Goal: Communication & Community: Answer question/provide support

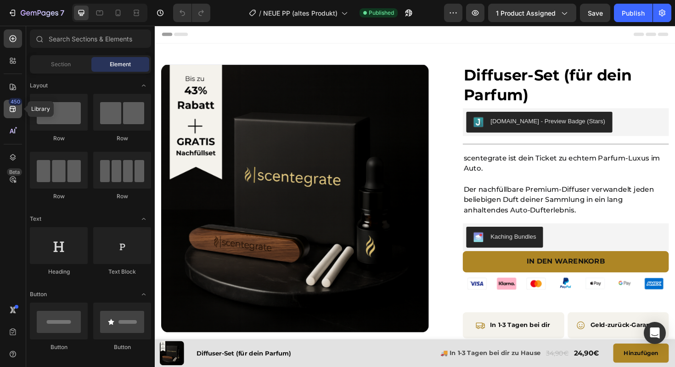
click at [17, 109] on div "450" at bounding box center [13, 109] width 18 height 18
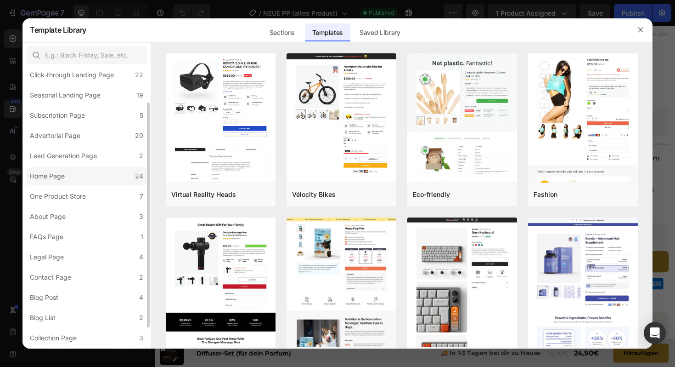
click at [141, 227] on label "FAQs Page 1" at bounding box center [86, 236] width 121 height 18
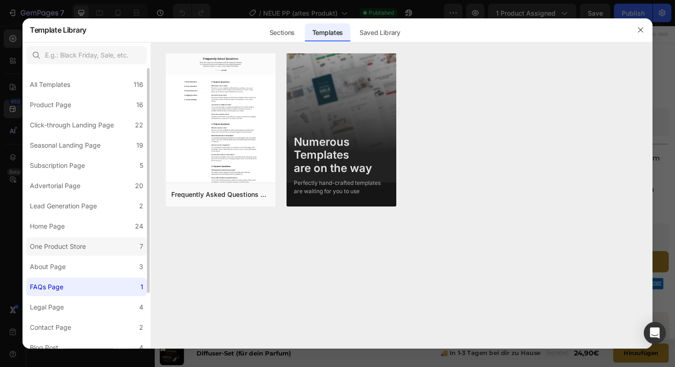
scroll to position [69, 0]
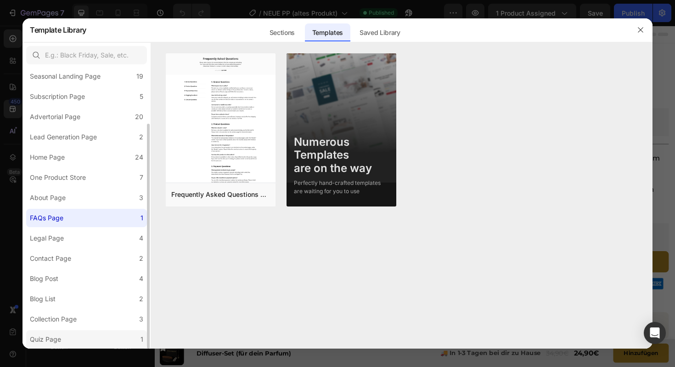
click at [46, 343] on div "Quiz Page" at bounding box center [45, 338] width 31 height 11
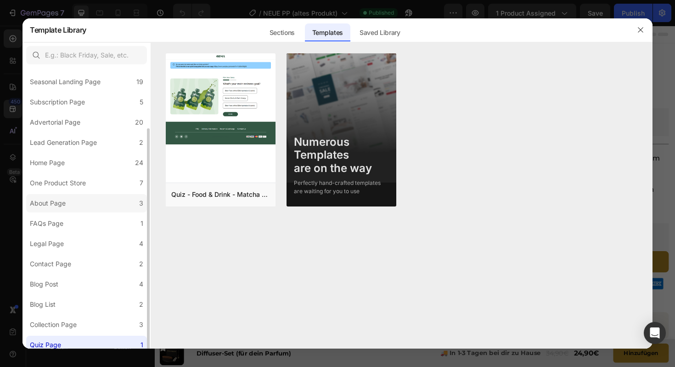
scroll to position [0, 0]
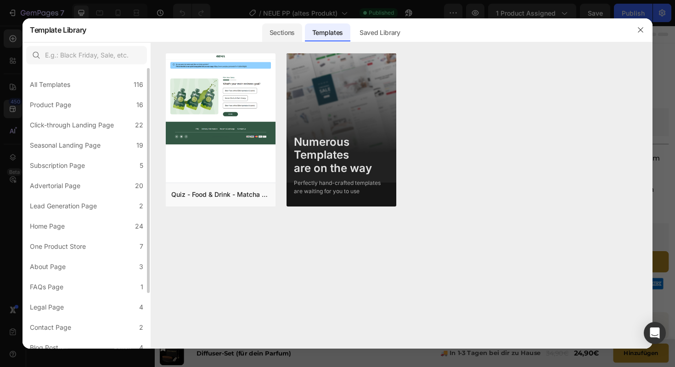
click at [280, 35] on div "Sections" at bounding box center [282, 32] width 40 height 18
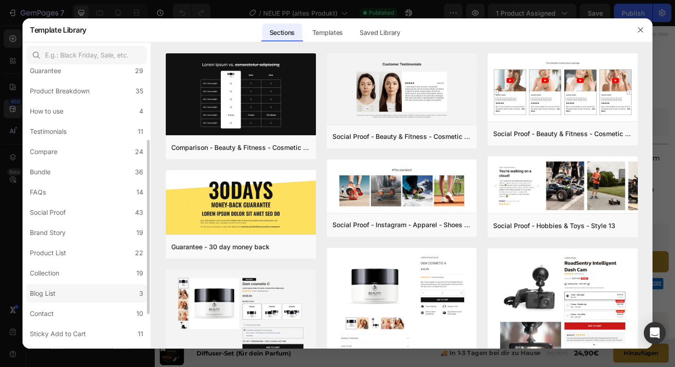
scroll to position [170, 0]
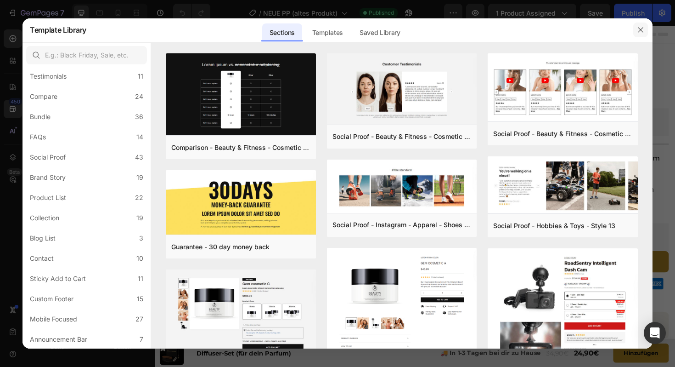
click at [635, 34] on button "button" at bounding box center [640, 30] width 15 height 15
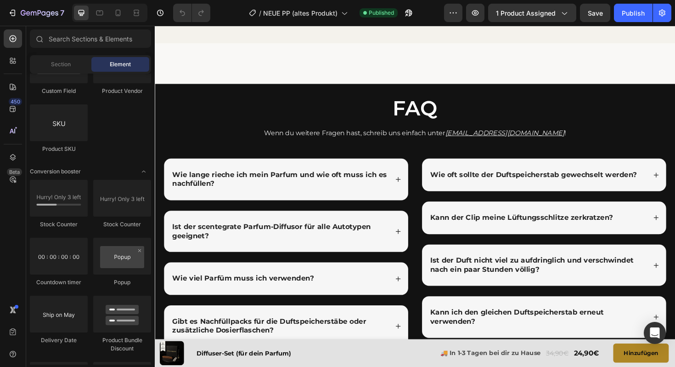
scroll to position [2473, 0]
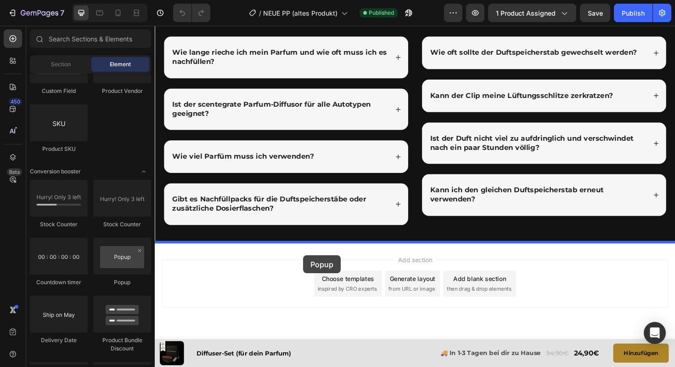
drag, startPoint x: 280, startPoint y: 286, endPoint x: 312, endPoint y: 269, distance: 36.6
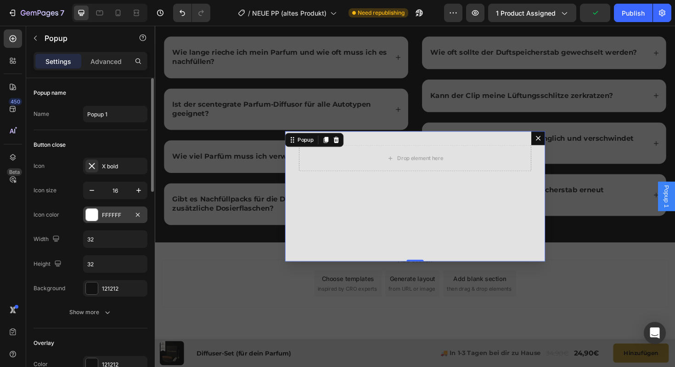
click at [105, 220] on div "FFFFFF" at bounding box center [115, 214] width 64 height 17
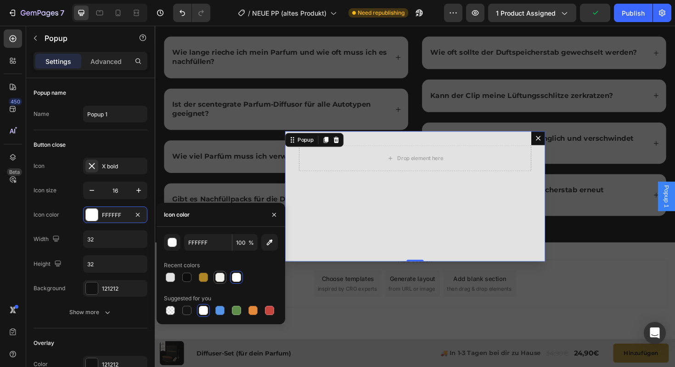
click at [222, 279] on div at bounding box center [219, 276] width 9 height 9
click at [170, 277] on div at bounding box center [170, 276] width 9 height 9
click at [221, 278] on div at bounding box center [219, 276] width 9 height 9
type input "F4F2EC"
click at [95, 166] on icon at bounding box center [91, 165] width 9 height 9
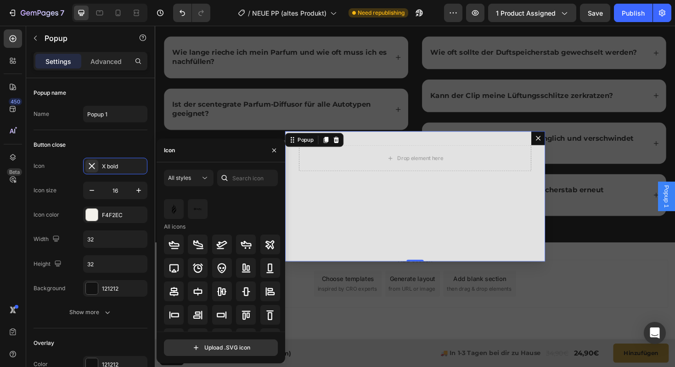
scroll to position [0, 0]
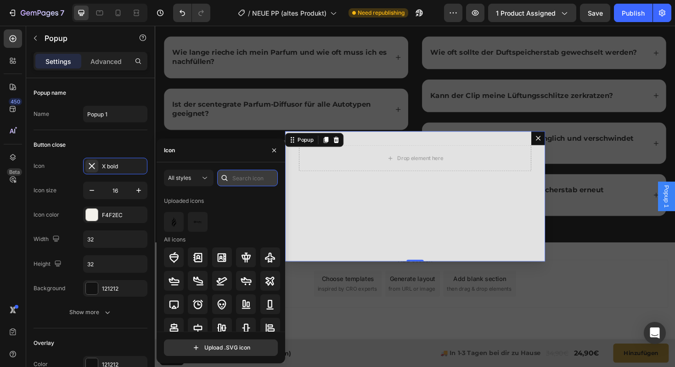
click at [237, 181] on input "text" at bounding box center [247, 178] width 61 height 17
type input "x"
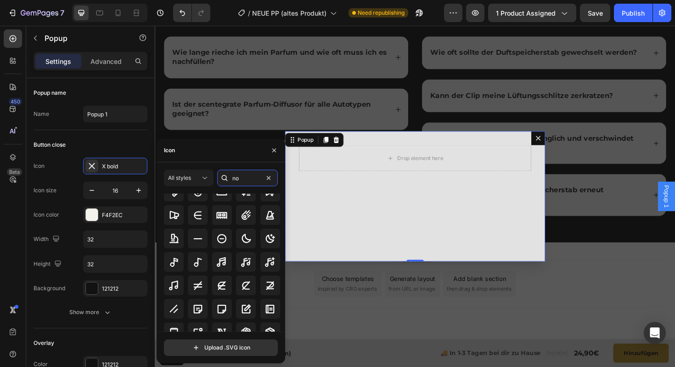
scroll to position [531, 0]
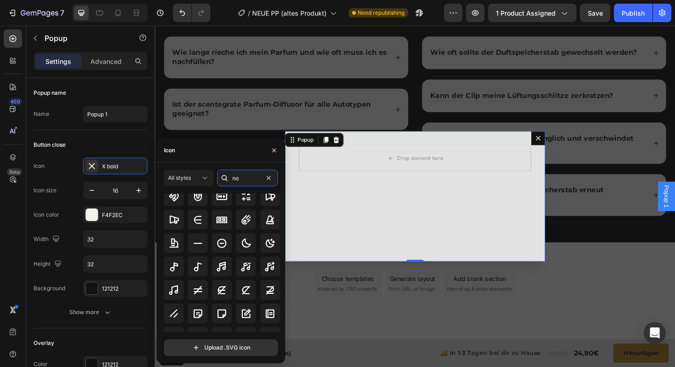
type input "n"
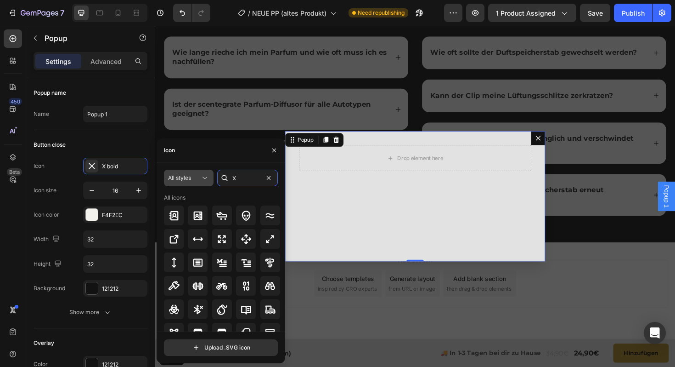
type input "X"
click at [206, 177] on icon at bounding box center [205, 178] width 5 height 2
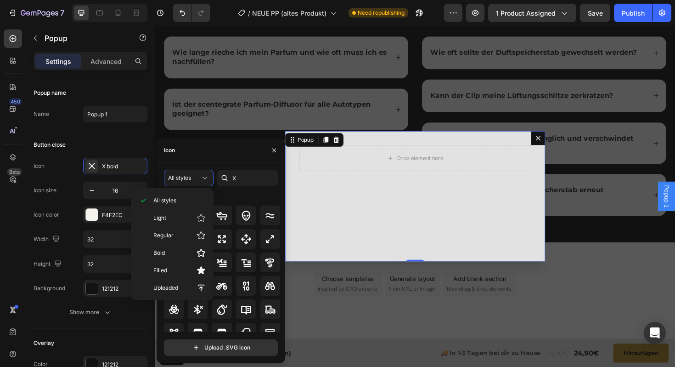
click at [254, 189] on div "All styles X All icons" at bounding box center [221, 251] width 114 height 162
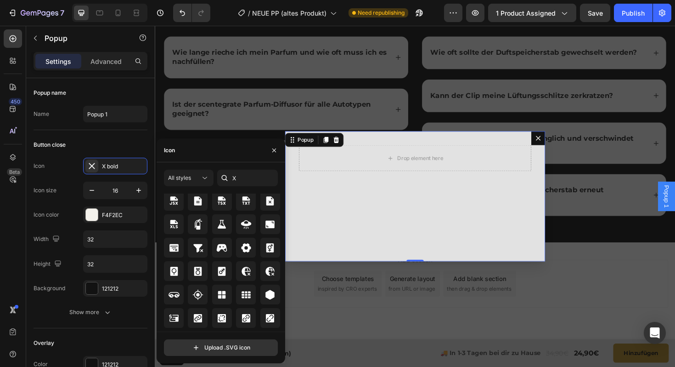
scroll to position [2866, 0]
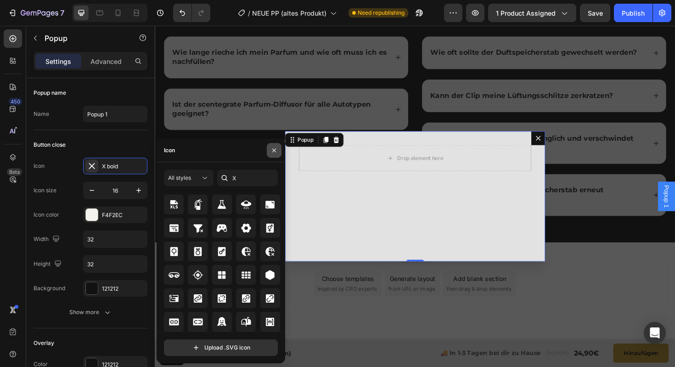
click at [273, 149] on icon "button" at bounding box center [274, 150] width 7 height 7
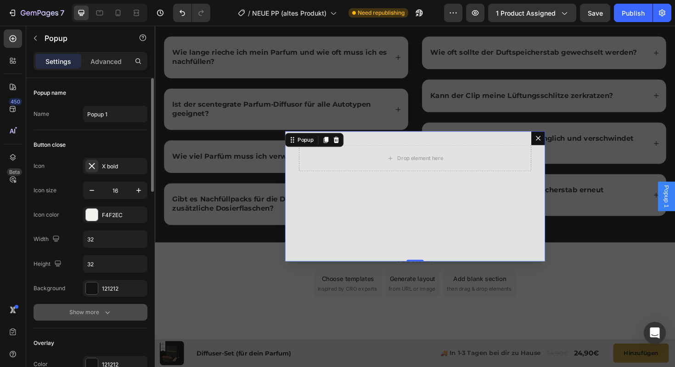
click at [100, 308] on div "Show more" at bounding box center [90, 311] width 43 height 9
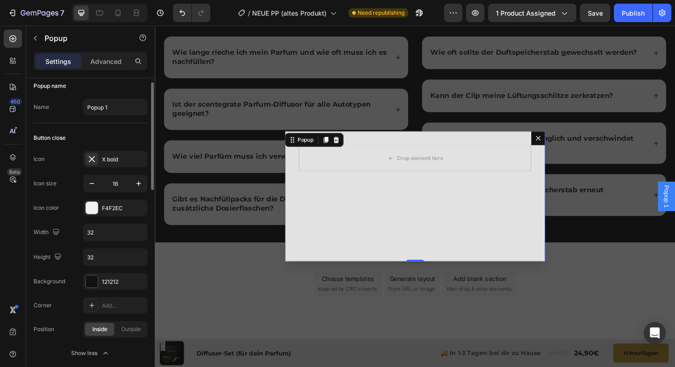
scroll to position [8, 0]
click at [113, 305] on div "Add..." at bounding box center [123, 304] width 43 height 8
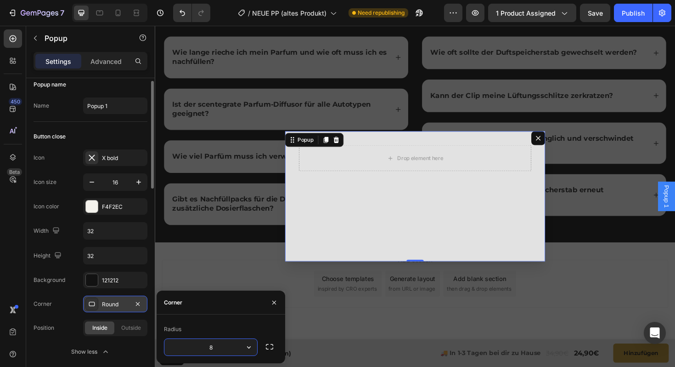
click at [226, 347] on input "8" at bounding box center [210, 347] width 93 height 17
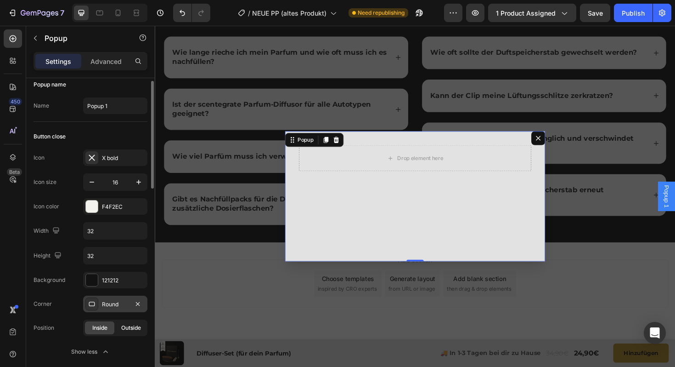
click at [139, 328] on span "Outside" at bounding box center [131, 327] width 20 height 8
click at [103, 326] on span "Inside" at bounding box center [99, 327] width 15 height 8
click at [104, 352] on icon "button" at bounding box center [105, 351] width 9 height 9
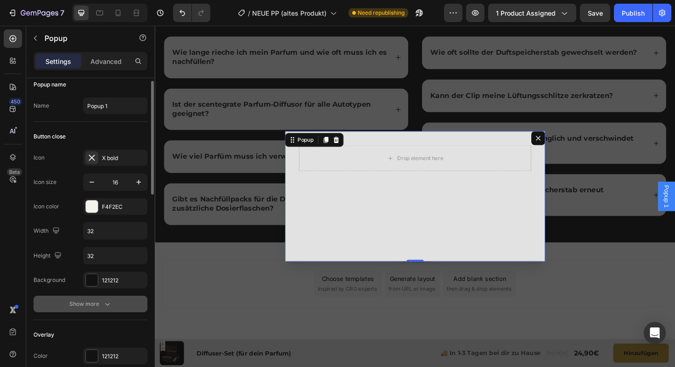
click at [91, 300] on div "Show more" at bounding box center [90, 303] width 43 height 9
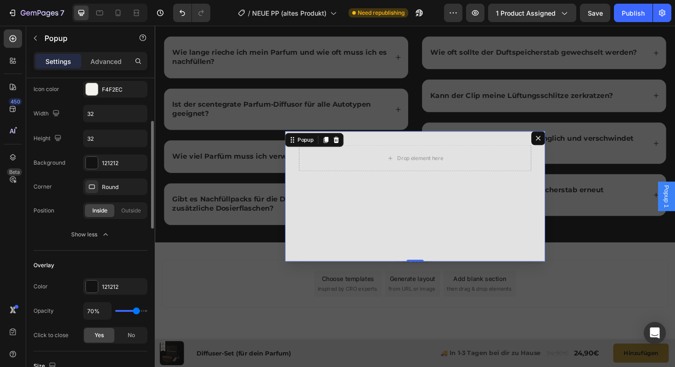
scroll to position [126, 0]
click at [126, 331] on div "No" at bounding box center [131, 334] width 30 height 15
click at [96, 332] on span "Yes" at bounding box center [99, 334] width 9 height 8
click at [133, 337] on span "No" at bounding box center [131, 334] width 7 height 8
click at [97, 339] on div "Yes" at bounding box center [99, 334] width 30 height 15
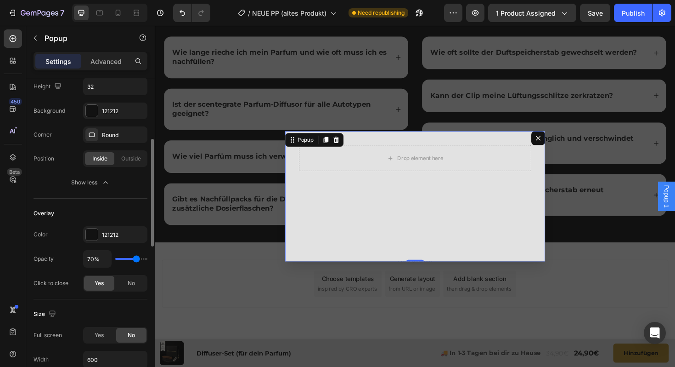
scroll to position [178, 0]
type input "72%"
type input "72"
type input "84%"
type input "84"
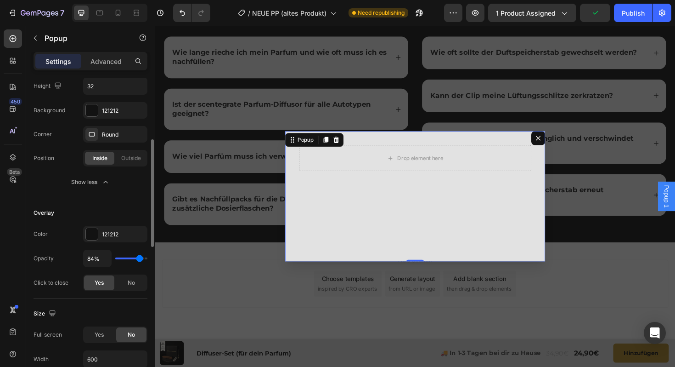
type input "87%"
type input "87"
type input "90%"
type input "90"
type input "93%"
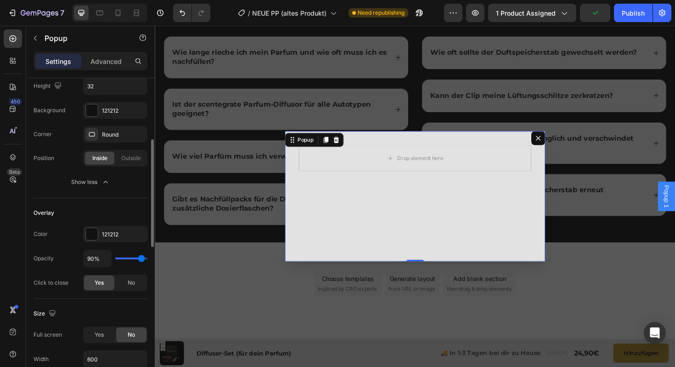
type input "93"
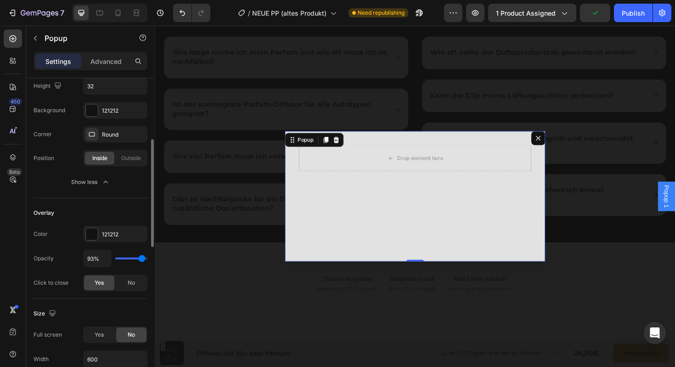
type input "94%"
type input "94"
type input "96%"
type input "96"
type input "97%"
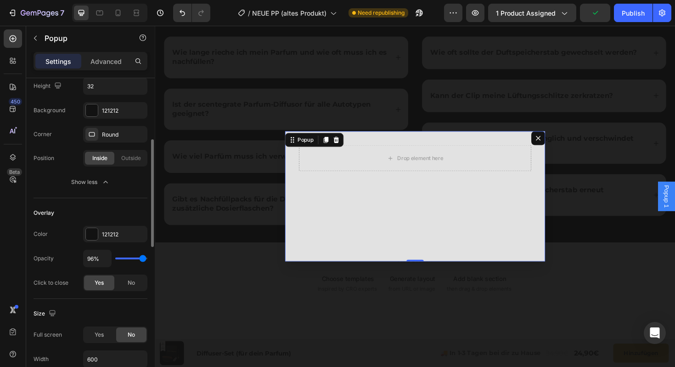
type input "97"
type input "98%"
type input "98"
type input "99%"
type input "99"
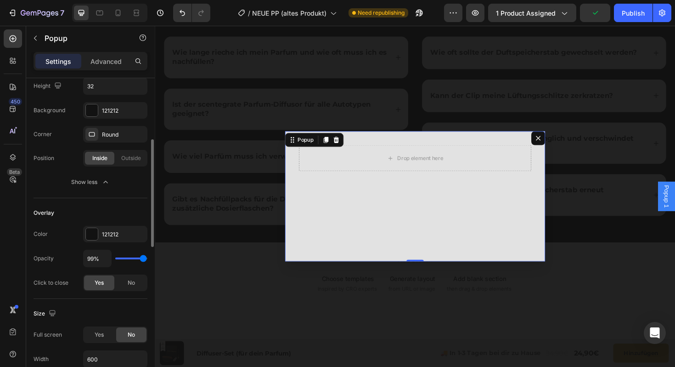
type input "100%"
type input "100"
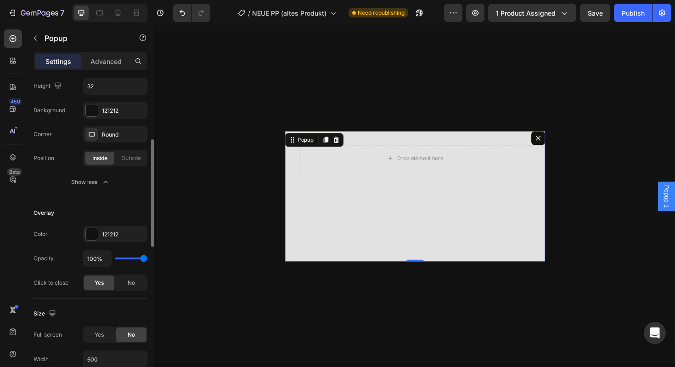
type input "97%"
type input "97"
type input "95%"
type input "95"
type input "92%"
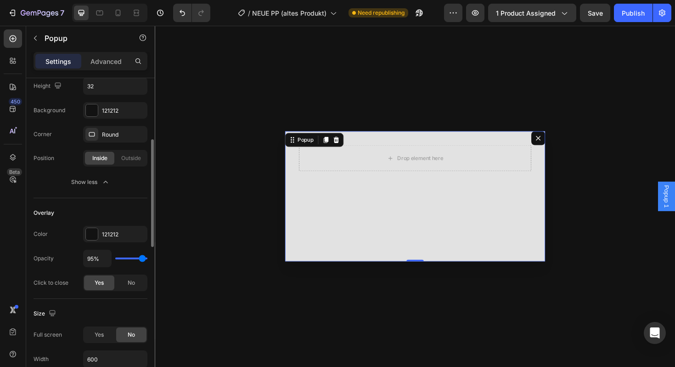
type input "92"
type input "89%"
type input "89"
type input "86%"
type input "86"
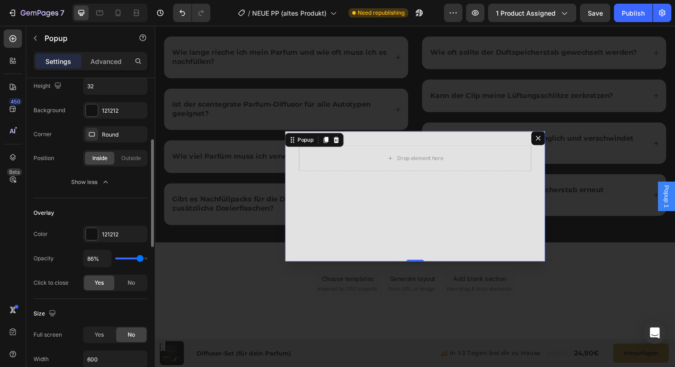
type input "84%"
type input "84"
type input "83%"
type input "83"
type input "82%"
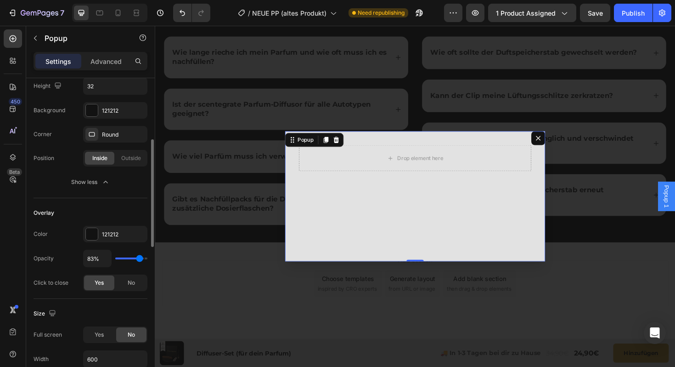
type input "82"
type input "81%"
type input "81"
type input "80%"
type input "80"
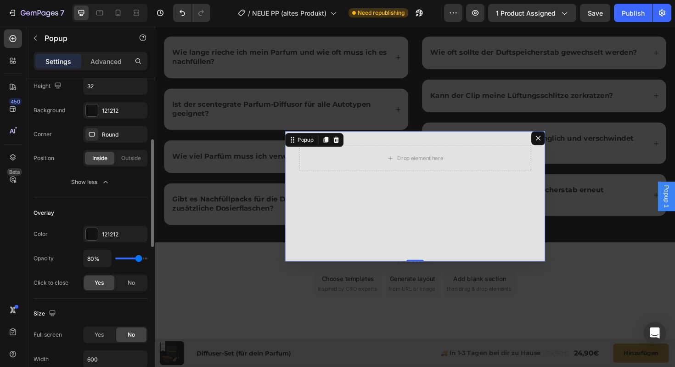
type input "79%"
type input "79"
type input "78%"
type input "78"
type input "77%"
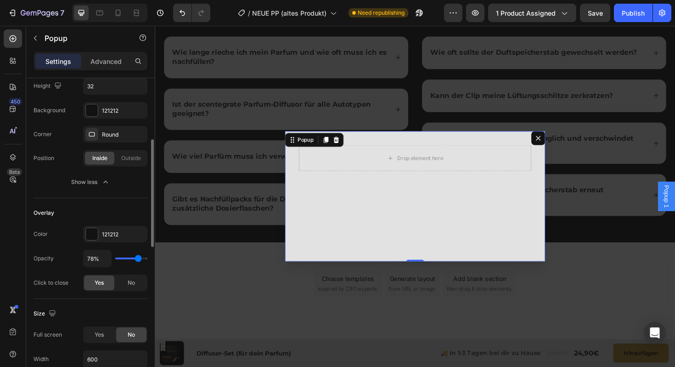
type input "77"
type input "76%"
type input "76"
type input "74%"
type input "74"
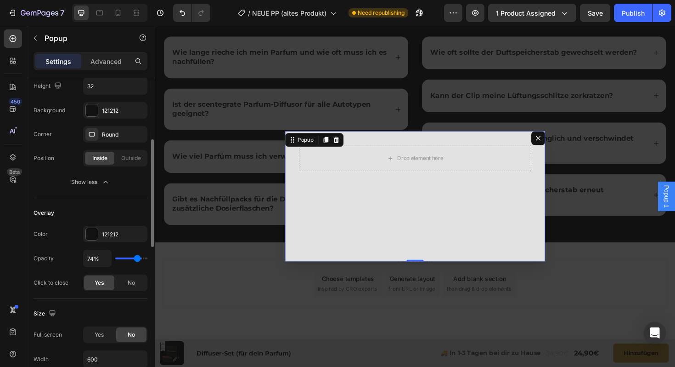
type input "73%"
type input "73"
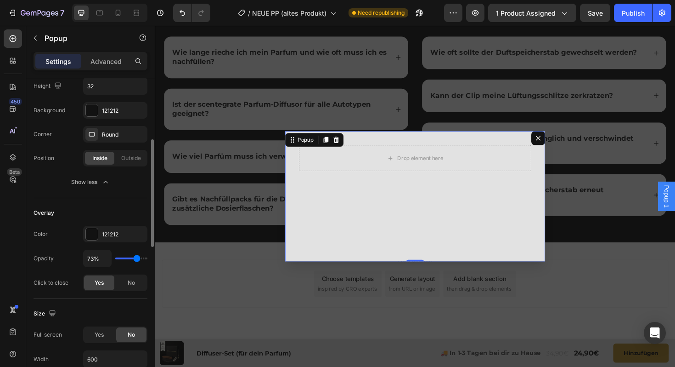
type input "72%"
type input "72"
type input "71%"
type input "71"
type input "70%"
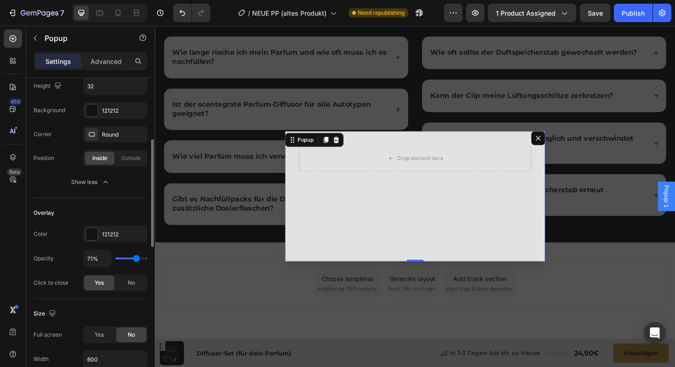
type input "70"
type input "69%"
type input "69"
type input "68%"
type input "68"
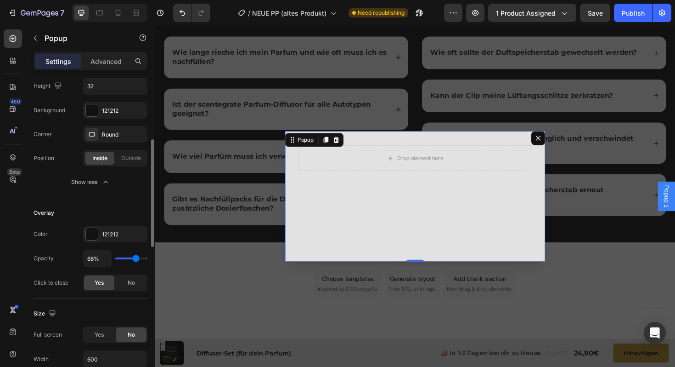
type input "67%"
type input "67"
type input "68%"
type input "68"
type input "69%"
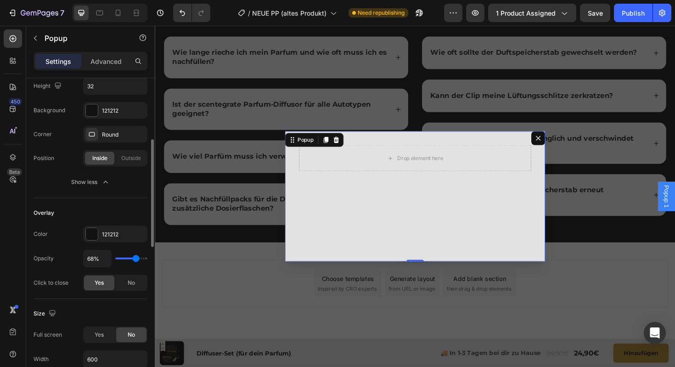
type input "69"
type input "70%"
type input "70"
type input "71%"
type input "71"
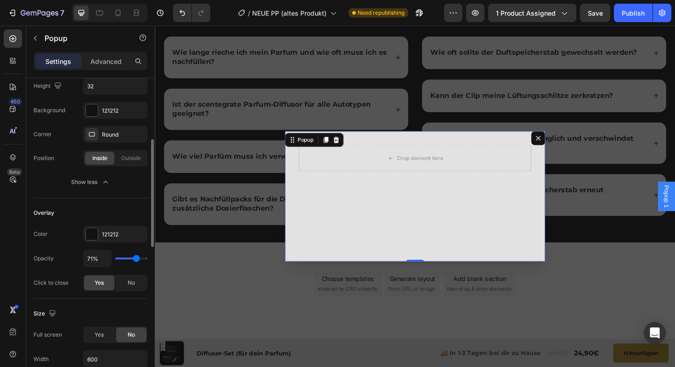
type input "72%"
type input "72"
type input "73%"
type input "73"
type input "74%"
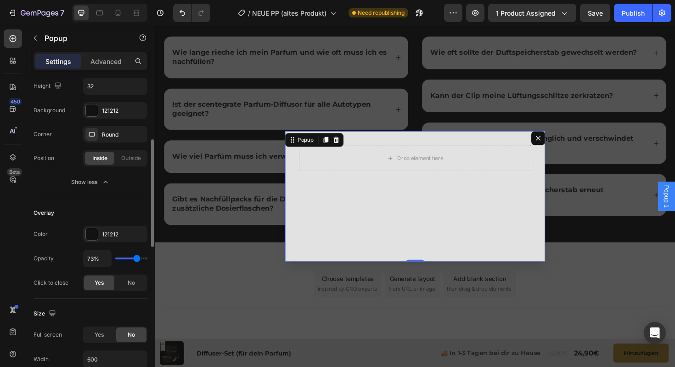
type input "74"
type input "75%"
type input "75"
type input "76%"
type input "76"
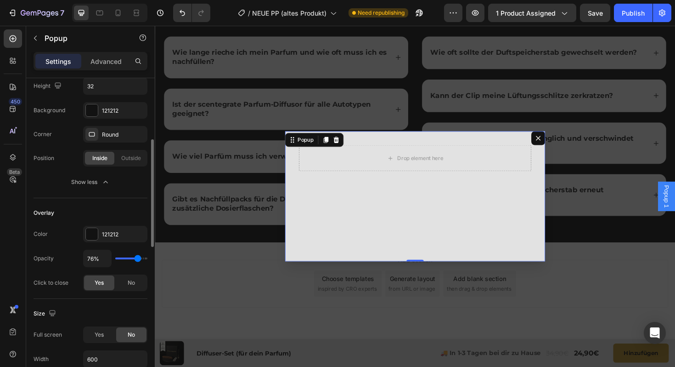
type input "77%"
type input "77"
type input "76%"
type input "76"
type input "75%"
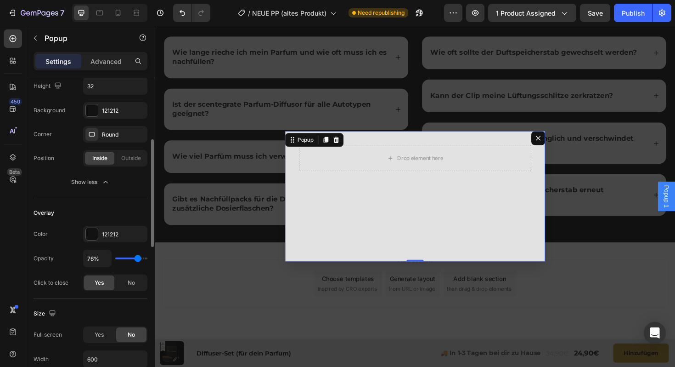
type input "75"
type input "74%"
type input "74"
type input "73%"
type input "73"
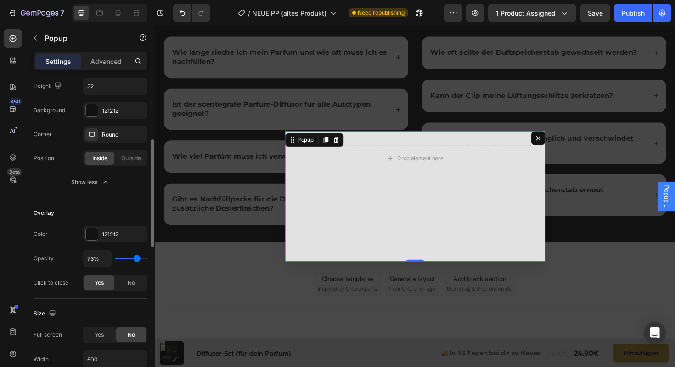
type input "72%"
type input "72"
type input "71%"
type input "71"
type input "70%"
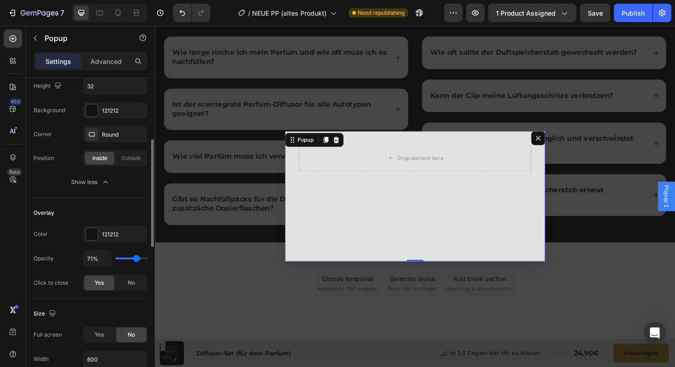
type input "70"
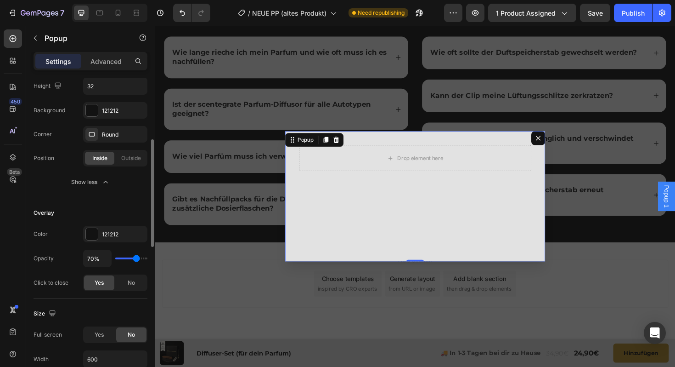
type input "69%"
type input "69"
type input "70%"
type input "70"
type input "71%"
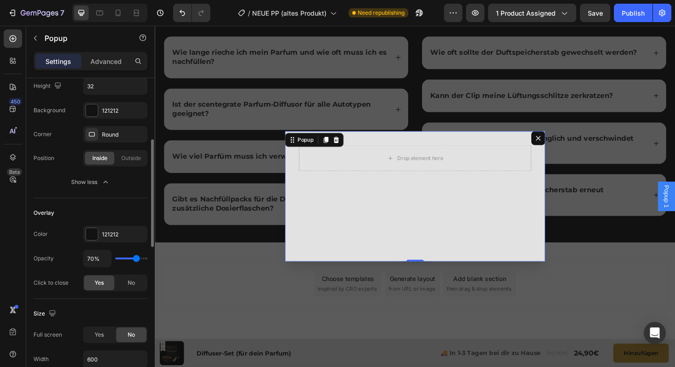
type input "71"
type input "72%"
type input "72"
type input "71%"
type input "71"
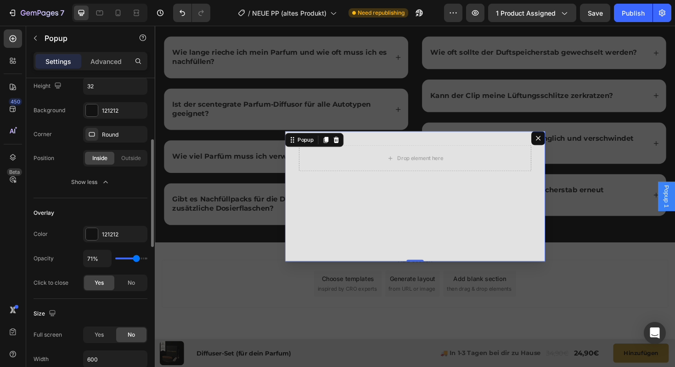
type input "70%"
type input "70"
click at [136, 258] on input "range" at bounding box center [131, 258] width 32 height 2
click at [135, 280] on div "No" at bounding box center [131, 282] width 30 height 15
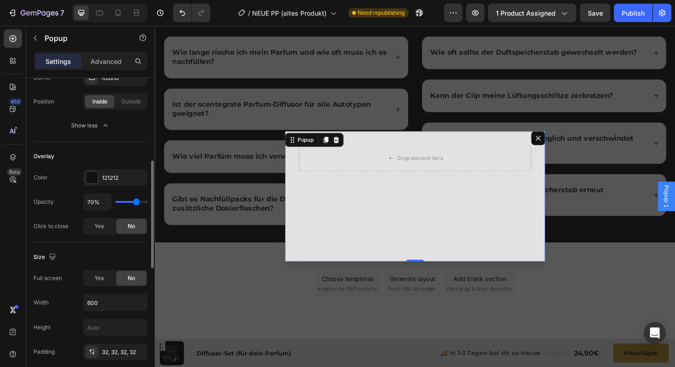
scroll to position [236, 0]
click at [99, 271] on div "Yes" at bounding box center [99, 276] width 30 height 15
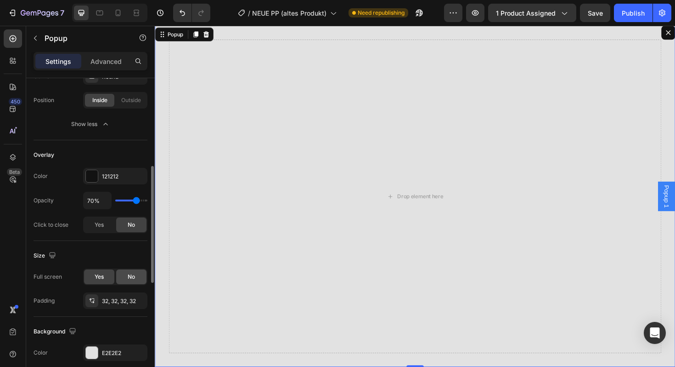
click at [135, 275] on span "No" at bounding box center [131, 276] width 7 height 8
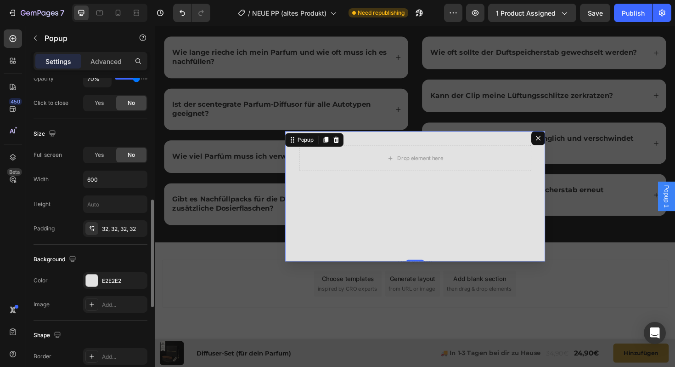
scroll to position [358, 0]
click at [113, 276] on div "E2E2E2" at bounding box center [115, 280] width 27 height 8
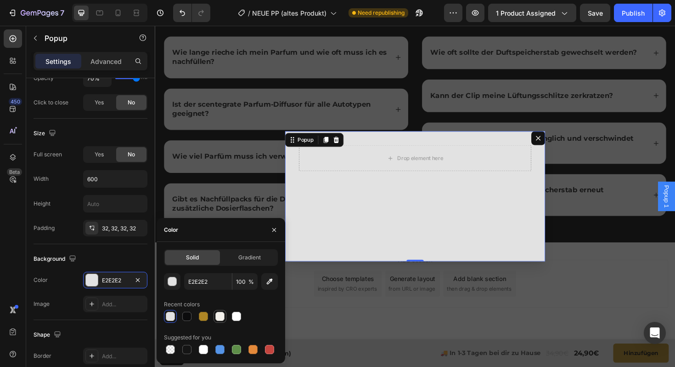
click at [221, 312] on div at bounding box center [219, 315] width 9 height 9
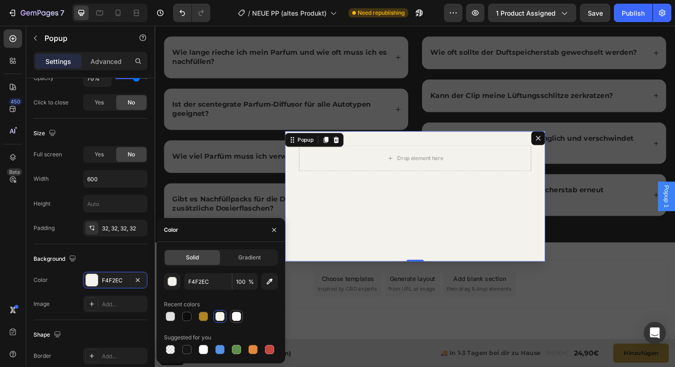
click at [242, 313] on div at bounding box center [236, 316] width 11 height 11
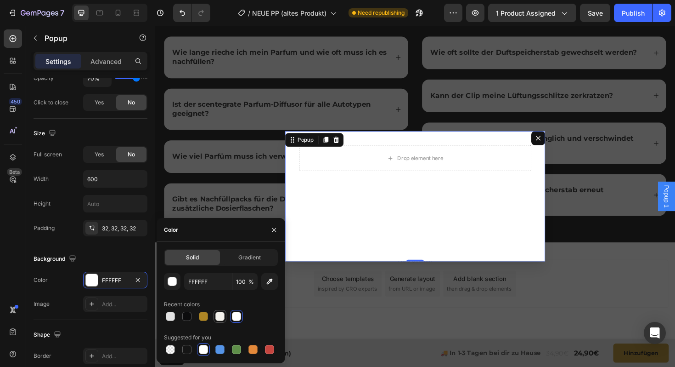
click at [225, 316] on div at bounding box center [220, 316] width 11 height 11
type input "F4F2EC"
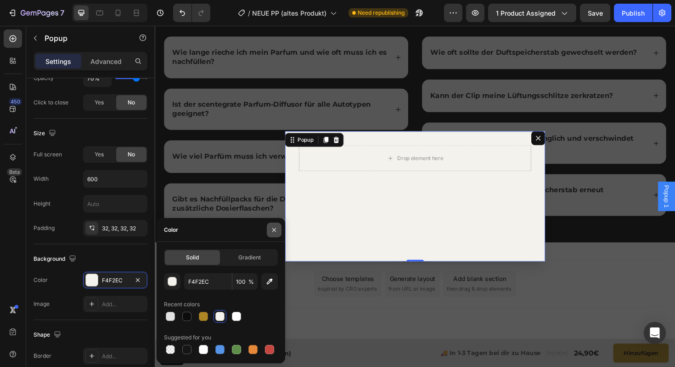
click at [275, 228] on icon "button" at bounding box center [274, 229] width 4 height 4
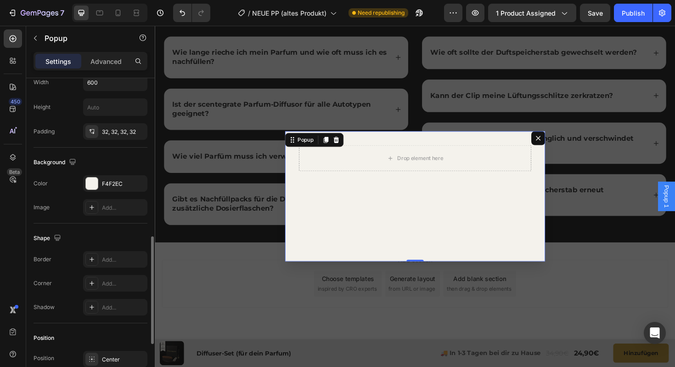
scroll to position [456, 0]
click at [109, 279] on div "Add..." at bounding box center [123, 282] width 43 height 8
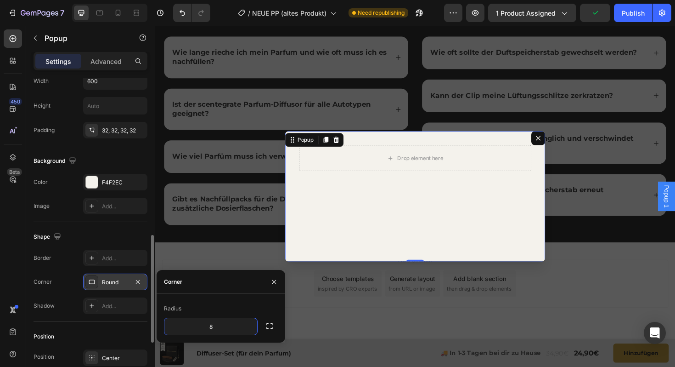
click at [59, 270] on div "Border Add... Corner Round Shadow Add..." at bounding box center [91, 281] width 114 height 64
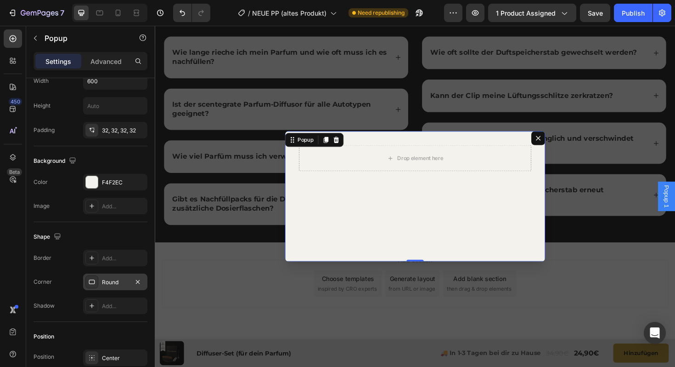
click at [108, 282] on div "Round" at bounding box center [115, 282] width 27 height 8
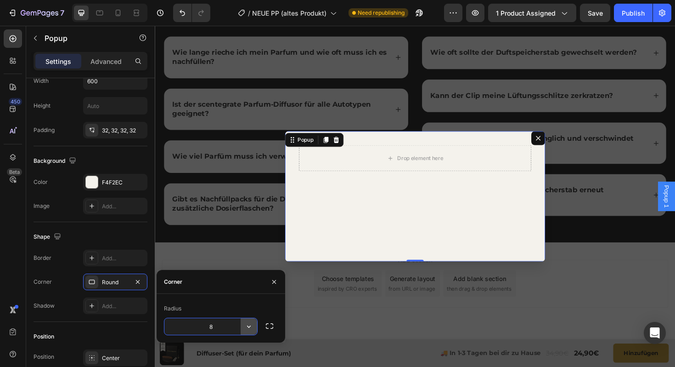
click at [246, 325] on icon "button" at bounding box center [248, 326] width 9 height 9
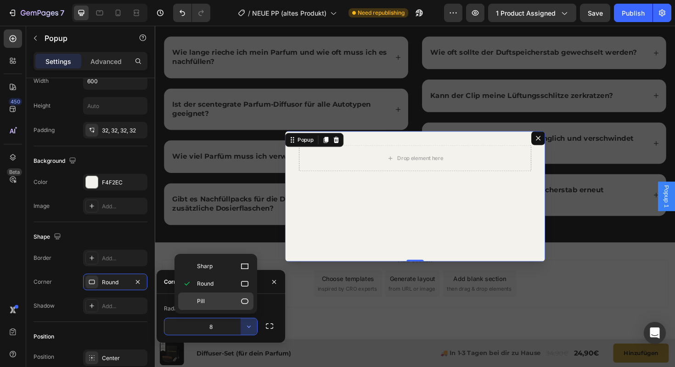
click at [207, 305] on div "Pill" at bounding box center [215, 300] width 75 height 17
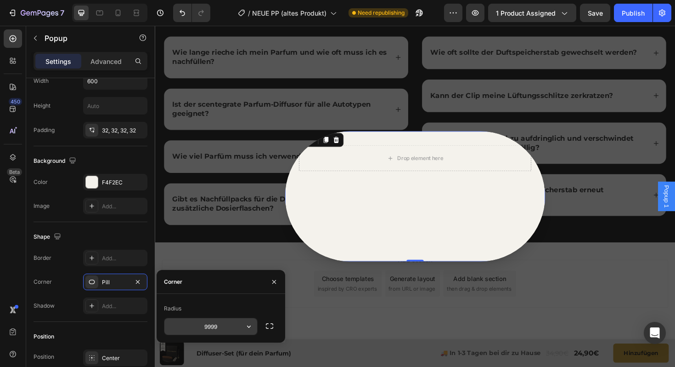
click at [219, 326] on input "9999" at bounding box center [210, 326] width 93 height 17
click at [254, 327] on button "button" at bounding box center [249, 326] width 17 height 17
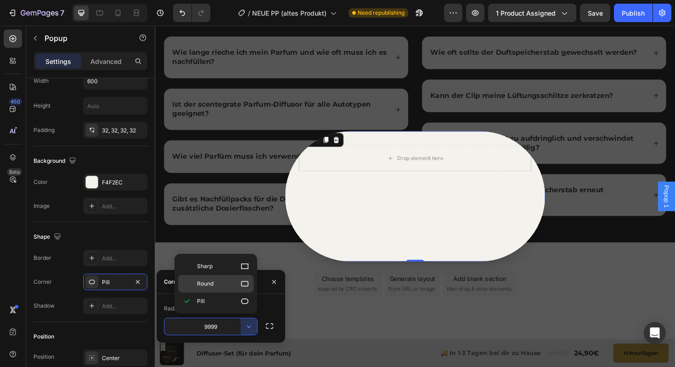
click at [207, 280] on span "Round" at bounding box center [205, 283] width 17 height 8
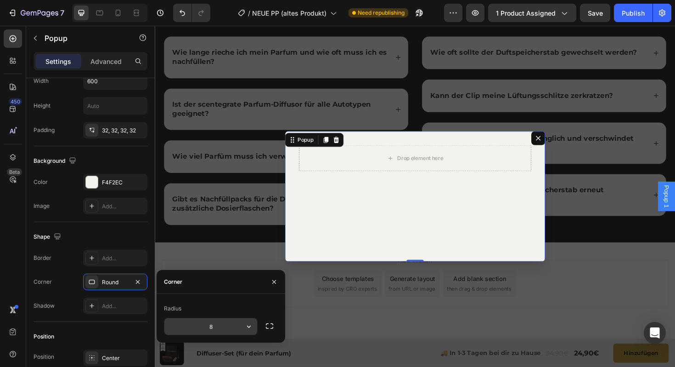
click at [221, 327] on input "8" at bounding box center [210, 326] width 93 height 17
type input "16"
click at [69, 288] on div "Corner Round" at bounding box center [91, 281] width 114 height 17
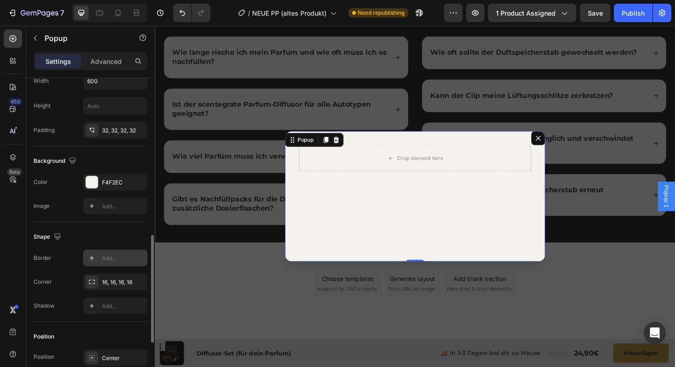
click at [107, 260] on div "Add..." at bounding box center [123, 258] width 43 height 8
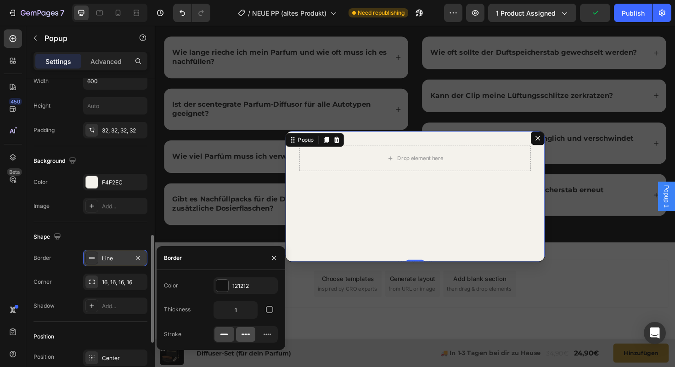
click at [242, 336] on icon at bounding box center [245, 333] width 9 height 9
click at [135, 254] on icon "button" at bounding box center [137, 257] width 7 height 7
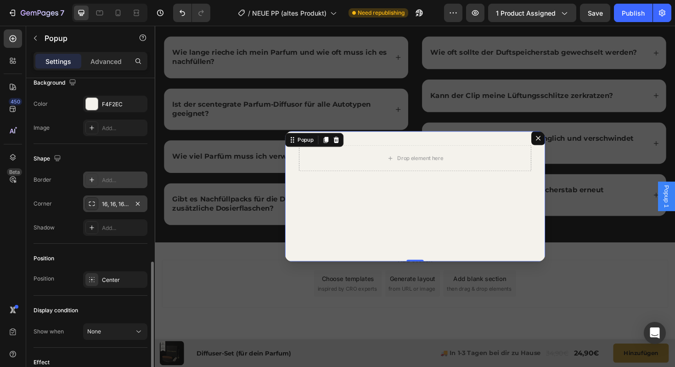
scroll to position [534, 0]
click at [104, 282] on div "Center" at bounding box center [123, 279] width 43 height 8
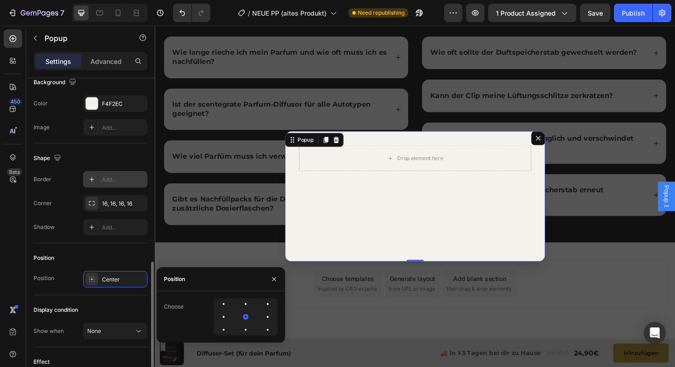
click at [72, 277] on div "Position Center" at bounding box center [91, 279] width 114 height 17
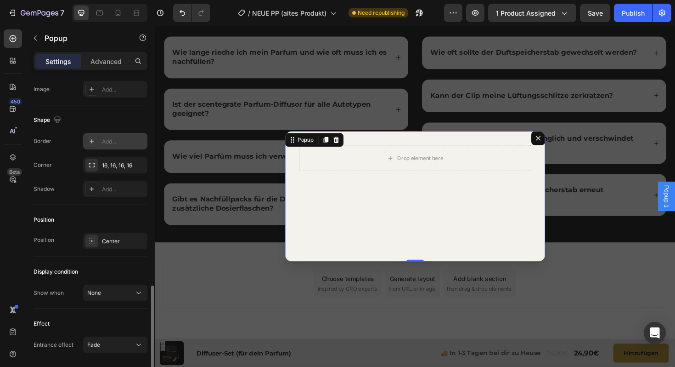
scroll to position [582, 0]
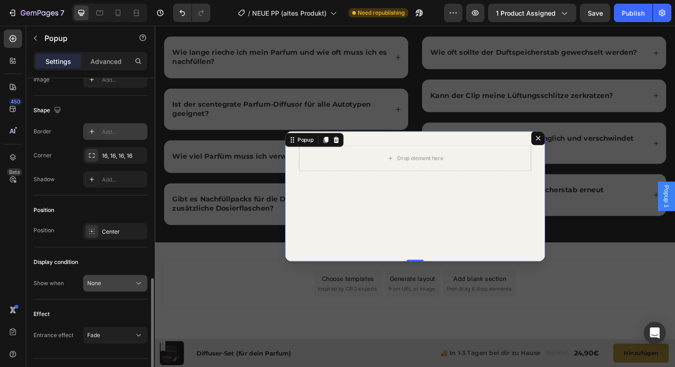
click at [114, 287] on div "None" at bounding box center [110, 283] width 47 height 8
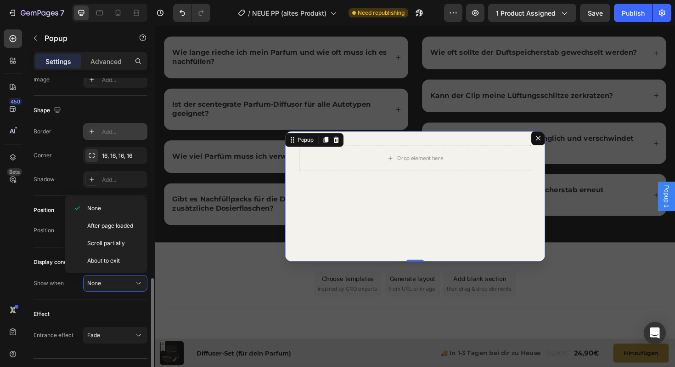
click at [76, 303] on div "Effect Entrance effect Fade" at bounding box center [91, 324] width 114 height 51
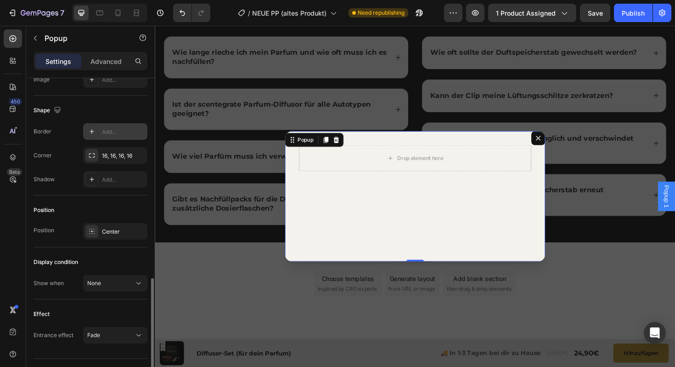
scroll to position [603, 0]
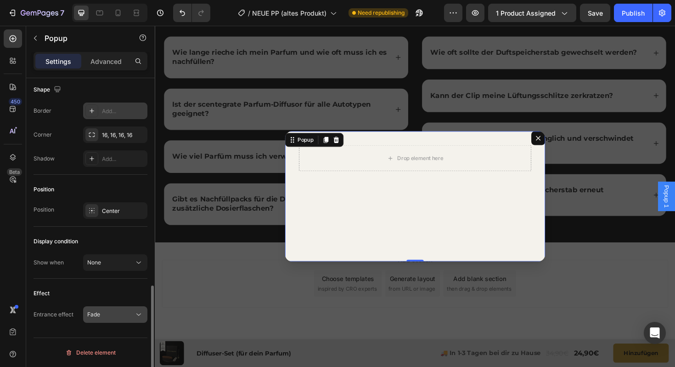
click at [101, 314] on div "Fade" at bounding box center [110, 314] width 47 height 8
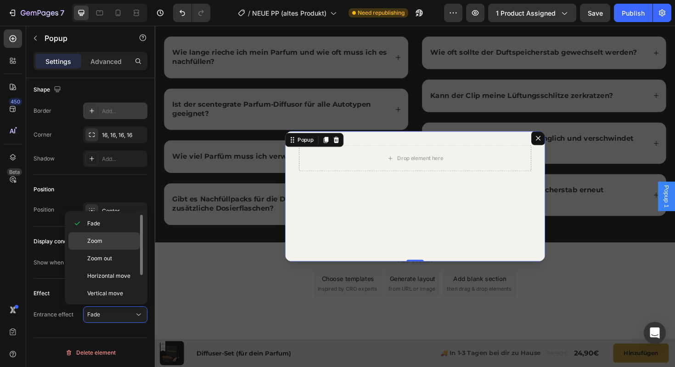
click at [86, 249] on div "Zoom" at bounding box center [104, 257] width 72 height 17
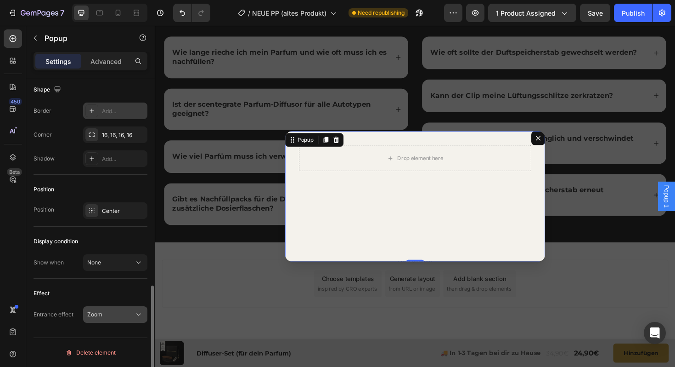
click at [102, 312] on span "Zoom" at bounding box center [94, 314] width 15 height 7
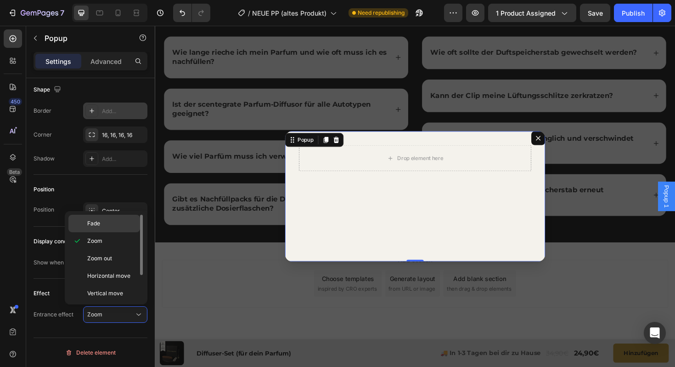
click at [93, 225] on span "Fade" at bounding box center [93, 223] width 13 height 8
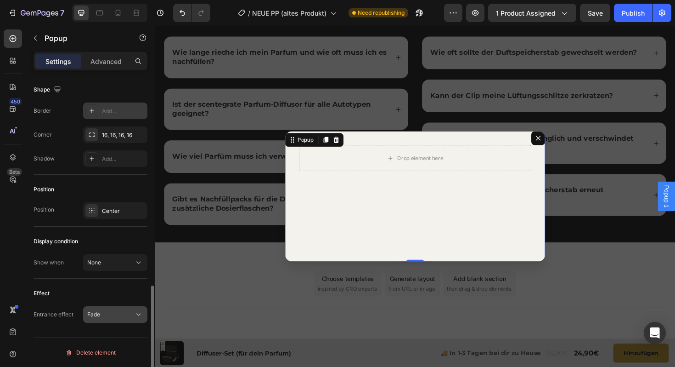
click at [111, 316] on div "Fade" at bounding box center [110, 314] width 47 height 8
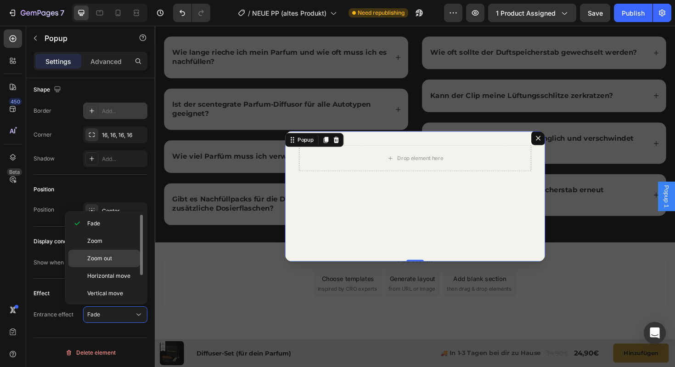
click at [97, 254] on span "Zoom out" at bounding box center [99, 258] width 25 height 8
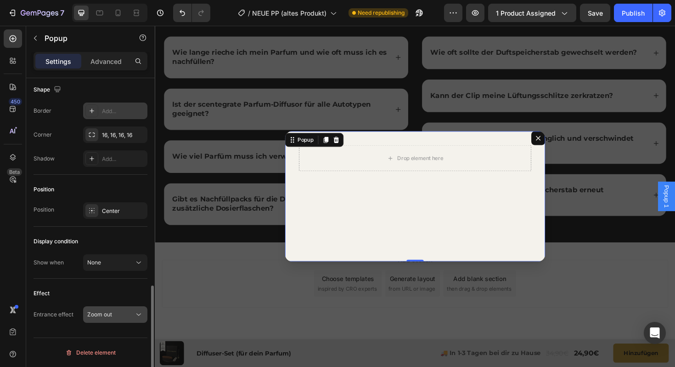
click at [117, 315] on div "Zoom out" at bounding box center [110, 314] width 47 height 8
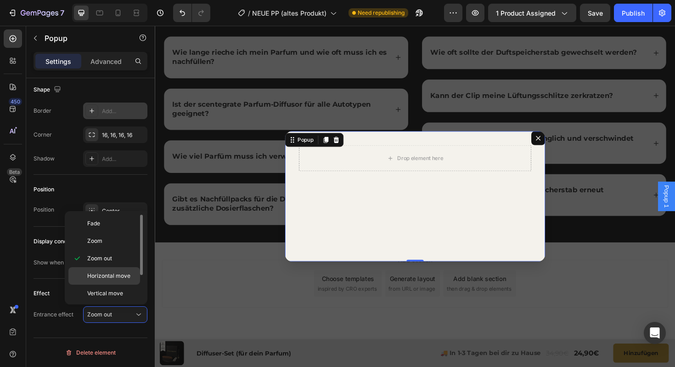
click at [104, 277] on span "Horizontal move" at bounding box center [108, 275] width 43 height 8
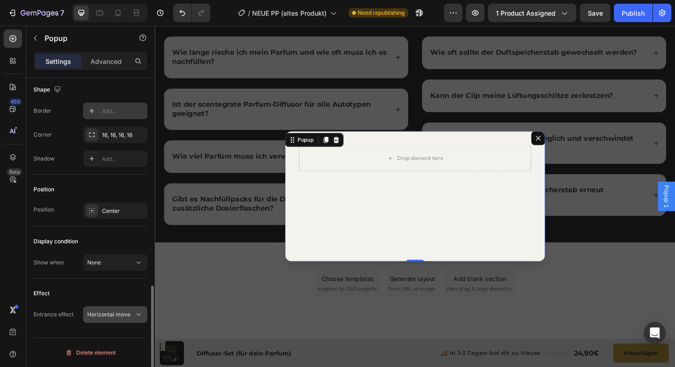
click at [115, 315] on span "Horizontal move" at bounding box center [108, 314] width 43 height 7
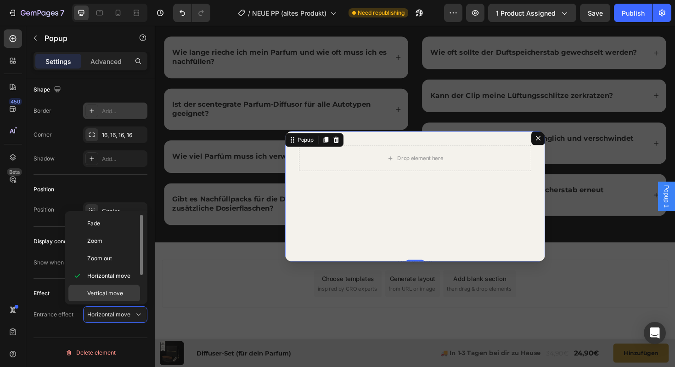
click at [108, 294] on span "Vertical move" at bounding box center [105, 293] width 36 height 8
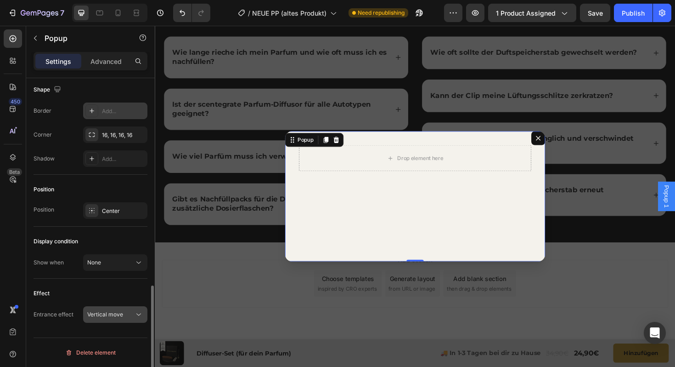
click at [111, 312] on span "Vertical move" at bounding box center [105, 314] width 36 height 7
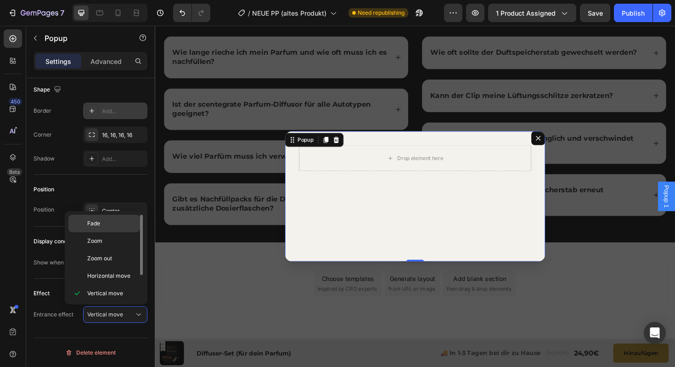
click at [97, 224] on span "Fade" at bounding box center [93, 223] width 13 height 8
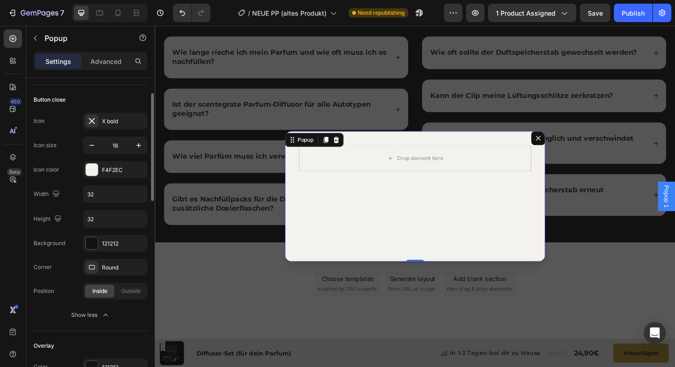
scroll to position [0, 0]
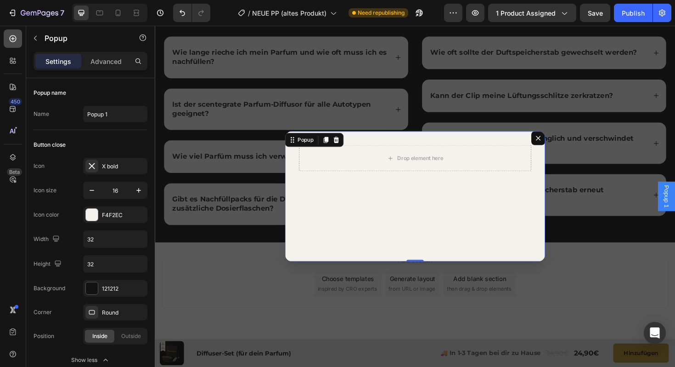
click at [11, 36] on icon at bounding box center [12, 38] width 9 height 9
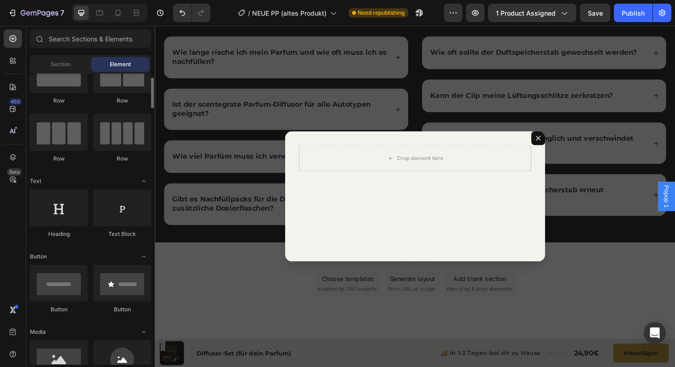
scroll to position [38, 0]
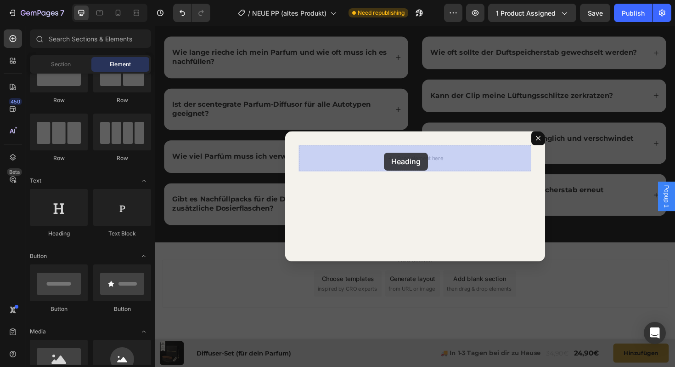
drag, startPoint x: 205, startPoint y: 242, endPoint x: 398, endPoint y: 160, distance: 209.1
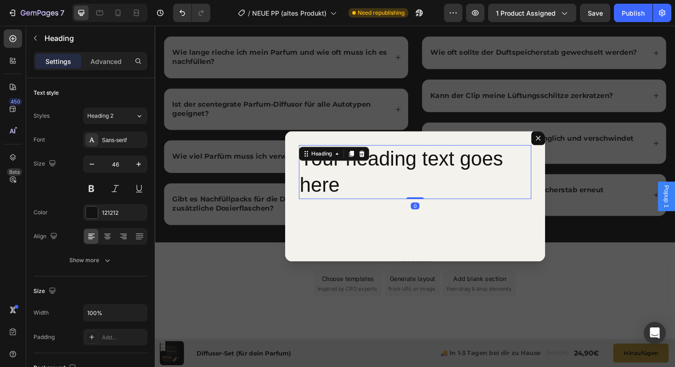
click at [386, 208] on h2 "Your heading text goes here" at bounding box center [430, 180] width 246 height 57
click at [386, 208] on p "Your heading text goes here" at bounding box center [430, 180] width 244 height 55
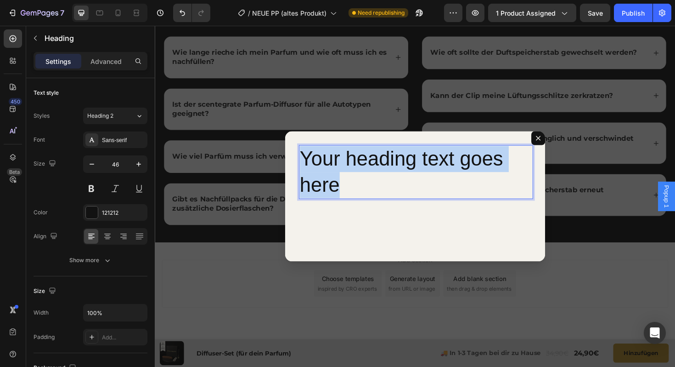
click at [386, 208] on p "Your heading text goes here" at bounding box center [430, 180] width 244 height 55
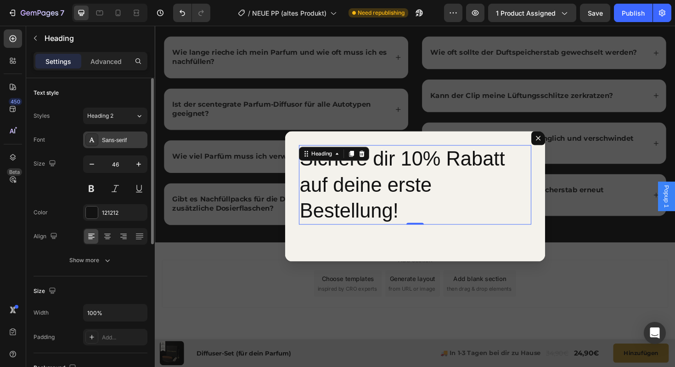
click at [123, 141] on div "Sans-serif" at bounding box center [123, 140] width 43 height 8
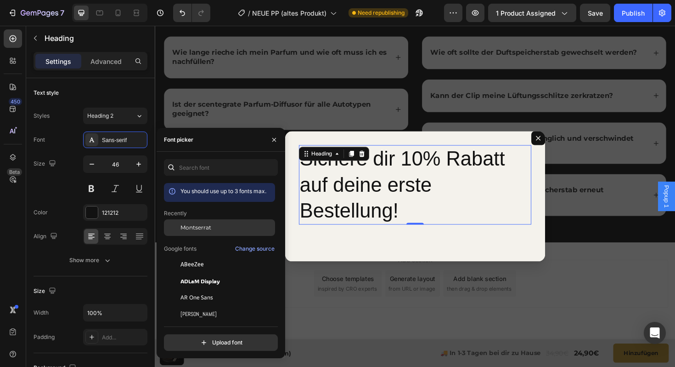
click at [198, 227] on span "Montserrat" at bounding box center [196, 227] width 31 height 8
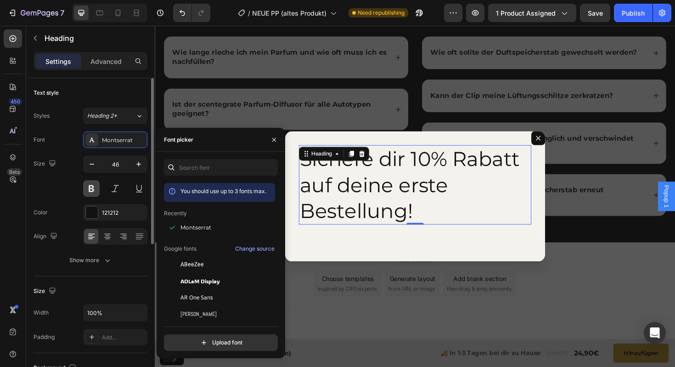
click at [96, 183] on button at bounding box center [91, 188] width 17 height 17
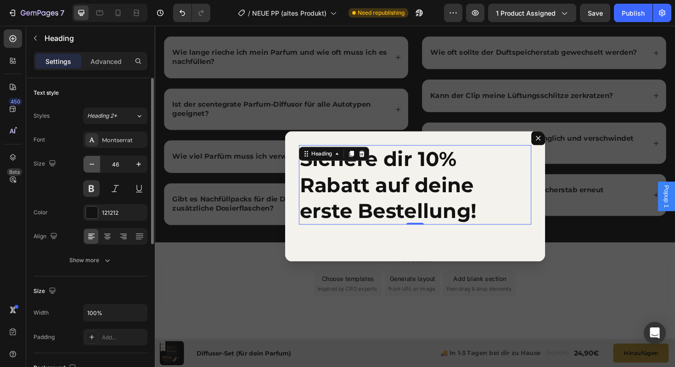
click at [90, 162] on icon "button" at bounding box center [91, 163] width 9 height 9
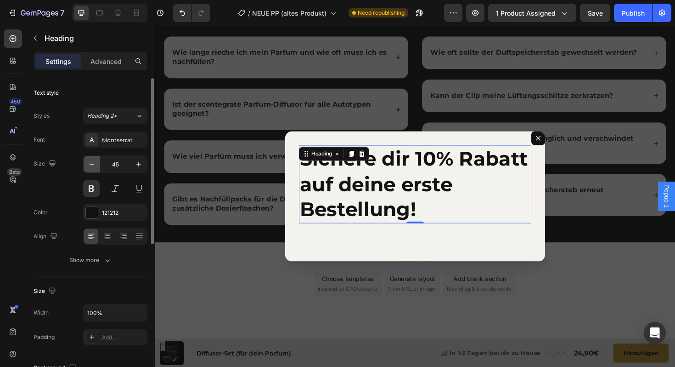
click at [90, 162] on icon "button" at bounding box center [91, 163] width 9 height 9
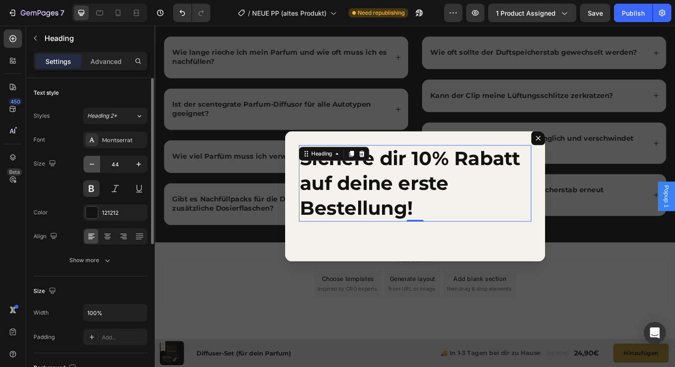
click at [90, 162] on icon "button" at bounding box center [91, 163] width 9 height 9
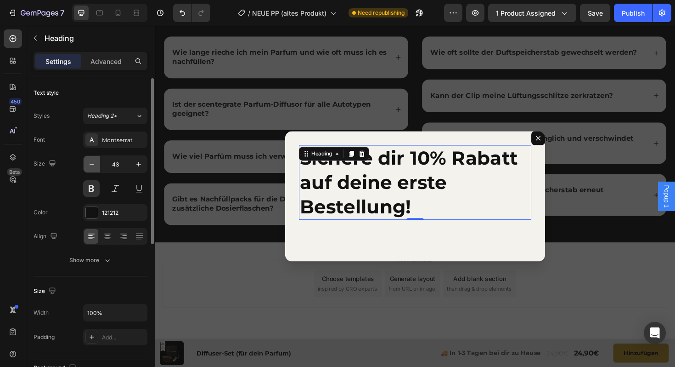
click at [90, 162] on icon "button" at bounding box center [91, 163] width 9 height 9
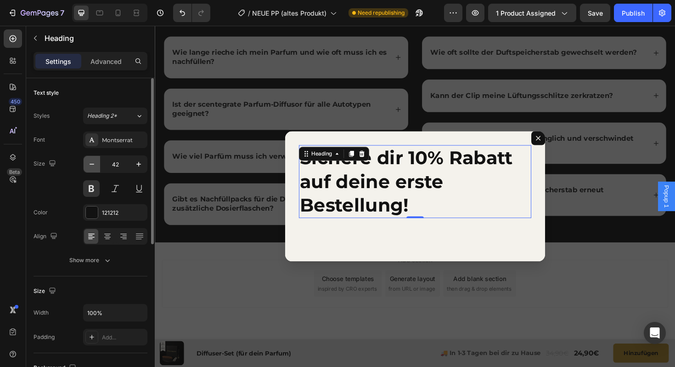
click at [90, 162] on icon "button" at bounding box center [91, 163] width 9 height 9
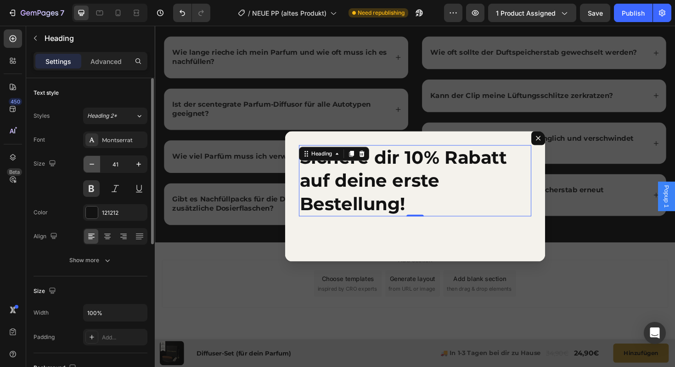
click at [90, 162] on icon "button" at bounding box center [91, 163] width 9 height 9
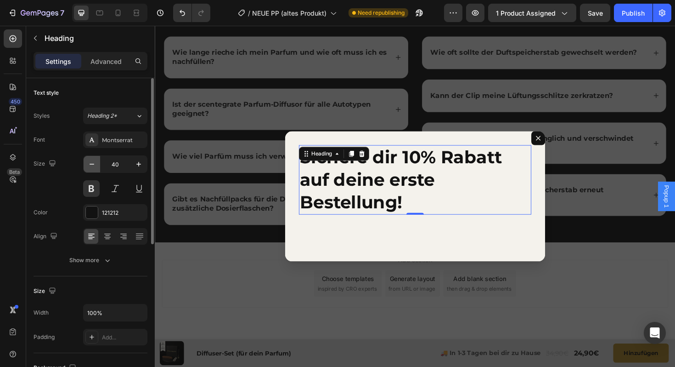
click at [90, 162] on icon "button" at bounding box center [91, 163] width 9 height 9
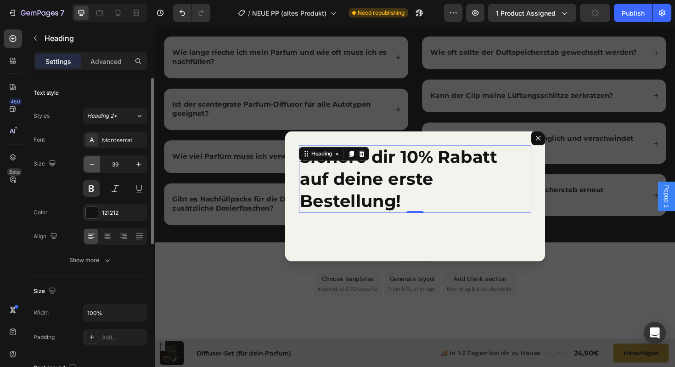
click at [90, 162] on icon "button" at bounding box center [91, 163] width 9 height 9
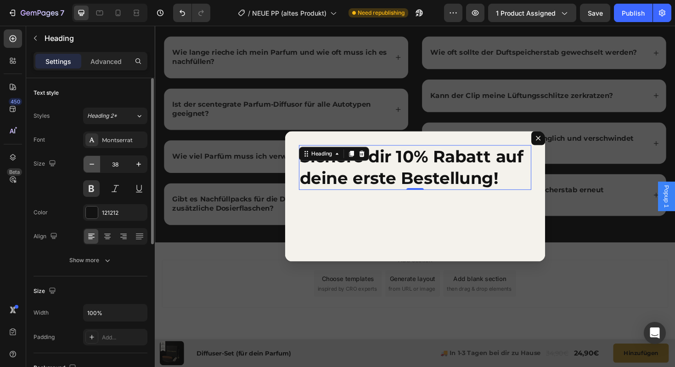
click at [90, 162] on icon "button" at bounding box center [91, 163] width 9 height 9
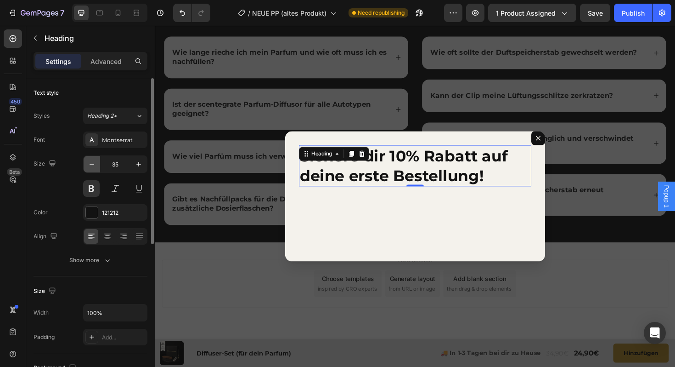
click at [90, 162] on icon "button" at bounding box center [91, 163] width 9 height 9
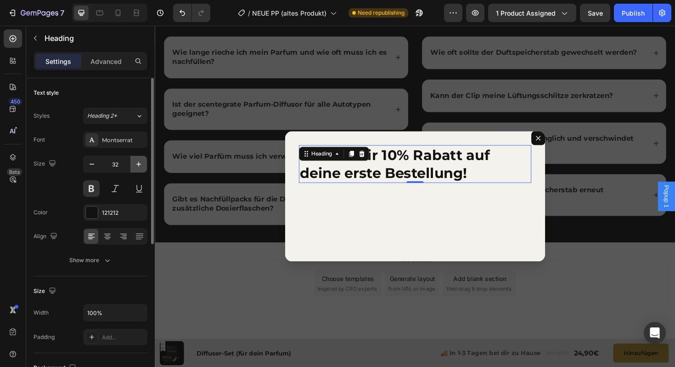
click at [136, 165] on icon "button" at bounding box center [138, 163] width 9 height 9
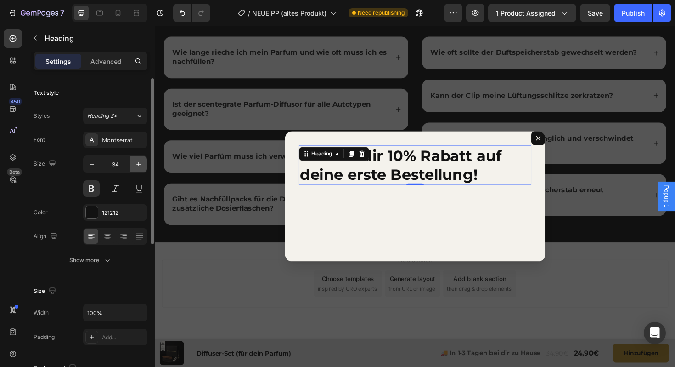
type input "35"
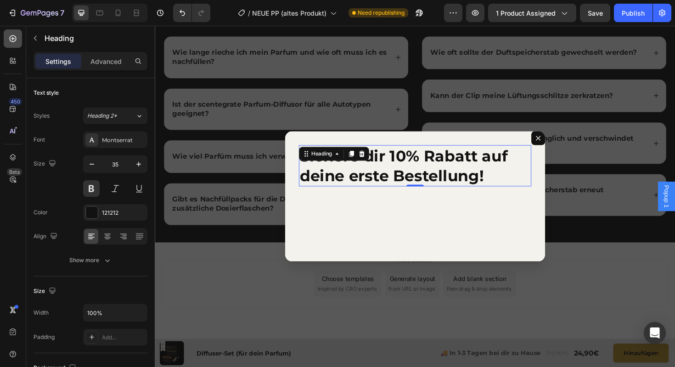
click at [11, 37] on icon at bounding box center [12, 38] width 9 height 9
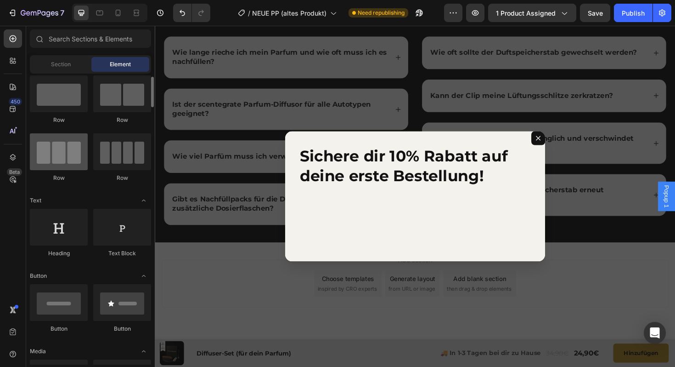
scroll to position [21, 0]
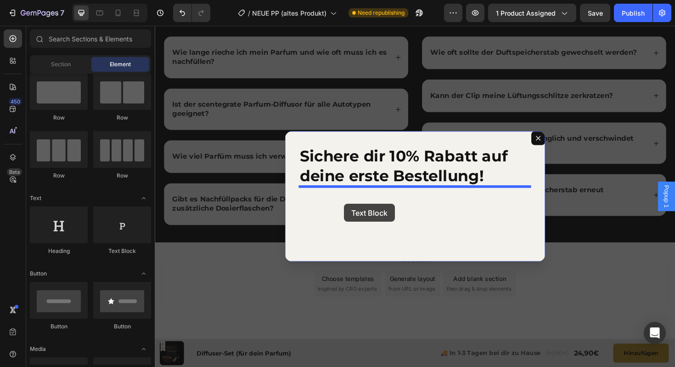
drag, startPoint x: 268, startPoint y: 243, endPoint x: 363, endPoint y: 209, distance: 101.1
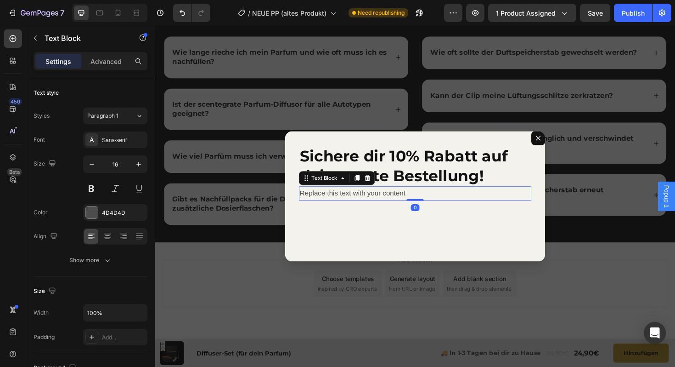
click at [424, 204] on div "Replace this text with your content" at bounding box center [430, 203] width 246 height 15
click at [424, 204] on p "Replace this text with your content" at bounding box center [430, 203] width 244 height 13
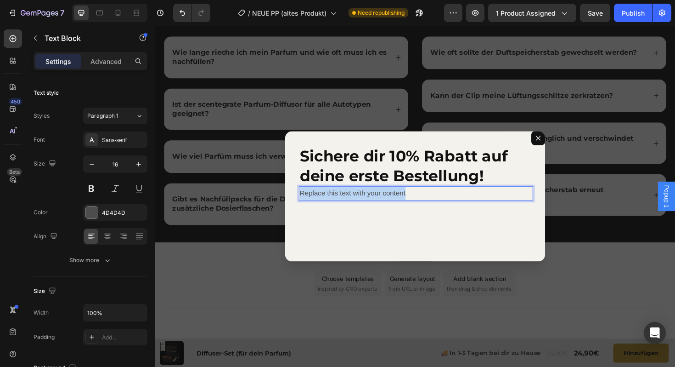
click at [424, 204] on p "Replace this text with your content" at bounding box center [430, 203] width 244 height 13
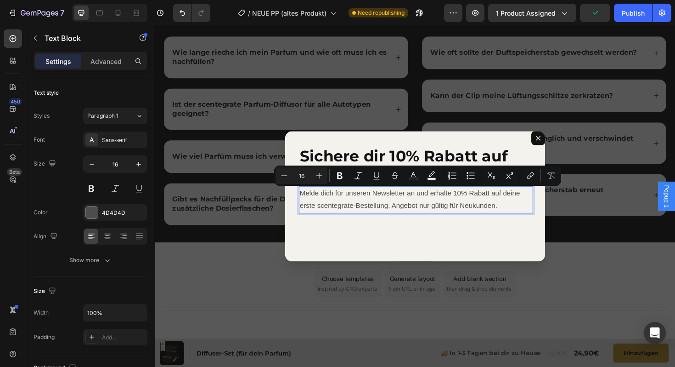
drag, startPoint x: 530, startPoint y: 218, endPoint x: 311, endPoint y: 201, distance: 220.2
click at [311, 201] on p "Melde dich für unseren Newsletter an und erhalte 10% Rabatt auf deine erste sce…" at bounding box center [430, 210] width 244 height 27
click at [536, 219] on p "Melde dich für unseren Newsletter an und erhalte 10% Rabatt auf deine erste sce…" at bounding box center [430, 210] width 244 height 27
click at [526, 219] on p "Melde dich für unseren Newsletter an und erhalte 10% Rabatt auf deine erste sce…" at bounding box center [430, 210] width 244 height 27
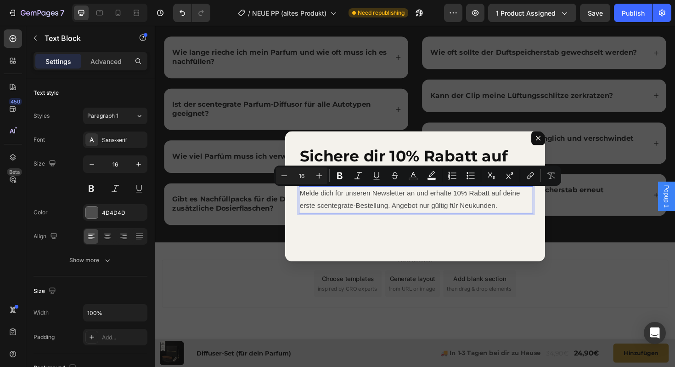
click at [526, 219] on p "Melde dich für unseren Newsletter an und erhalte 10% Rabatt auf deine erste sce…" at bounding box center [430, 210] width 244 height 27
click at [486, 219] on p "Melde dich für unseren Newsletter an und erhalte 10% Rabatt auf deine erste sce…" at bounding box center [430, 210] width 244 height 27
click at [507, 220] on p "Melde dich für unseren Newsletter an und erhalte 10% Rabatt auf deine erste sce…" at bounding box center [430, 210] width 244 height 27
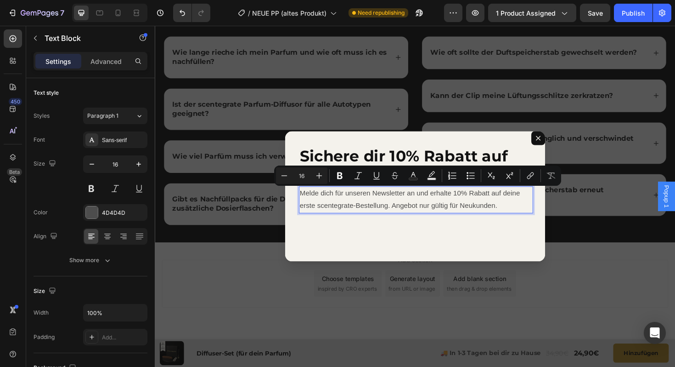
click at [487, 243] on div "Sichere dir 10% Rabatt auf deine erste Bestellung! Heading Melde dich für unser…" at bounding box center [431, 206] width 276 height 138
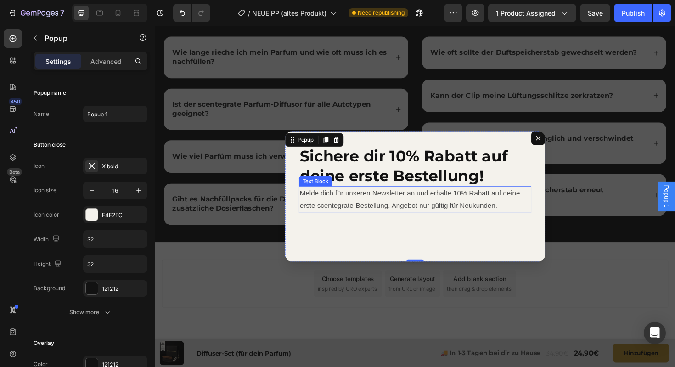
click at [501, 230] on div "Sichere dir 10% Rabatt auf deine erste Bestellung! Heading Melde dich für unser…" at bounding box center [431, 206] width 276 height 138
click at [509, 221] on p "Melde dich für unseren Newsletter an und erhalte 10% Rabatt auf deine erste sce…" at bounding box center [430, 210] width 244 height 27
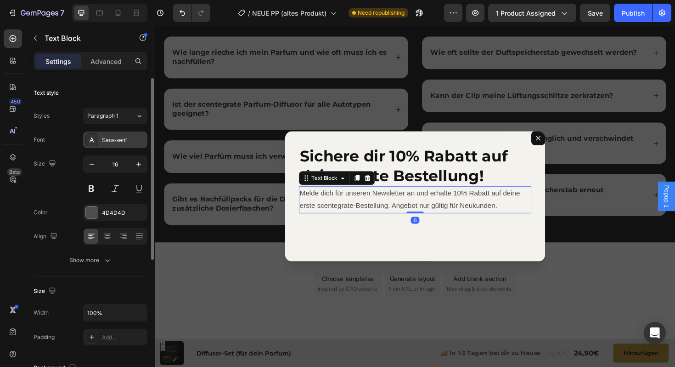
click at [124, 136] on div "Sans-serif" at bounding box center [123, 140] width 43 height 8
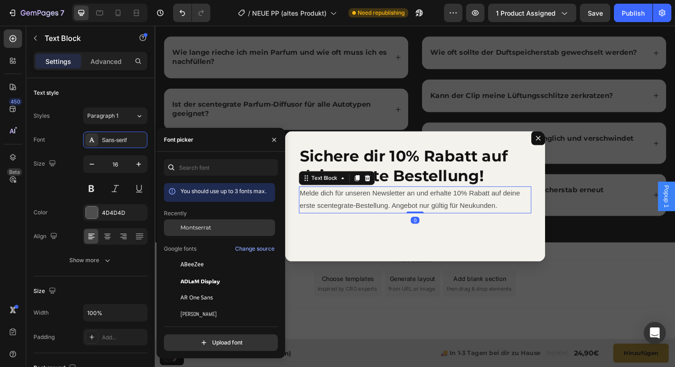
click at [198, 228] on span "Montserrat" at bounding box center [196, 227] width 31 height 8
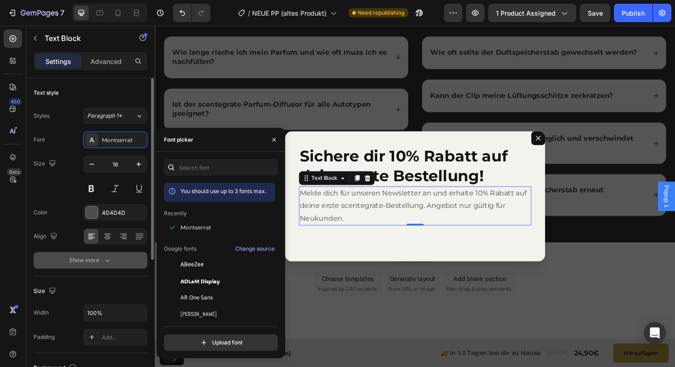
click at [106, 263] on icon "button" at bounding box center [107, 259] width 9 height 9
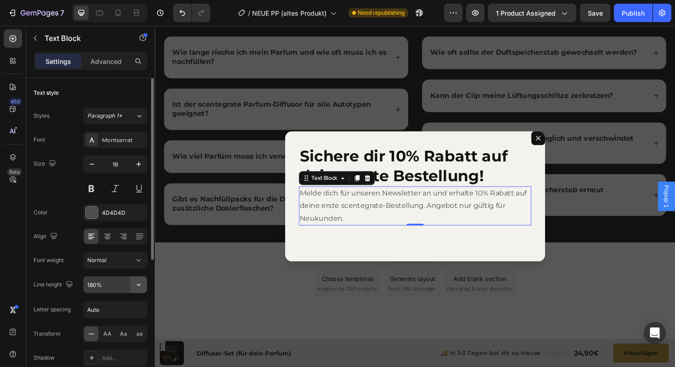
click at [139, 288] on icon "button" at bounding box center [138, 284] width 9 height 9
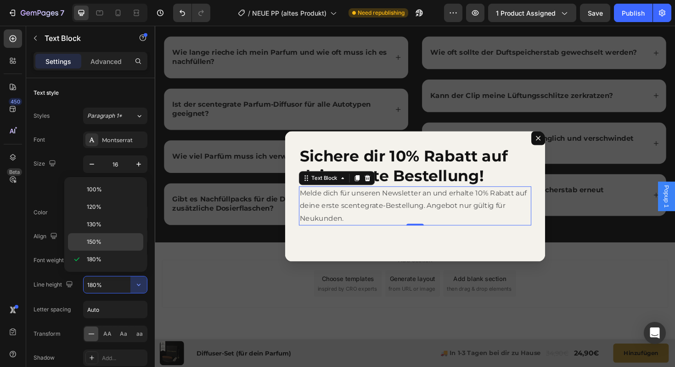
click at [102, 244] on p "150%" at bounding box center [113, 241] width 52 height 8
type input "150%"
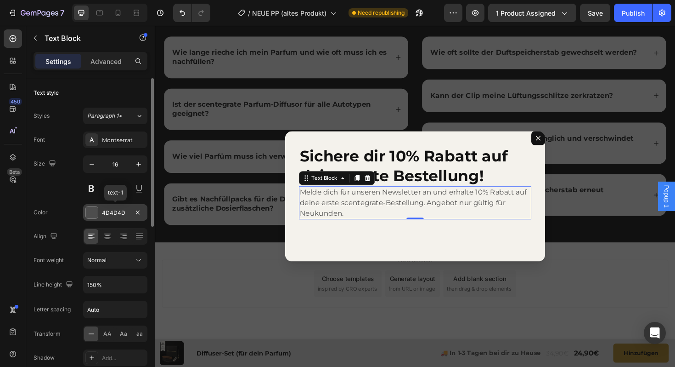
click at [124, 212] on div "4D4D4D" at bounding box center [115, 213] width 27 height 8
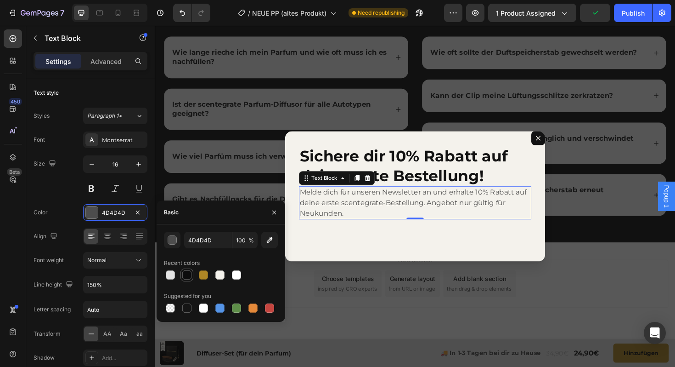
click at [183, 273] on div at bounding box center [186, 274] width 9 height 9
type input "0C0C0D"
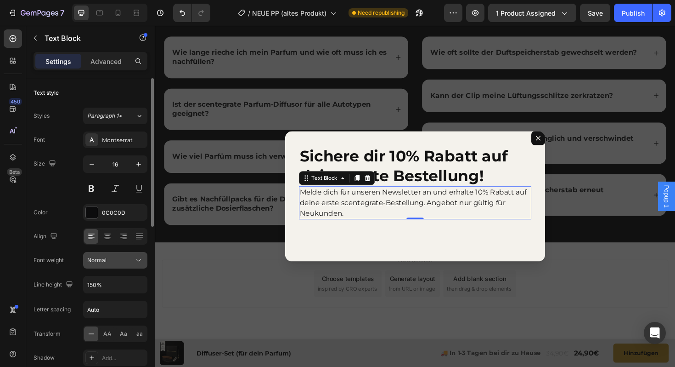
click at [110, 264] on div "Normal" at bounding box center [115, 259] width 56 height 9
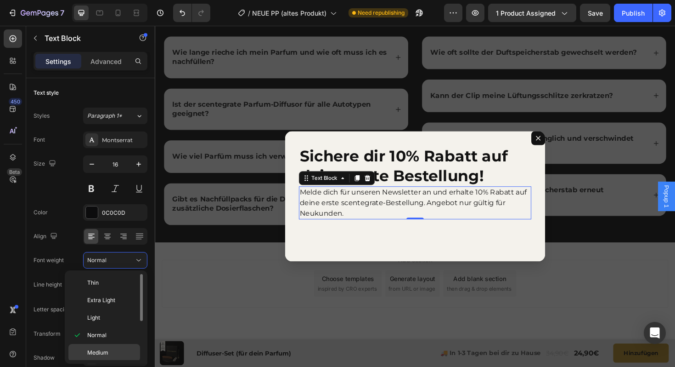
click at [100, 352] on span "Medium" at bounding box center [97, 352] width 21 height 8
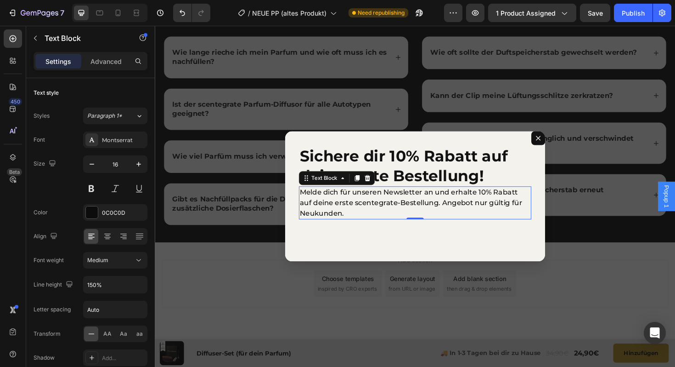
click at [343, 278] on div "Backdrop" at bounding box center [430, 206] width 551 height 361
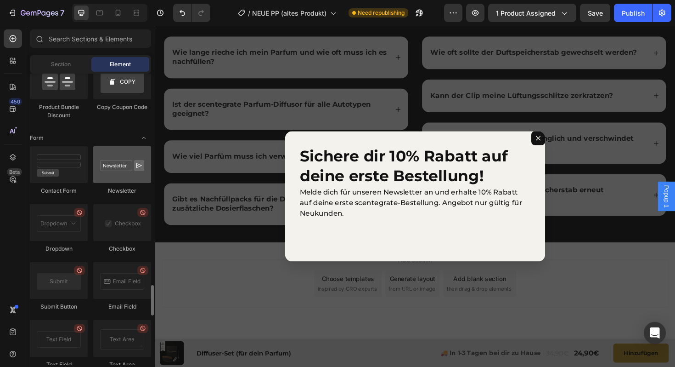
scroll to position [2100, 0]
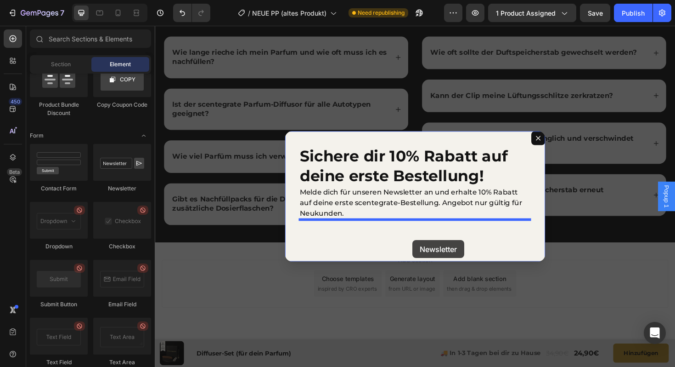
drag, startPoint x: 268, startPoint y: 203, endPoint x: 417, endPoint y: 250, distance: 156.3
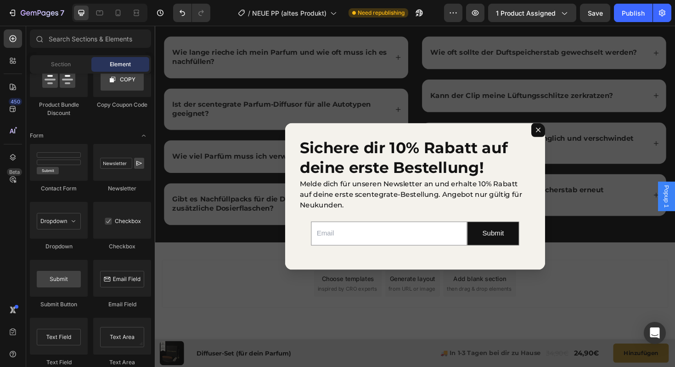
click at [460, 127] on div "Backdrop" at bounding box center [430, 206] width 551 height 361
drag, startPoint x: 593, startPoint y: 19, endPoint x: 464, endPoint y: 6, distance: 129.7
click at [593, 19] on button "Save" at bounding box center [595, 13] width 30 height 18
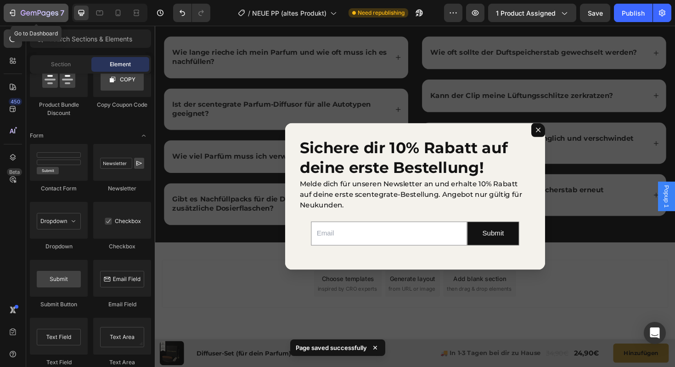
click at [10, 16] on icon "button" at bounding box center [12, 12] width 9 height 9
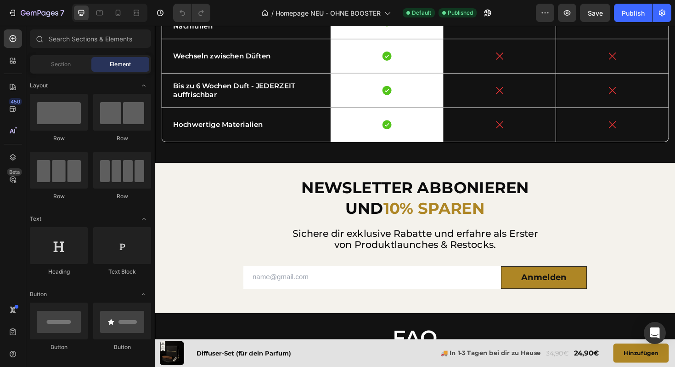
scroll to position [2470, 0]
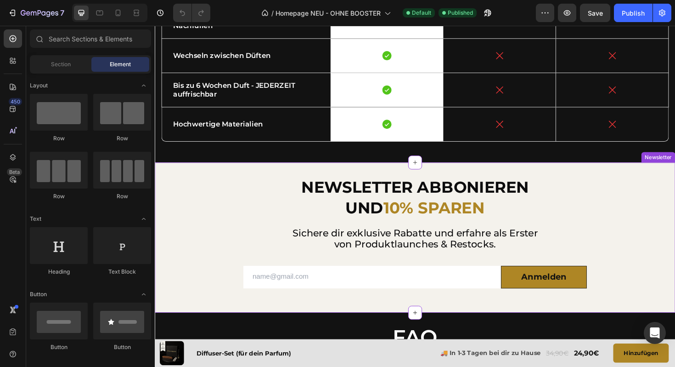
click at [312, 303] on input "email" at bounding box center [385, 291] width 273 height 23
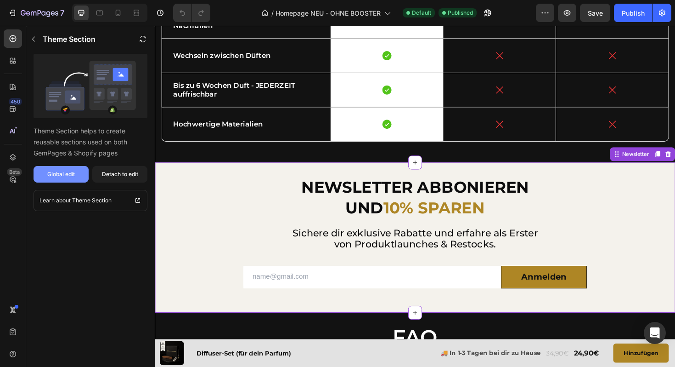
click at [71, 176] on div "Global edit" at bounding box center [61, 174] width 28 height 8
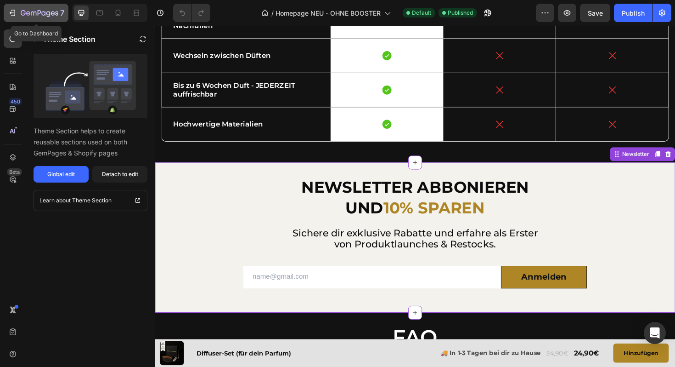
click at [23, 9] on div "7" at bounding box center [43, 12] width 44 height 11
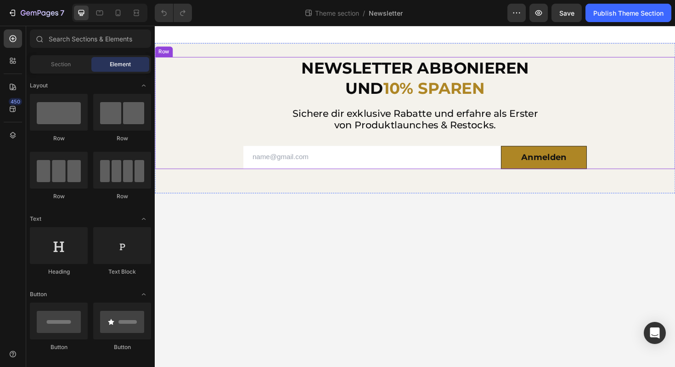
click at [237, 171] on div "NEWSLETTER ABBONIEREN UND 10% SPAREN Heading Sichere dir exklusive Rabatte und …" at bounding box center [430, 118] width 551 height 119
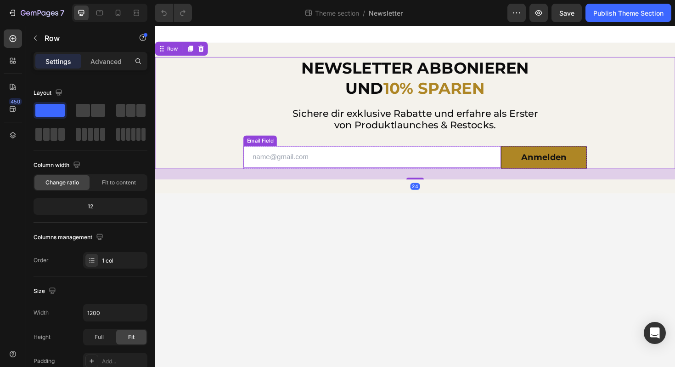
click at [264, 167] on input "email" at bounding box center [385, 164] width 273 height 23
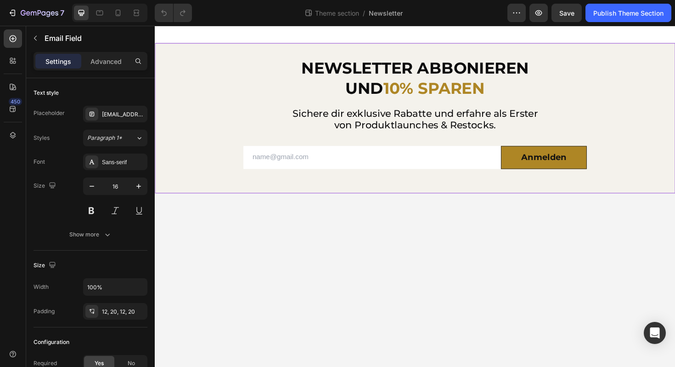
click at [500, 189] on div "NEWSLETTER ABBONIEREN UND 10% SPAREN Heading Sichere dir exklusive Rabatte und …" at bounding box center [430, 123] width 551 height 159
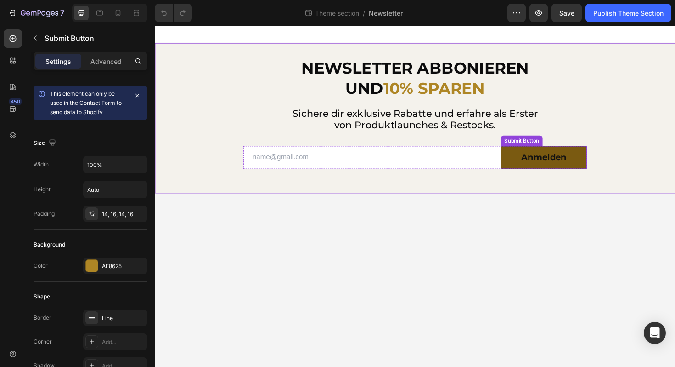
click at [521, 168] on button "Anmelden" at bounding box center [566, 165] width 91 height 24
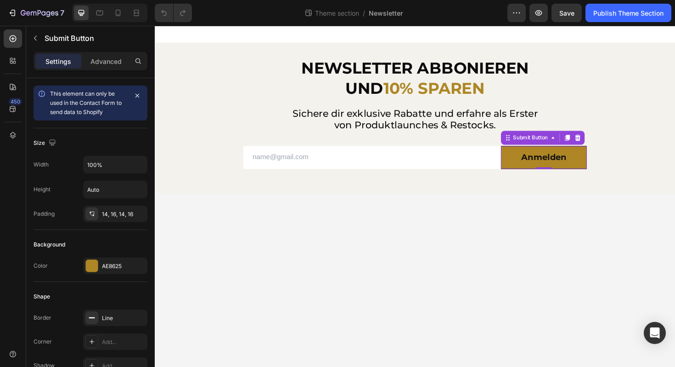
click at [339, 232] on body "NEWSLETTER ABBONIEREN UND 10% SPAREN Heading Sichere dir exklusive Rabatte und …" at bounding box center [430, 206] width 551 height 361
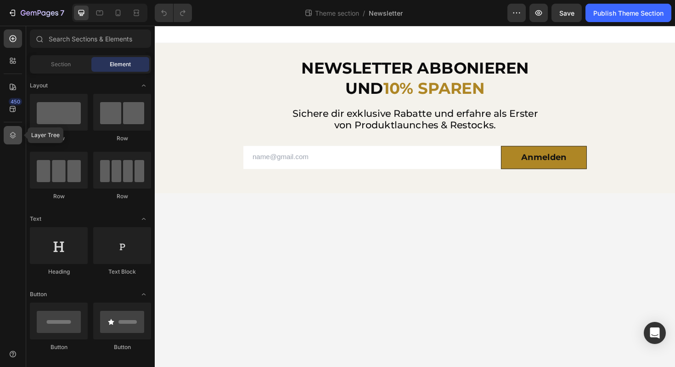
click at [11, 136] on icon at bounding box center [13, 135] width 6 height 6
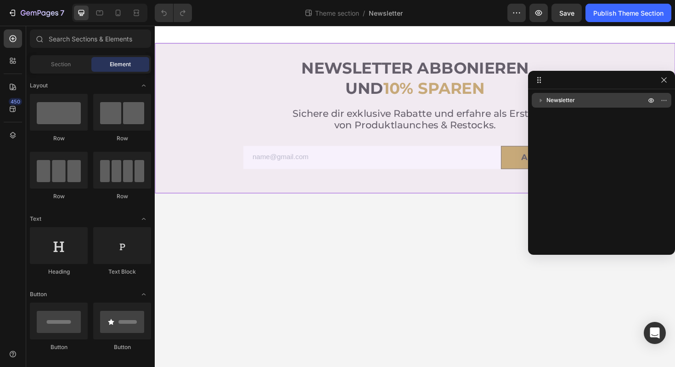
click at [541, 102] on icon "button" at bounding box center [541, 100] width 9 height 9
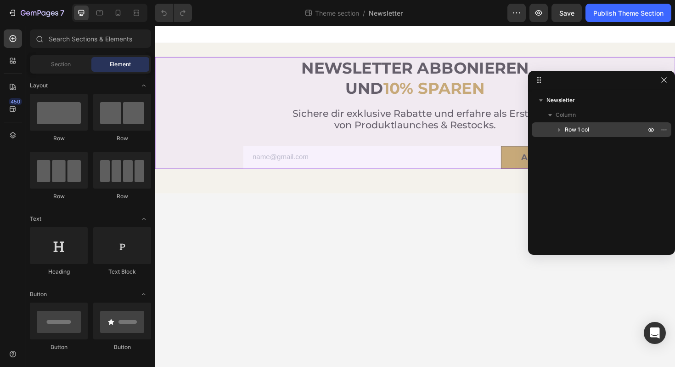
click at [560, 127] on icon "button" at bounding box center [559, 129] width 9 height 9
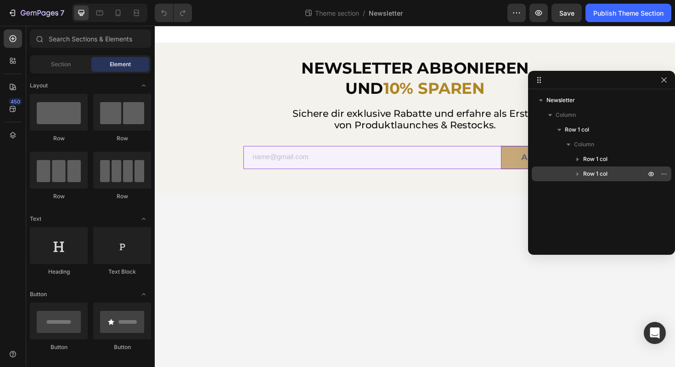
click at [583, 174] on span "Row 1 col" at bounding box center [595, 173] width 24 height 9
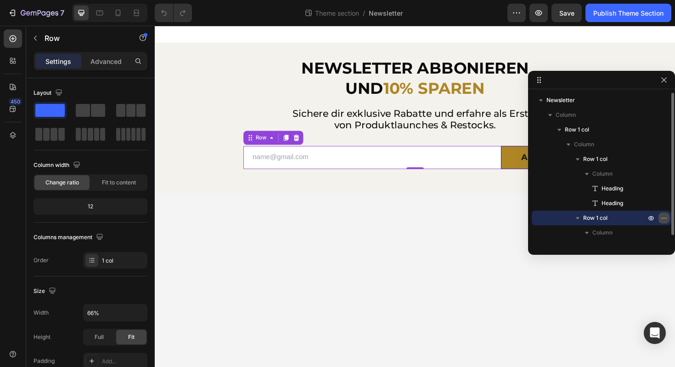
click at [665, 217] on icon "button" at bounding box center [664, 217] width 7 height 7
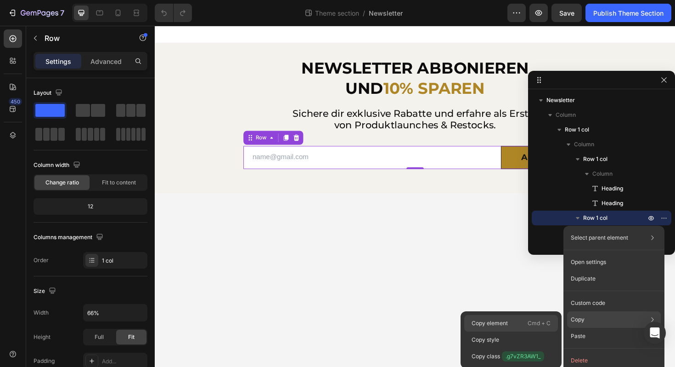
click at [491, 320] on p "Copy element" at bounding box center [490, 323] width 36 height 8
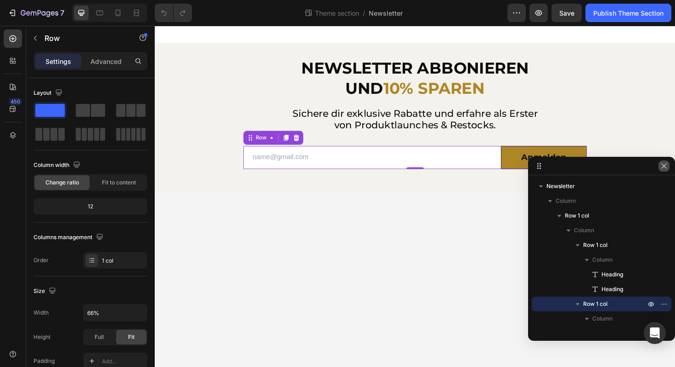
click at [662, 165] on icon "button" at bounding box center [664, 165] width 7 height 7
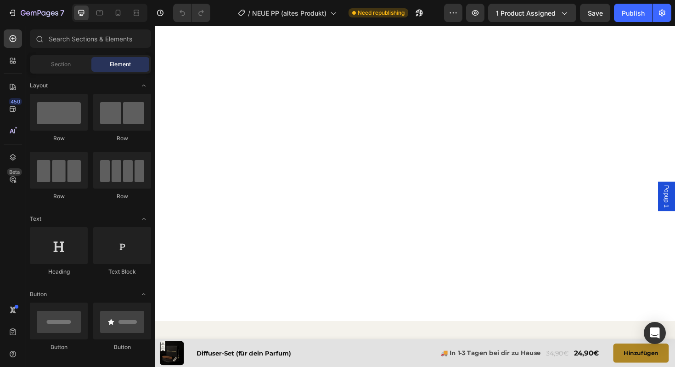
scroll to position [2451, 0]
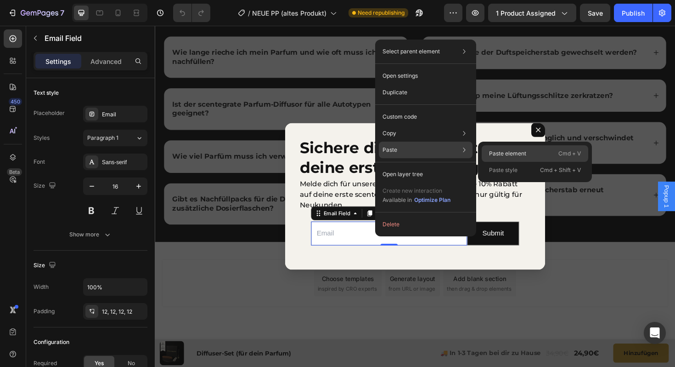
click at [492, 162] on div "Paste element Cmd + V" at bounding box center [535, 170] width 107 height 17
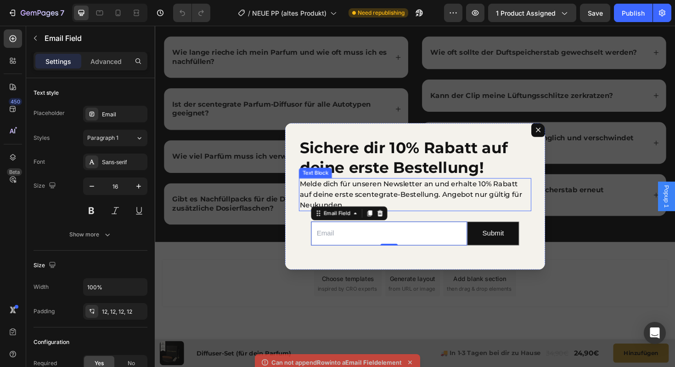
click at [422, 214] on p "Melde dich für unseren Newsletter an und erhalte 10% Rabatt auf deine erste sce…" at bounding box center [430, 204] width 244 height 33
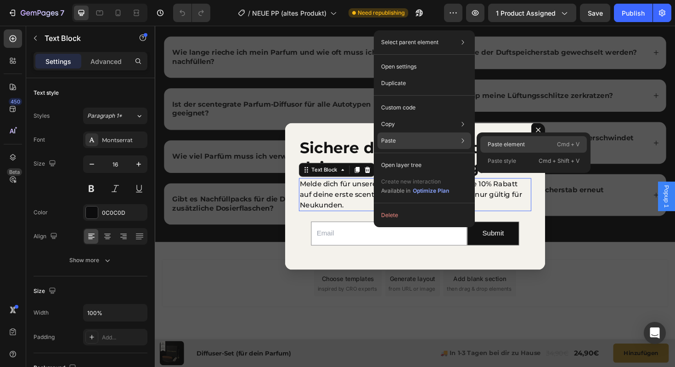
click at [492, 144] on p "Paste element" at bounding box center [506, 144] width 37 height 8
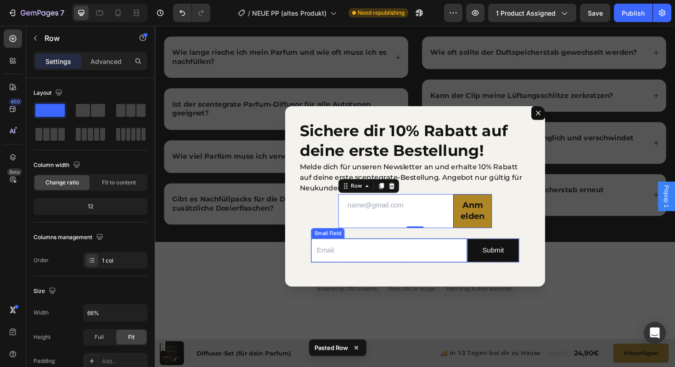
click at [358, 267] on input "Dialog body" at bounding box center [402, 263] width 165 height 25
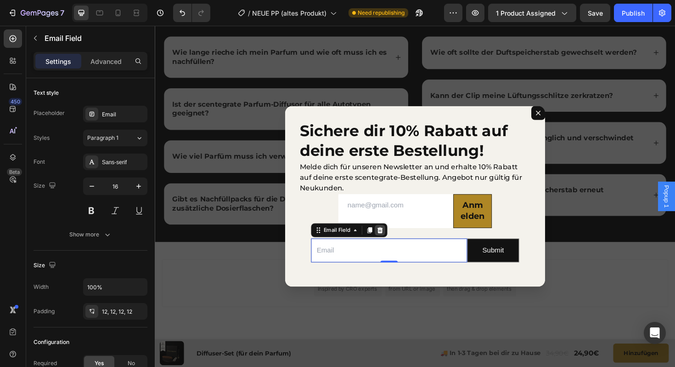
click at [393, 237] on div "Dialog body" at bounding box center [393, 242] width 11 height 11
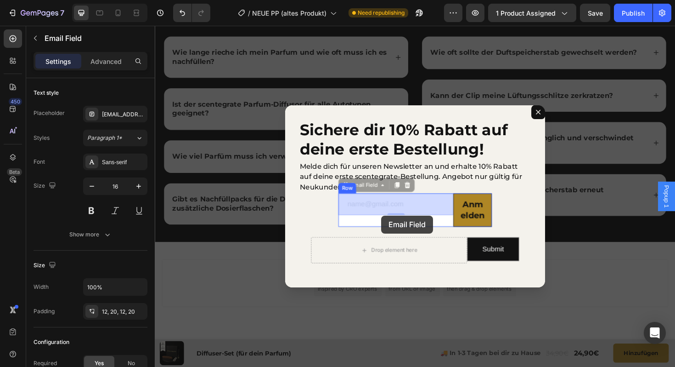
drag, startPoint x: 378, startPoint y: 220, endPoint x: 390, endPoint y: 225, distance: 13.8
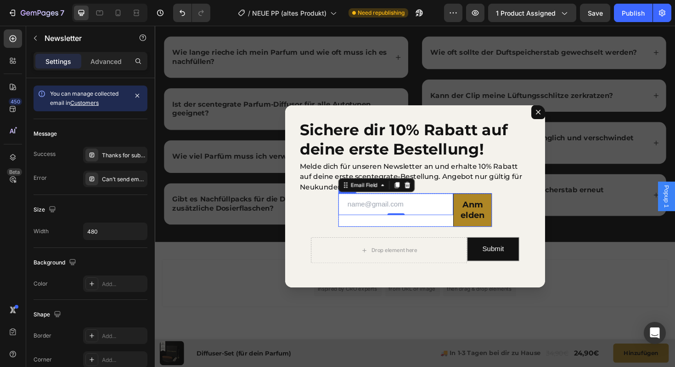
click at [373, 242] on div "Drop element here Submit Submit Button Row Newsletter" at bounding box center [430, 263] width 220 height 50
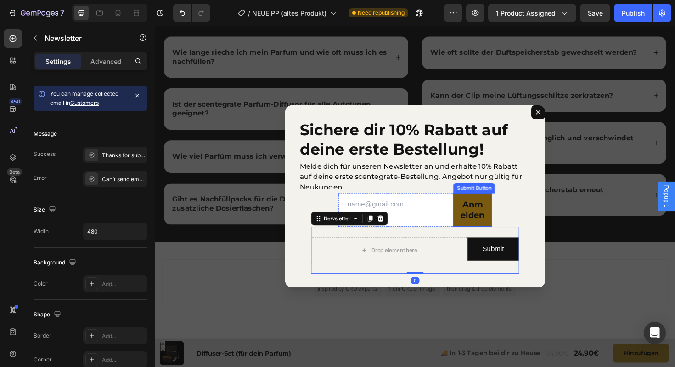
click at [471, 205] on button "Anmelden" at bounding box center [491, 220] width 40 height 35
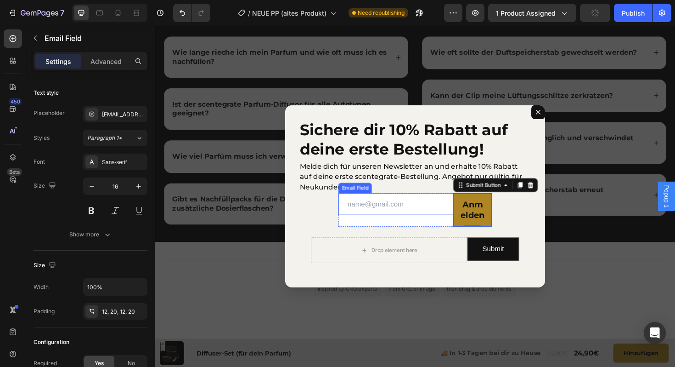
click at [470, 205] on input "Dialog body" at bounding box center [410, 214] width 122 height 23
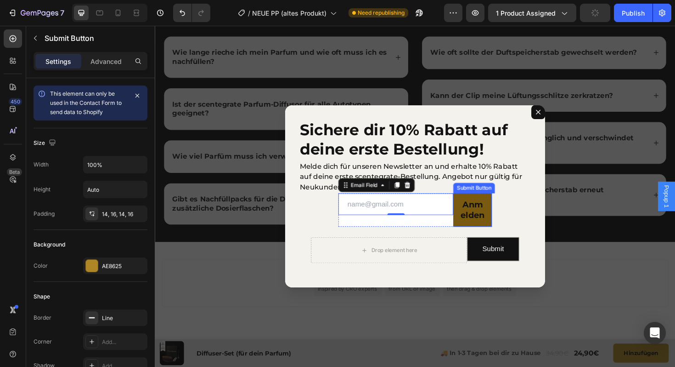
click at [472, 218] on button "Anmelden" at bounding box center [491, 220] width 40 height 35
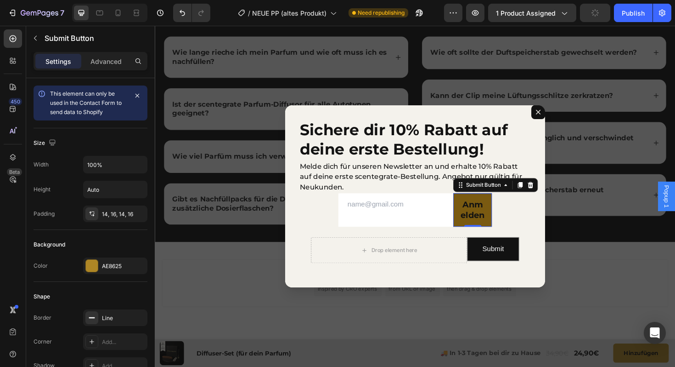
click at [471, 237] on button "Anmelden" at bounding box center [491, 220] width 40 height 35
click at [466, 236] on div "Email Field" at bounding box center [410, 220] width 122 height 35
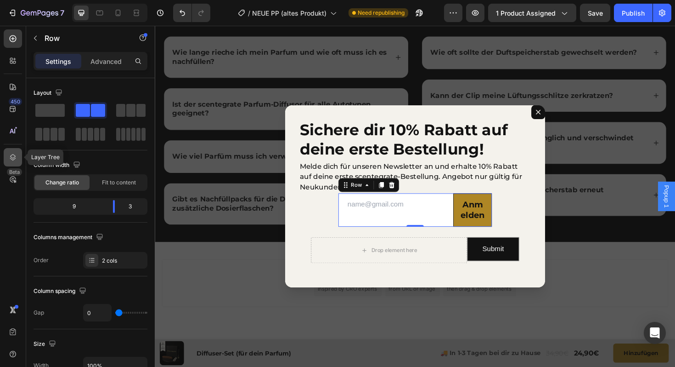
click at [6, 156] on div at bounding box center [13, 157] width 18 height 18
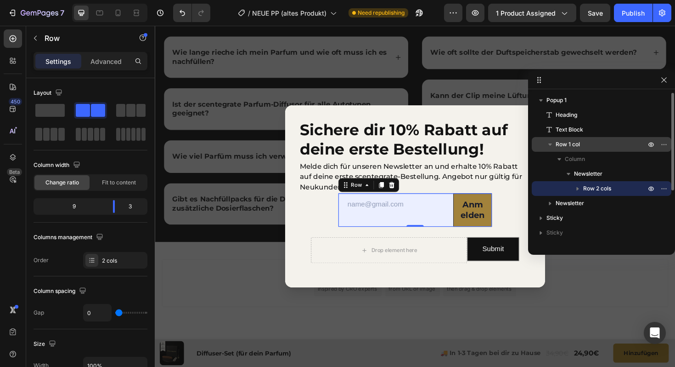
click at [568, 144] on span "Row 1 col" at bounding box center [568, 144] width 24 height 9
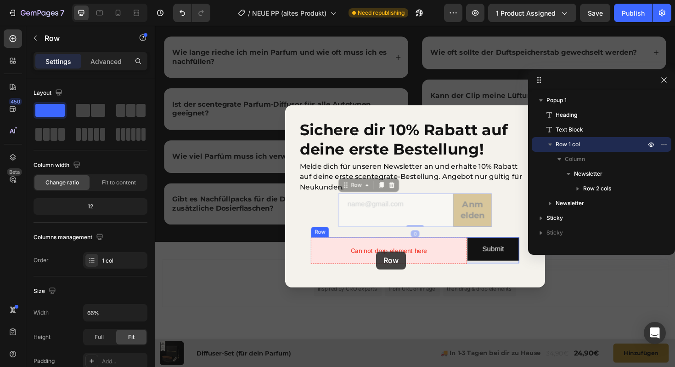
drag, startPoint x: 364, startPoint y: 199, endPoint x: 389, endPoint y: 264, distance: 69.8
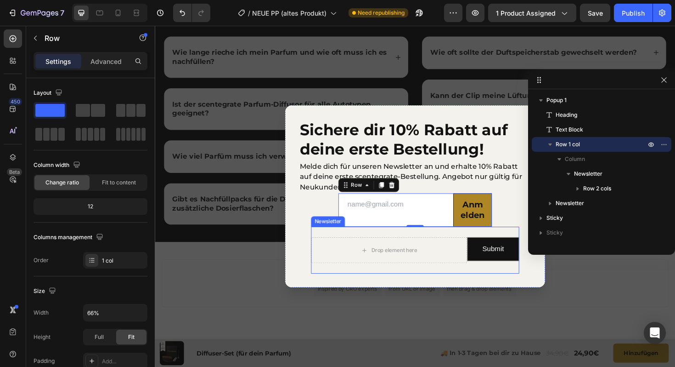
click at [386, 247] on div "Drop element here Submit Submit Button Row Newsletter" at bounding box center [430, 263] width 220 height 50
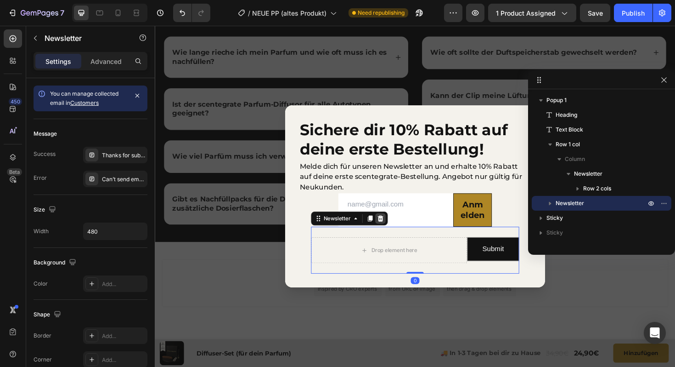
click at [393, 232] on icon "Dialog body" at bounding box center [394, 229] width 6 height 6
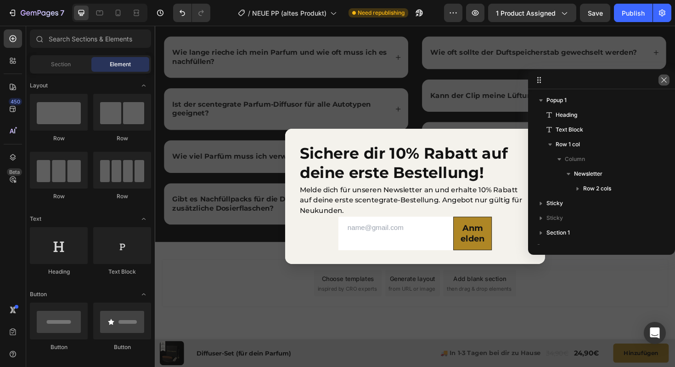
click at [660, 82] on button "button" at bounding box center [664, 79] width 11 height 11
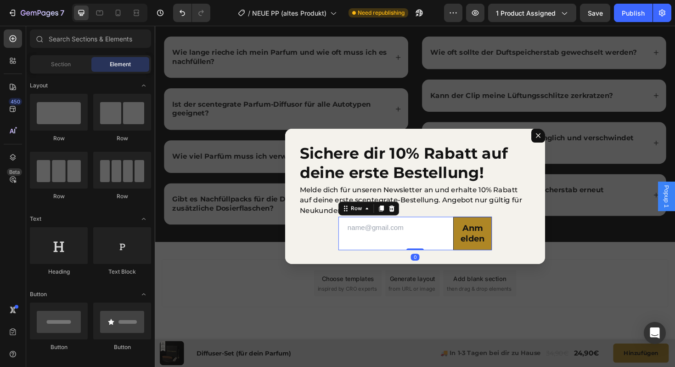
click at [397, 260] on div "Email Field" at bounding box center [410, 245] width 122 height 35
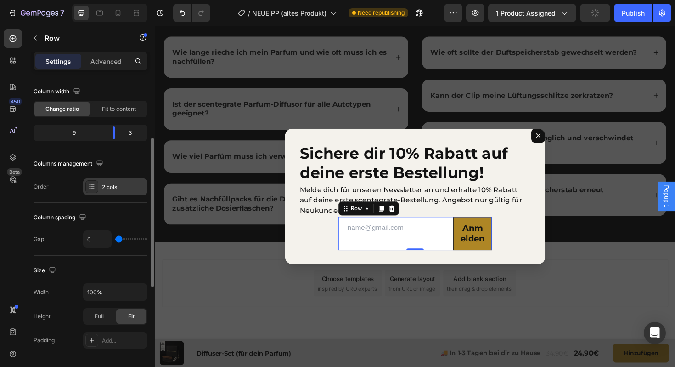
scroll to position [91, 0]
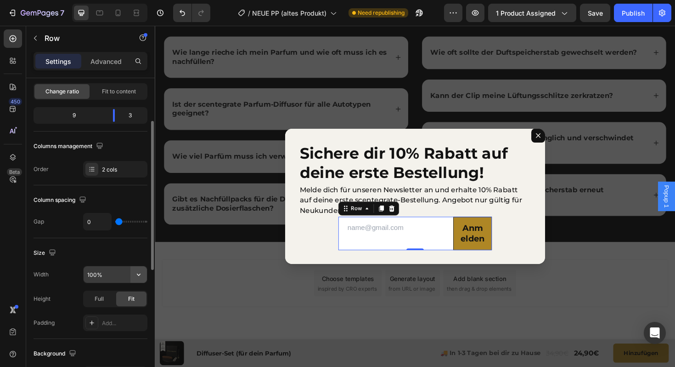
click at [139, 275] on icon "button" at bounding box center [139, 274] width 4 height 2
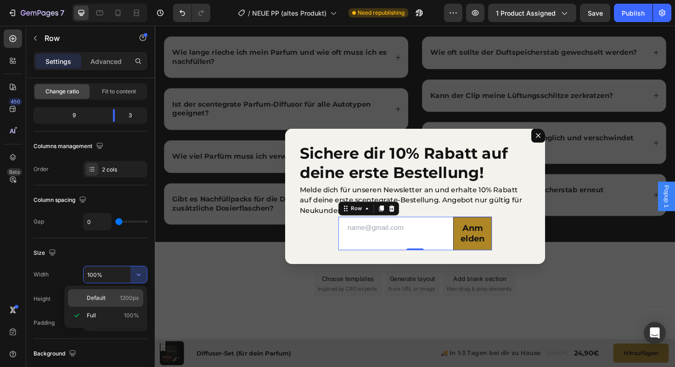
click at [106, 298] on p "Default 1200px" at bounding box center [113, 298] width 52 height 8
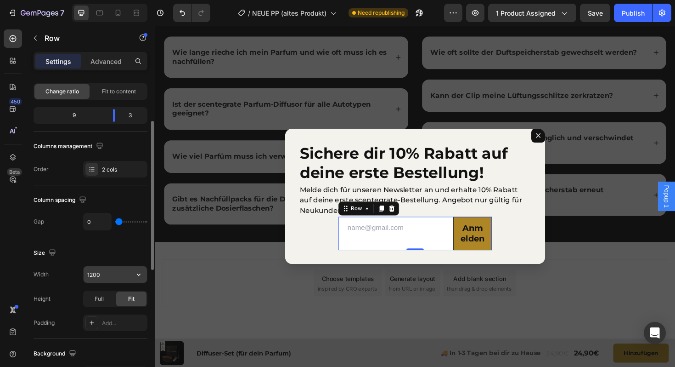
click at [120, 276] on input "1200" at bounding box center [115, 274] width 63 height 17
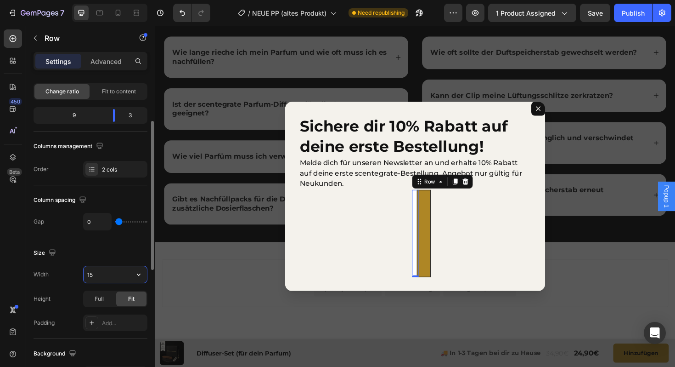
type input "1"
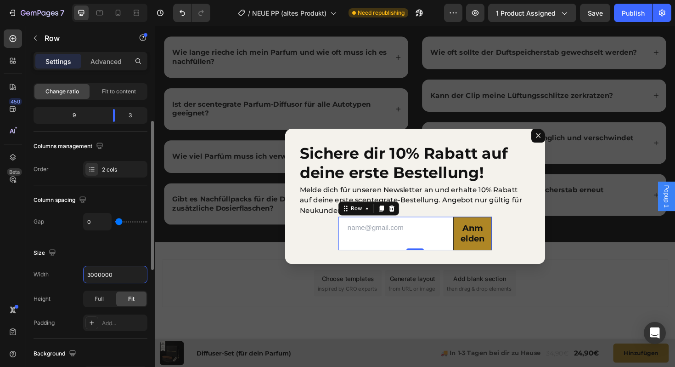
type input "3000000"
click at [101, 260] on div "Size Width 3000000 Height Full Fit Padding Add..." at bounding box center [91, 288] width 114 height 101
type input "3"
type input "10"
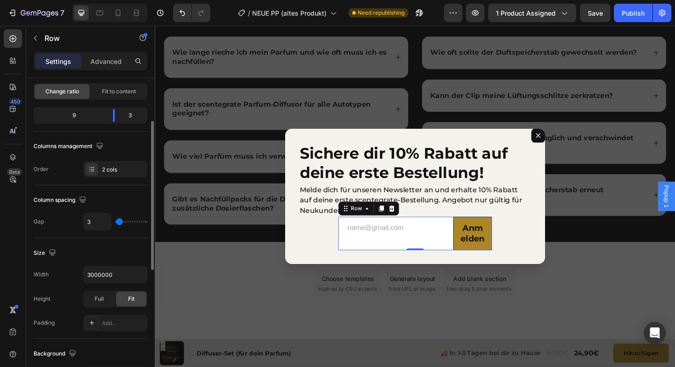
type input "10"
type input "18"
type input "25"
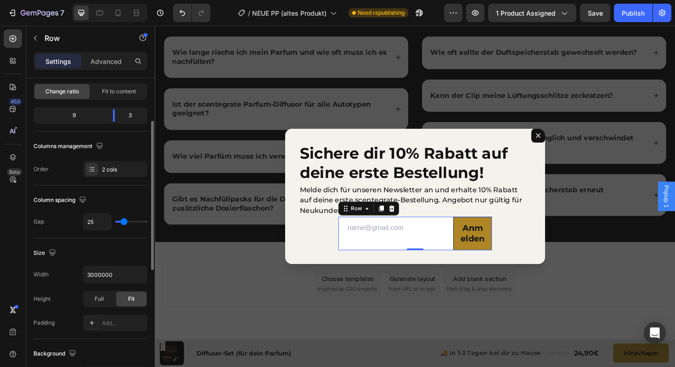
type input "31"
type input "35"
type input "38"
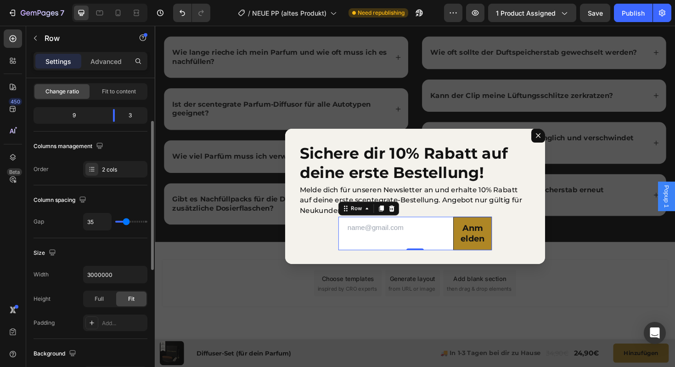
type input "38"
type input "40"
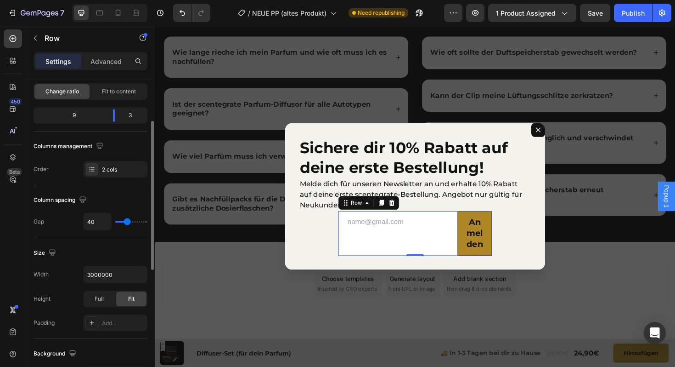
type input "41"
type input "42"
type input "46"
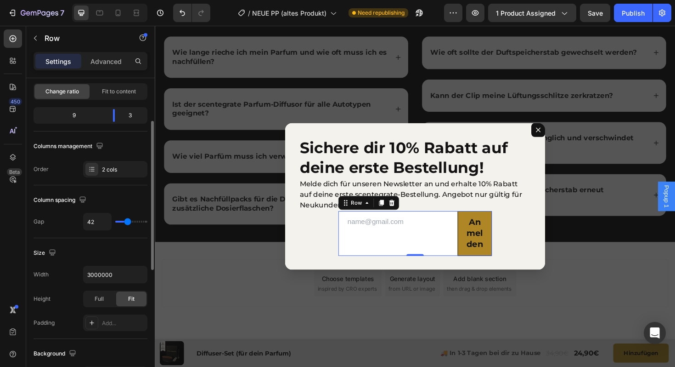
type input "46"
type input "53"
type input "61"
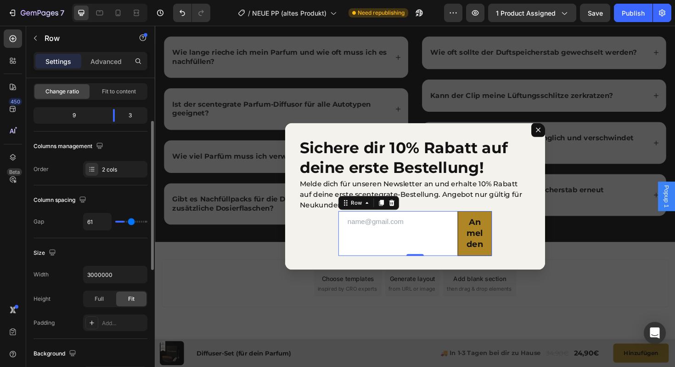
type input "67"
type input "71"
type input "74"
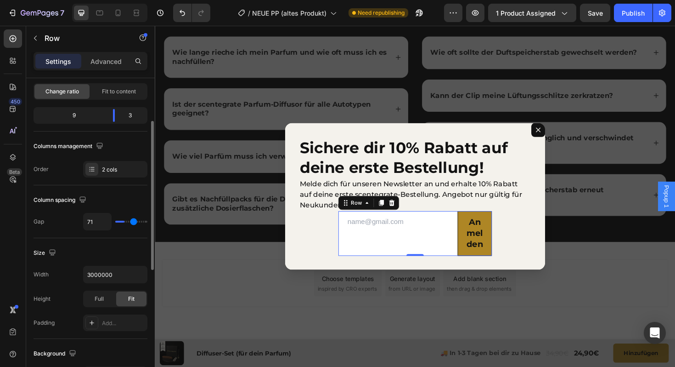
type input "74"
type input "75"
type input "77"
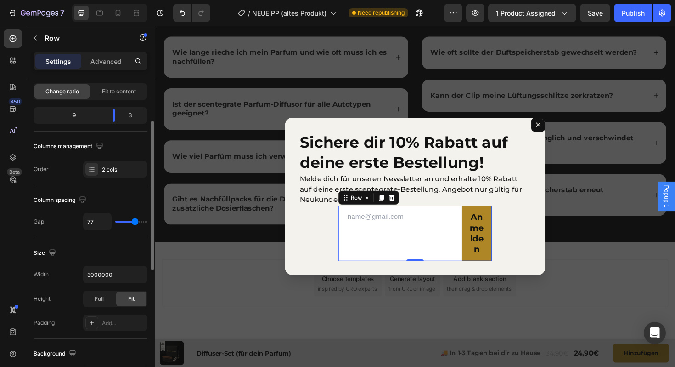
type input "83"
type input "95"
type input "113"
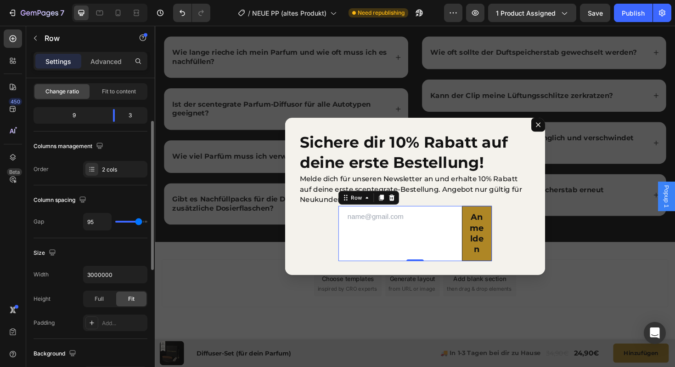
type input "113"
type input "120"
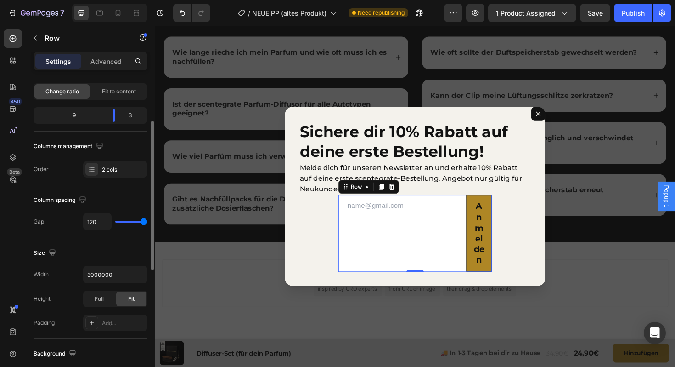
type input "60"
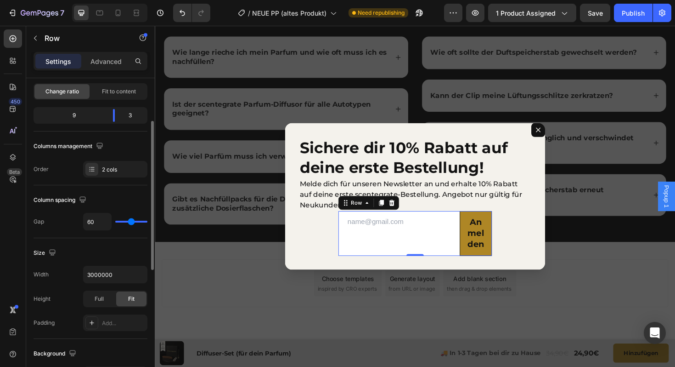
type input "11"
type input "1"
type input "0"
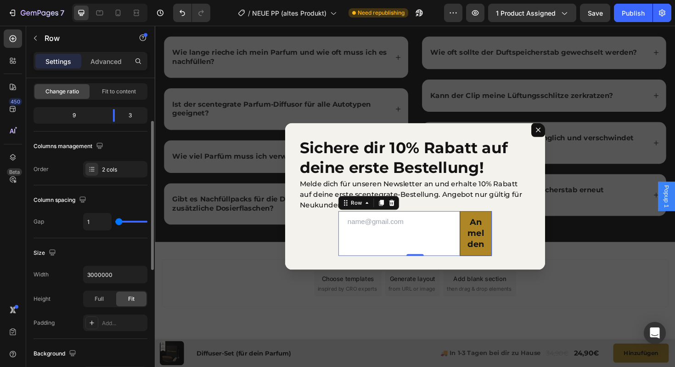
type input "0"
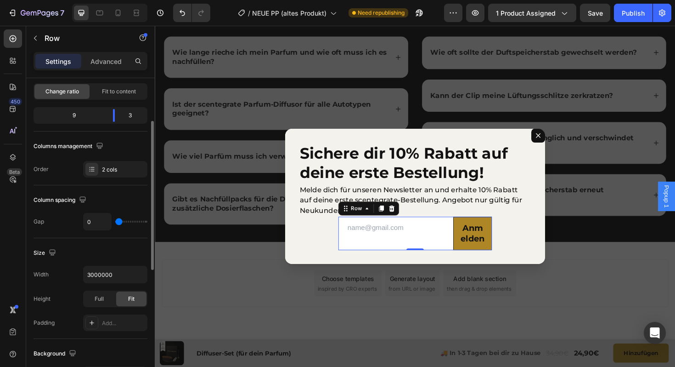
drag, startPoint x: 118, startPoint y: 221, endPoint x: 94, endPoint y: 226, distance: 23.9
click at [115, 222] on input "range" at bounding box center [131, 221] width 32 height 2
drag, startPoint x: 119, startPoint y: 112, endPoint x: 107, endPoint y: 113, distance: 12.9
click at [107, 0] on body "7 Version history / NEUE PP (altes Produkt) Need republishing Preview 1 product…" at bounding box center [337, 0] width 675 height 0
click at [113, 98] on div "Fit to content" at bounding box center [118, 91] width 55 height 15
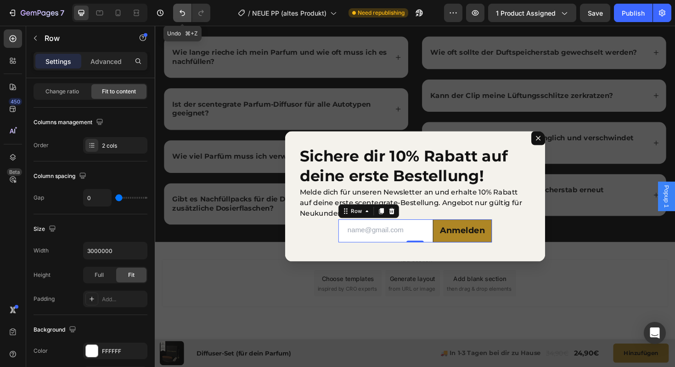
click at [181, 21] on button "Undo/Redo" at bounding box center [182, 13] width 18 height 18
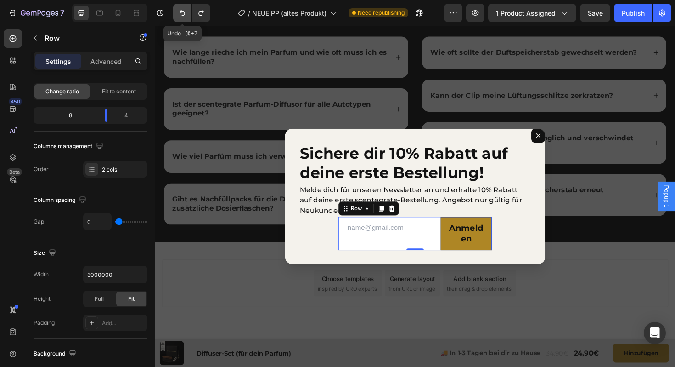
click at [181, 21] on button "Undo/Redo" at bounding box center [182, 13] width 18 height 18
type input "100%"
click at [181, 17] on button "Undo/Redo" at bounding box center [182, 13] width 18 height 18
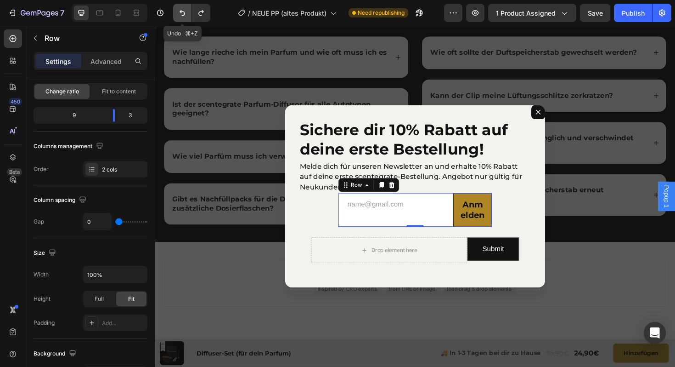
click at [181, 17] on button "Undo/Redo" at bounding box center [182, 13] width 18 height 18
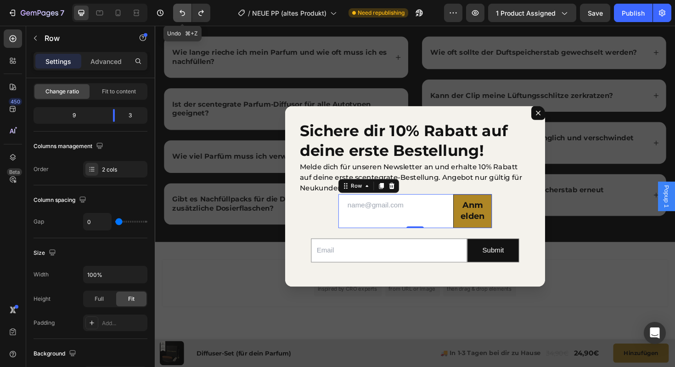
click at [181, 17] on button "Undo/Redo" at bounding box center [182, 13] width 18 height 18
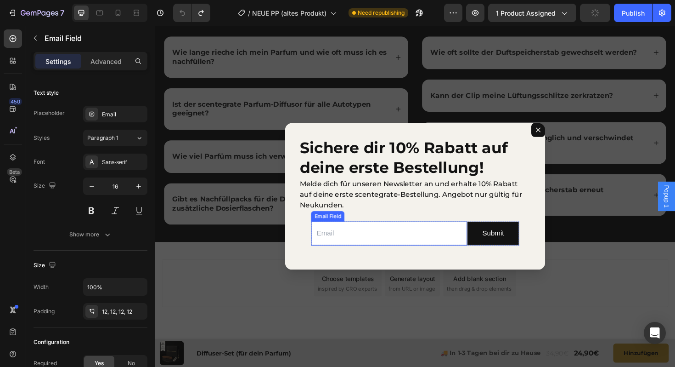
click at [340, 246] on input "Dialog body" at bounding box center [402, 245] width 165 height 25
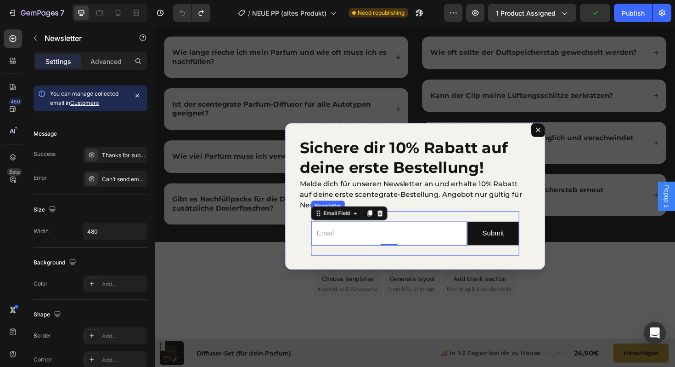
click at [349, 259] on div "Email Field 0 Submit Submit Button Row Newsletter" at bounding box center [430, 245] width 220 height 47
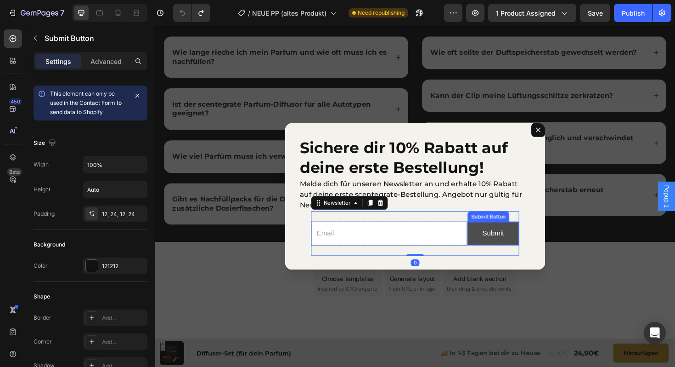
click at [494, 249] on button "Submit" at bounding box center [513, 245] width 54 height 24
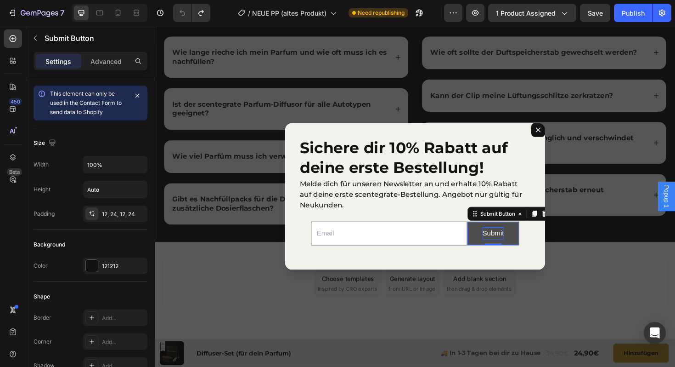
click at [509, 247] on div "Submit" at bounding box center [513, 245] width 23 height 13
click at [515, 249] on p "Submit" at bounding box center [513, 245] width 23 height 13
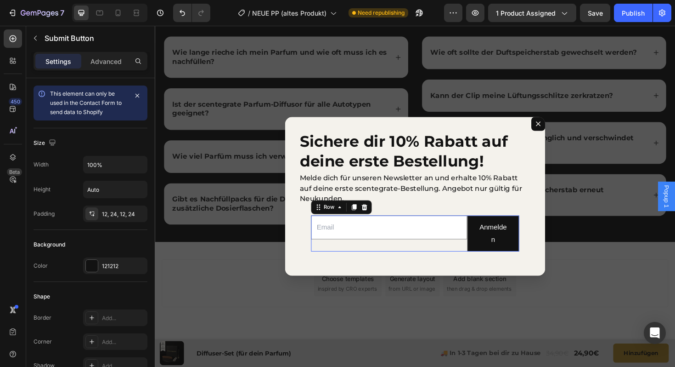
click at [476, 259] on div "Email Field" at bounding box center [402, 245] width 165 height 39
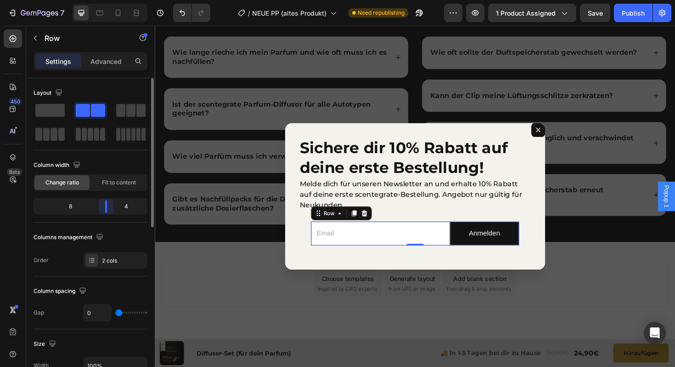
drag, startPoint x: 113, startPoint y: 212, endPoint x: 137, endPoint y: 207, distance: 25.0
click at [110, 0] on body "7 Version history / NEUE PP (altes Produkt) Need republishing Preview 1 product…" at bounding box center [337, 0] width 675 height 0
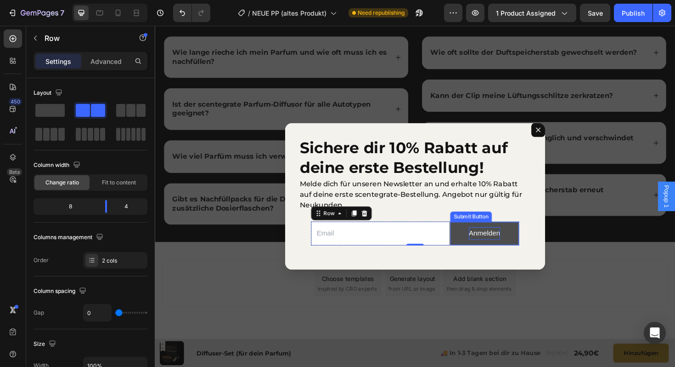
click at [497, 244] on p "Anmelden" at bounding box center [503, 245] width 33 height 13
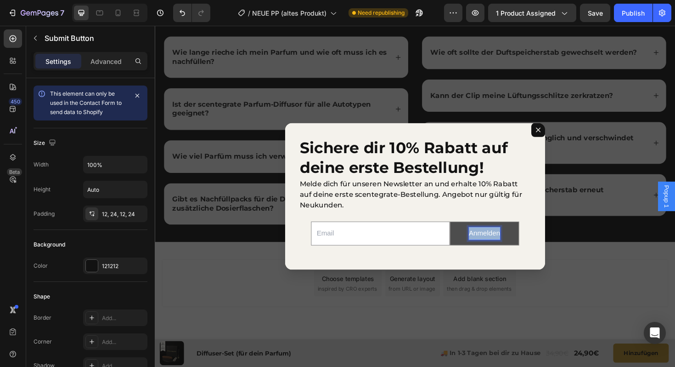
click at [497, 244] on p "Anmelden" at bounding box center [503, 245] width 33 height 13
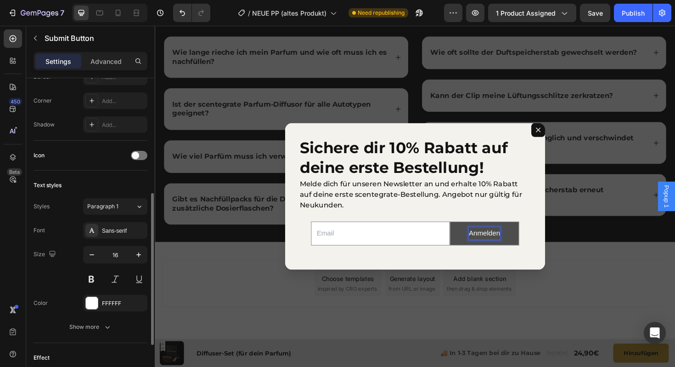
scroll to position [242, 0]
click at [125, 223] on div "Sans-serif" at bounding box center [115, 228] width 64 height 17
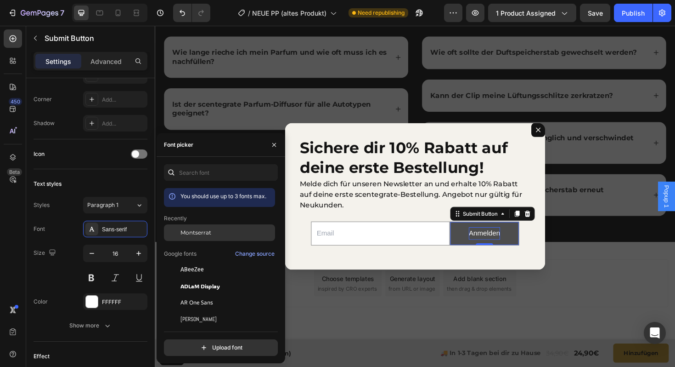
click at [197, 230] on span "Montserrat" at bounding box center [196, 232] width 31 height 8
click at [275, 145] on icon "button" at bounding box center [274, 144] width 7 height 7
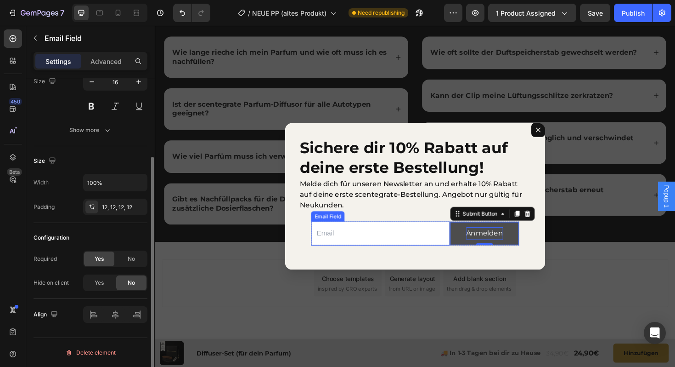
click at [352, 244] on input "Dialog body" at bounding box center [393, 245] width 147 height 25
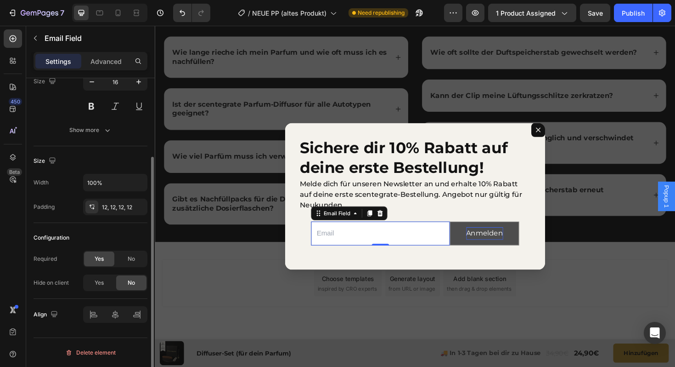
scroll to position [0, 0]
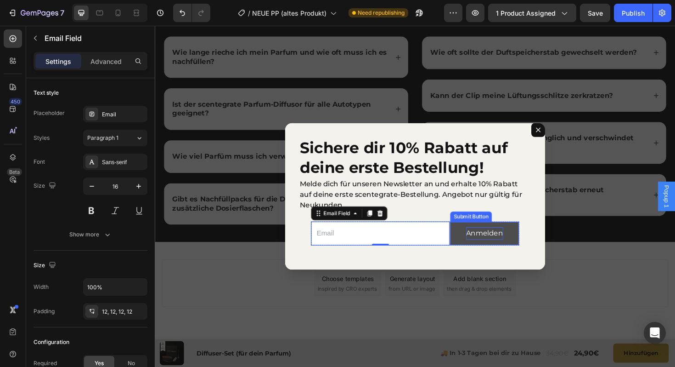
click at [477, 249] on button "Anmelden" at bounding box center [504, 245] width 73 height 24
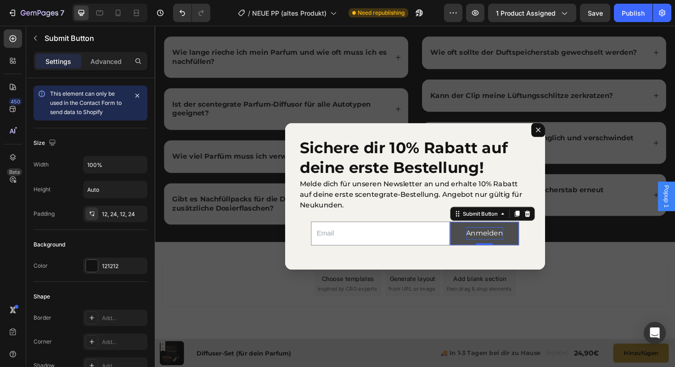
click at [474, 237] on button "Anmelden" at bounding box center [504, 245] width 73 height 24
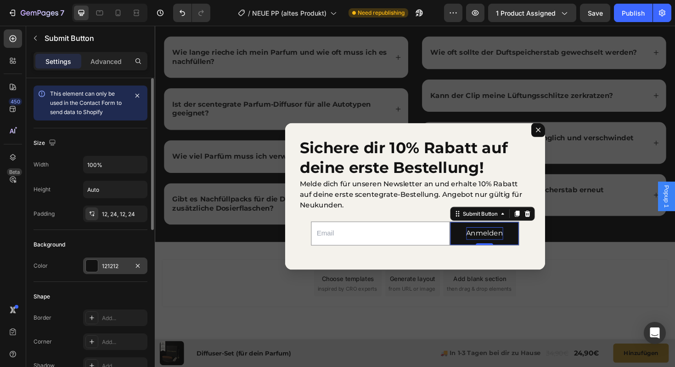
click at [116, 262] on div "121212" at bounding box center [115, 266] width 27 height 8
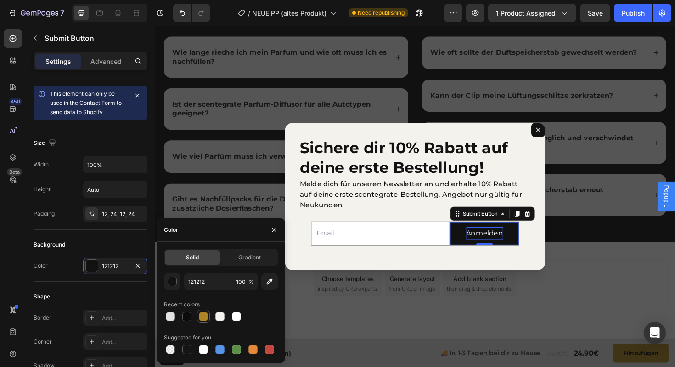
click at [207, 315] on div at bounding box center [203, 315] width 9 height 9
type input "AE8625"
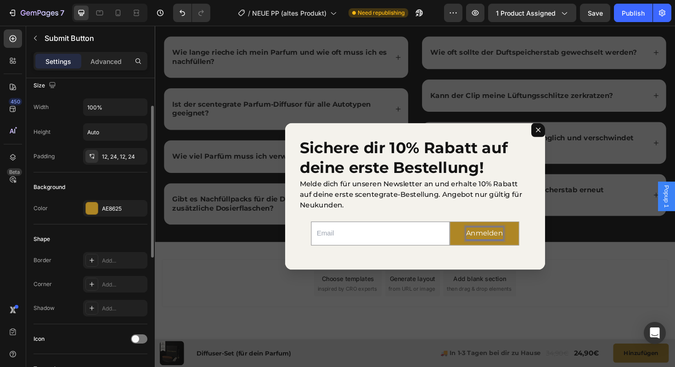
scroll to position [57, 0]
click at [181, 13] on icon "Undo/Redo" at bounding box center [182, 12] width 9 height 9
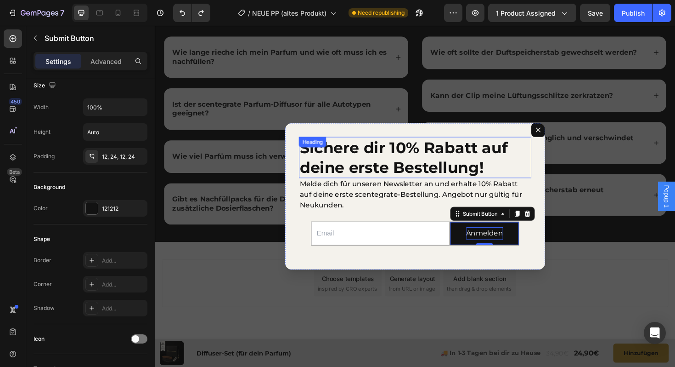
click at [390, 176] on h2 "Sichere dir 10% Rabatt auf deine erste Bestellung!" at bounding box center [430, 165] width 246 height 44
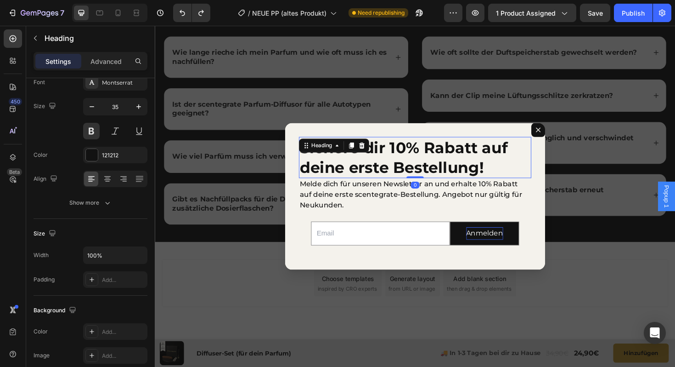
scroll to position [0, 0]
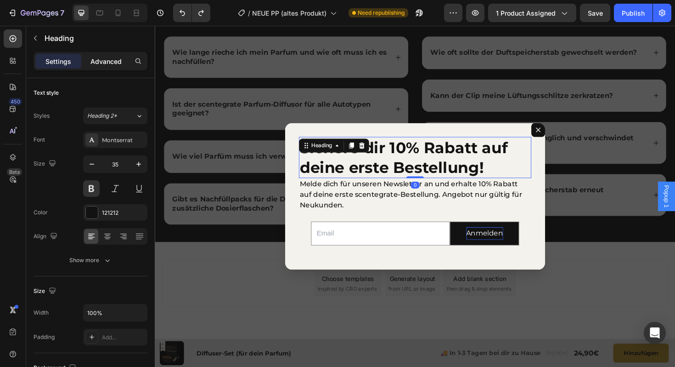
click at [107, 61] on p "Advanced" at bounding box center [105, 62] width 31 height 10
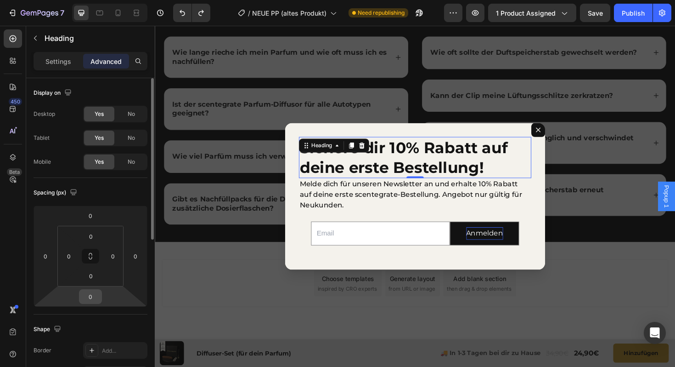
click at [93, 296] on input "0" at bounding box center [90, 296] width 18 height 14
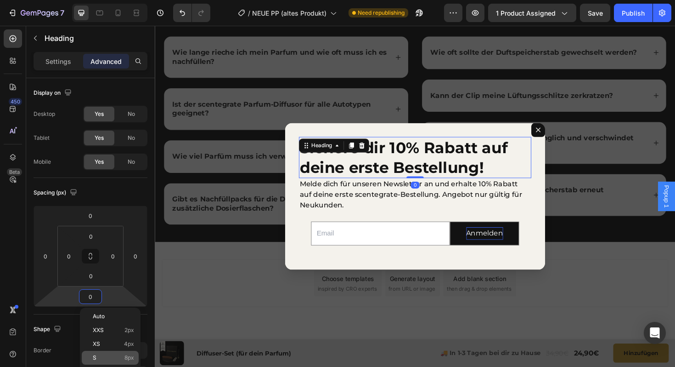
click at [106, 354] on p "S 8px" at bounding box center [113, 357] width 41 height 6
type input "8"
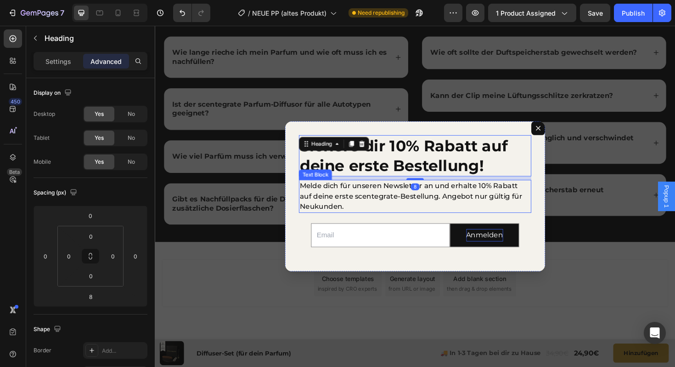
click at [337, 211] on p "Melde dich für unseren Newsletter an und erhalte 10% Rabatt auf deine erste sce…" at bounding box center [430, 206] width 244 height 33
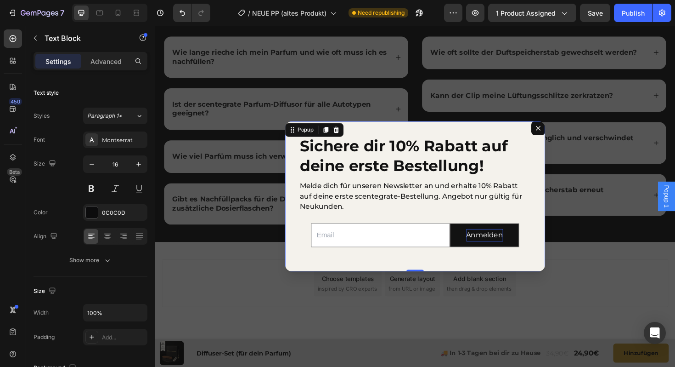
click at [320, 272] on div "Sichere dir 10% Rabatt auf deine erste Bestellung! Heading Melde dich für unser…" at bounding box center [431, 206] width 276 height 159
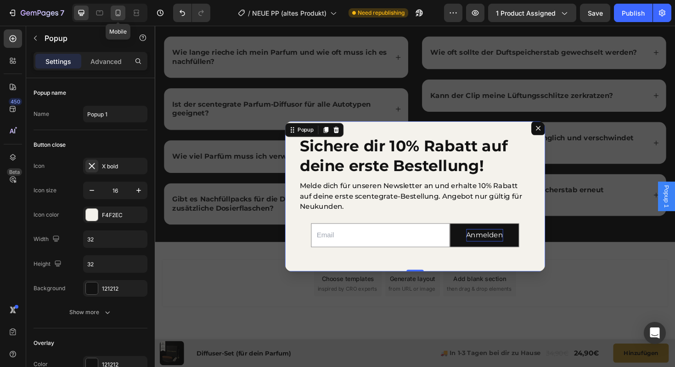
click at [123, 16] on div at bounding box center [118, 13] width 15 height 15
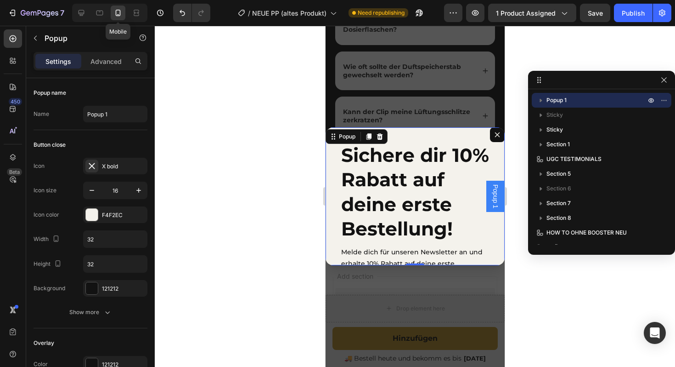
scroll to position [2539, 0]
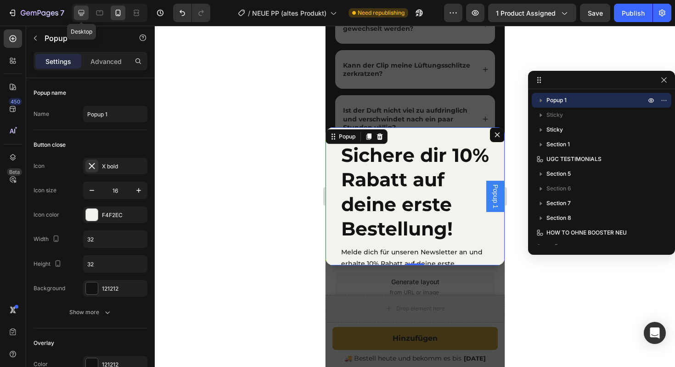
click at [82, 8] on icon at bounding box center [81, 12] width 9 height 9
type input "600"
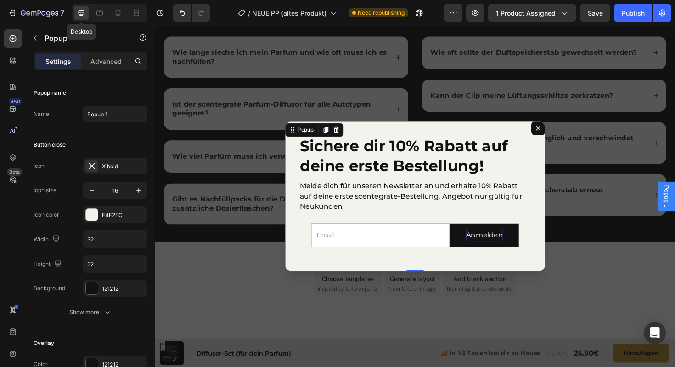
scroll to position [2451, 0]
click at [8, 43] on div at bounding box center [13, 38] width 18 height 18
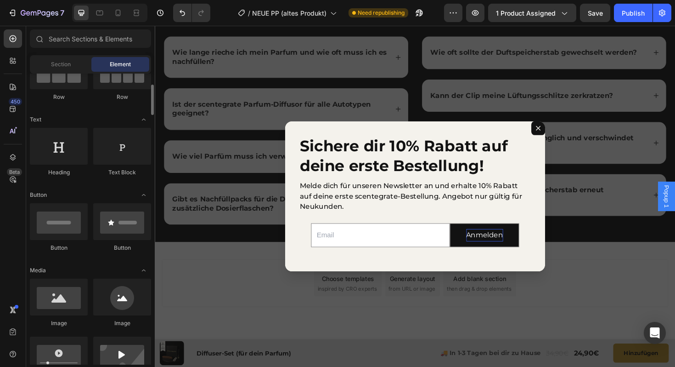
scroll to position [100, 0]
drag, startPoint x: 60, startPoint y: 303, endPoint x: 14, endPoint y: 181, distance: 130.5
click at [14, 181] on div "450 Beta Interactions Sections(18) Elements(84) Section Element Hero Section Pr…" at bounding box center [77, 196] width 155 height 341
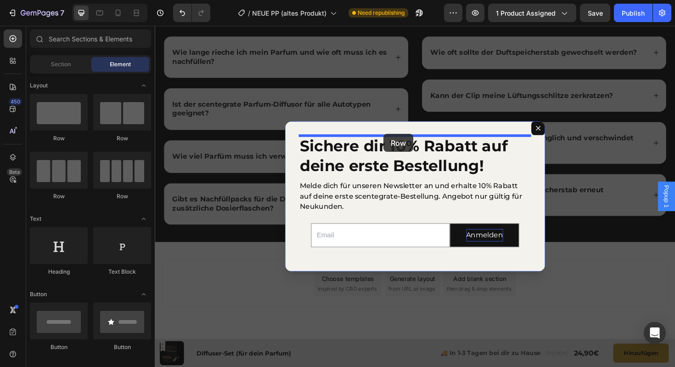
drag, startPoint x: 251, startPoint y: 147, endPoint x: 397, endPoint y: 141, distance: 146.2
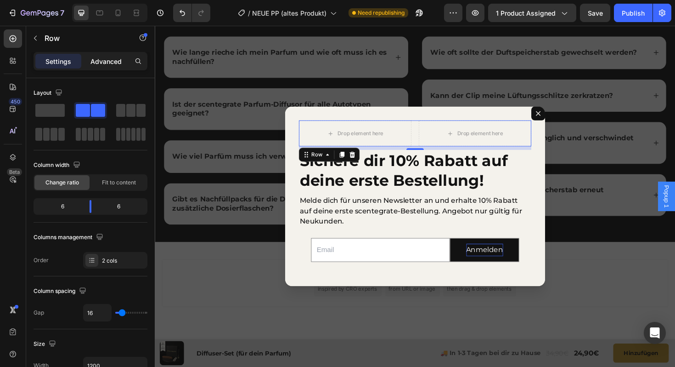
click at [107, 66] on div "Advanced" at bounding box center [106, 61] width 46 height 15
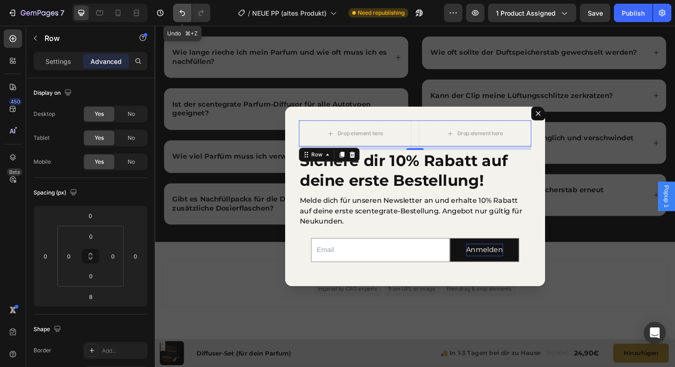
click at [181, 17] on icon "Undo/Redo" at bounding box center [182, 12] width 9 height 9
click at [181, 18] on button "Undo/Redo" at bounding box center [182, 13] width 18 height 18
click at [181, 17] on button "Undo/Redo" at bounding box center [182, 13] width 18 height 18
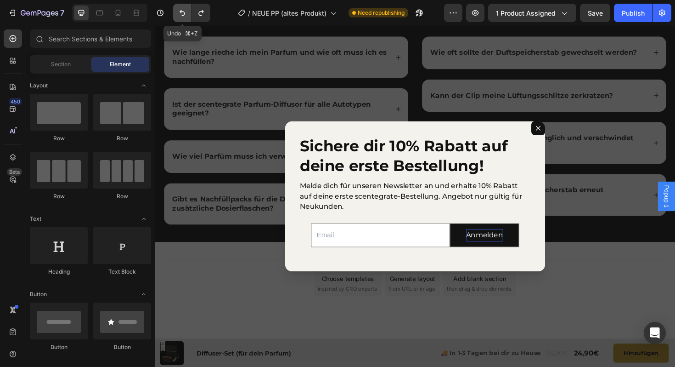
click at [181, 17] on button "Undo/Redo" at bounding box center [182, 13] width 18 height 18
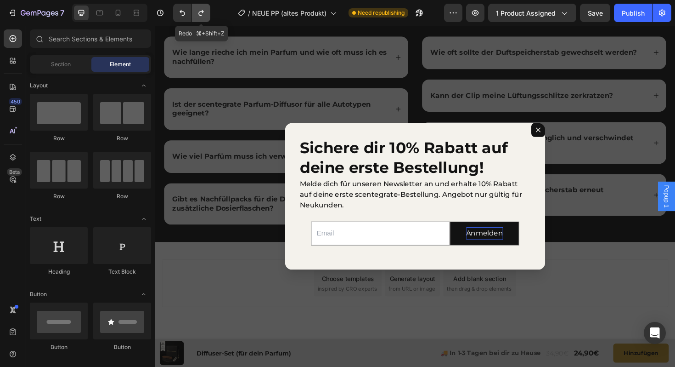
click at [203, 17] on icon "Undo/Redo" at bounding box center [201, 12] width 9 height 9
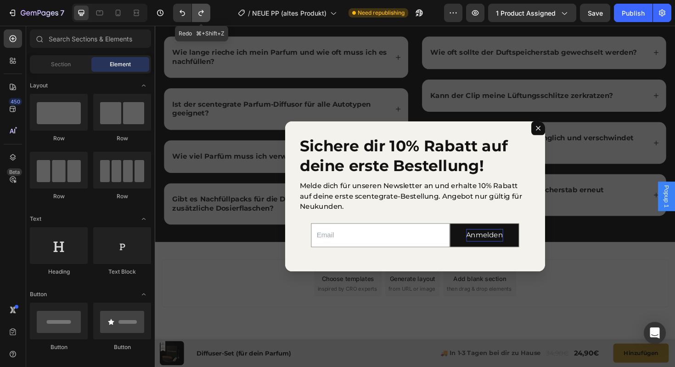
click at [203, 17] on icon "Undo/Redo" at bounding box center [201, 12] width 9 height 9
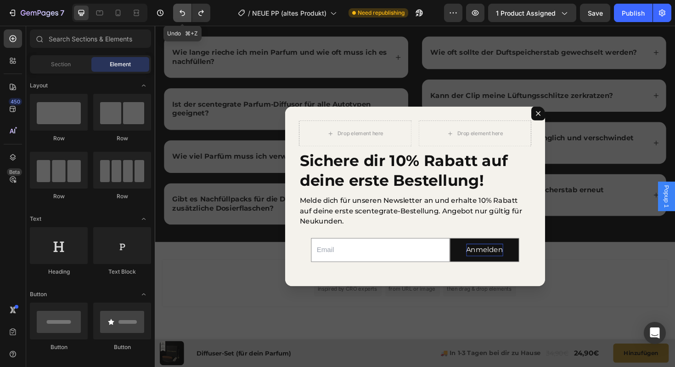
click at [184, 16] on icon "Undo/Redo" at bounding box center [182, 12] width 9 height 9
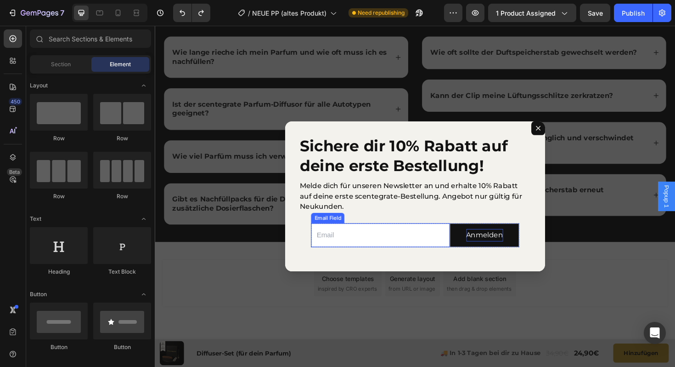
click at [382, 249] on input "Dialog body" at bounding box center [393, 247] width 147 height 25
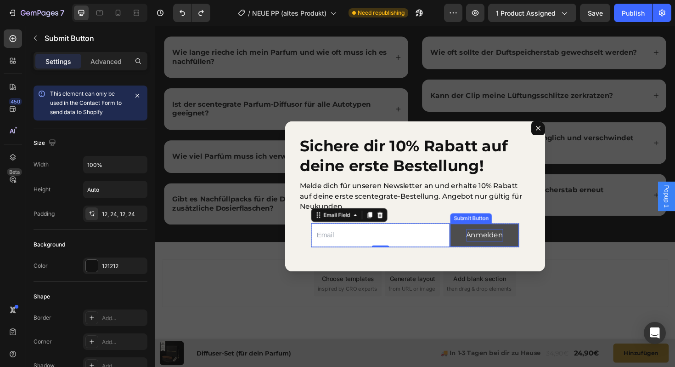
click at [486, 255] on button "Anmelden" at bounding box center [504, 247] width 73 height 24
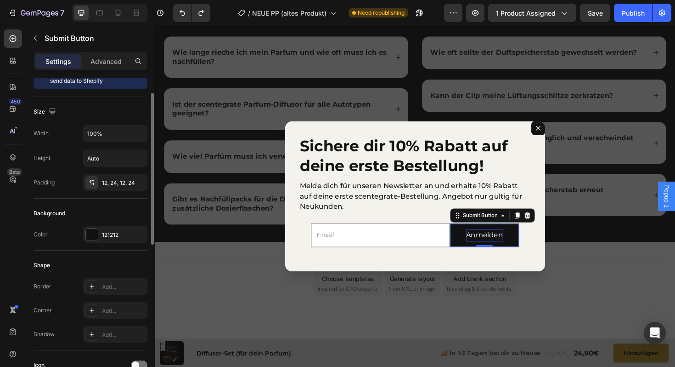
scroll to position [32, 0]
click at [116, 286] on div "Add..." at bounding box center [123, 286] width 43 height 8
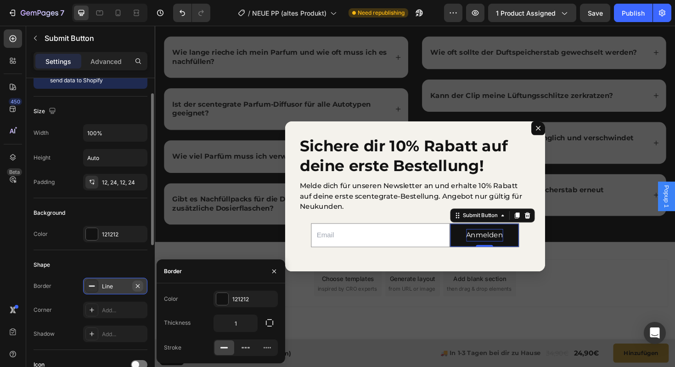
click at [141, 285] on icon "button" at bounding box center [137, 285] width 7 height 7
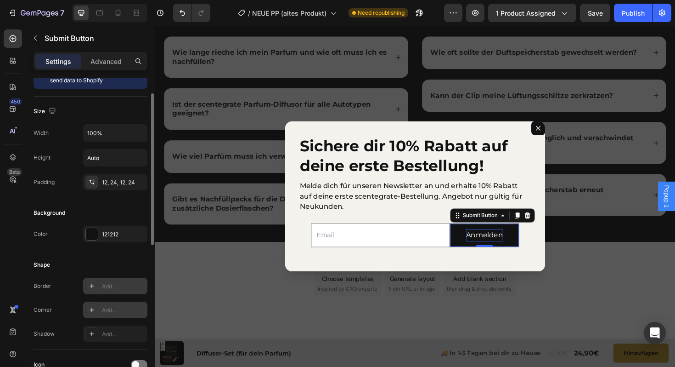
click at [123, 305] on div "Add..." at bounding box center [115, 309] width 64 height 17
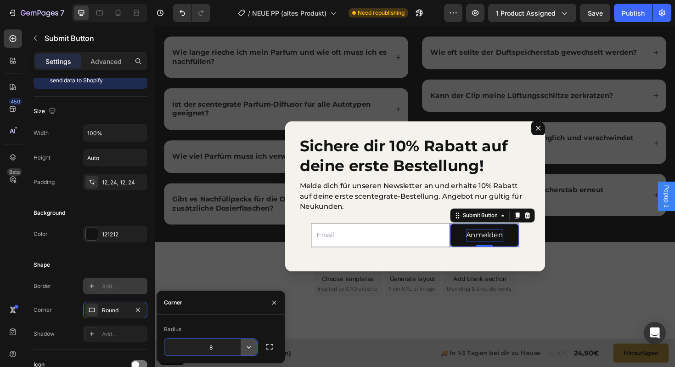
click at [248, 341] on button "button" at bounding box center [249, 347] width 17 height 17
click at [271, 344] on icon "button" at bounding box center [269, 347] width 7 height 6
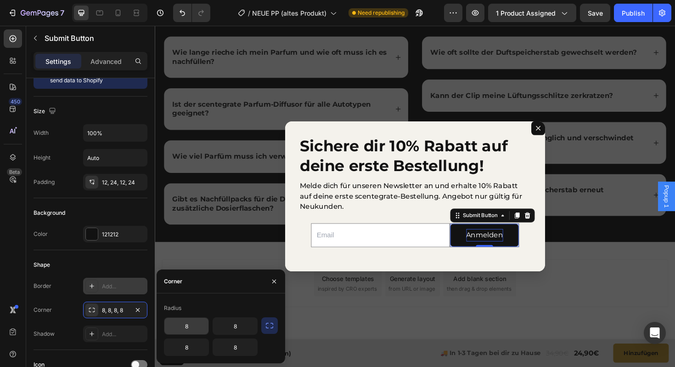
click at [195, 327] on input "8" at bounding box center [186, 325] width 44 height 17
click at [195, 344] on input "8" at bounding box center [186, 347] width 44 height 17
click at [234, 305] on div "Radius" at bounding box center [221, 307] width 114 height 15
click at [270, 280] on button "button" at bounding box center [274, 281] width 15 height 15
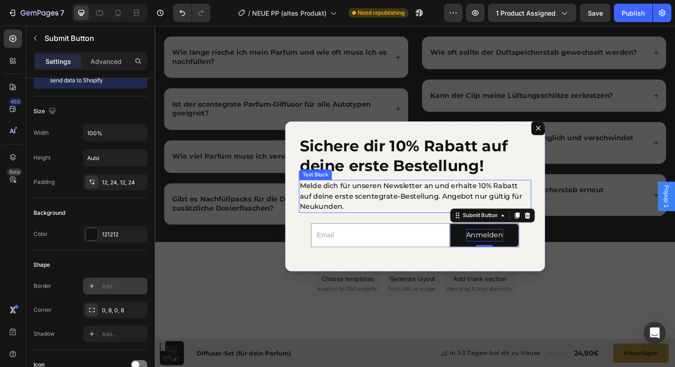
click at [439, 211] on p "Melde dich für unseren Newsletter an und erhalte 10% Rabatt auf deine erste sce…" at bounding box center [430, 206] width 244 height 33
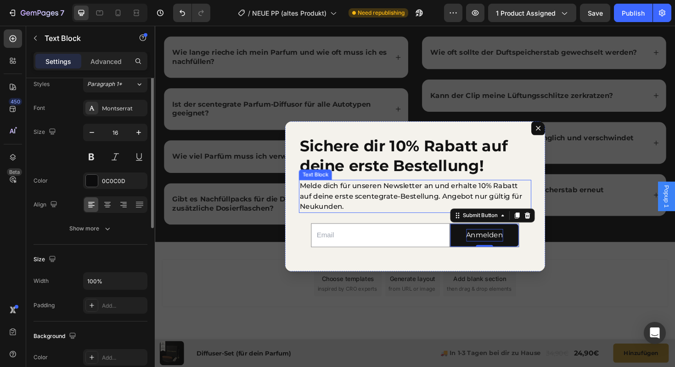
scroll to position [0, 0]
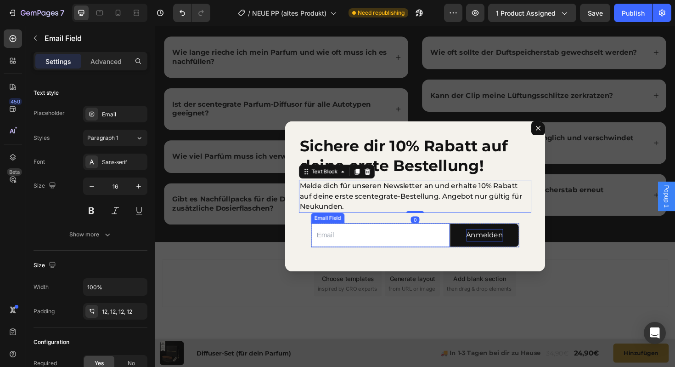
click at [392, 248] on input "Dialog body" at bounding box center [393, 247] width 147 height 25
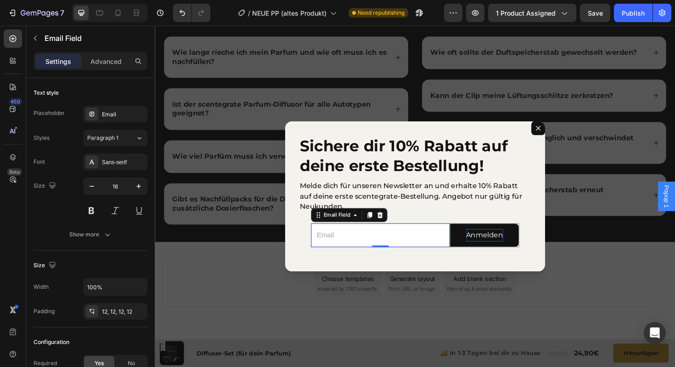
click at [322, 254] on input "Dialog body" at bounding box center [393, 247] width 147 height 25
click at [405, 125] on div "Backdrop" at bounding box center [430, 206] width 551 height 361
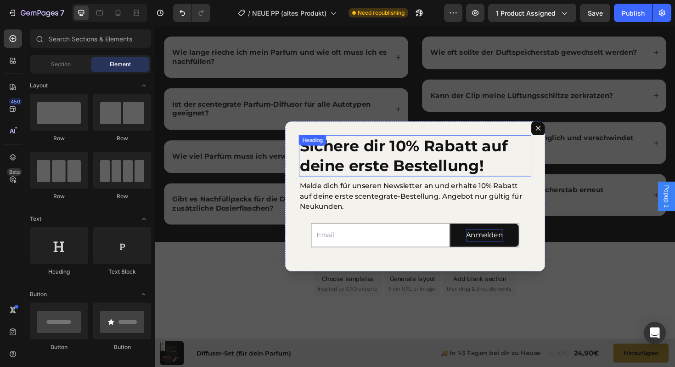
click at [400, 147] on h2 "Sichere dir 10% Rabatt auf deine erste Bestellung!" at bounding box center [430, 163] width 246 height 44
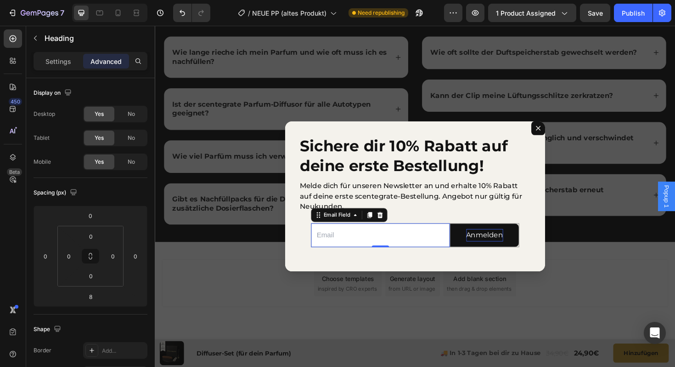
click at [345, 254] on input "Dialog body" at bounding box center [393, 247] width 147 height 25
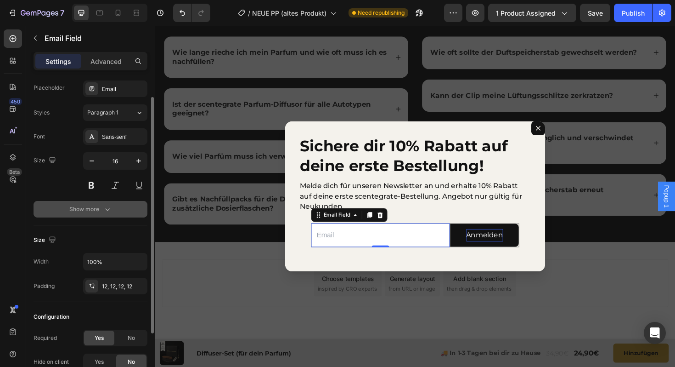
click at [94, 203] on button "Show more" at bounding box center [91, 209] width 114 height 17
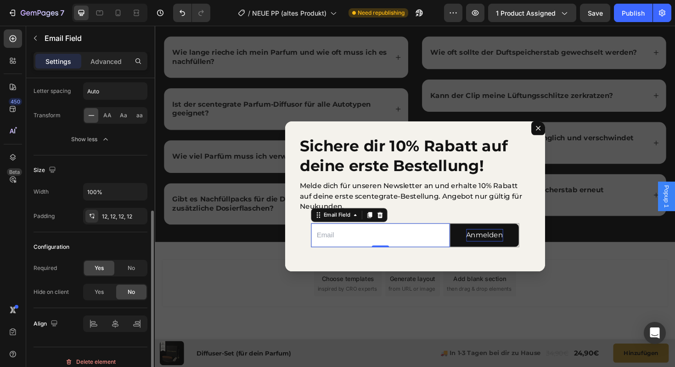
scroll to position [202, 0]
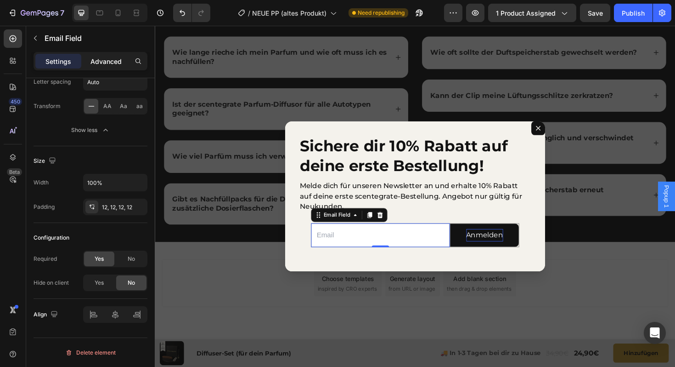
click at [107, 57] on p "Advanced" at bounding box center [105, 62] width 31 height 10
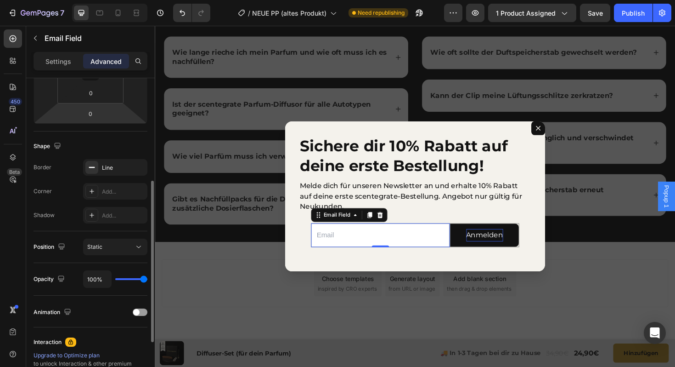
scroll to position [176, 0]
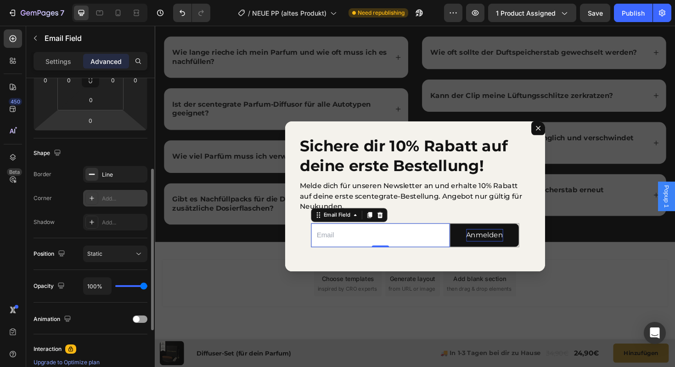
click at [112, 203] on div "Add..." at bounding box center [115, 198] width 64 height 17
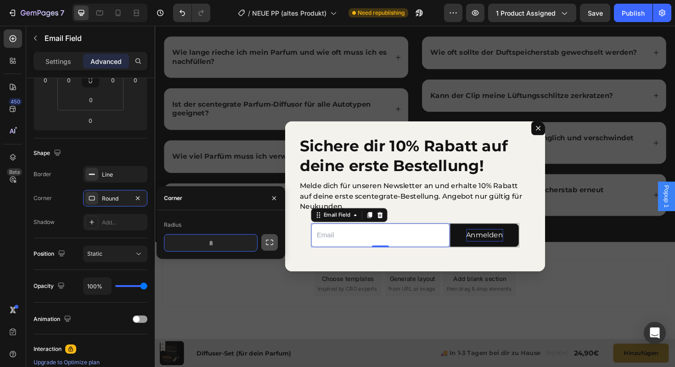
click at [273, 242] on icon "button" at bounding box center [269, 241] width 9 height 9
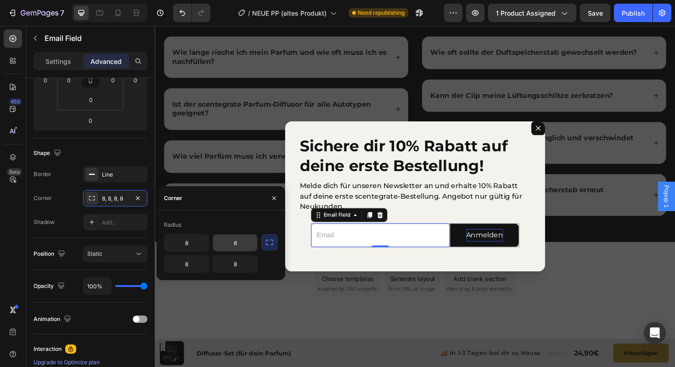
click at [239, 246] on input "8" at bounding box center [235, 242] width 44 height 17
click at [253, 266] on input "8" at bounding box center [235, 263] width 44 height 17
click at [271, 195] on icon "button" at bounding box center [274, 197] width 7 height 7
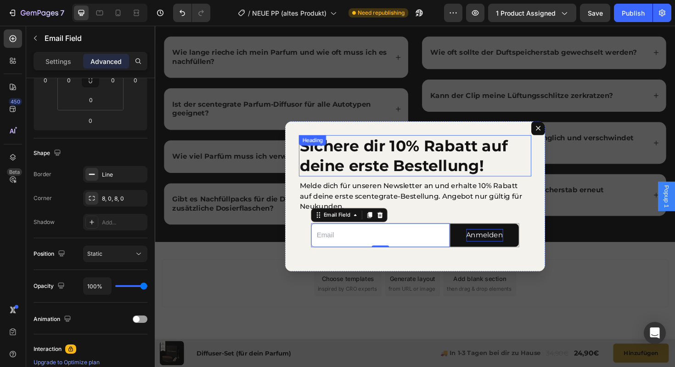
click at [378, 170] on h2 "Sichere dir 10% Rabatt auf deine erste Bestellung!" at bounding box center [430, 163] width 246 height 44
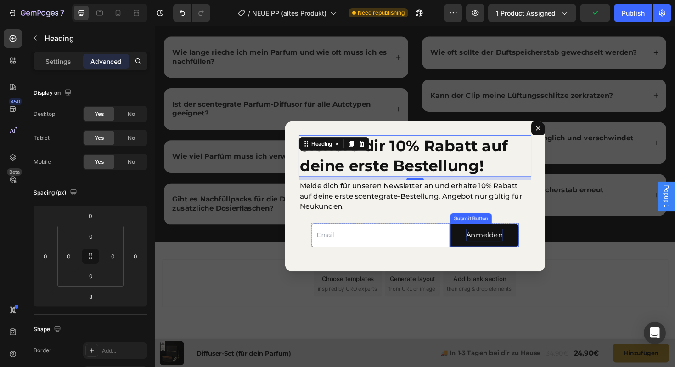
click at [503, 250] on p "Anmelden" at bounding box center [504, 247] width 39 height 13
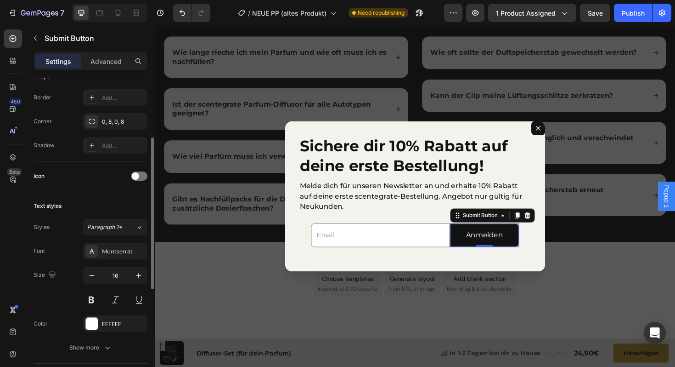
scroll to position [221, 0]
click at [91, 298] on button at bounding box center [91, 298] width 17 height 17
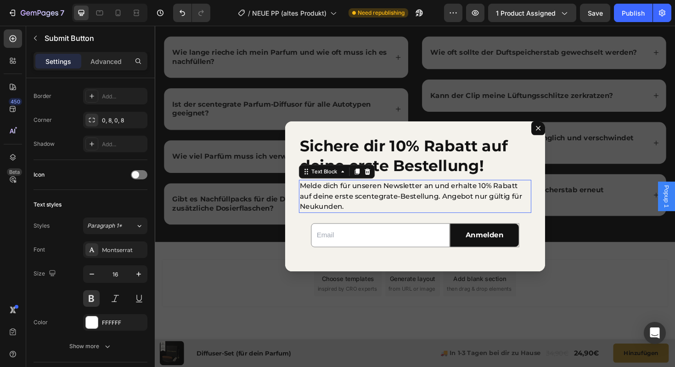
click at [353, 200] on p "Melde dich für unseren Newsletter an und erhalte 10% Rabatt auf deine erste sce…" at bounding box center [430, 206] width 244 height 33
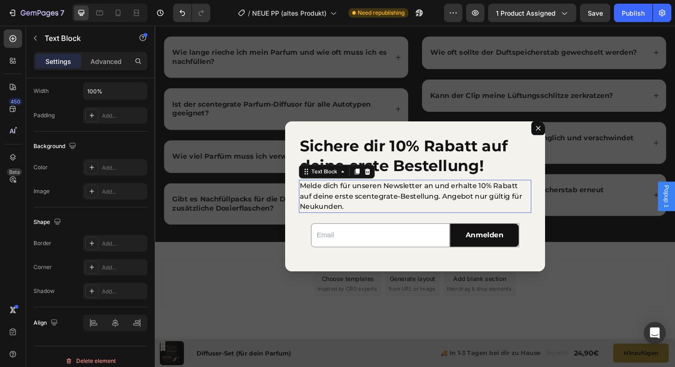
scroll to position [0, 0]
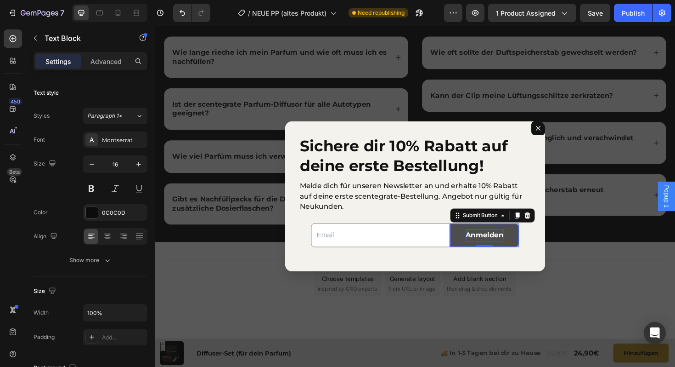
click at [501, 248] on p "Anmelden" at bounding box center [504, 247] width 40 height 13
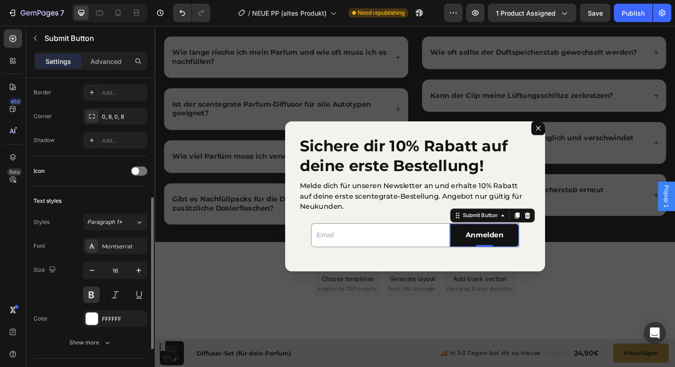
scroll to position [250, 0]
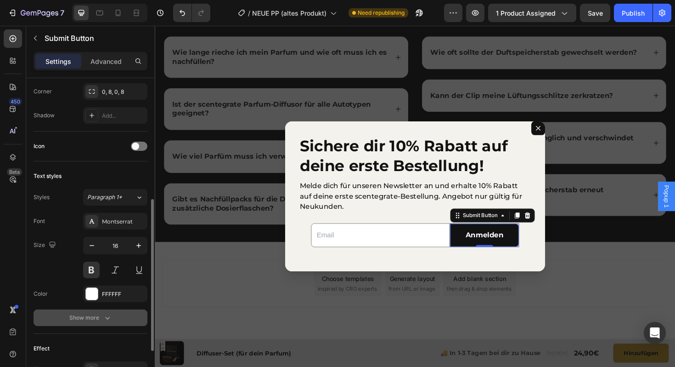
click at [99, 313] on div "Show more" at bounding box center [90, 317] width 43 height 9
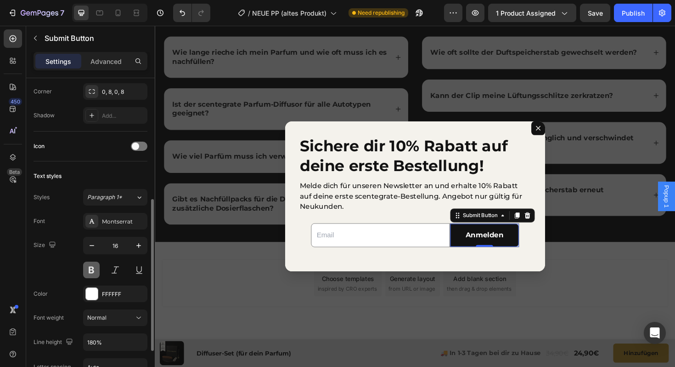
click at [93, 268] on button at bounding box center [91, 269] width 17 height 17
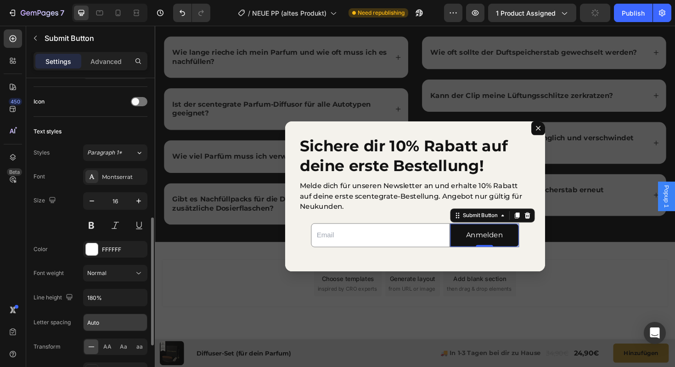
scroll to position [330, 0]
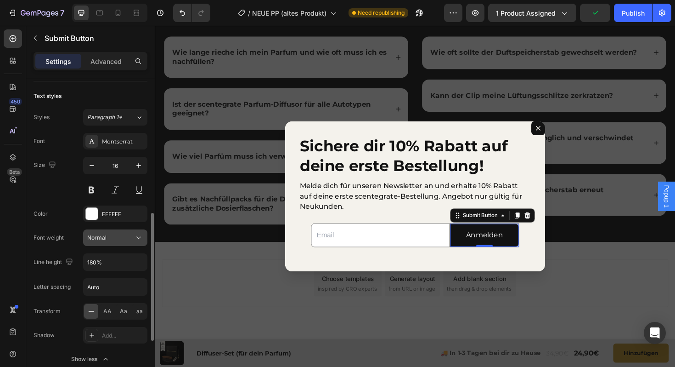
click at [107, 237] on div "Normal" at bounding box center [110, 237] width 47 height 8
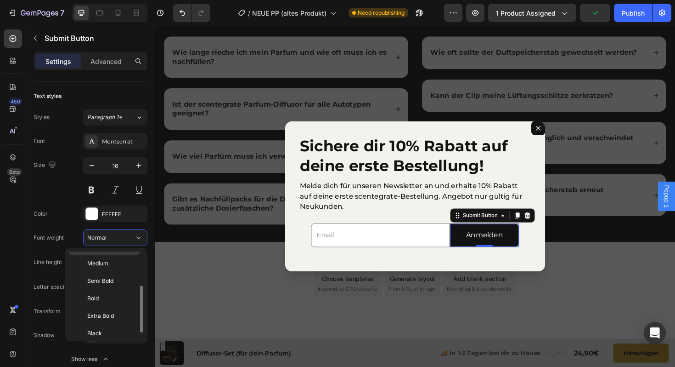
scroll to position [67, 0]
click at [104, 289] on div "Semi Bold" at bounding box center [104, 297] width 72 height 17
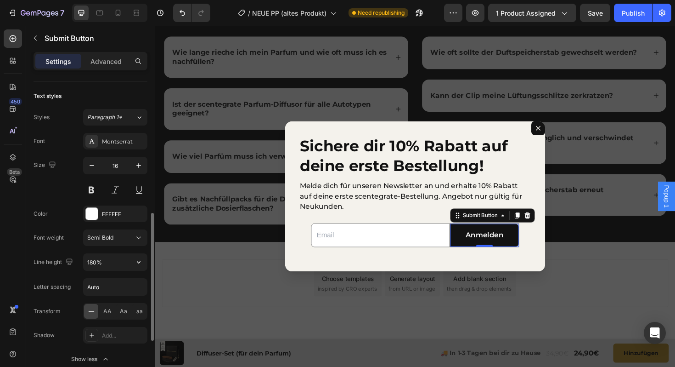
click at [106, 197] on div at bounding box center [115, 189] width 64 height 17
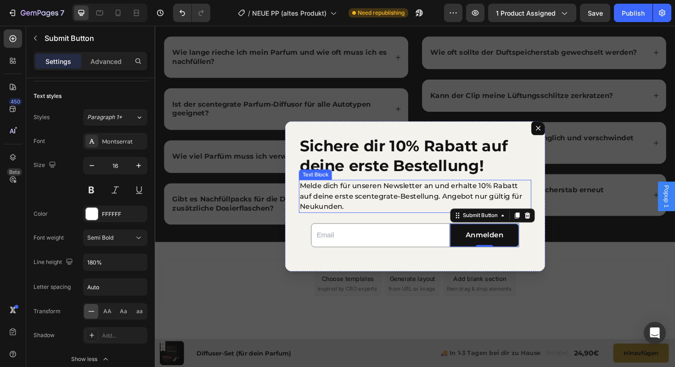
click at [370, 199] on p "Melde dich für unseren Newsletter an und erhalte 10% Rabatt auf deine erste sce…" at bounding box center [430, 206] width 244 height 33
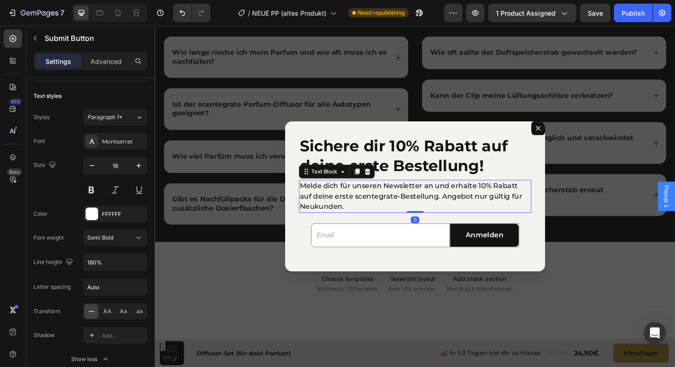
scroll to position [0, 0]
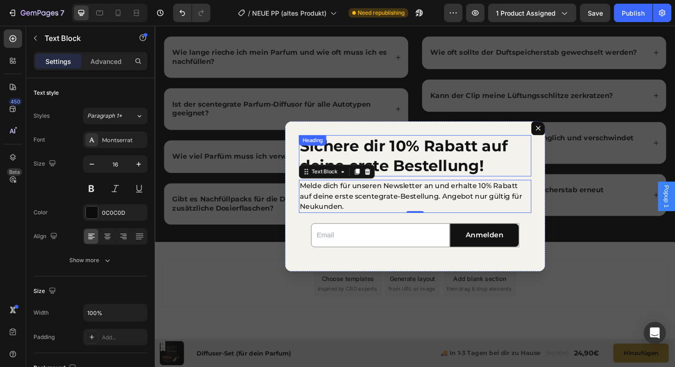
click at [499, 147] on h2 "Sichere dir 10% Rabatt auf deine erste Bestellung!" at bounding box center [430, 163] width 246 height 44
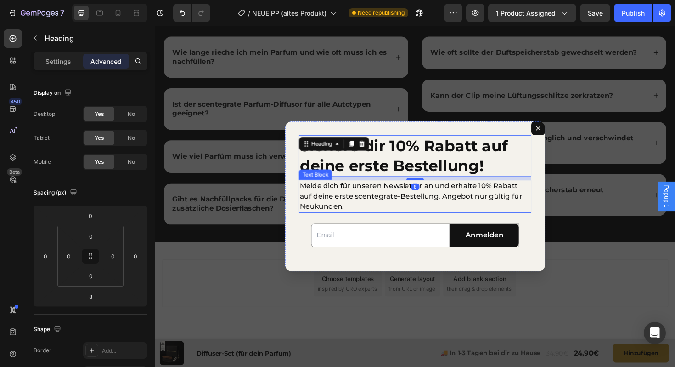
click at [359, 209] on p "Melde dich für unseren Newsletter an und erhalte 10% Rabatt auf deine erste sce…" at bounding box center [430, 206] width 244 height 33
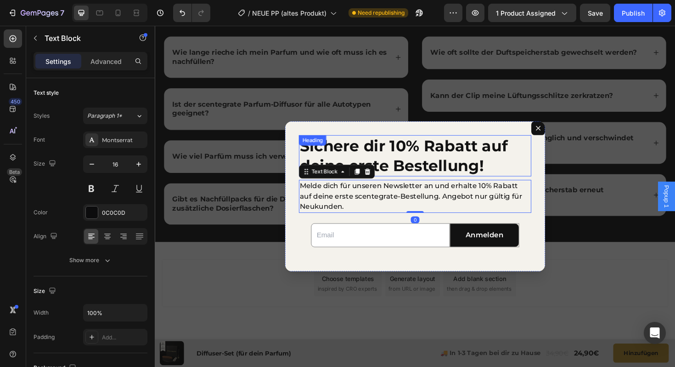
click at [440, 146] on h2 "Sichere dir 10% Rabatt auf deine erste Bestellung!" at bounding box center [430, 163] width 246 height 44
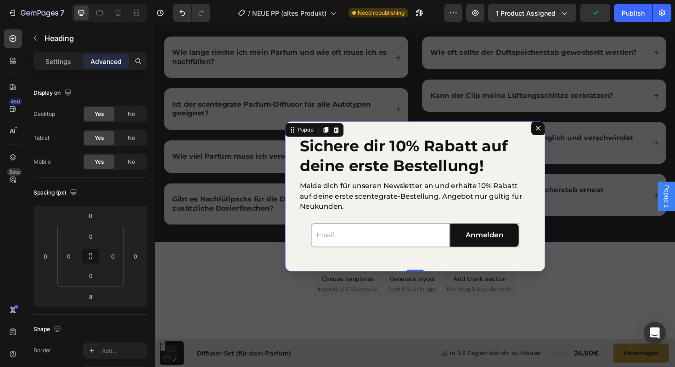
click at [439, 138] on div "Sichere dir 10% Rabatt auf deine erste Bestellung! Heading Melde dich für unser…" at bounding box center [431, 206] width 276 height 159
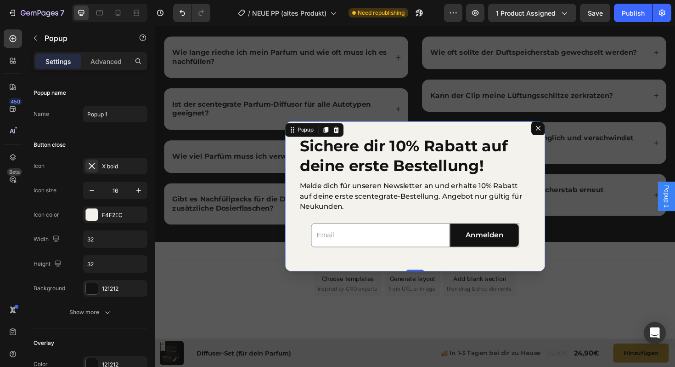
click at [558, 138] on icon "Dialog content" at bounding box center [560, 133] width 7 height 7
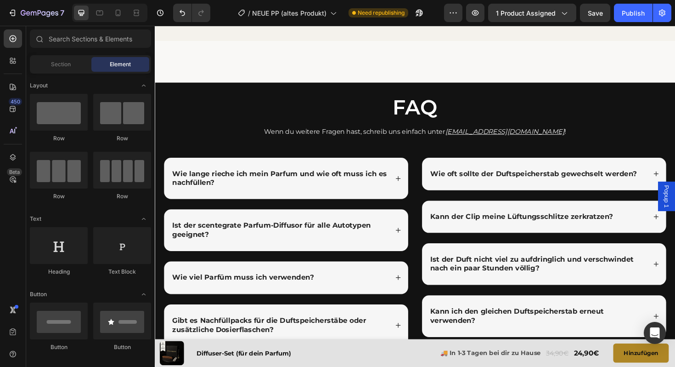
scroll to position [2255, 0]
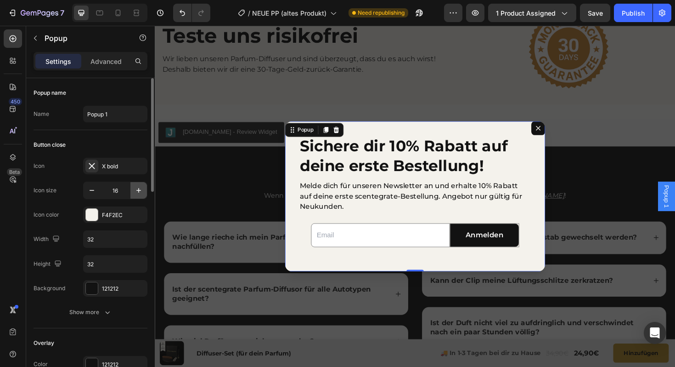
click at [137, 187] on icon "button" at bounding box center [138, 190] width 9 height 9
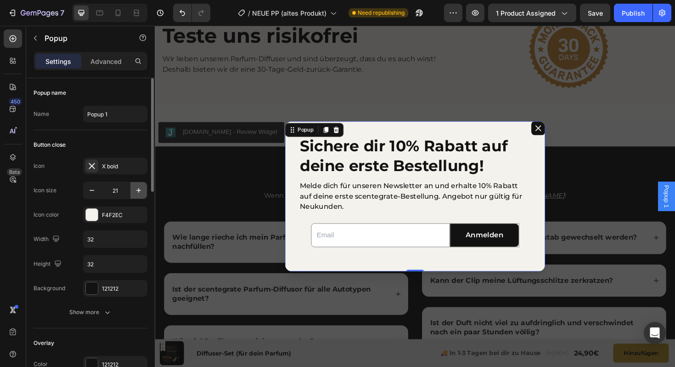
click at [137, 187] on icon "button" at bounding box center [138, 190] width 9 height 9
click at [93, 185] on button "button" at bounding box center [92, 190] width 17 height 17
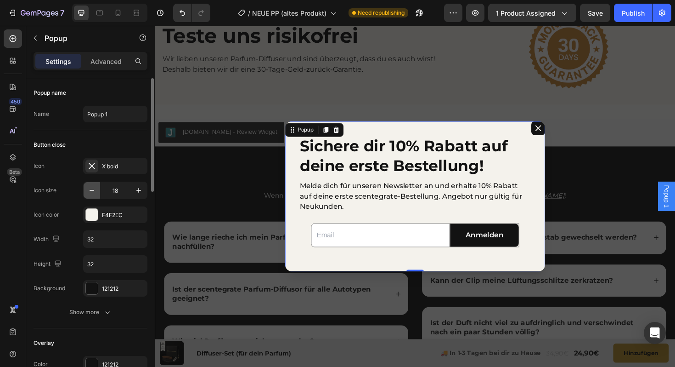
click at [93, 185] on button "button" at bounding box center [92, 190] width 17 height 17
click at [140, 194] on icon "button" at bounding box center [138, 190] width 9 height 9
type input "16"
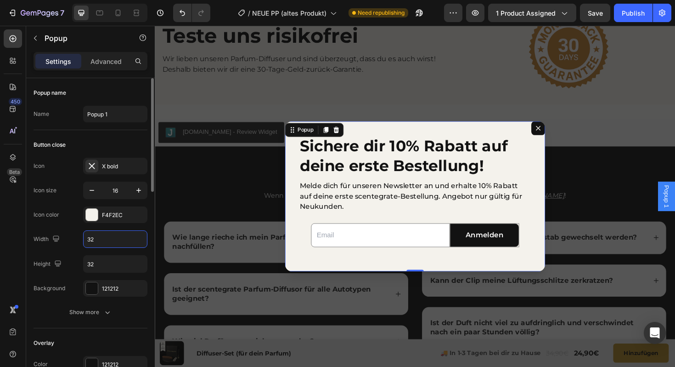
click at [116, 238] on input "32" at bounding box center [115, 239] width 63 height 17
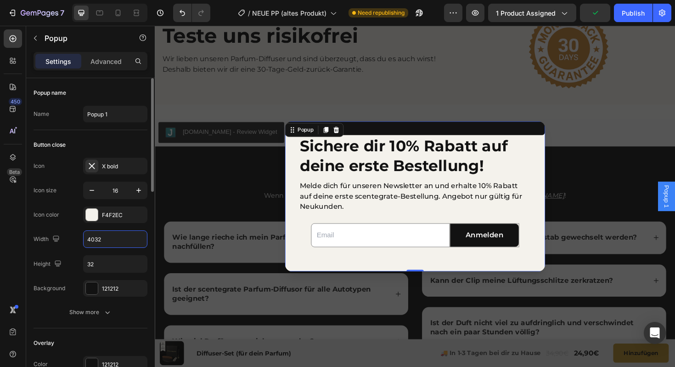
click at [116, 238] on input "4032" at bounding box center [115, 239] width 63 height 17
type input "4"
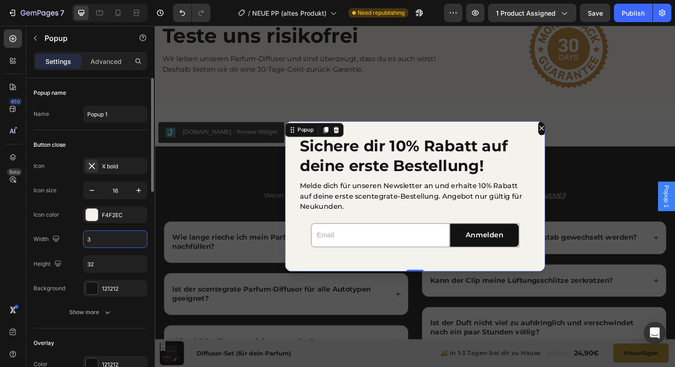
type input "32"
click at [80, 312] on div "Show more" at bounding box center [90, 311] width 43 height 9
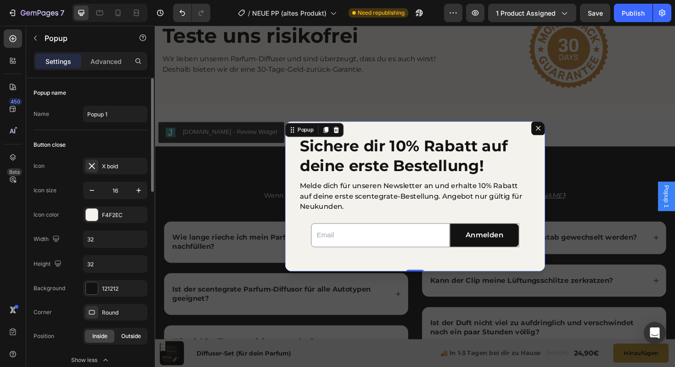
click at [128, 338] on span "Outside" at bounding box center [131, 336] width 20 height 8
click at [104, 342] on div "Inside" at bounding box center [99, 335] width 29 height 13
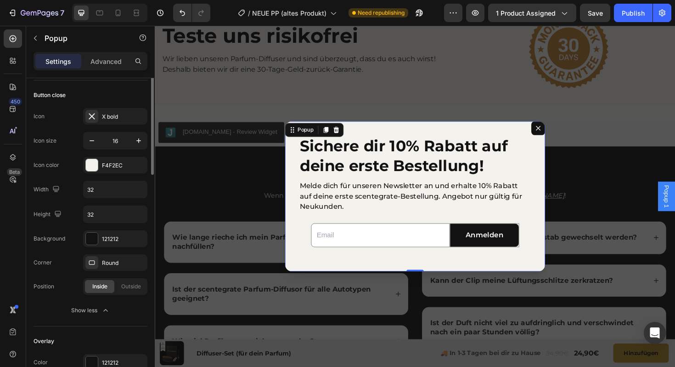
scroll to position [51, 0]
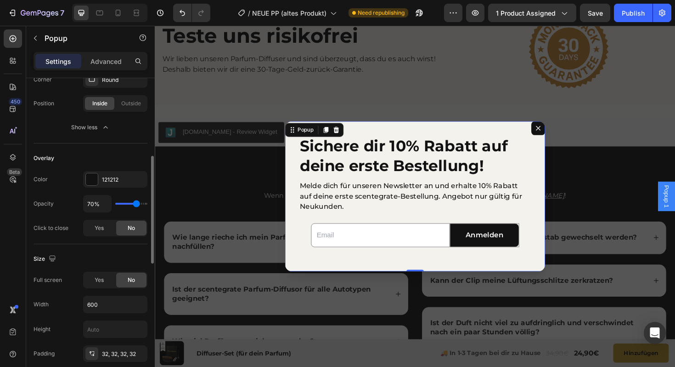
scroll to position [233, 0]
click at [103, 228] on span "Yes" at bounding box center [99, 227] width 9 height 8
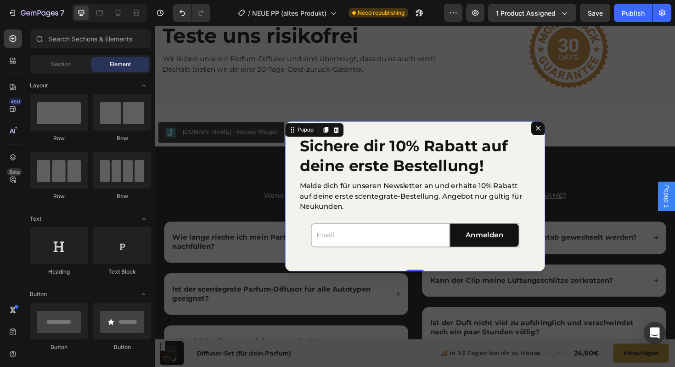
click at [628, 79] on div "Backdrop" at bounding box center [430, 206] width 551 height 361
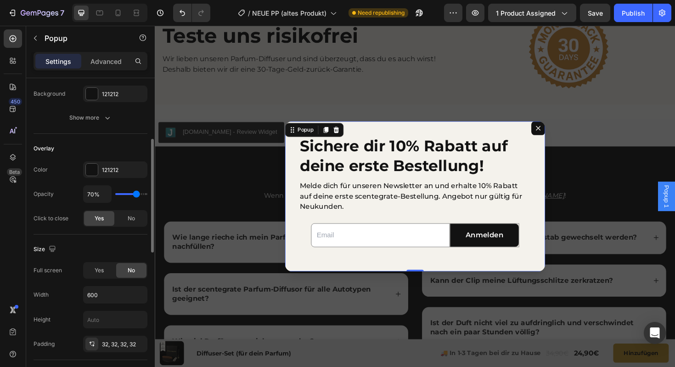
scroll to position [201, 0]
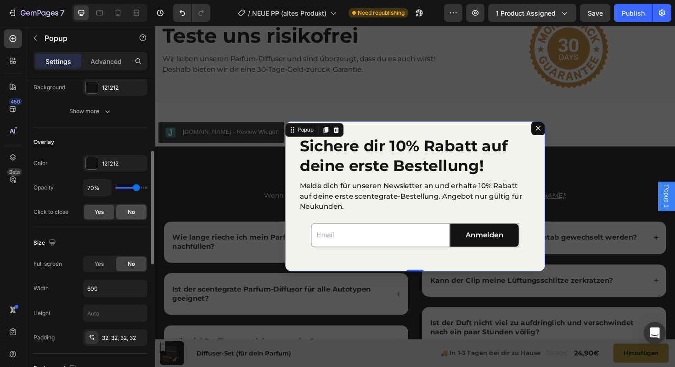
click at [127, 209] on div "No" at bounding box center [131, 211] width 30 height 15
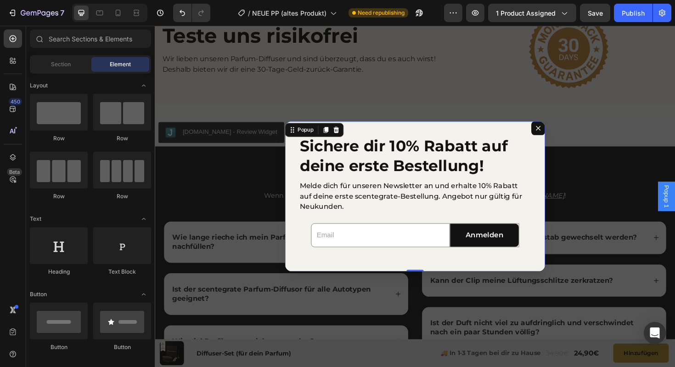
click at [389, 91] on div "Backdrop" at bounding box center [430, 206] width 551 height 361
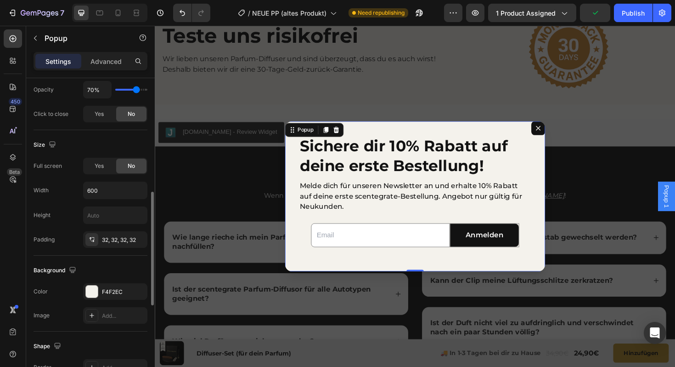
scroll to position [304, 0]
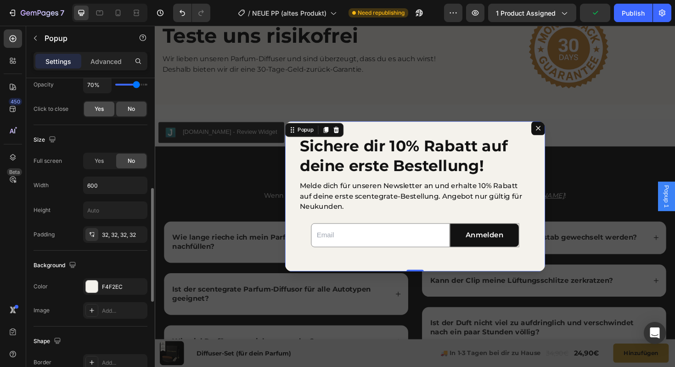
click at [99, 107] on span "Yes" at bounding box center [99, 109] width 9 height 8
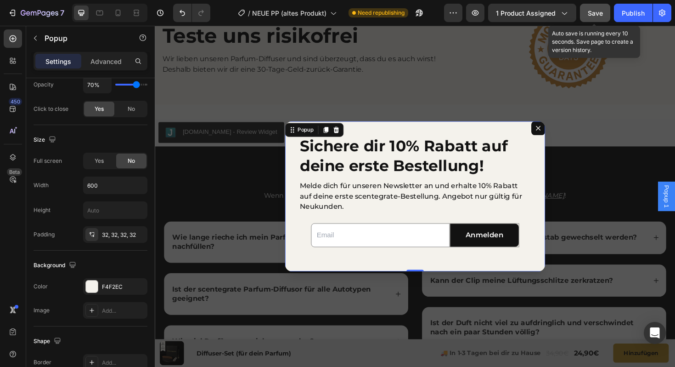
click at [589, 17] on div "Save" at bounding box center [595, 13] width 15 height 10
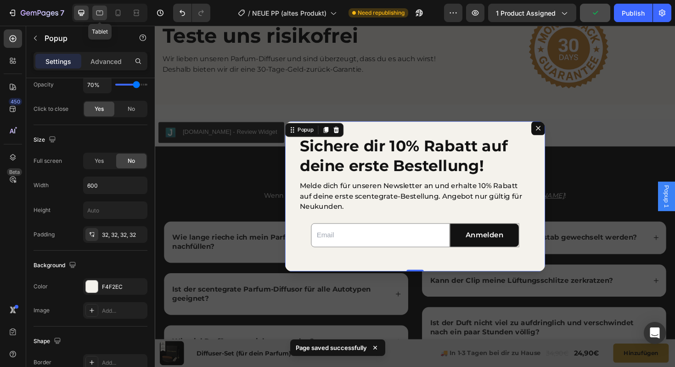
click at [100, 13] on icon at bounding box center [99, 12] width 9 height 9
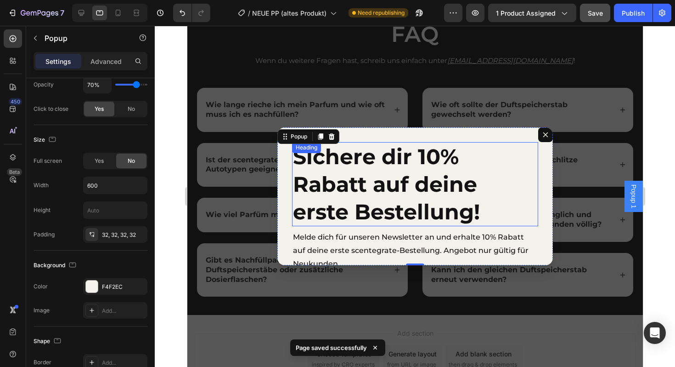
click at [419, 188] on h2 "Sichere dir 10% Rabatt auf deine erste Bestellung!" at bounding box center [415, 184] width 246 height 84
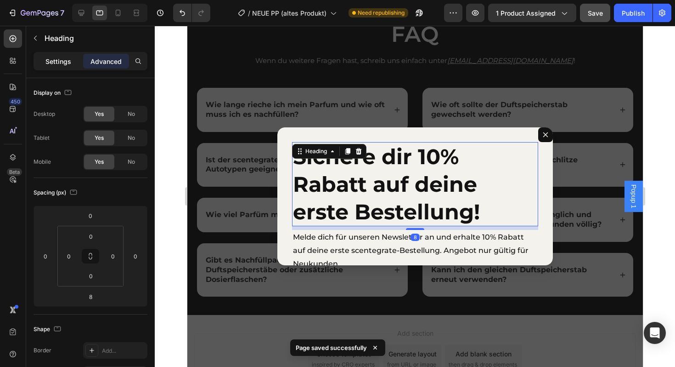
click at [52, 58] on p "Settings" at bounding box center [58, 62] width 26 height 10
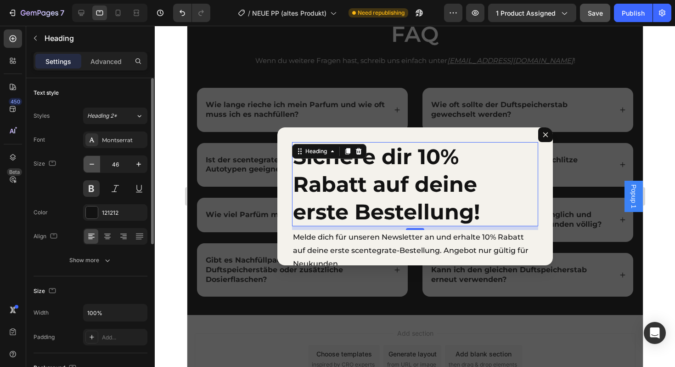
click at [91, 158] on button "button" at bounding box center [92, 164] width 17 height 17
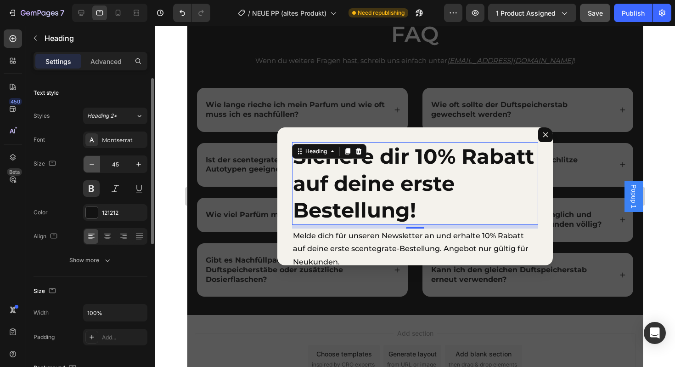
click at [91, 158] on button "button" at bounding box center [92, 164] width 17 height 17
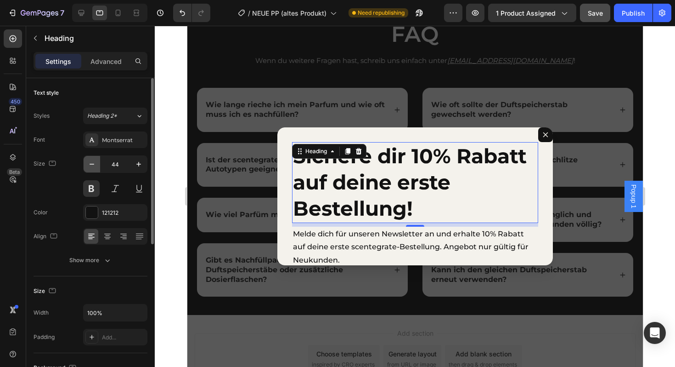
click at [91, 158] on button "button" at bounding box center [92, 164] width 17 height 17
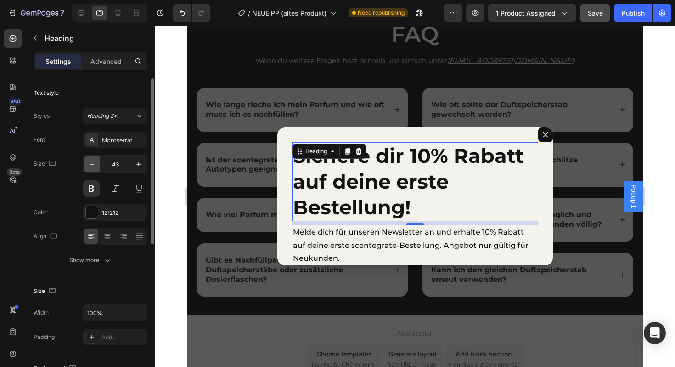
click at [91, 158] on button "button" at bounding box center [92, 164] width 17 height 17
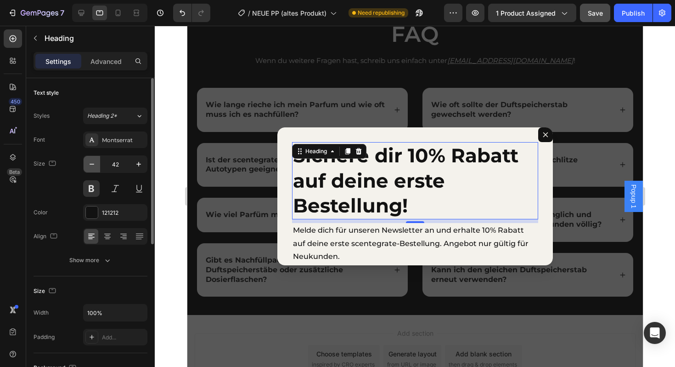
click at [91, 158] on button "button" at bounding box center [92, 164] width 17 height 17
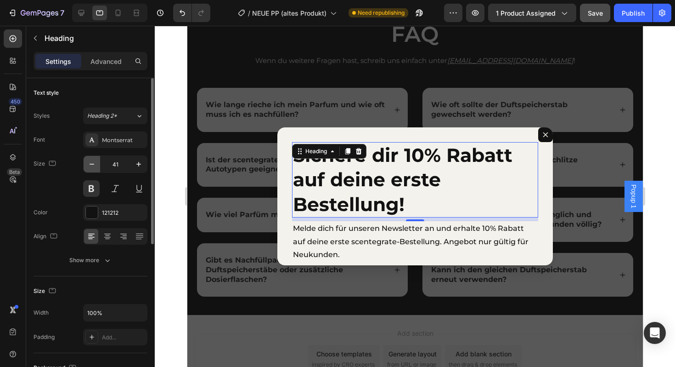
click at [91, 158] on button "button" at bounding box center [92, 164] width 17 height 17
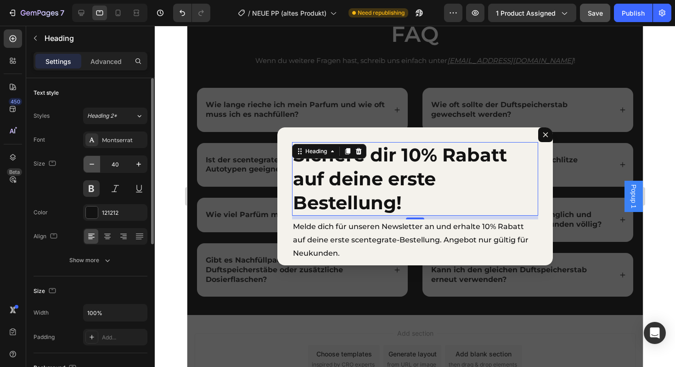
click at [91, 158] on button "button" at bounding box center [92, 164] width 17 height 17
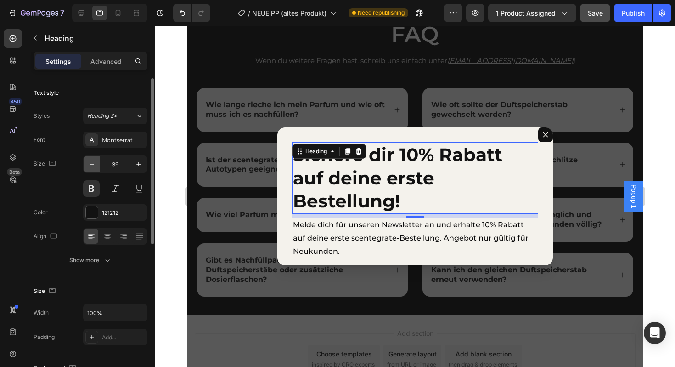
click at [91, 158] on button "button" at bounding box center [92, 164] width 17 height 17
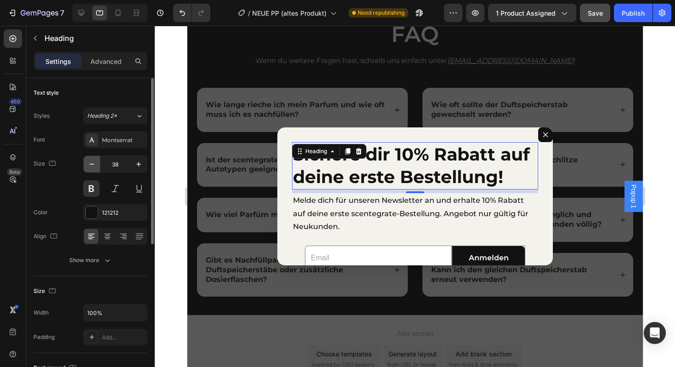
click at [91, 158] on button "button" at bounding box center [92, 164] width 17 height 17
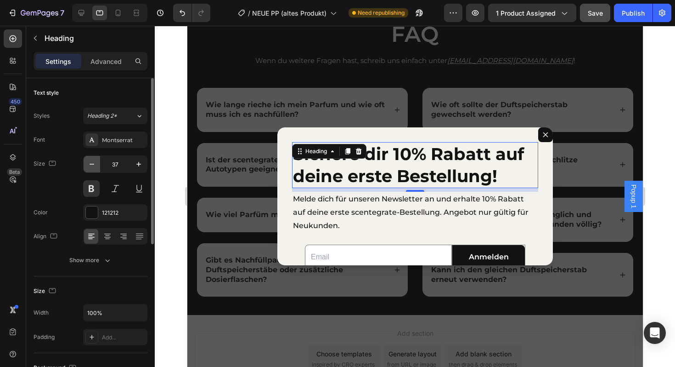
click at [91, 158] on button "button" at bounding box center [92, 164] width 17 height 17
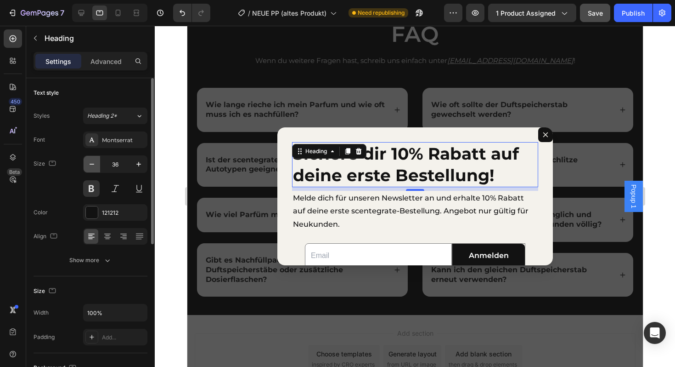
click at [91, 158] on button "button" at bounding box center [92, 164] width 17 height 17
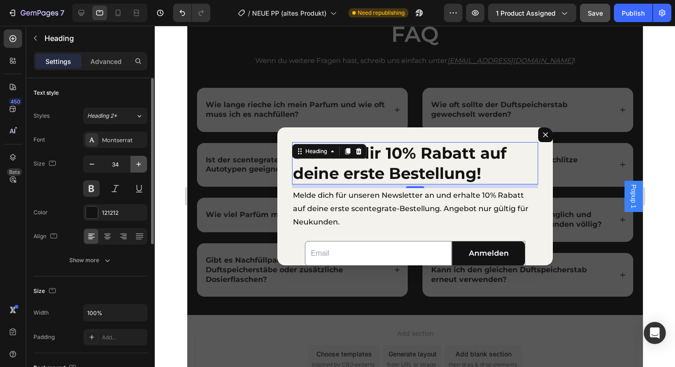
click at [133, 164] on button "button" at bounding box center [138, 164] width 17 height 17
type input "35"
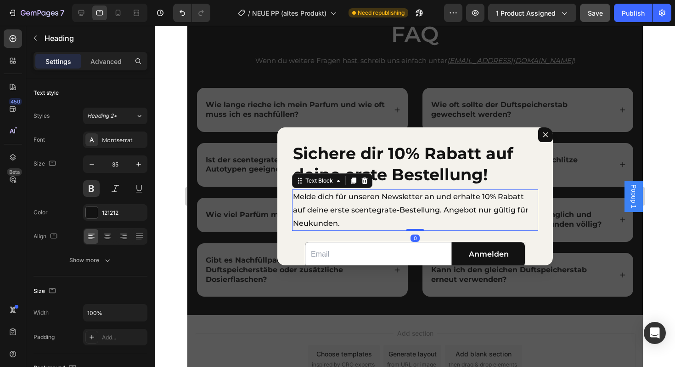
click at [345, 206] on p "Melde dich für unseren Newsletter an und erhalte 10% Rabatt auf deine erste sce…" at bounding box center [415, 210] width 244 height 40
click at [94, 162] on icon "button" at bounding box center [91, 163] width 9 height 9
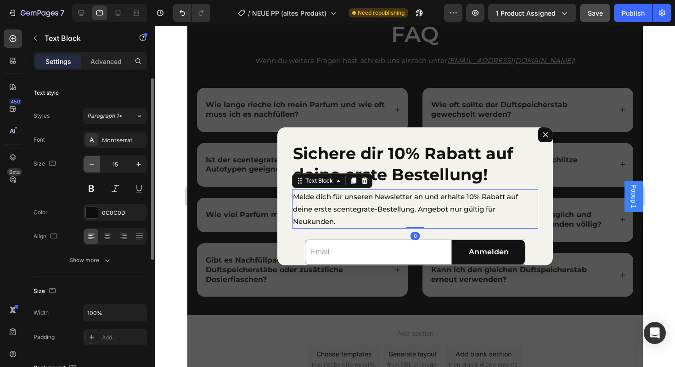
click at [94, 162] on icon "button" at bounding box center [91, 163] width 9 height 9
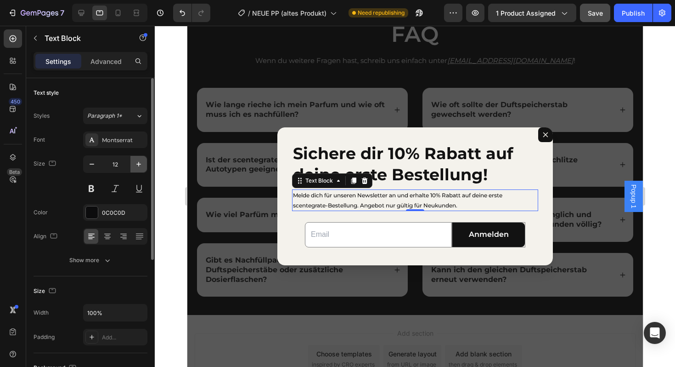
click at [135, 167] on icon "button" at bounding box center [138, 163] width 9 height 9
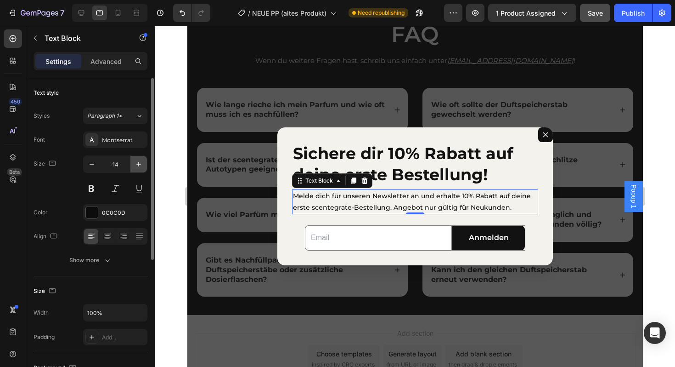
click at [135, 167] on icon "button" at bounding box center [138, 163] width 9 height 9
type input "15"
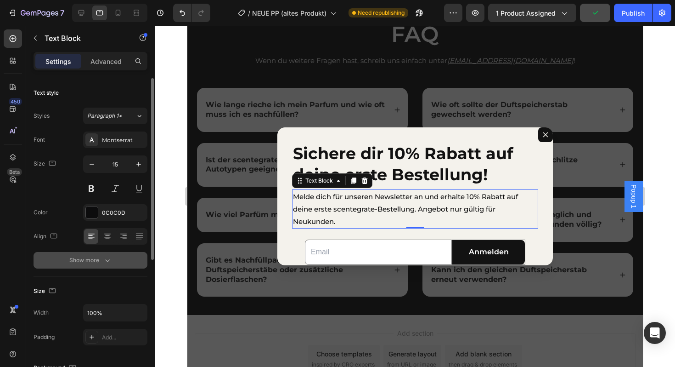
click at [95, 265] on button "Show more" at bounding box center [91, 260] width 114 height 17
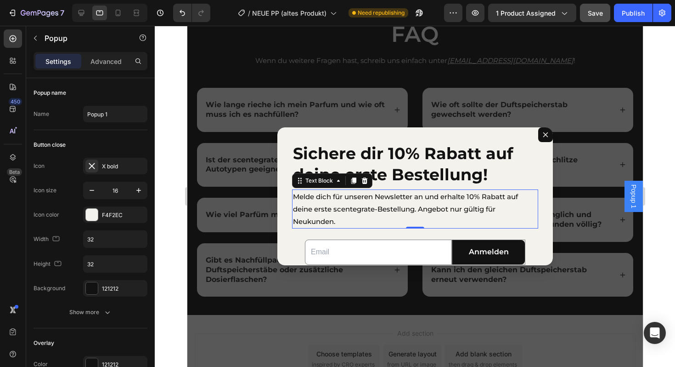
click at [286, 238] on div "Sichere dir 10% Rabatt auf deine erste Bestellung! Heading Melde dich für unser…" at bounding box center [415, 196] width 276 height 138
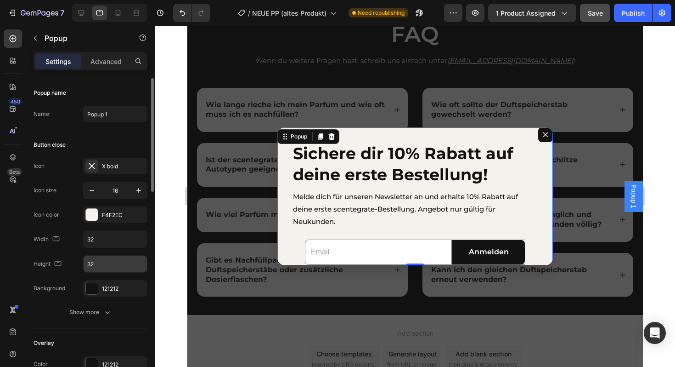
click at [99, 265] on input "32" at bounding box center [115, 263] width 63 height 17
click at [74, 265] on div "Height 40" at bounding box center [91, 263] width 114 height 17
click at [94, 264] on input "40" at bounding box center [115, 263] width 63 height 17
type input "6"
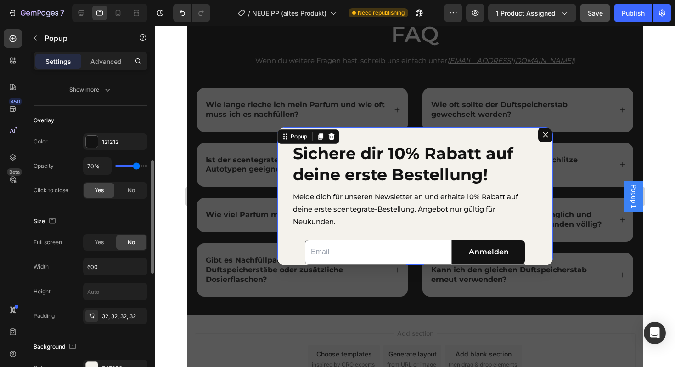
scroll to position [223, 0]
type input "32"
click at [105, 290] on input "text" at bounding box center [115, 290] width 63 height 17
type input "8"
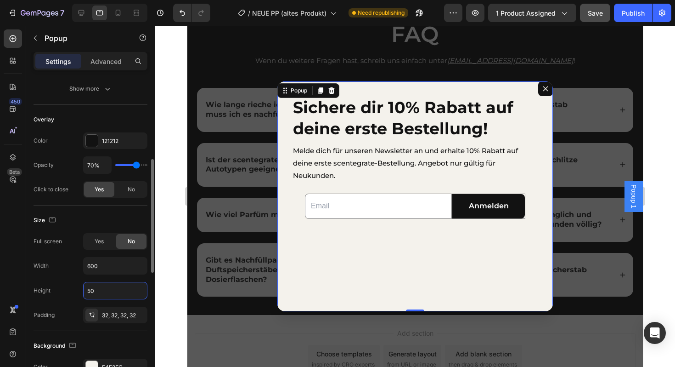
type input "5"
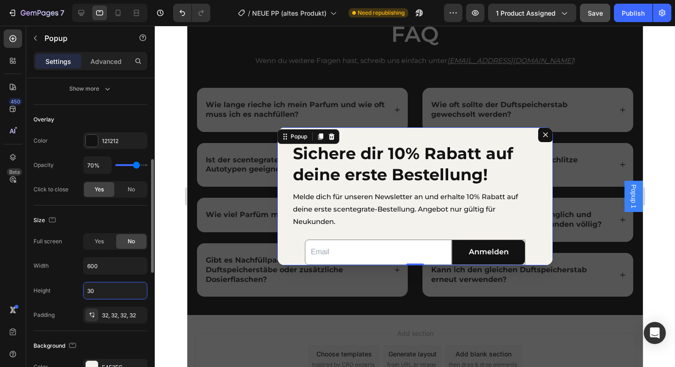
type input "3"
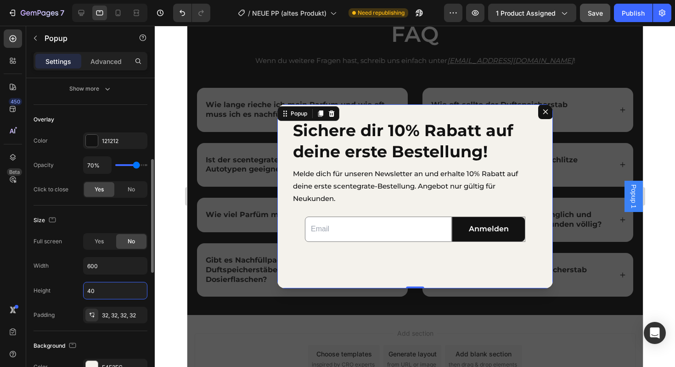
type input "4"
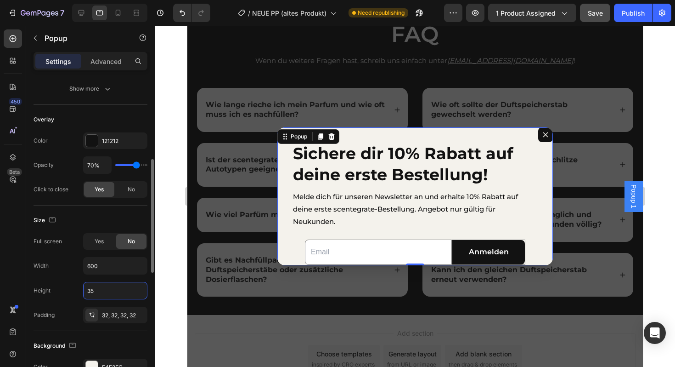
type input "350"
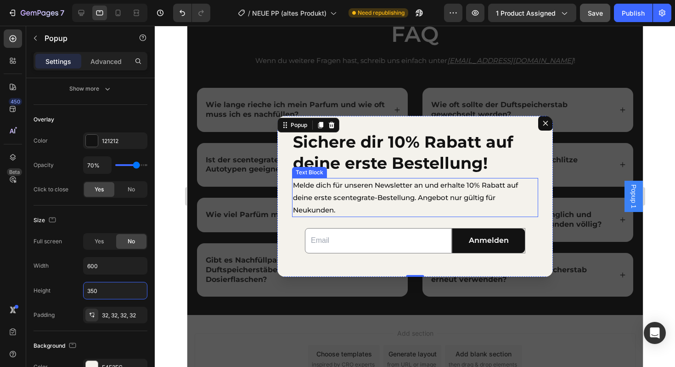
click at [407, 195] on p "Melde dich für unseren Newsletter an und erhalte 10% Rabatt auf deine erste sce…" at bounding box center [415, 197] width 244 height 37
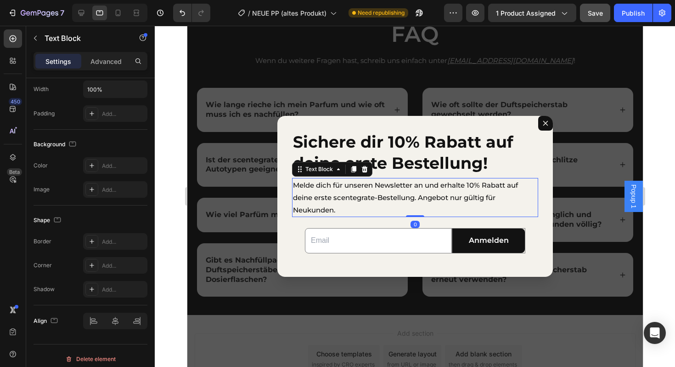
scroll to position [0, 0]
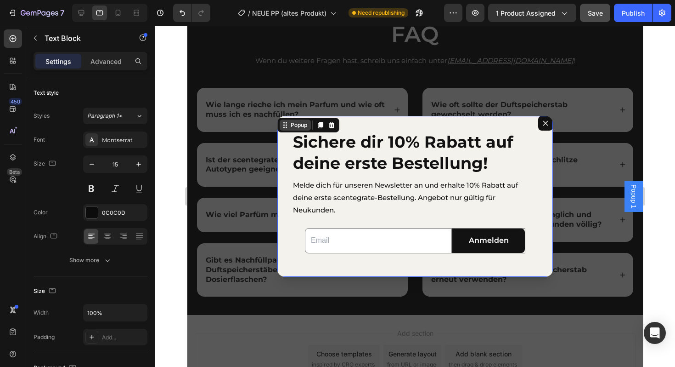
click at [296, 129] on div "Sichere dir 10% Rabatt auf deine erste Bestellung! Heading Melde dich für unser…" at bounding box center [415, 196] width 276 height 161
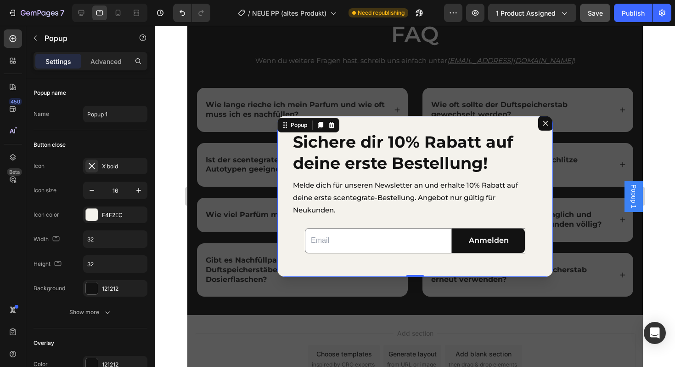
click at [395, 123] on div "Sichere dir 10% Rabatt auf deine erste Bestellung! Heading Melde dich für unser…" at bounding box center [415, 196] width 276 height 161
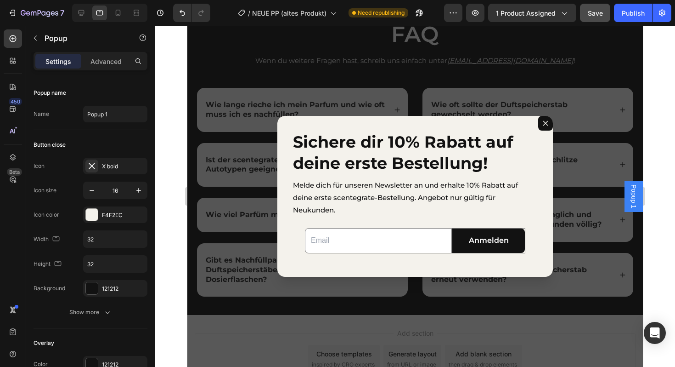
click at [568, 171] on div "Backdrop" at bounding box center [415, 196] width 456 height 341
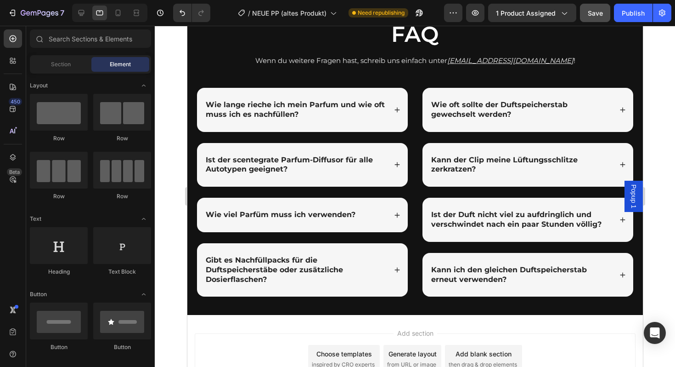
click at [634, 196] on span "Popup 1" at bounding box center [633, 196] width 9 height 24
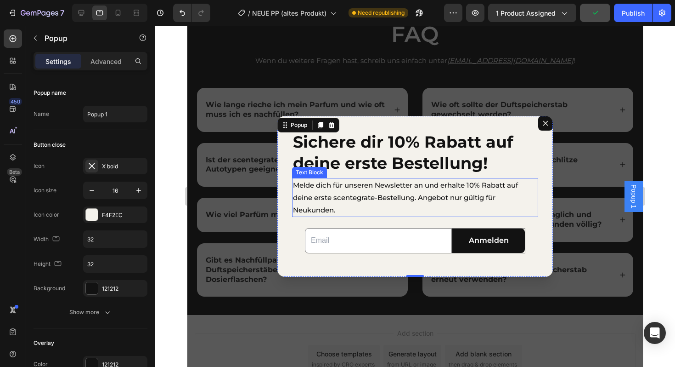
click at [371, 203] on p "Melde dich für unseren Newsletter an und erhalte 10% Rabatt auf deine erste sce…" at bounding box center [415, 197] width 244 height 37
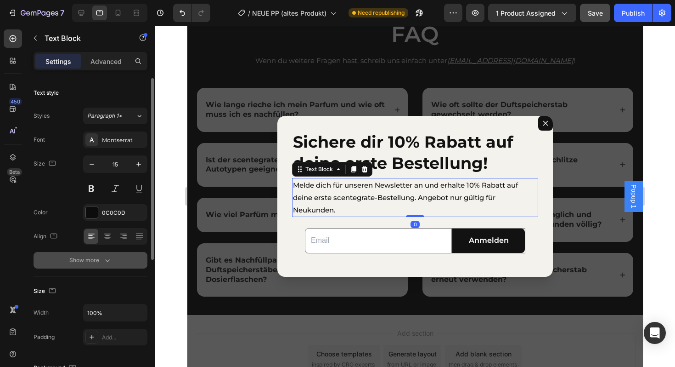
click at [94, 260] on div "Show more" at bounding box center [90, 259] width 43 height 9
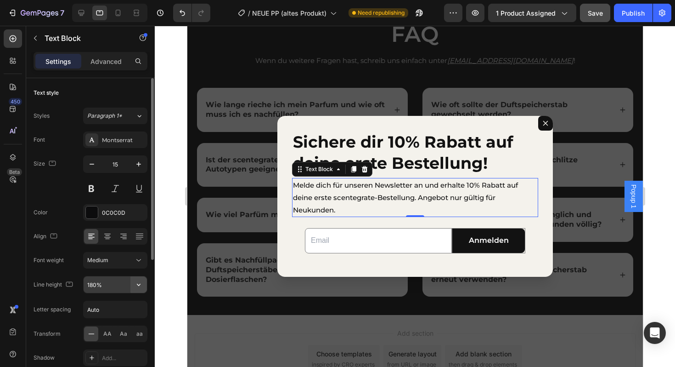
click at [138, 284] on icon "button" at bounding box center [138, 284] width 9 height 9
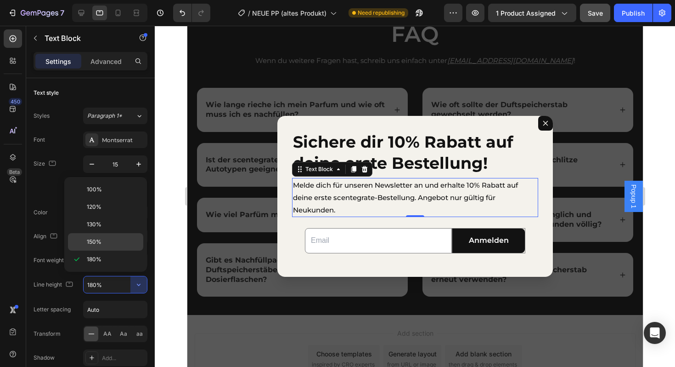
click at [98, 245] on span "150%" at bounding box center [94, 241] width 15 height 8
type input "150%"
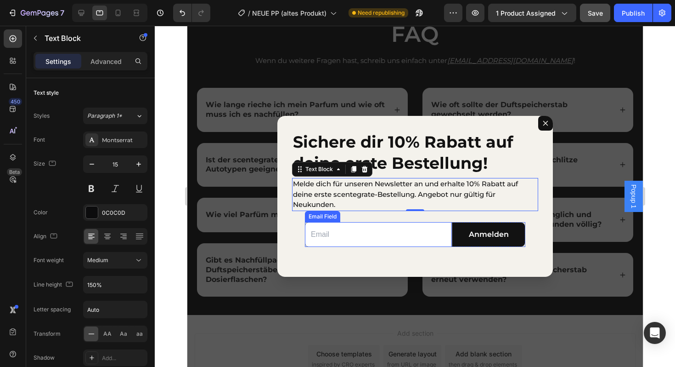
click at [356, 285] on div "Backdrop" at bounding box center [415, 196] width 456 height 341
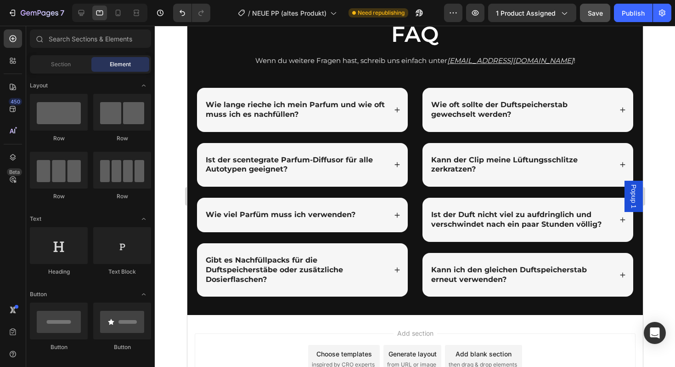
click at [633, 194] on span "Popup 1" at bounding box center [633, 196] width 9 height 24
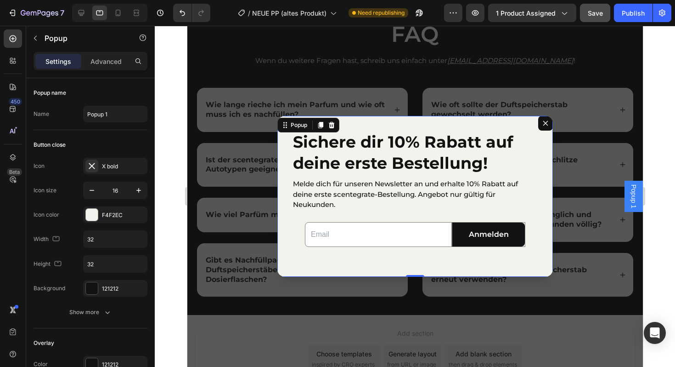
click at [384, 125] on div "Sichere dir 10% Rabatt auf deine erste Bestellung! Heading Melde dich für unser…" at bounding box center [415, 196] width 276 height 161
click at [286, 258] on div "Sichere dir 10% Rabatt auf deine erste Bestellung! Heading Melde dich für unser…" at bounding box center [415, 196] width 276 height 161
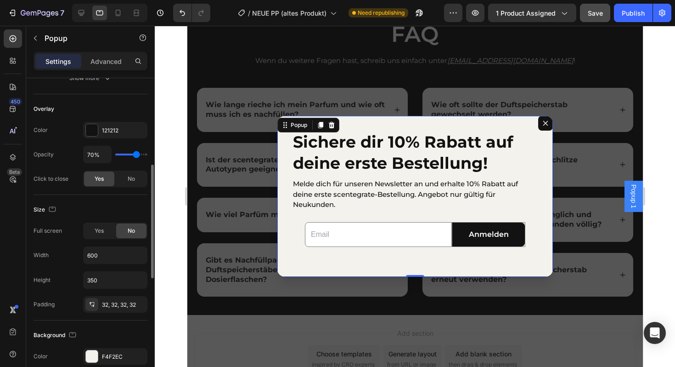
scroll to position [243, 0]
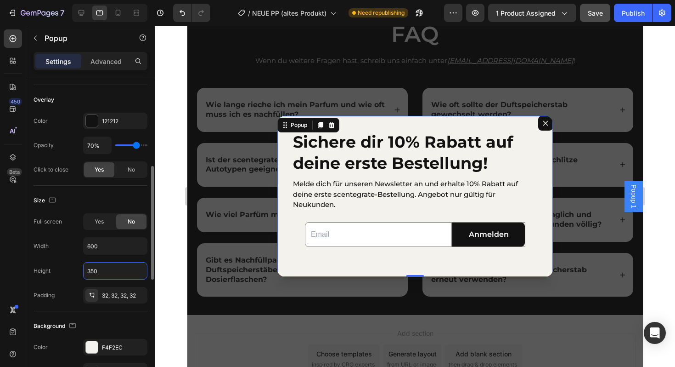
click at [114, 272] on input "350" at bounding box center [115, 270] width 63 height 17
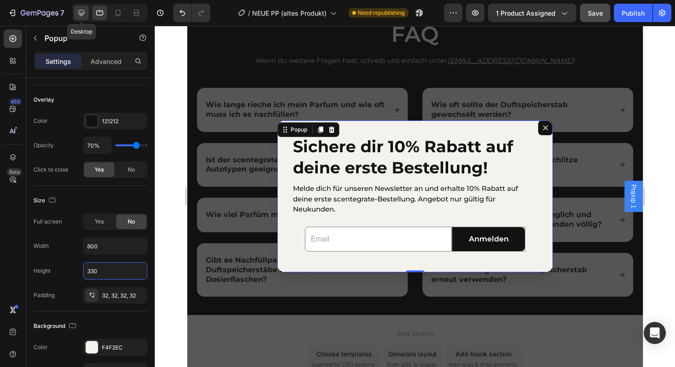
type input "330"
click at [83, 16] on icon at bounding box center [81, 12] width 9 height 9
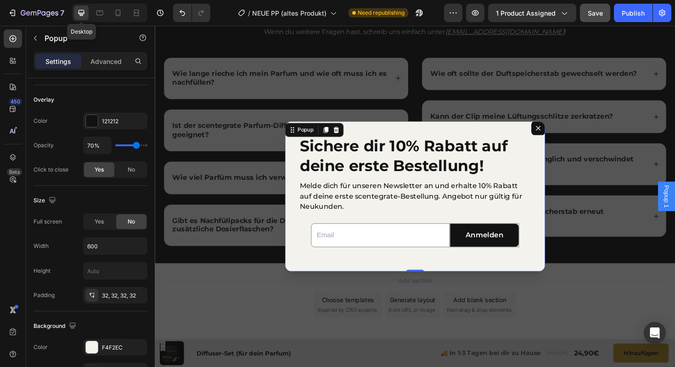
scroll to position [2394, 0]
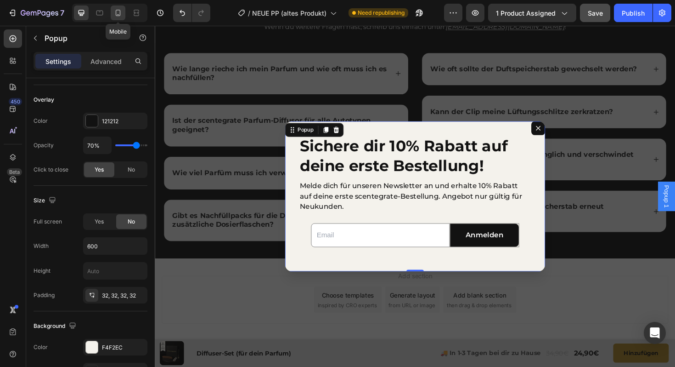
click at [119, 11] on icon at bounding box center [117, 12] width 9 height 9
type input "100%"
type input "330"
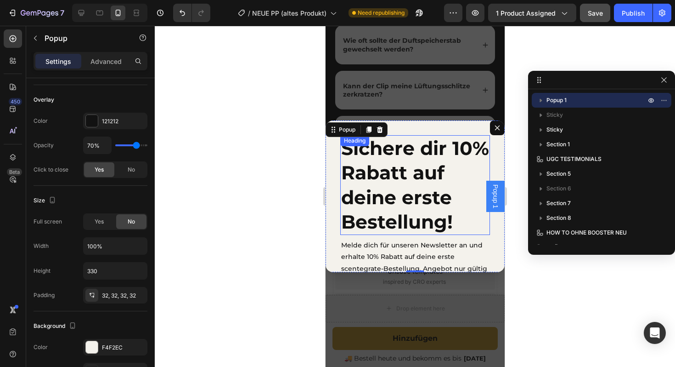
scroll to position [2488, 0]
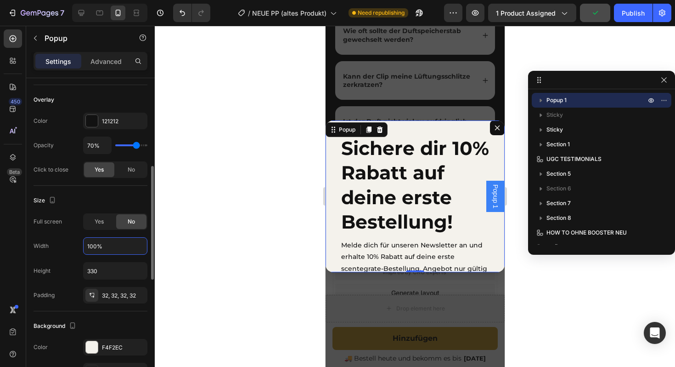
click at [118, 252] on input "100%" at bounding box center [115, 245] width 63 height 17
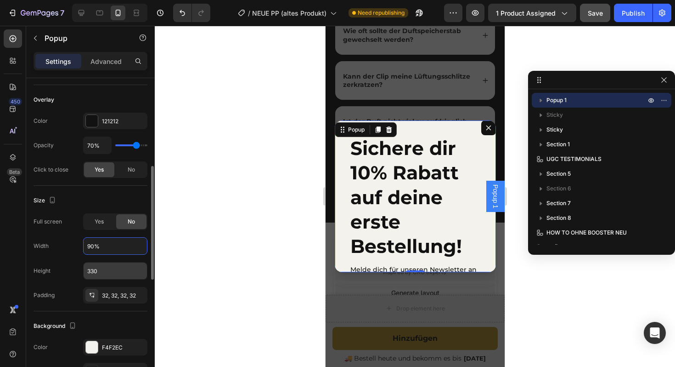
type input "90%"
click at [118, 274] on input "330" at bounding box center [115, 270] width 63 height 17
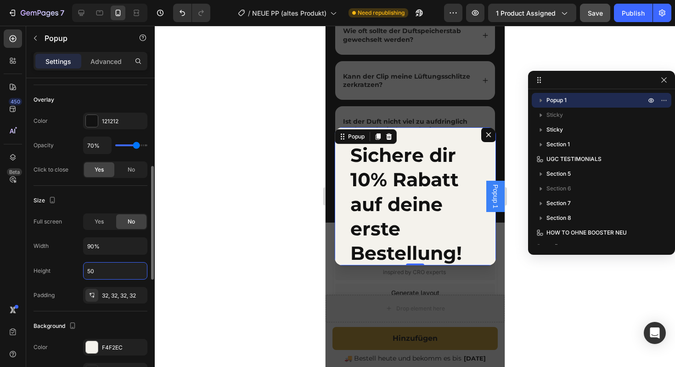
type input "5"
type input "7"
type input "600"
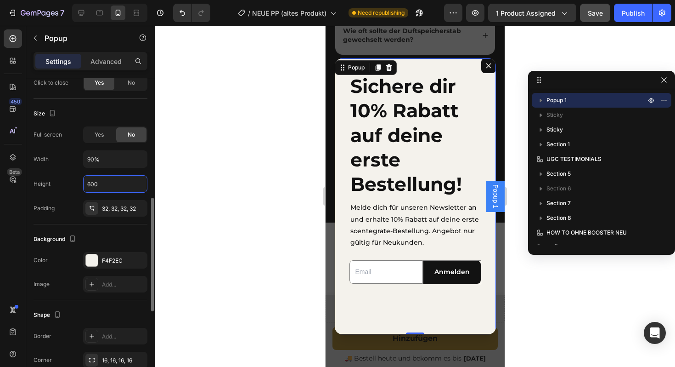
scroll to position [330, 0]
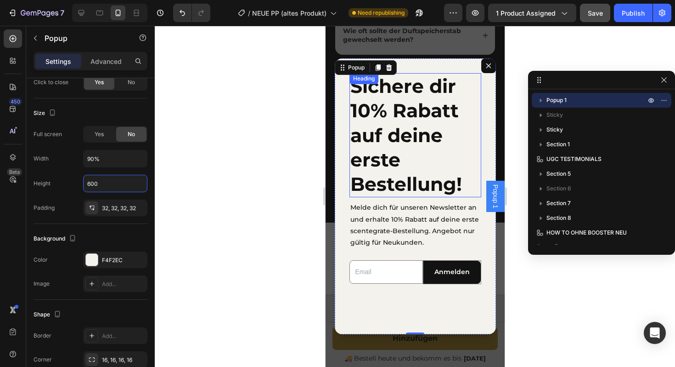
click at [438, 139] on h2 "Sichere dir 10% Rabatt auf deine erste Bestellung!" at bounding box center [415, 135] width 132 height 124
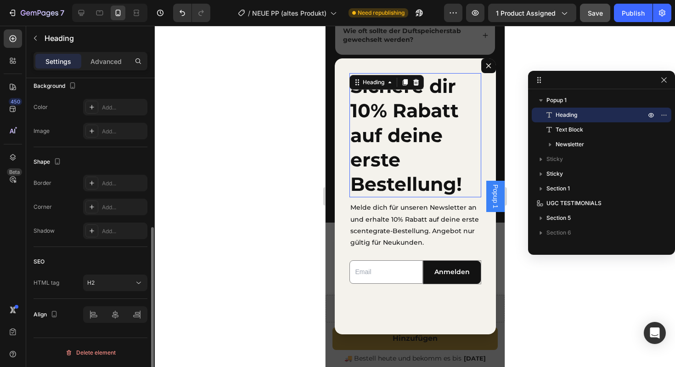
scroll to position [0, 0]
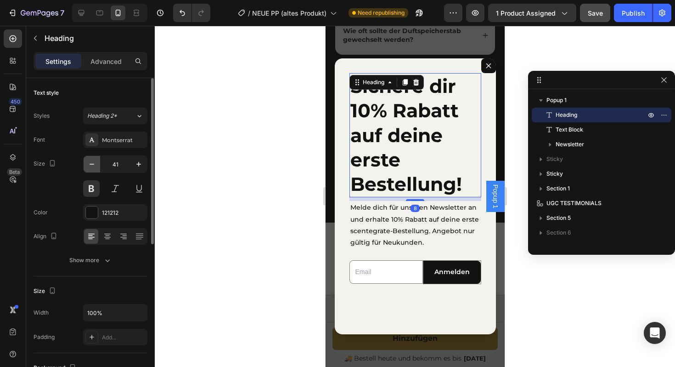
click at [89, 165] on icon "button" at bounding box center [91, 163] width 9 height 9
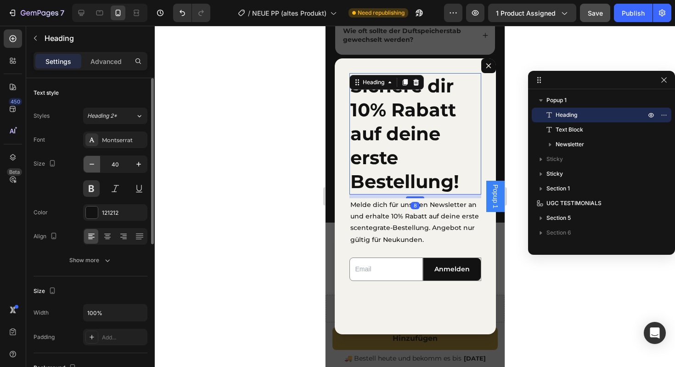
click at [89, 165] on icon "button" at bounding box center [91, 163] width 9 height 9
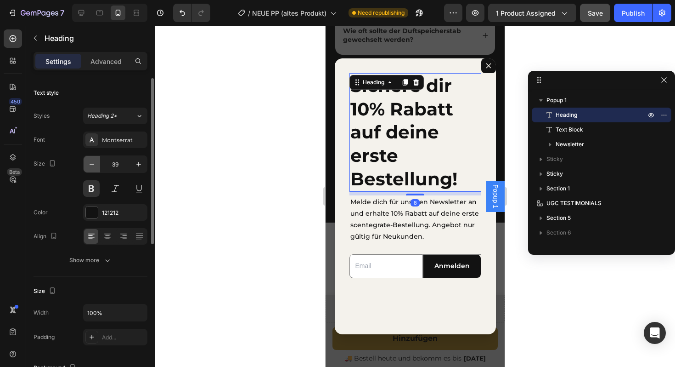
click at [89, 165] on icon "button" at bounding box center [91, 163] width 9 height 9
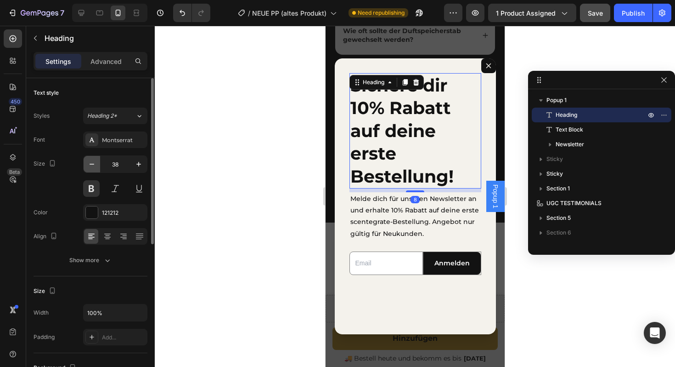
click at [89, 165] on icon "button" at bounding box center [91, 163] width 9 height 9
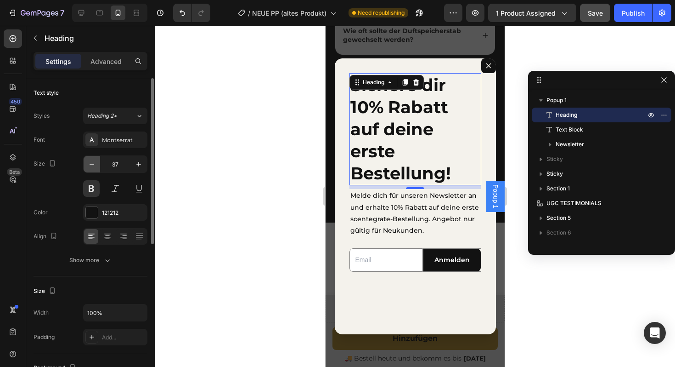
click at [89, 165] on icon "button" at bounding box center [91, 163] width 9 height 9
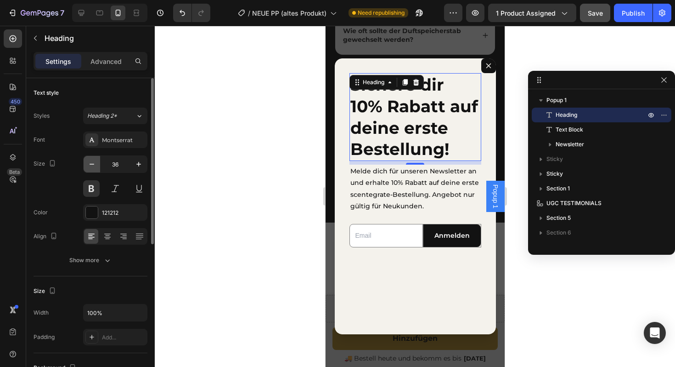
click at [89, 165] on icon "button" at bounding box center [91, 163] width 9 height 9
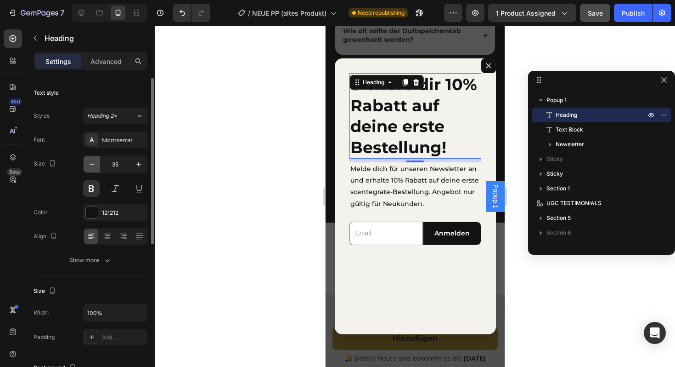
click at [89, 165] on icon "button" at bounding box center [91, 163] width 9 height 9
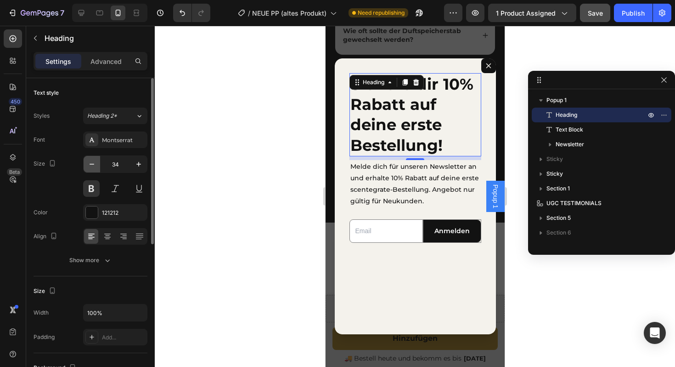
click at [89, 165] on icon "button" at bounding box center [91, 163] width 9 height 9
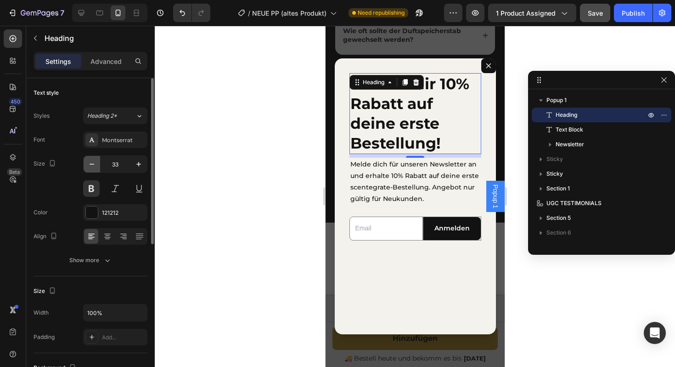
click at [89, 165] on icon "button" at bounding box center [91, 163] width 9 height 9
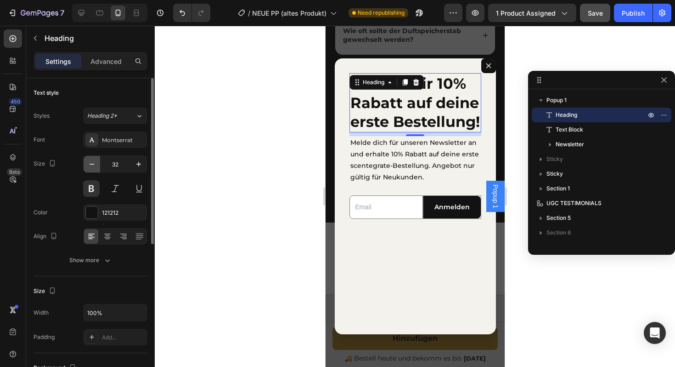
click at [89, 165] on icon "button" at bounding box center [91, 163] width 9 height 9
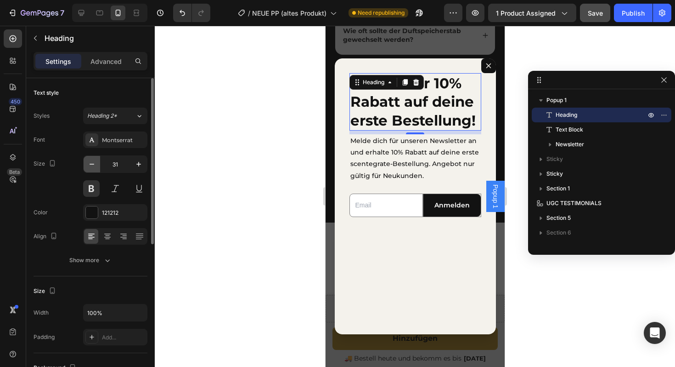
click at [89, 165] on icon "button" at bounding box center [91, 163] width 9 height 9
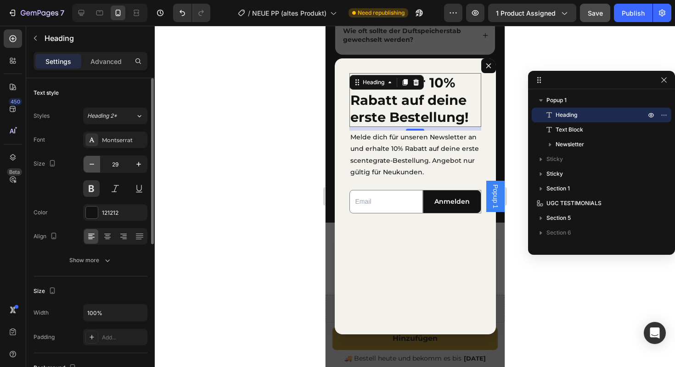
click at [89, 165] on icon "button" at bounding box center [91, 163] width 9 height 9
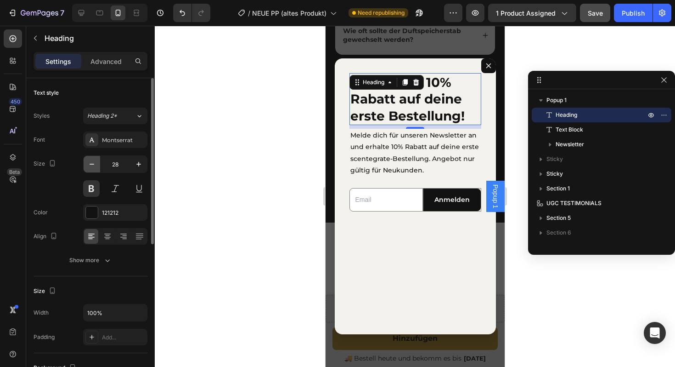
click at [89, 165] on icon "button" at bounding box center [91, 163] width 9 height 9
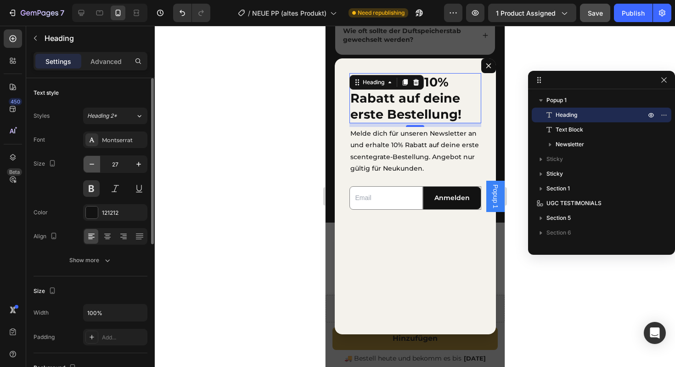
click at [89, 165] on icon "button" at bounding box center [91, 163] width 9 height 9
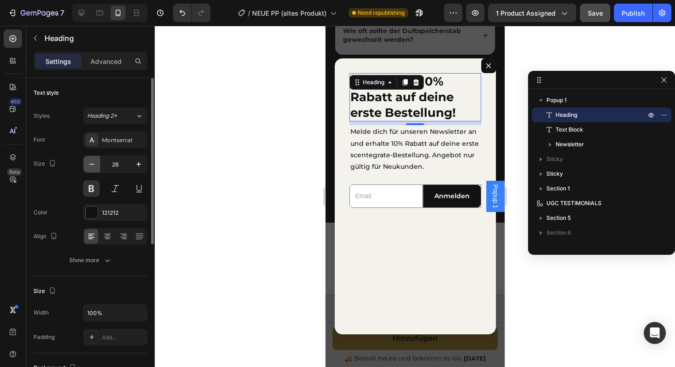
click at [89, 165] on icon "button" at bounding box center [91, 163] width 9 height 9
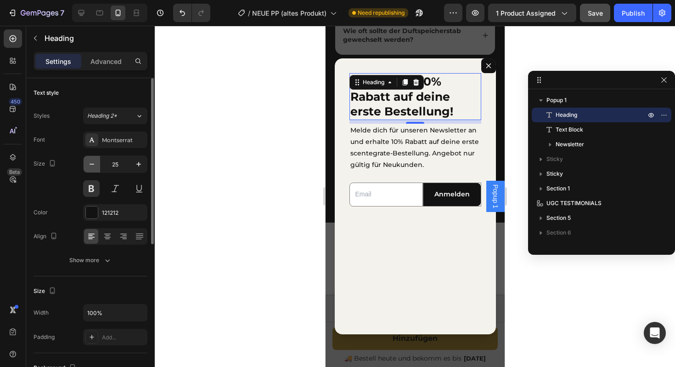
click at [89, 165] on icon "button" at bounding box center [91, 163] width 9 height 9
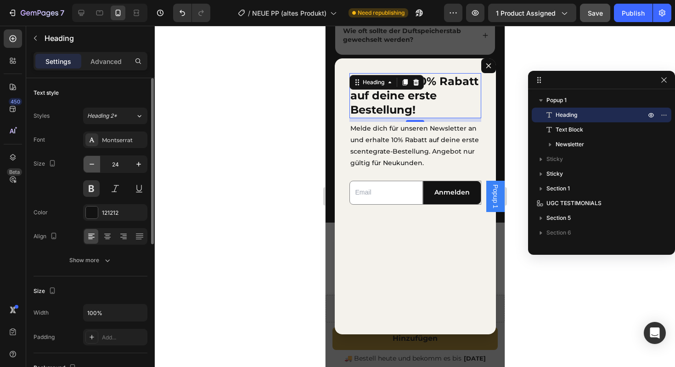
click at [89, 165] on icon "button" at bounding box center [91, 163] width 9 height 9
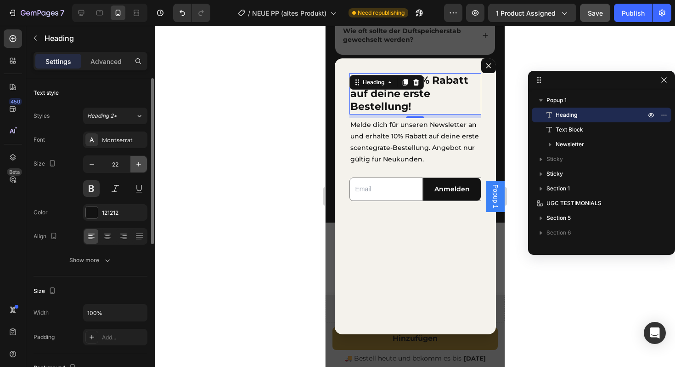
click at [136, 163] on icon "button" at bounding box center [138, 163] width 9 height 9
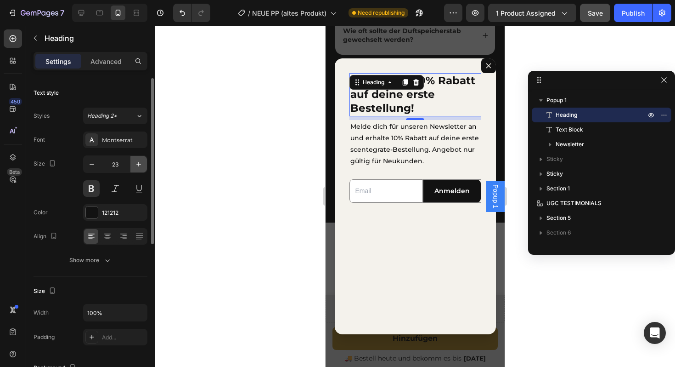
click at [136, 163] on icon "button" at bounding box center [138, 163] width 9 height 9
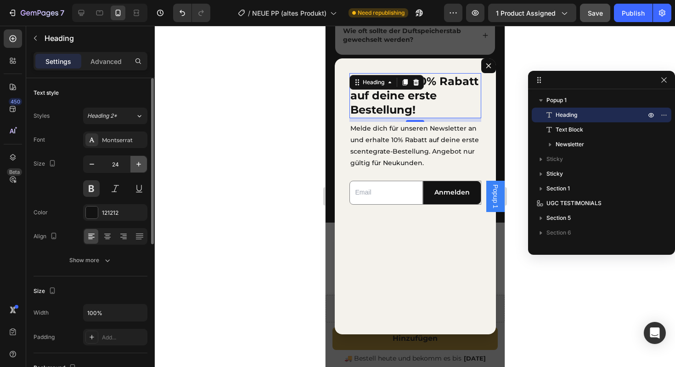
click at [136, 163] on icon "button" at bounding box center [138, 163] width 9 height 9
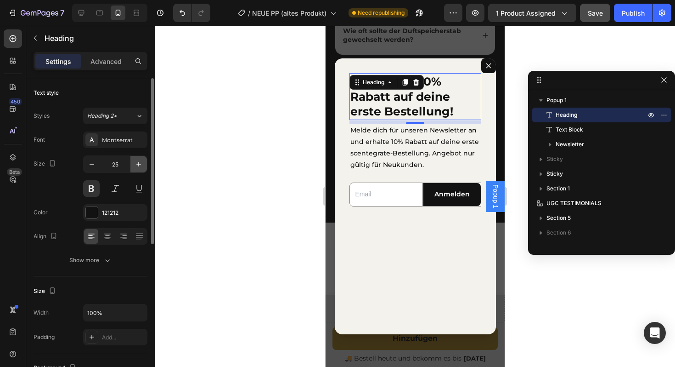
click at [136, 163] on icon "button" at bounding box center [138, 163] width 9 height 9
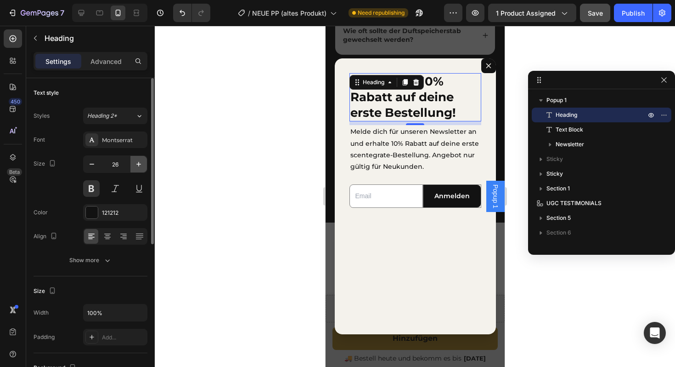
click at [136, 163] on icon "button" at bounding box center [138, 163] width 9 height 9
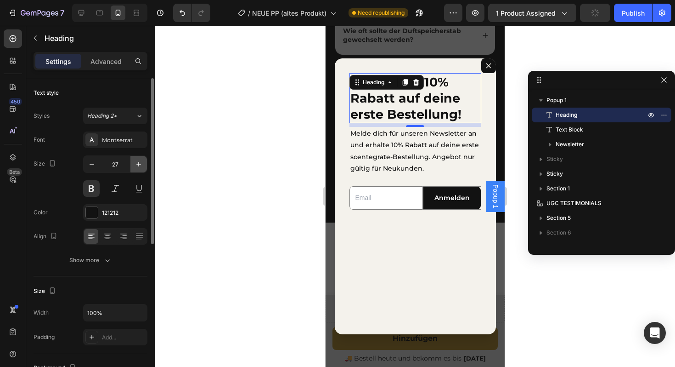
click at [136, 163] on icon "button" at bounding box center [138, 163] width 9 height 9
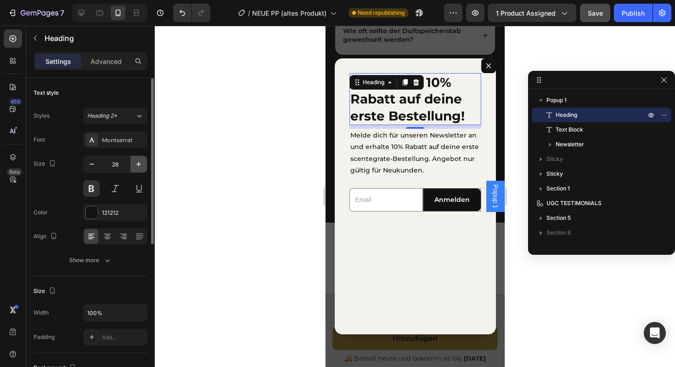
click at [136, 163] on icon "button" at bounding box center [138, 163] width 9 height 9
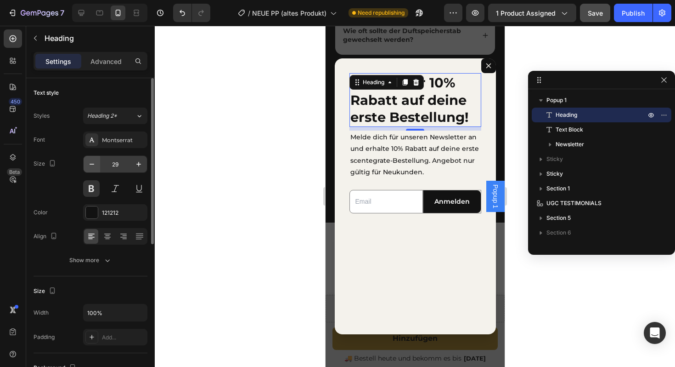
click at [96, 163] on icon "button" at bounding box center [91, 163] width 9 height 9
type input "28"
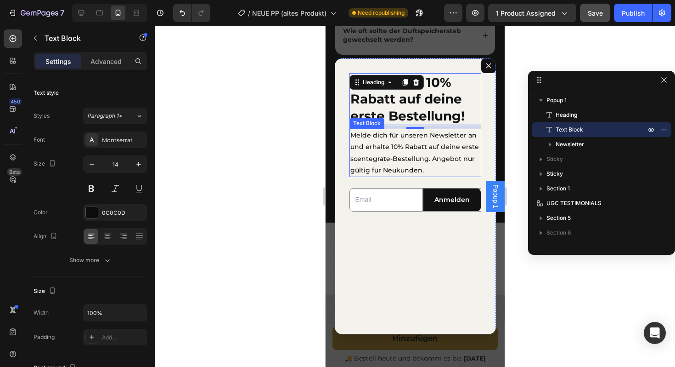
click at [426, 159] on p "Melde dich für unseren Newsletter an und erhalte 10% Rabatt auf deine erste sce…" at bounding box center [415, 153] width 130 height 46
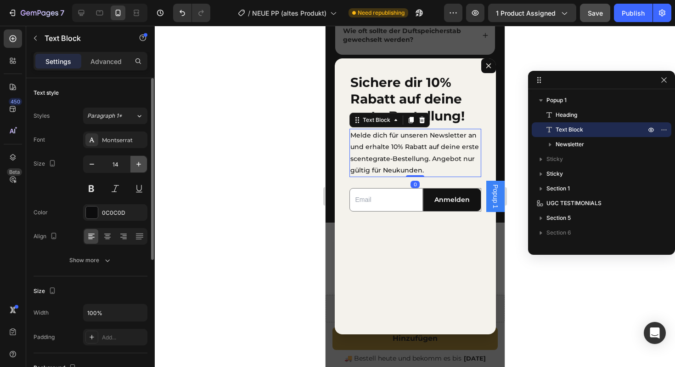
click at [137, 165] on icon "button" at bounding box center [138, 163] width 9 height 9
type input "15"
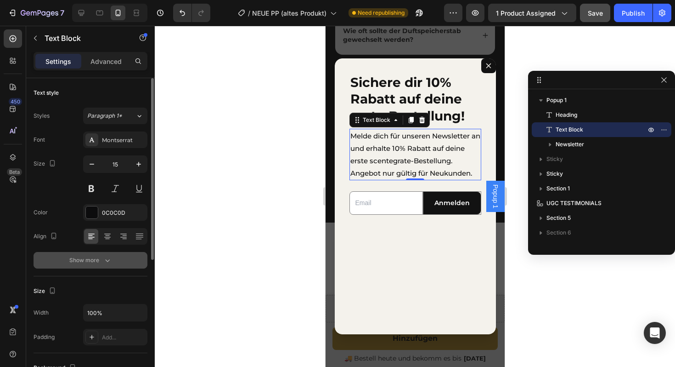
click at [98, 263] on div "Show more" at bounding box center [90, 259] width 43 height 9
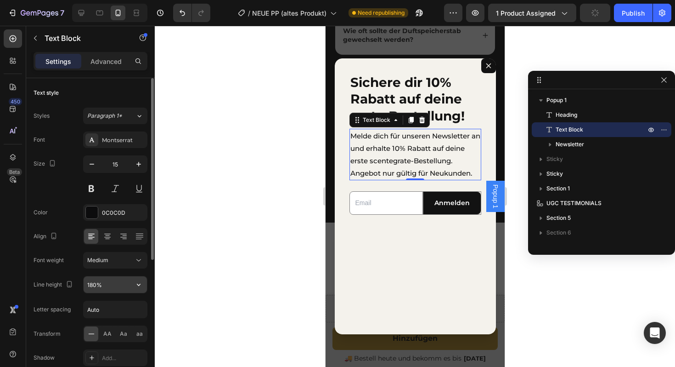
click at [107, 284] on input "180%" at bounding box center [115, 284] width 63 height 17
click at [136, 289] on button "button" at bounding box center [138, 284] width 17 height 17
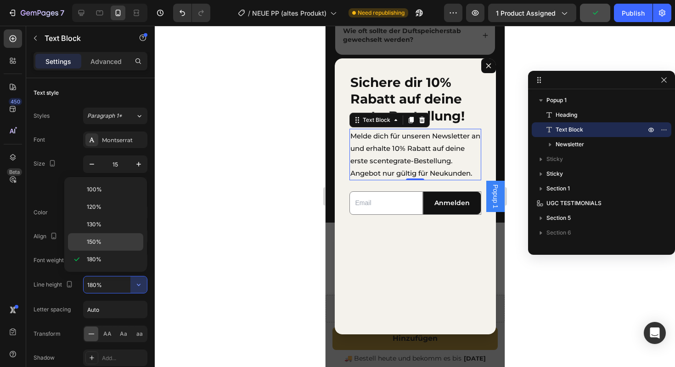
click at [97, 241] on span "150%" at bounding box center [94, 241] width 15 height 8
type input "150%"
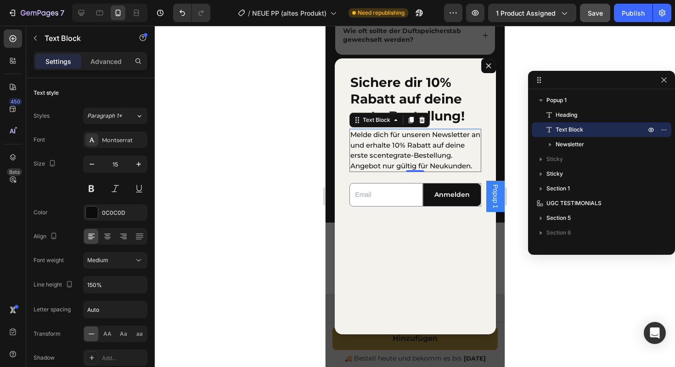
click at [240, 204] on div at bounding box center [415, 196] width 520 height 341
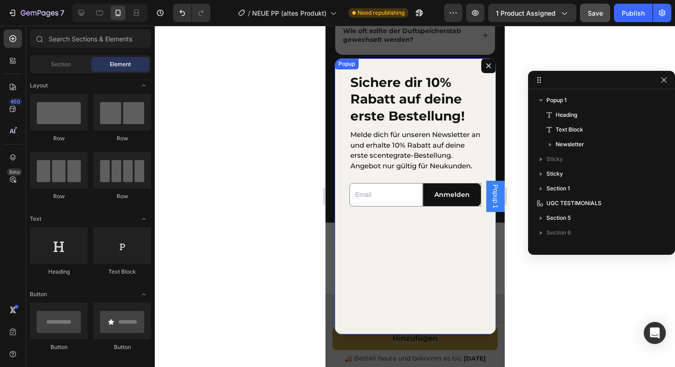
click at [425, 273] on div "Sichere dir 10% Rabatt auf deine erste Bestellung! Heading Melde dich für unser…" at bounding box center [414, 196] width 161 height 276
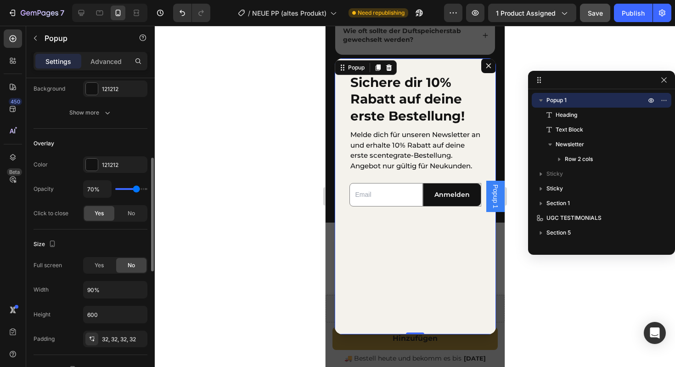
scroll to position [205, 0]
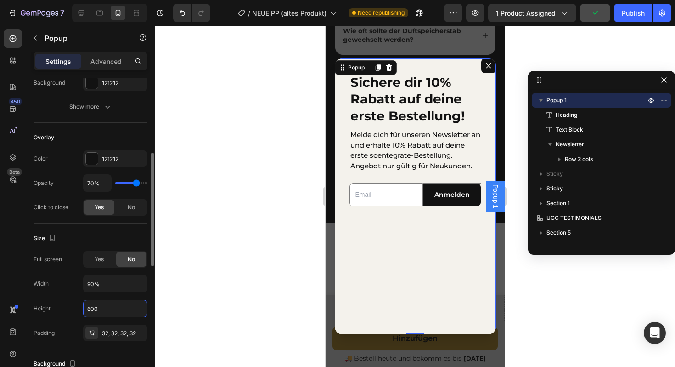
click at [111, 312] on input "600" at bounding box center [115, 308] width 63 height 17
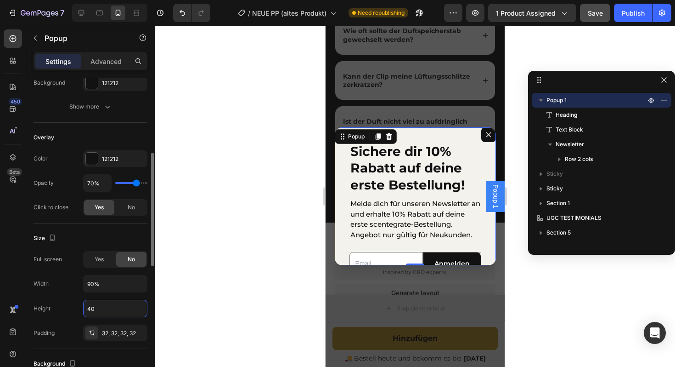
type input "400"
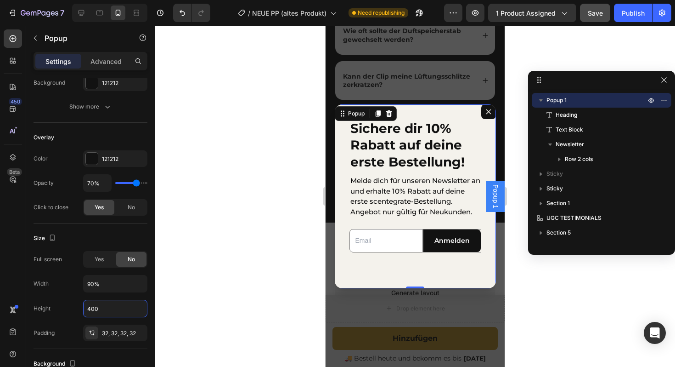
click at [310, 219] on div at bounding box center [415, 196] width 520 height 341
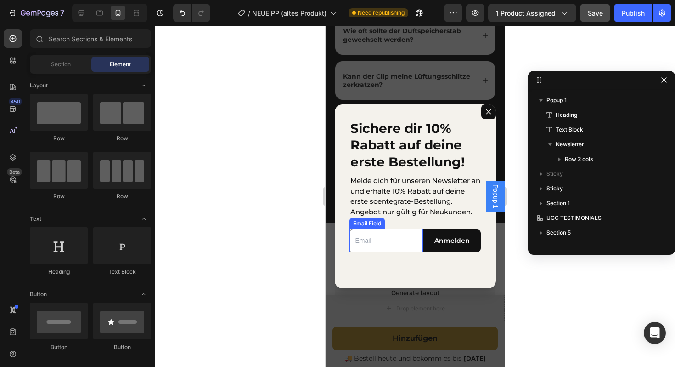
click at [406, 249] on input "Dialog body" at bounding box center [385, 240] width 73 height 23
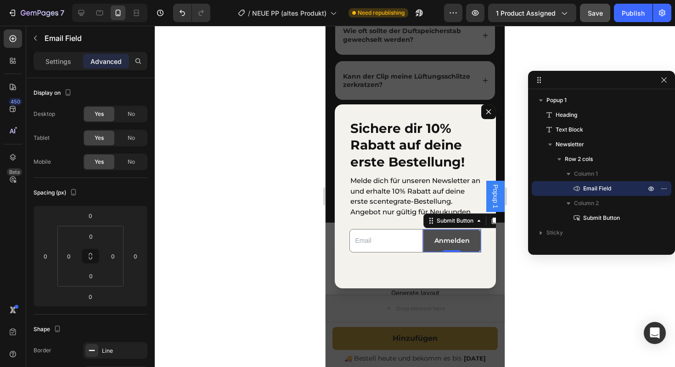
click at [424, 239] on button "Anmelden" at bounding box center [451, 240] width 57 height 23
click at [418, 238] on input "Dialog body" at bounding box center [385, 240] width 73 height 23
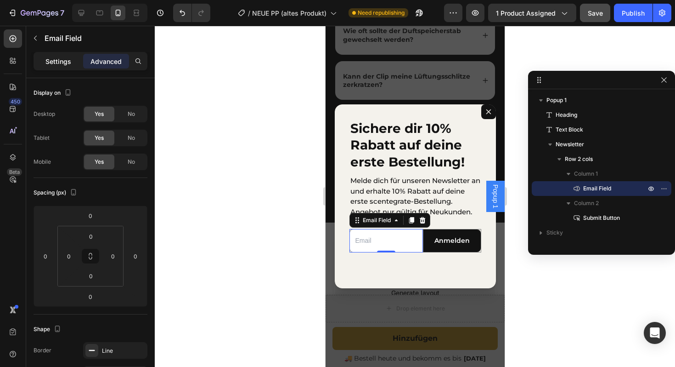
click at [57, 58] on p "Settings" at bounding box center [58, 62] width 26 height 10
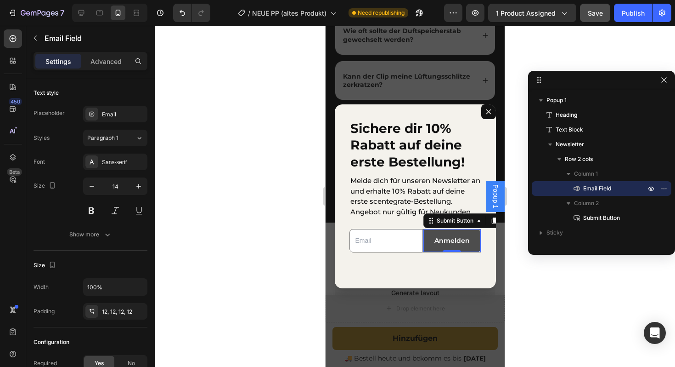
click at [424, 249] on button "Anmelden" at bounding box center [451, 240] width 57 height 23
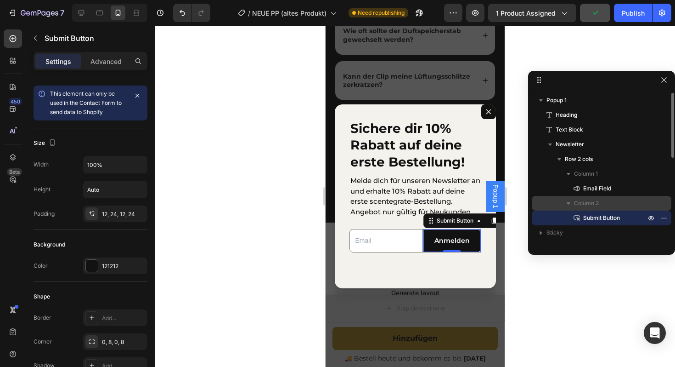
click at [599, 201] on p "Column 2" at bounding box center [610, 202] width 73 height 9
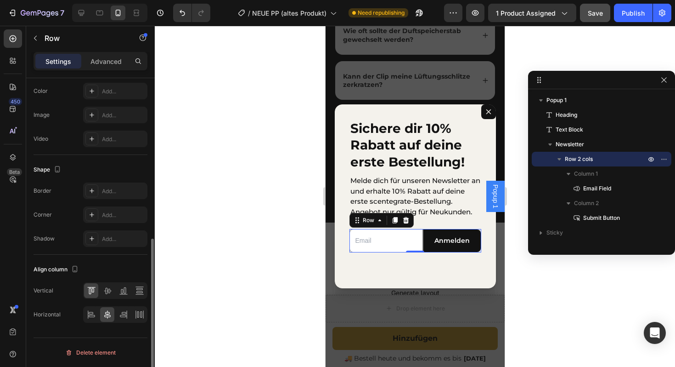
scroll to position [0, 0]
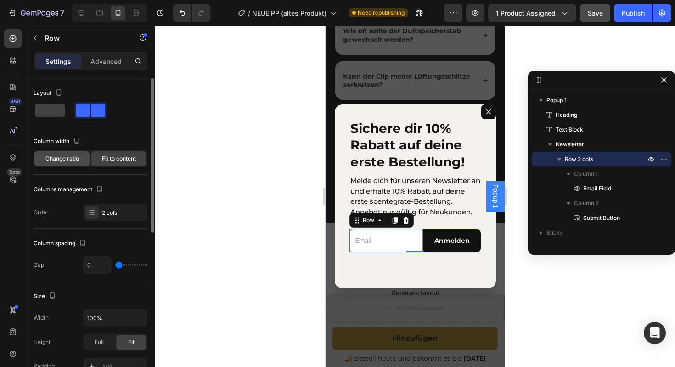
click at [67, 158] on span "Change ratio" at bounding box center [62, 158] width 34 height 8
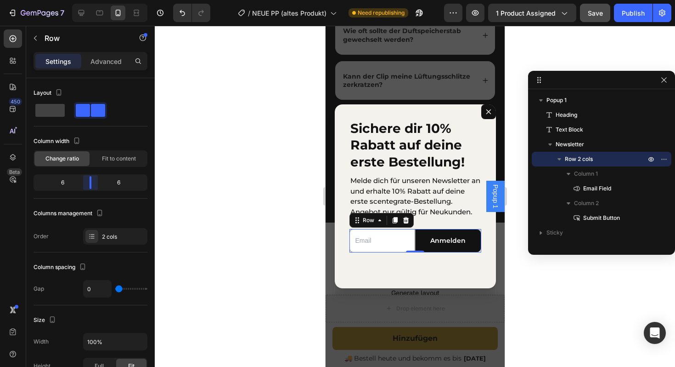
drag, startPoint x: 112, startPoint y: 186, endPoint x: 93, endPoint y: 186, distance: 18.4
click at [93, 0] on body "7 Version history / NEUE PP (altes Produkt) Need republishing Preview 1 product…" at bounding box center [337, 0] width 675 height 0
click at [118, 155] on span "Fit to content" at bounding box center [119, 158] width 34 height 8
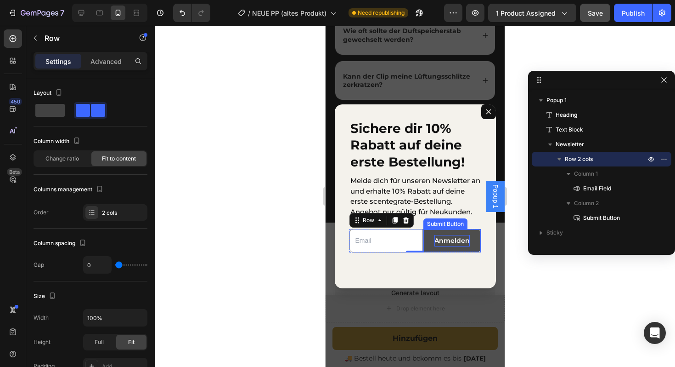
click at [452, 237] on div "Anmelden" at bounding box center [451, 240] width 35 height 11
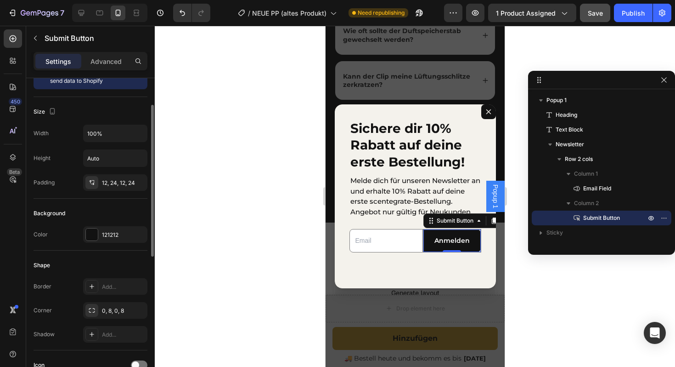
scroll to position [39, 0]
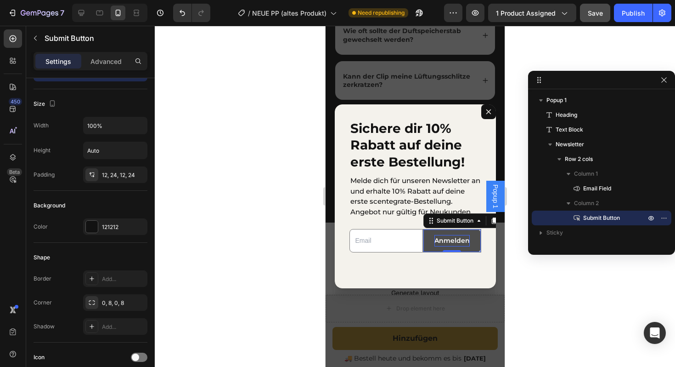
click at [441, 237] on div "Anmelden" at bounding box center [451, 240] width 35 height 11
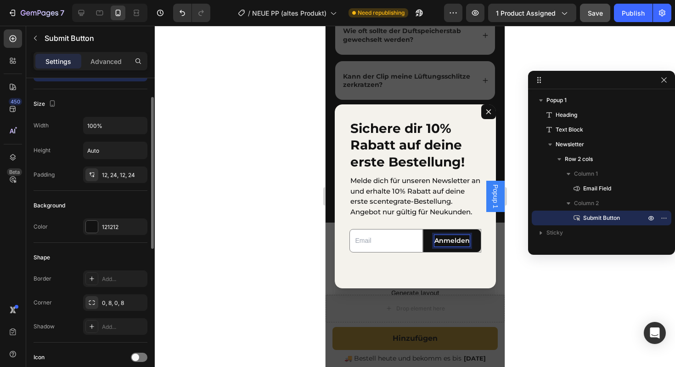
click at [62, 265] on div "Shape Border Add... Corner 0, 8, 0, 8 Shadow Add..." at bounding box center [91, 293] width 114 height 100
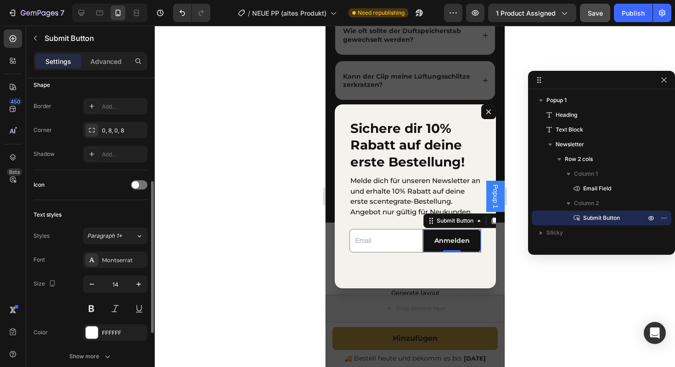
scroll to position [212, 0]
click at [92, 280] on icon "button" at bounding box center [91, 283] width 9 height 9
type input "12"
click at [232, 251] on div at bounding box center [415, 196] width 520 height 341
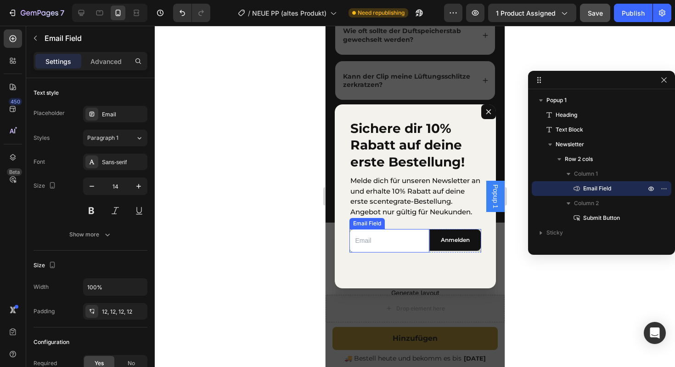
click at [413, 240] on input "Dialog body" at bounding box center [389, 240] width 80 height 23
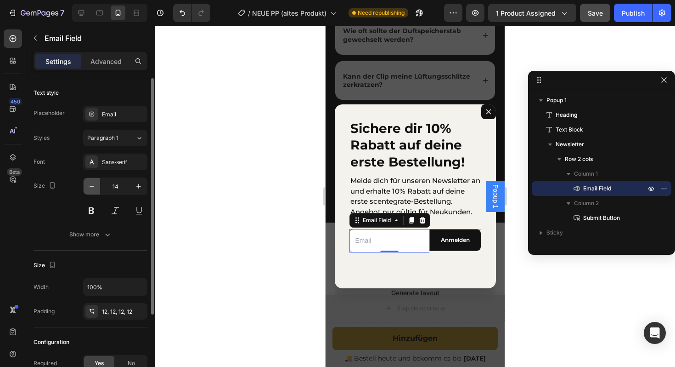
click at [90, 182] on icon "button" at bounding box center [91, 185] width 9 height 9
type input "12"
click at [245, 249] on div at bounding box center [415, 196] width 520 height 341
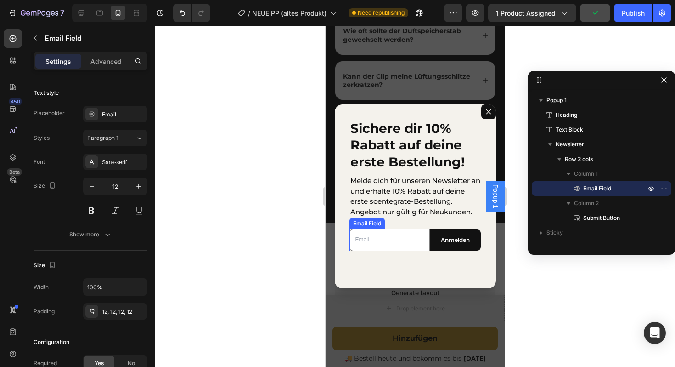
click at [404, 248] on input "Dialog body" at bounding box center [389, 240] width 80 height 22
click at [214, 207] on div at bounding box center [415, 196] width 520 height 341
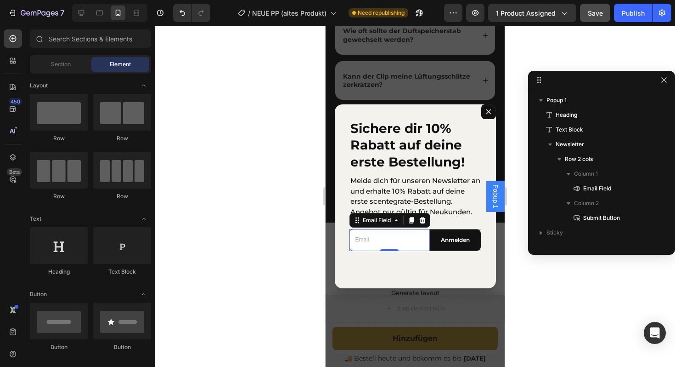
click at [374, 239] on input "Dialog body" at bounding box center [389, 240] width 80 height 22
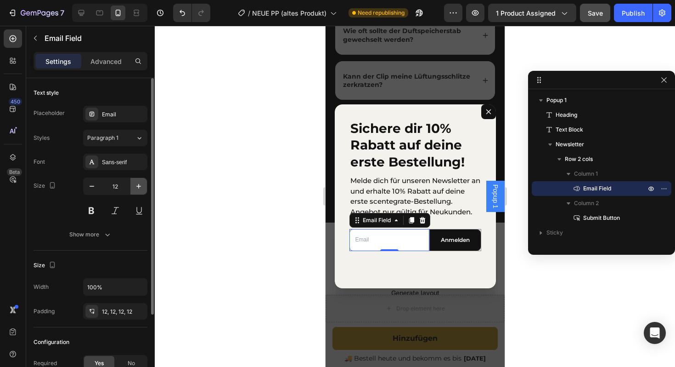
click at [140, 181] on button "button" at bounding box center [138, 186] width 17 height 17
type input "14"
click at [261, 190] on div at bounding box center [415, 196] width 520 height 341
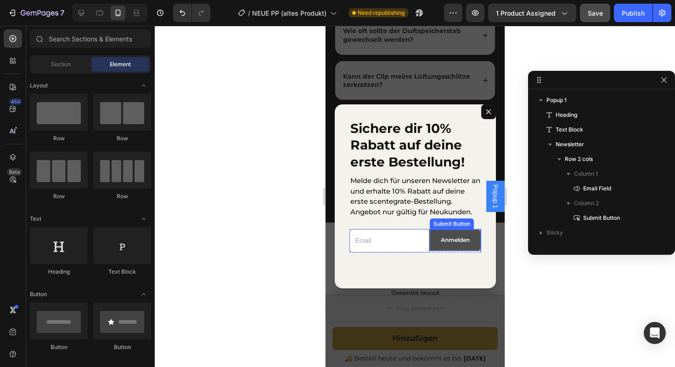
click at [435, 247] on button "Anmelden" at bounding box center [455, 239] width 51 height 21
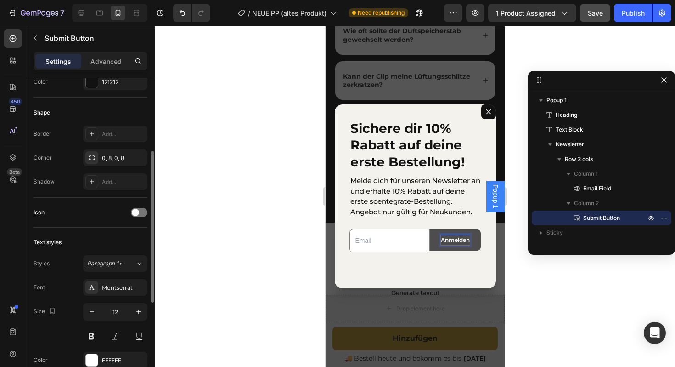
scroll to position [185, 0]
click at [139, 311] on icon "button" at bounding box center [138, 310] width 5 height 5
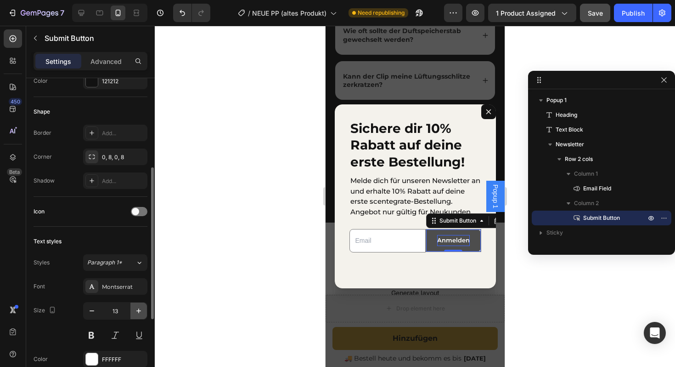
click at [139, 311] on icon "button" at bounding box center [138, 310] width 5 height 5
type input "14"
click at [257, 248] on div at bounding box center [415, 196] width 520 height 341
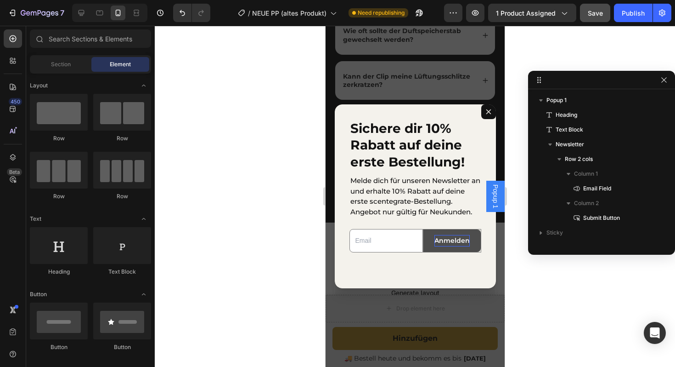
click at [269, 229] on div at bounding box center [415, 196] width 520 height 341
click at [363, 247] on input "Dialog body" at bounding box center [385, 240] width 73 height 23
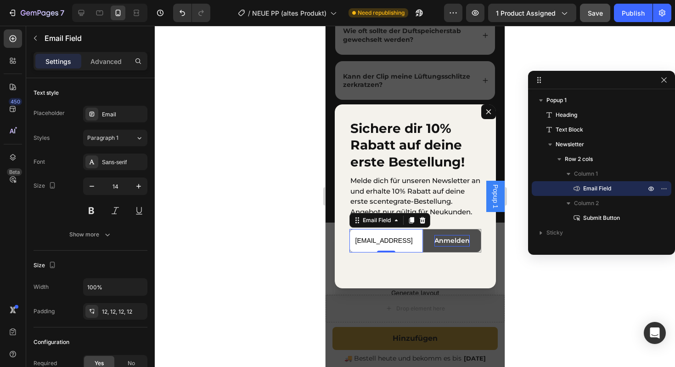
scroll to position [0, 16]
type input "jasperdietrich@gmx.dedhja"
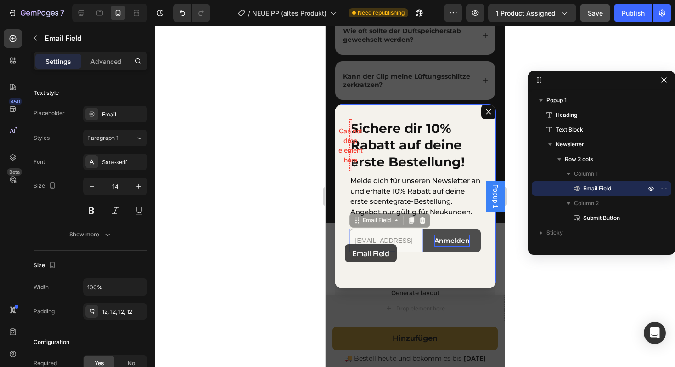
drag, startPoint x: 419, startPoint y: 243, endPoint x: 348, endPoint y: 243, distance: 71.7
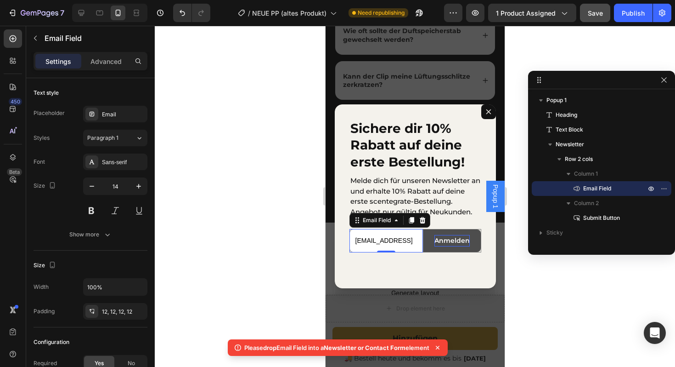
click at [419, 243] on input "jasperdietrich@gmx.dedhja" at bounding box center [385, 240] width 73 height 23
click at [417, 243] on input "jasperdietrich@gmx.dedhja" at bounding box center [385, 240] width 73 height 23
click at [427, 244] on button "Anmelden" at bounding box center [451, 240] width 57 height 23
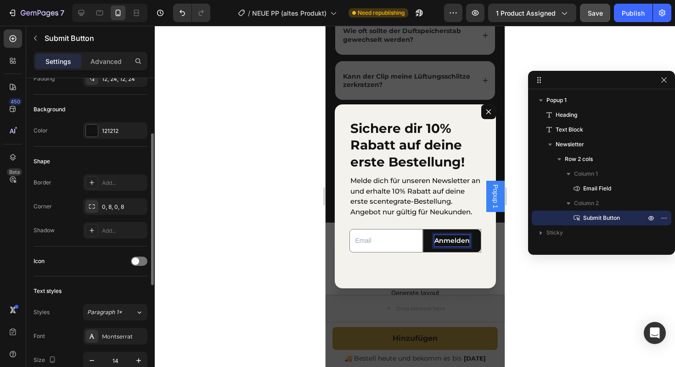
scroll to position [138, 0]
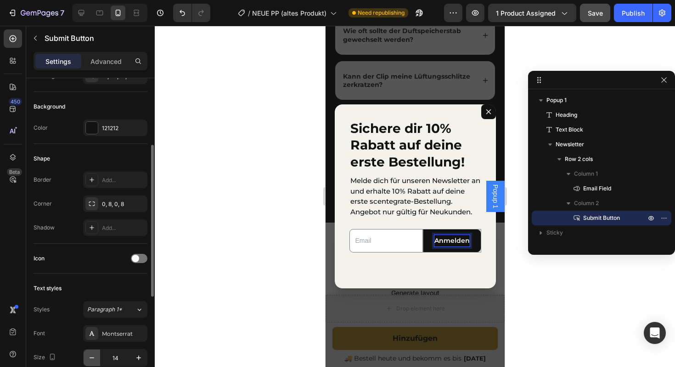
click at [95, 352] on button "button" at bounding box center [92, 357] width 17 height 17
type input "12"
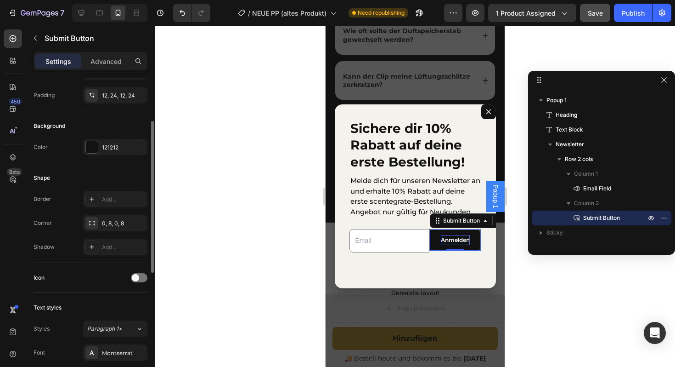
scroll to position [72, 0]
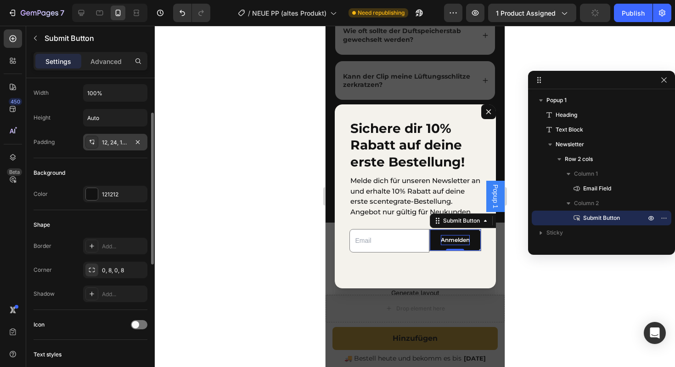
click at [109, 144] on div "12, 24, 12, 24" at bounding box center [115, 142] width 27 height 8
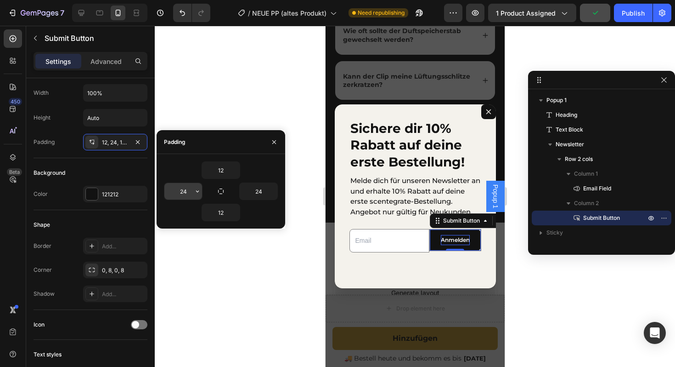
click at [185, 192] on input "24" at bounding box center [183, 191] width 38 height 17
type input "12"
click at [264, 193] on input "24" at bounding box center [259, 191] width 38 height 17
type input "12"
click at [273, 141] on icon "button" at bounding box center [274, 141] width 7 height 7
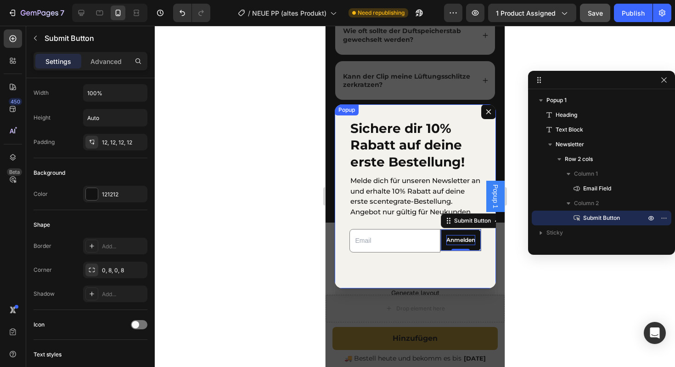
click at [385, 275] on div "Sichere dir 10% Rabatt auf deine erste Bestellung! Heading Melde dich für unser…" at bounding box center [414, 196] width 161 height 184
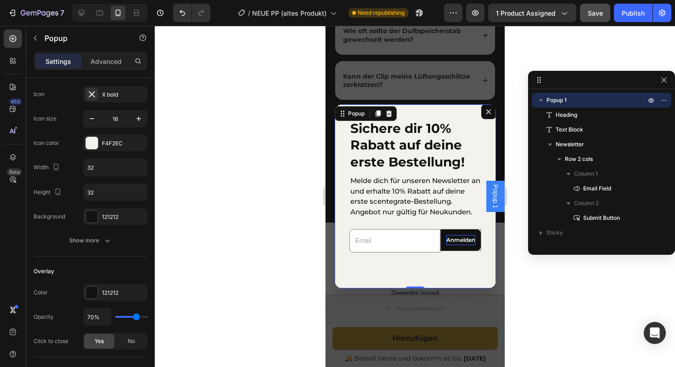
scroll to position [0, 0]
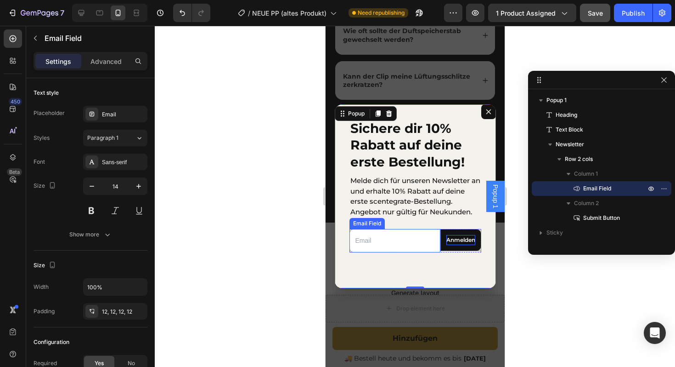
click at [383, 246] on input "Dialog body" at bounding box center [394, 240] width 91 height 23
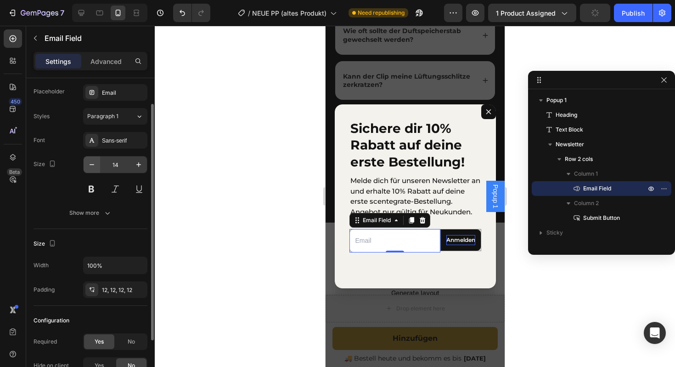
scroll to position [19, 0]
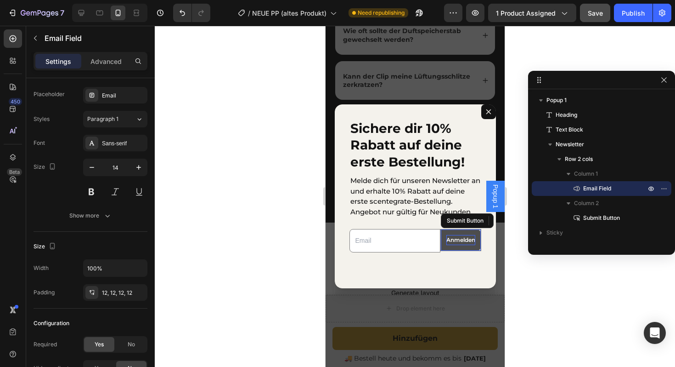
click at [444, 246] on button "Anmelden" at bounding box center [461, 239] width 40 height 21
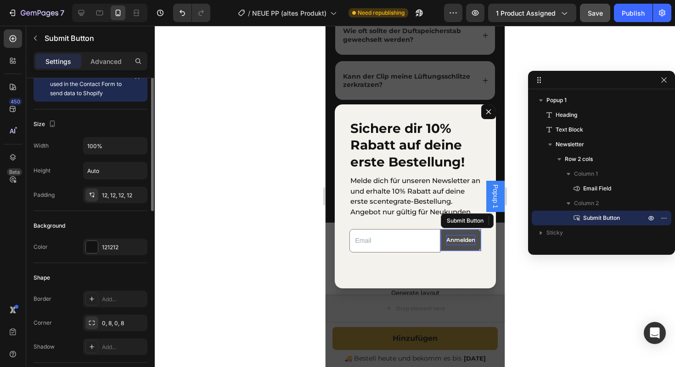
scroll to position [0, 0]
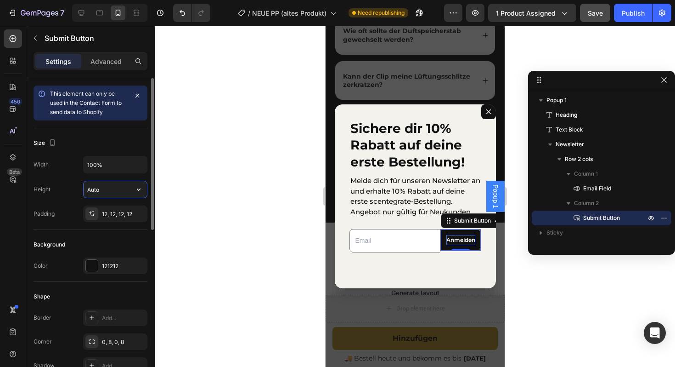
click at [110, 189] on input "Auto" at bounding box center [115, 189] width 63 height 17
click at [147, 194] on div "Auto" at bounding box center [115, 189] width 64 height 17
click at [143, 192] on button "button" at bounding box center [138, 189] width 17 height 17
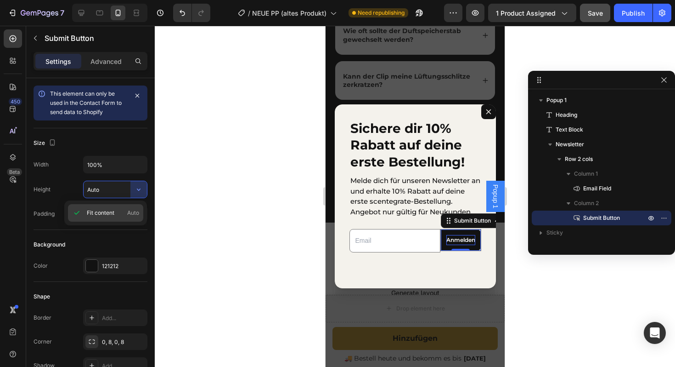
click at [115, 208] on div "Fit content Auto" at bounding box center [105, 212] width 75 height 17
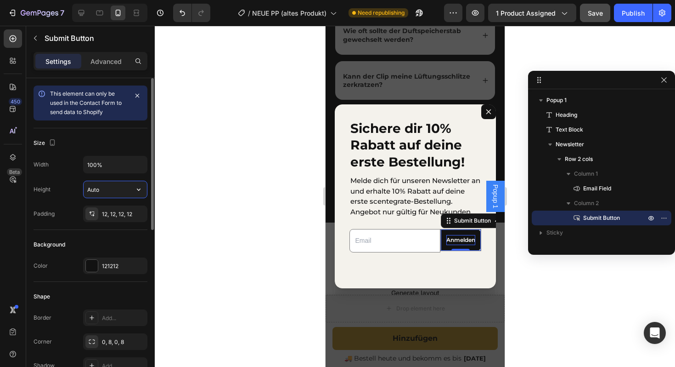
click at [107, 182] on input "Auto" at bounding box center [115, 189] width 63 height 17
type input "1"
type input "8"
type input "50"
click at [129, 243] on div "Background" at bounding box center [91, 244] width 114 height 15
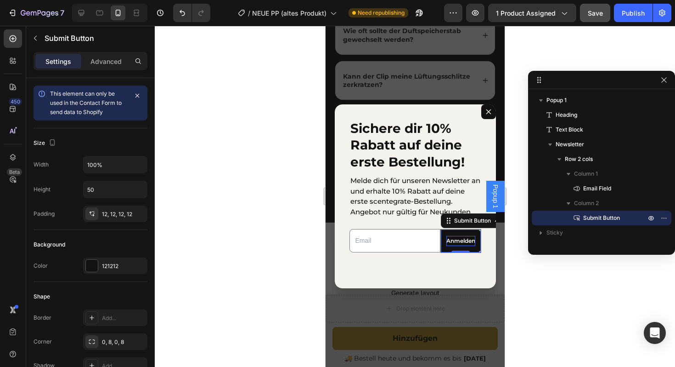
click at [264, 253] on div at bounding box center [415, 196] width 520 height 341
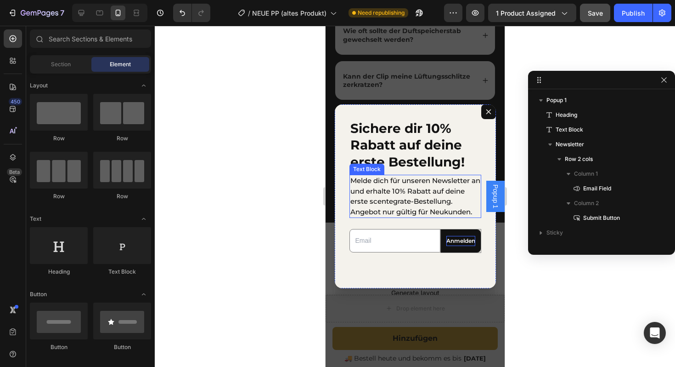
click at [384, 187] on p "Melde dich für unseren Newsletter an und erhalte 10% Rabatt auf deine erste sce…" at bounding box center [415, 195] width 130 height 41
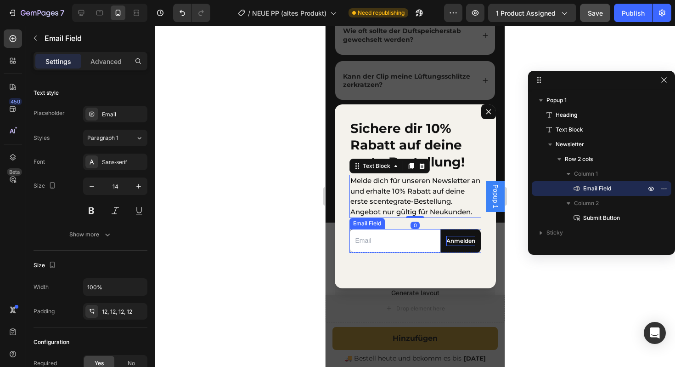
click at [385, 250] on input "Dialog body" at bounding box center [394, 240] width 91 height 23
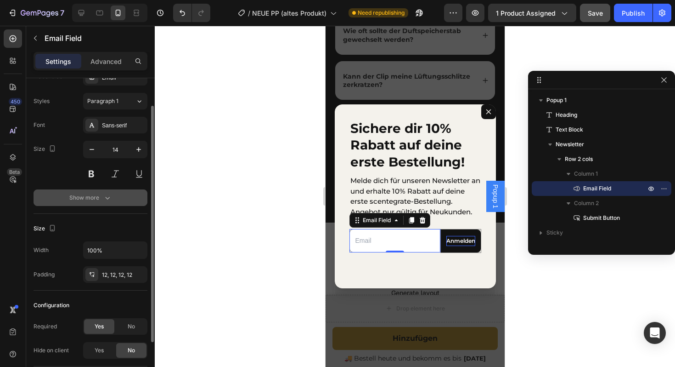
scroll to position [39, 0]
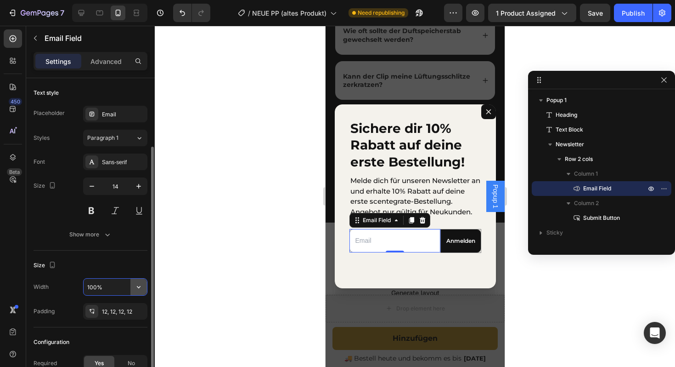
scroll to position [39, 0]
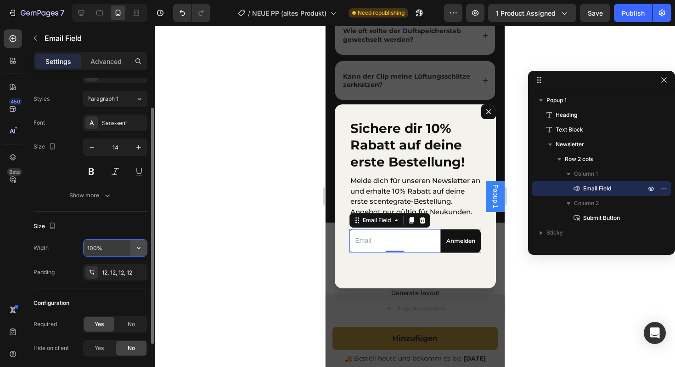
click at [136, 245] on icon "button" at bounding box center [138, 247] width 9 height 9
click at [104, 228] on div "Size" at bounding box center [91, 226] width 114 height 15
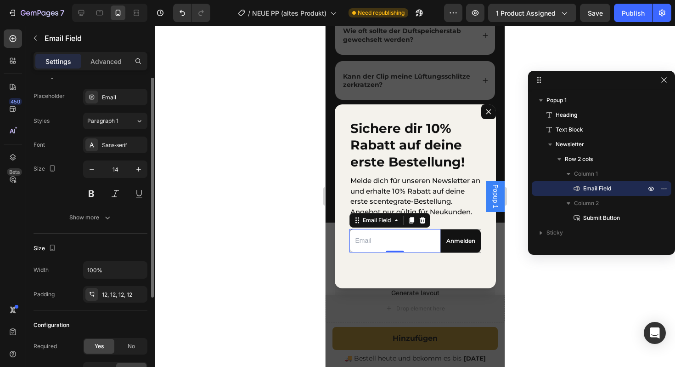
scroll to position [0, 0]
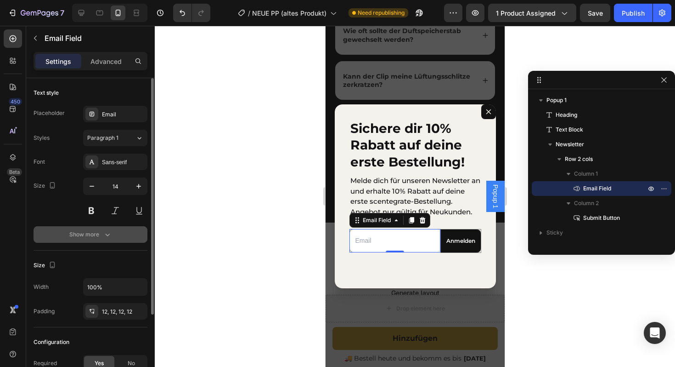
click at [95, 231] on div "Show more" at bounding box center [90, 234] width 43 height 9
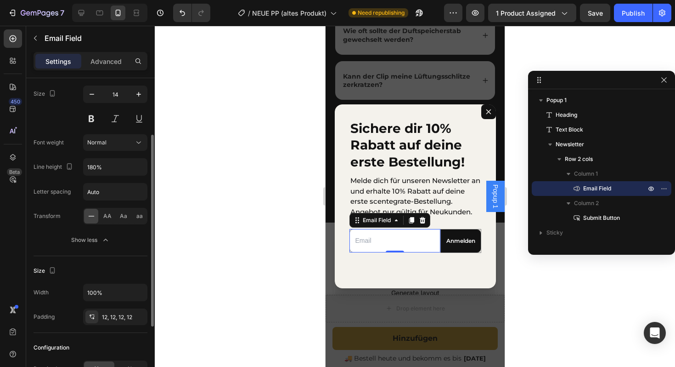
scroll to position [92, 0]
click at [109, 294] on input "100%" at bounding box center [115, 291] width 63 height 17
click at [136, 298] on button "button" at bounding box center [138, 291] width 17 height 17
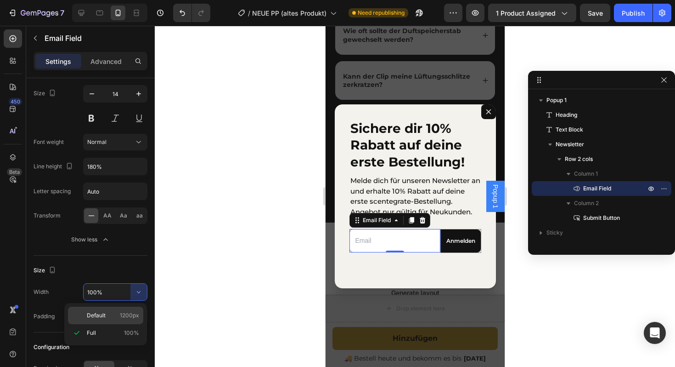
click at [101, 320] on div "Default 1200px" at bounding box center [105, 314] width 75 height 17
type input "1200"
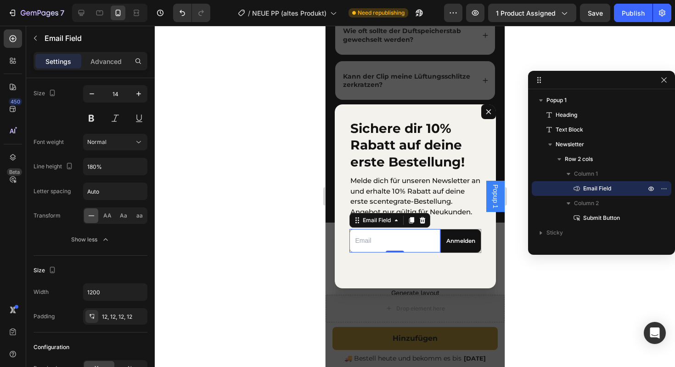
click at [182, 271] on div at bounding box center [415, 196] width 520 height 341
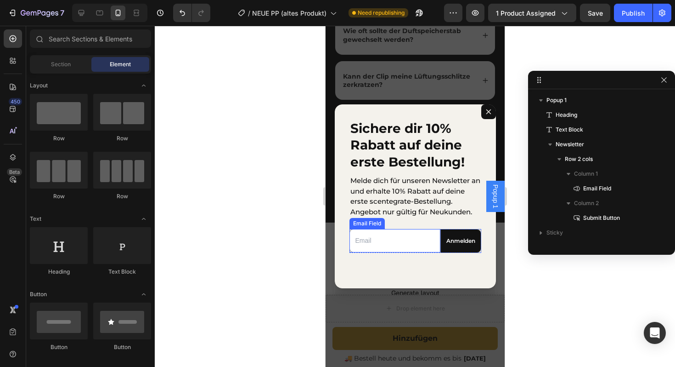
click at [373, 238] on input "Dialog body" at bounding box center [394, 240] width 91 height 23
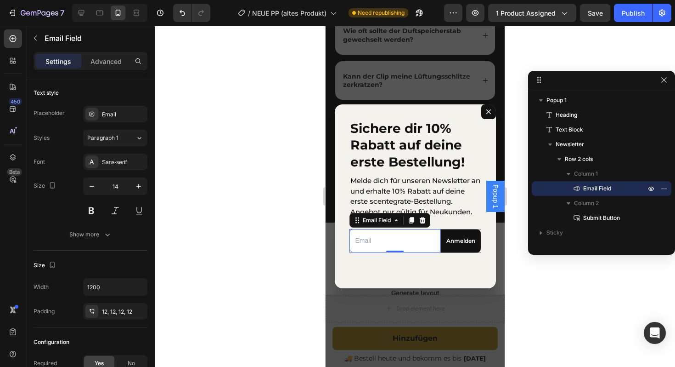
click at [251, 247] on div at bounding box center [415, 196] width 520 height 341
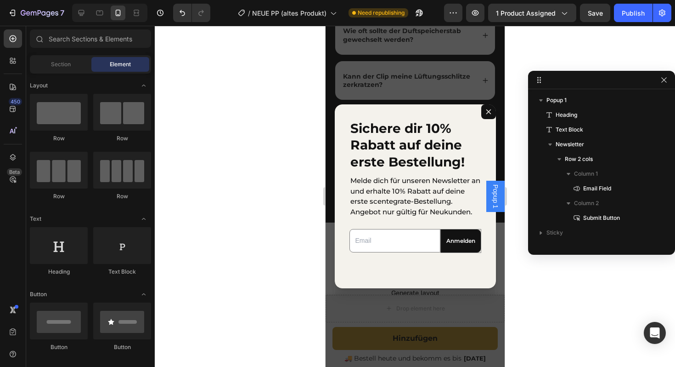
click at [275, 261] on div at bounding box center [415, 196] width 520 height 341
click at [414, 269] on div "Sichere dir 10% Rabatt auf deine erste Bestellung! Heading Melde dich für unser…" at bounding box center [414, 196] width 161 height 184
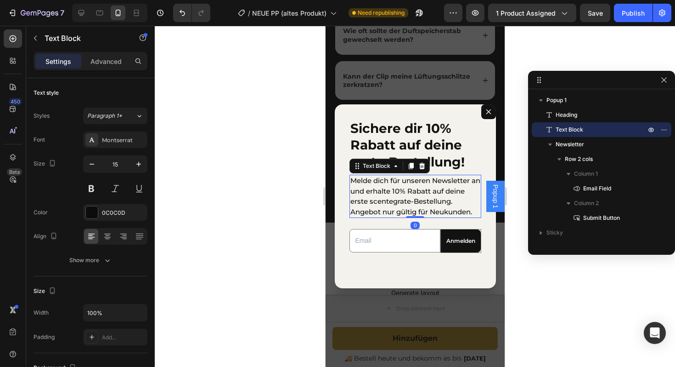
click at [405, 197] on p "Melde dich für unseren Newsletter an und erhalte 10% Rabatt auf deine erste sce…" at bounding box center [415, 195] width 130 height 41
click at [396, 151] on h2 "Sichere dir 10% Rabatt auf deine erste Bestellung!" at bounding box center [415, 145] width 132 height 52
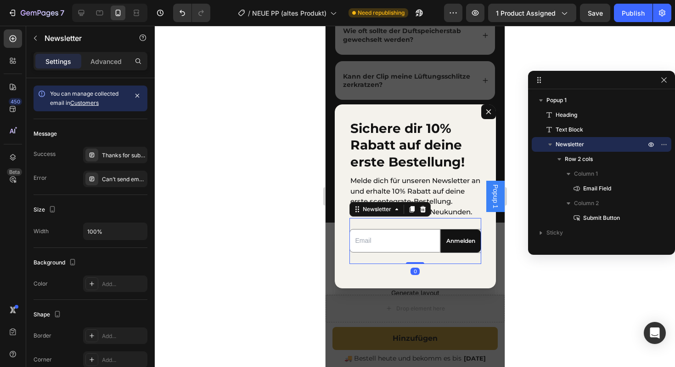
click at [396, 218] on div "Email Field Anmelden Submit Button Row Newsletter 0" at bounding box center [415, 241] width 132 height 46
click at [114, 232] on input "100%" at bounding box center [115, 231] width 63 height 17
click at [136, 232] on icon "button" at bounding box center [138, 230] width 9 height 9
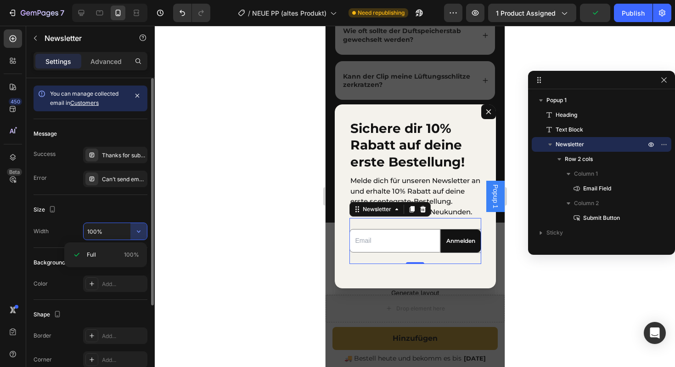
click at [115, 234] on input "100%" at bounding box center [115, 231] width 63 height 17
click at [104, 241] on div "Size Width 100%" at bounding box center [91, 221] width 114 height 53
drag, startPoint x: 105, startPoint y: 237, endPoint x: 83, endPoint y: 234, distance: 21.7
click at [83, 234] on div "100%" at bounding box center [115, 230] width 64 height 17
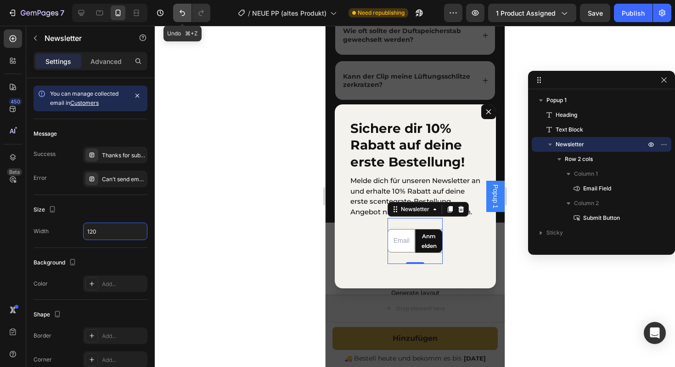
click at [185, 11] on icon "Undo/Redo" at bounding box center [182, 12] width 9 height 9
type input "100%"
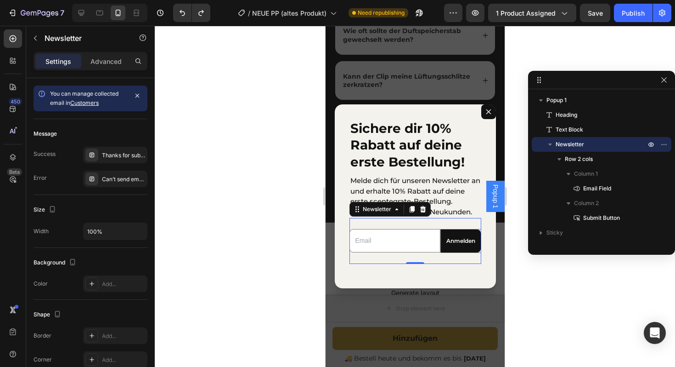
click at [204, 89] on div at bounding box center [415, 196] width 520 height 341
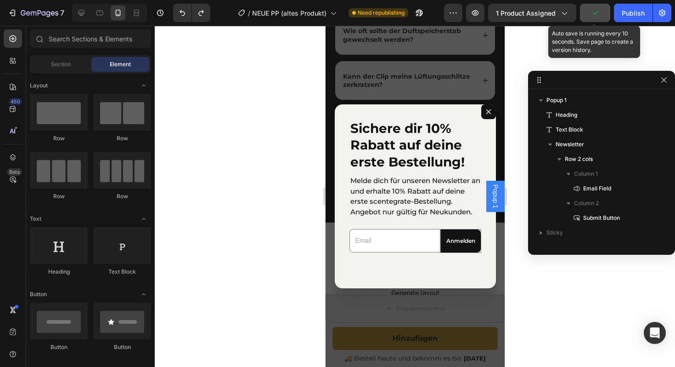
click at [596, 21] on button "button" at bounding box center [595, 13] width 30 height 18
click at [596, 18] on button "Save" at bounding box center [595, 13] width 30 height 18
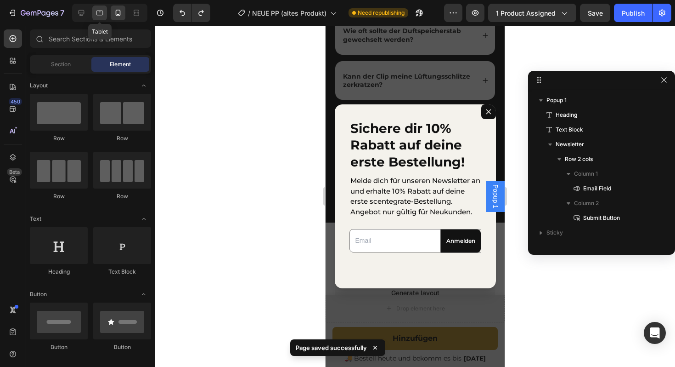
click at [102, 13] on icon at bounding box center [99, 12] width 9 height 9
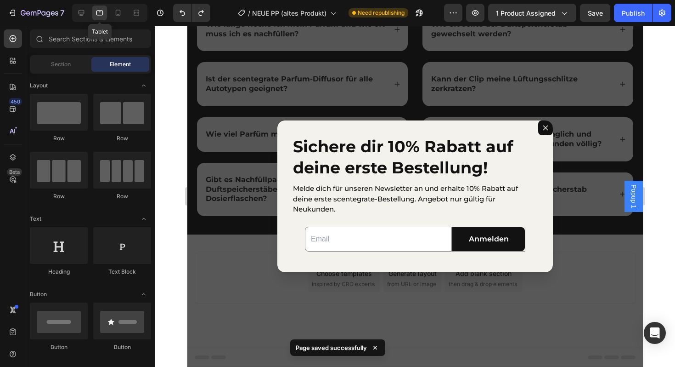
scroll to position [2365, 0]
click at [85, 9] on icon at bounding box center [81, 12] width 9 height 9
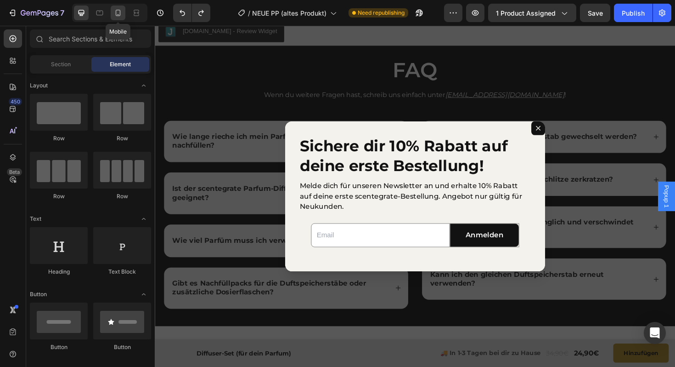
click at [118, 13] on icon at bounding box center [117, 12] width 9 height 9
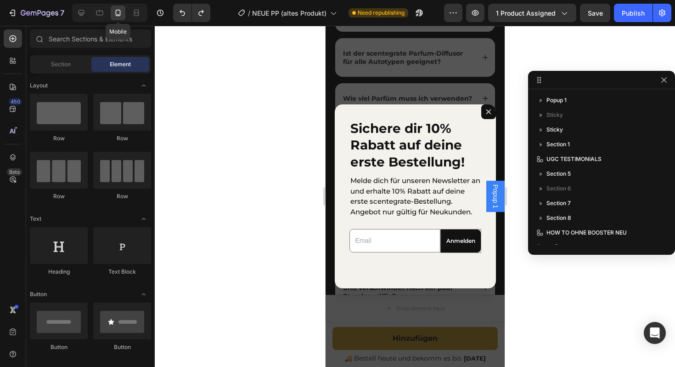
scroll to position [2247, 0]
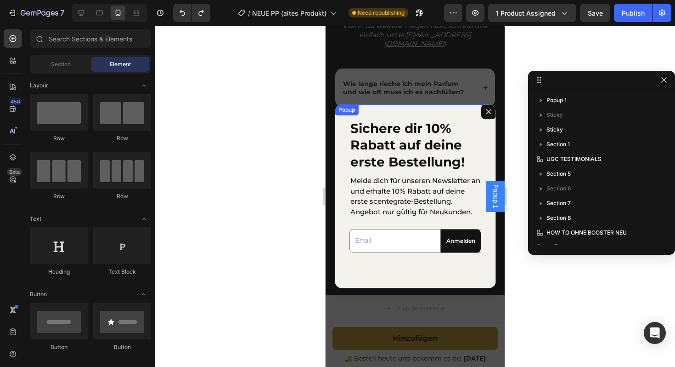
click at [421, 113] on div "Sichere dir 10% Rabatt auf deine erste Bestellung! Heading Melde dich für unser…" at bounding box center [414, 196] width 161 height 184
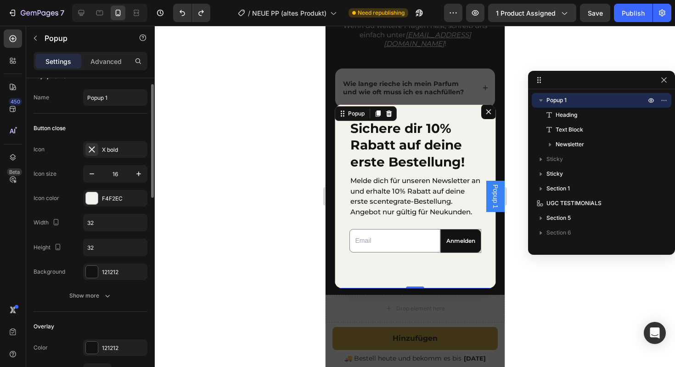
scroll to position [0, 0]
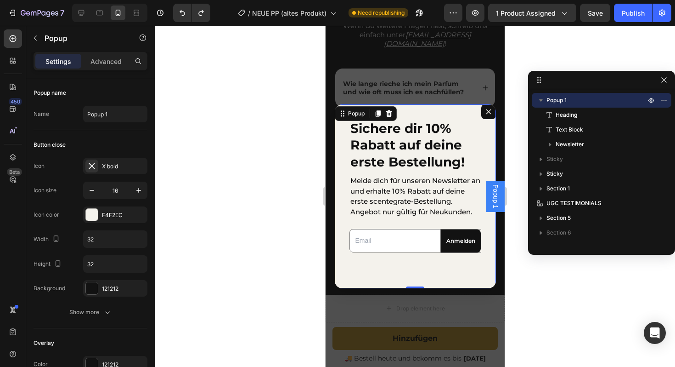
click at [492, 110] on button "Dialog content" at bounding box center [488, 111] width 15 height 15
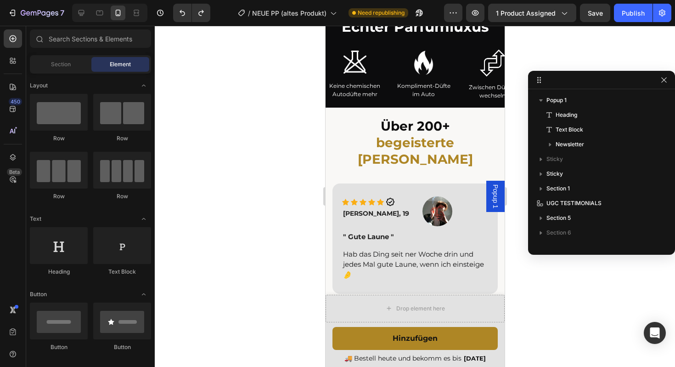
scroll to position [1145, 0]
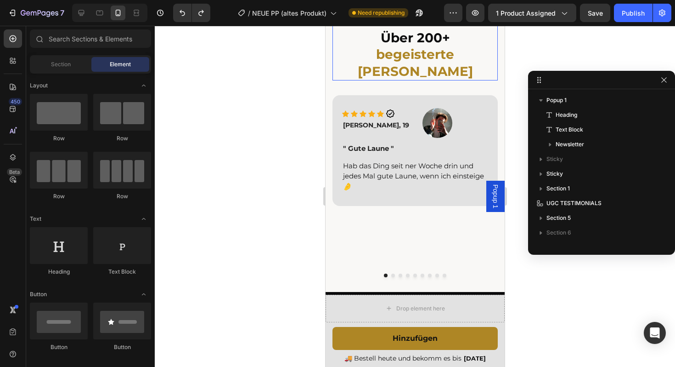
click at [344, 80] on div "Über 200+ begeisterte [PERSON_NAME] Heading" at bounding box center [414, 53] width 165 height 56
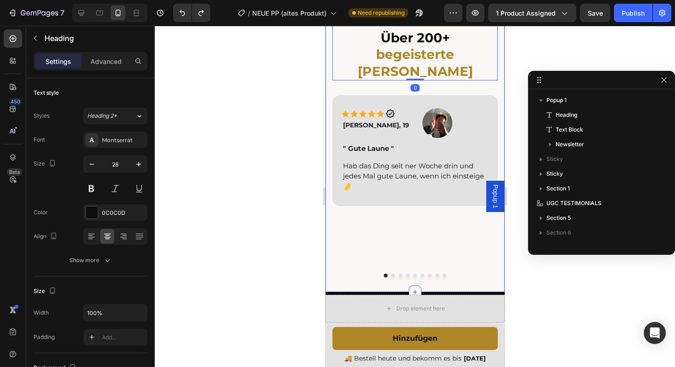
click at [328, 141] on div "Über 200+ begeisterte Kunden Heading 0 Row Image Icon Icon Icon Icon Icon Icon …" at bounding box center [414, 155] width 179 height 272
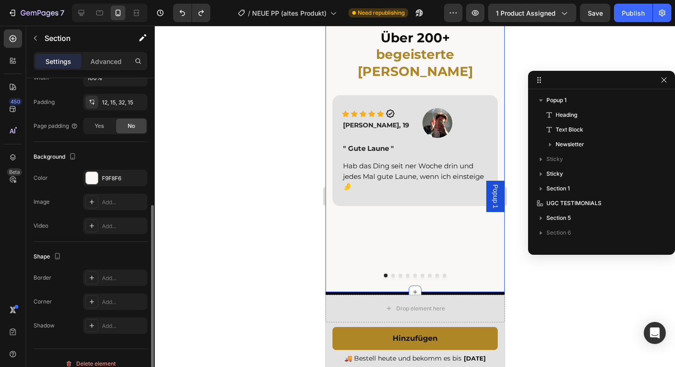
scroll to position [216, 0]
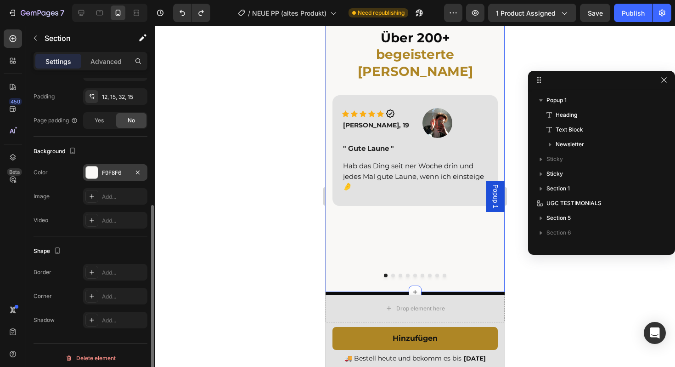
click at [112, 168] on div "F9F8F6" at bounding box center [115, 172] width 64 height 17
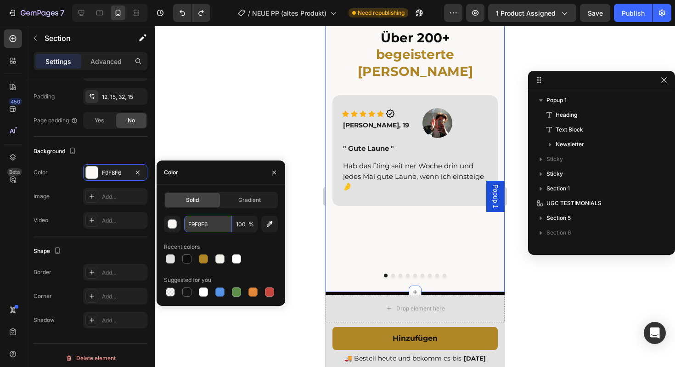
click at [217, 225] on input "F9F8F6" at bounding box center [208, 223] width 48 height 17
click at [498, 198] on span "Popup 1" at bounding box center [495, 196] width 9 height 24
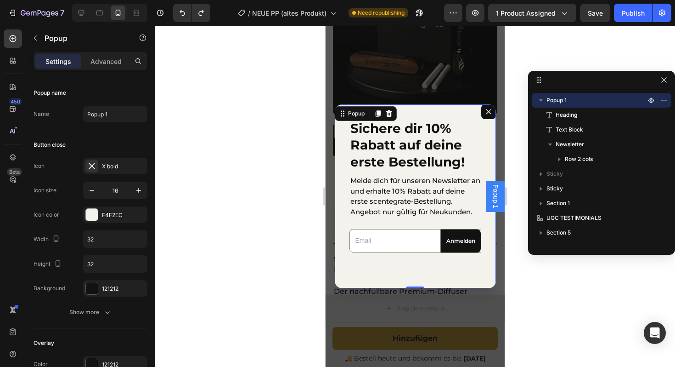
scroll to position [0, 0]
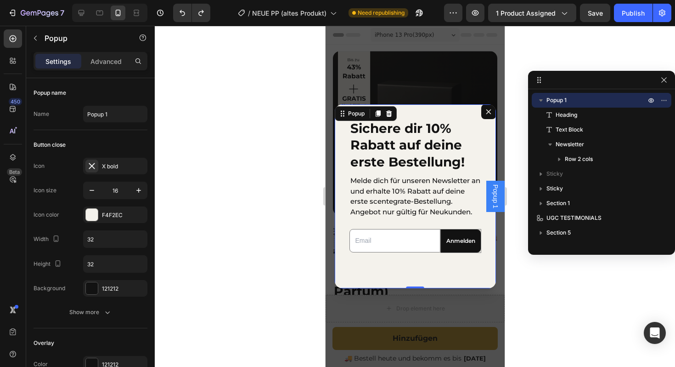
click at [361, 275] on div "Sichere dir 10% Rabatt auf deine erste Bestellung! Heading Melde dich für unser…" at bounding box center [414, 196] width 161 height 184
click at [352, 276] on div "Sichere dir 10% Rabatt auf deine erste Bestellung! Heading Melde dich für unser…" at bounding box center [414, 196] width 161 height 184
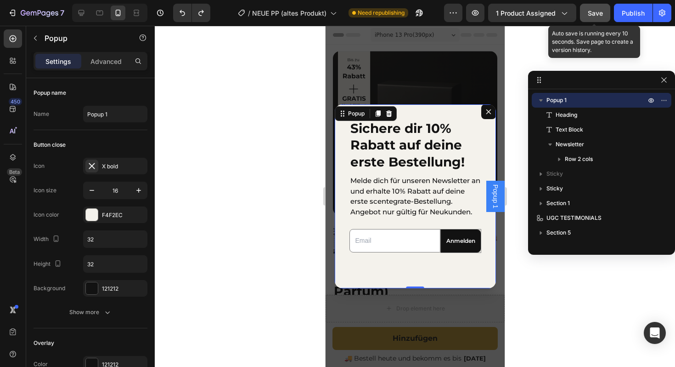
click at [595, 20] on button "Save" at bounding box center [595, 13] width 30 height 18
click at [610, 20] on div at bounding box center [595, 13] width 30 height 18
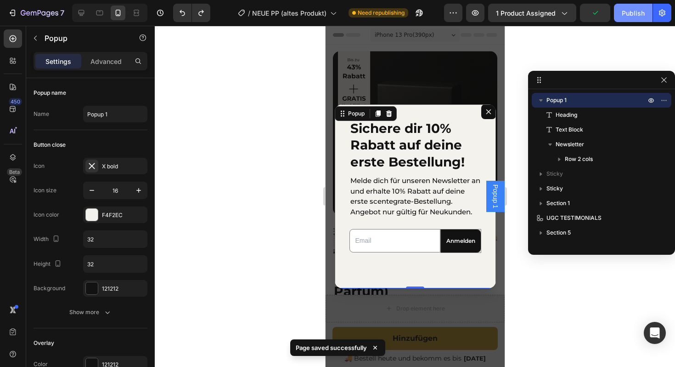
click at [617, 18] on button "Publish" at bounding box center [633, 13] width 39 height 18
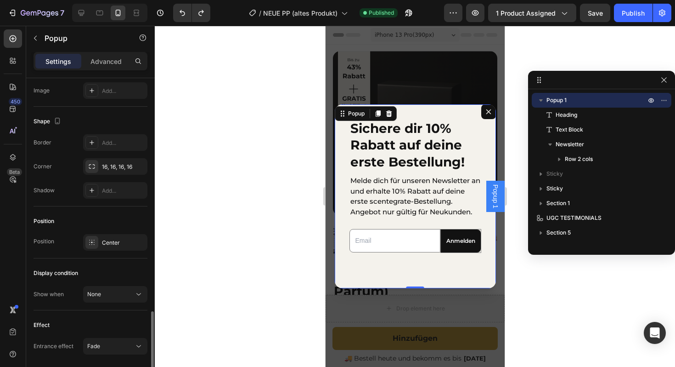
scroll to position [555, 0]
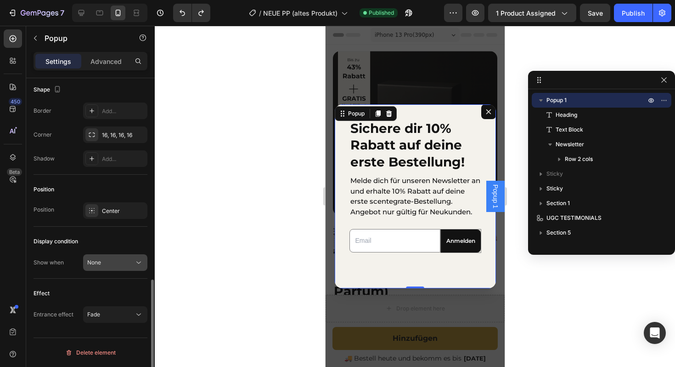
click at [111, 266] on div "None" at bounding box center [110, 262] width 47 height 8
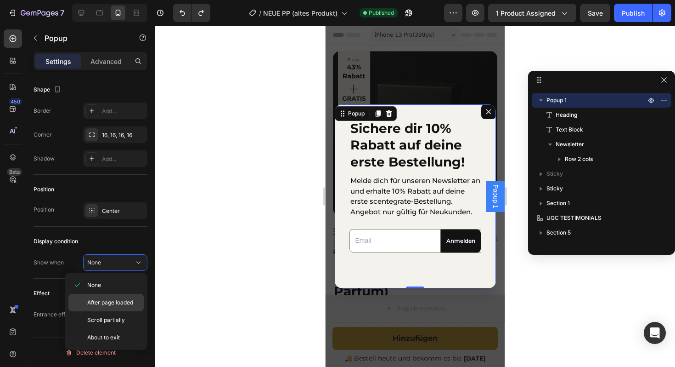
click at [102, 298] on span "After page loaded" at bounding box center [110, 302] width 46 height 8
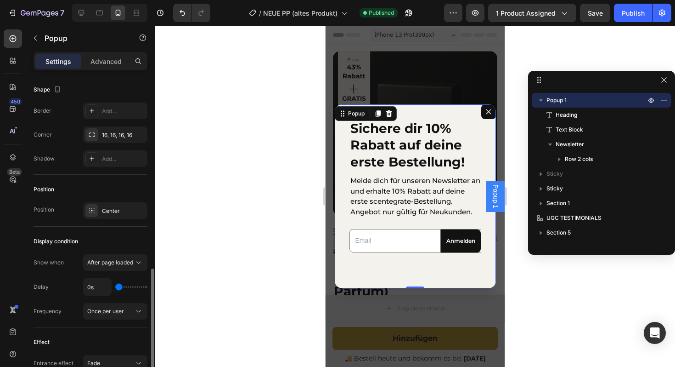
type input "13s"
type input "13"
type input "14s"
type input "14"
type input "15s"
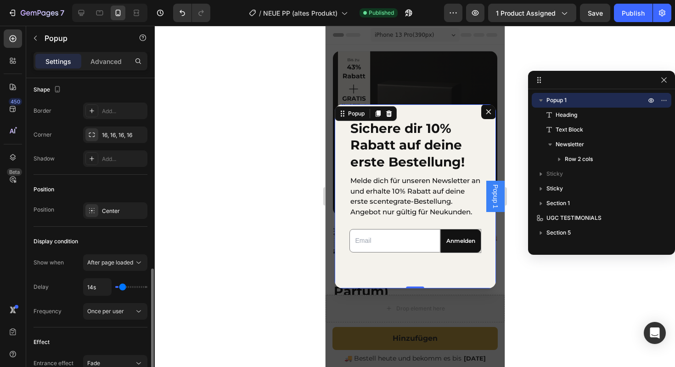
type input "15"
type input "16s"
type input "16"
type input "17s"
type input "17"
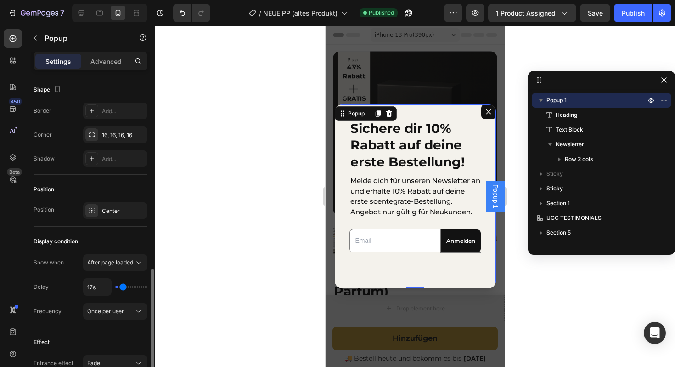
type input "18s"
type input "18"
type input "22s"
type input "22"
type input "23s"
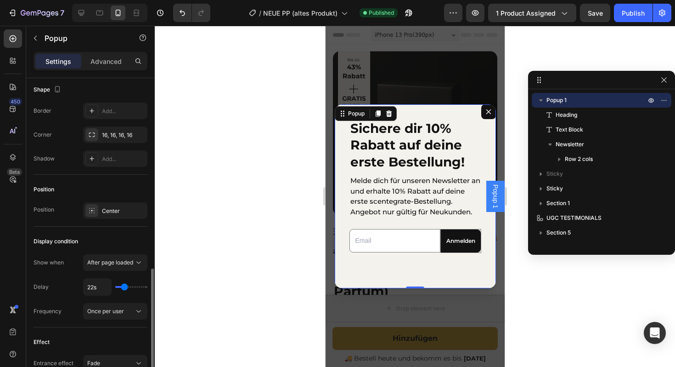
type input "23"
type input "24s"
type input "24"
type input "25s"
type input "25"
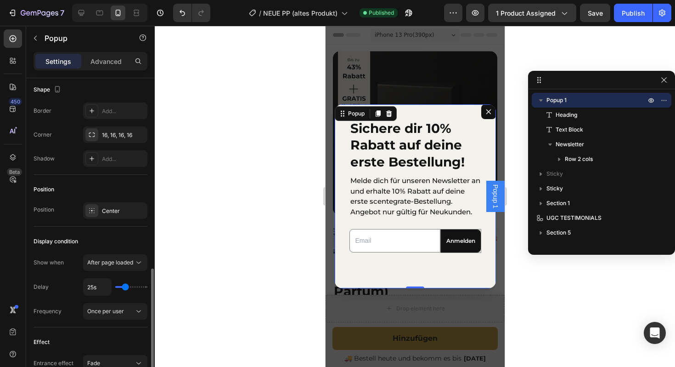
type input "24s"
type input "24"
type input "23s"
type input "23"
type input "19s"
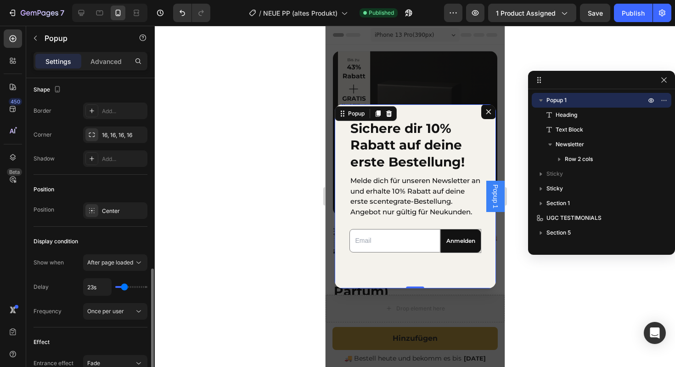
type input "19"
type input "18s"
type input "18"
type input "17s"
type input "17"
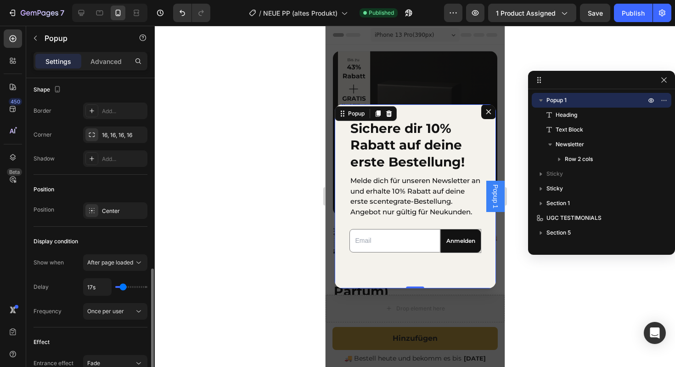
type input "16s"
type input "16"
type input "15s"
type input "15"
type input "14s"
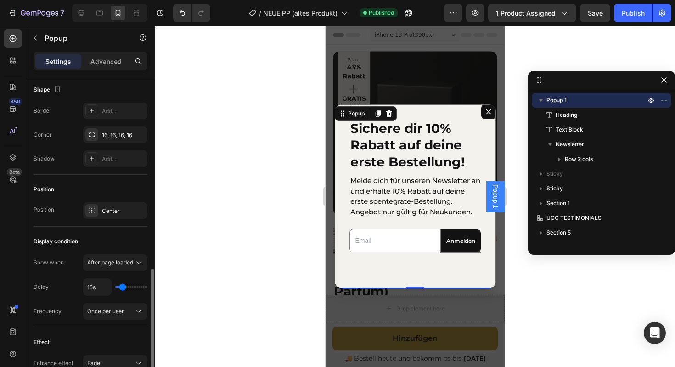
type input "14"
type input "13s"
type input "13"
type input "12s"
type input "12"
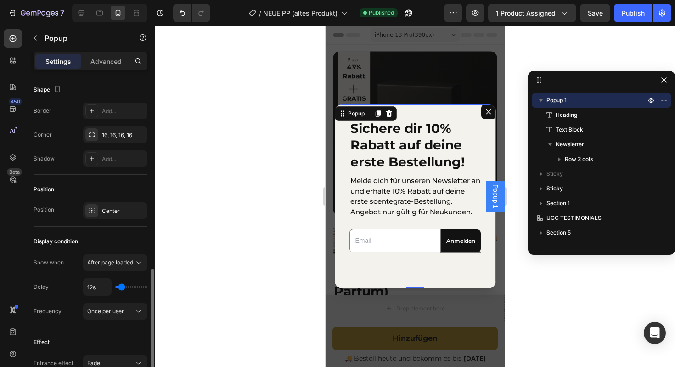
type input "11s"
type input "11"
type input "10s"
type input "10"
type input "9s"
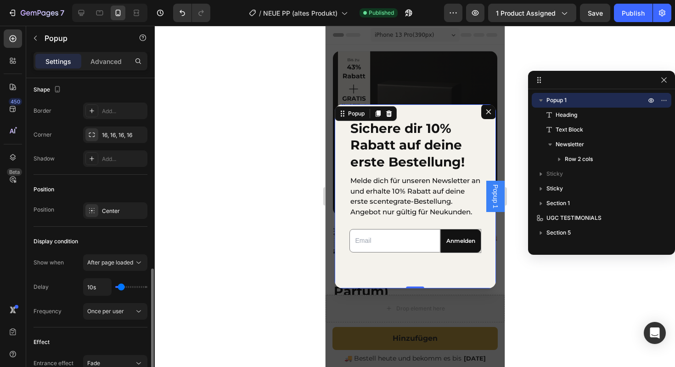
type input "9"
type input "8s"
type input "8"
type input "7s"
type input "7"
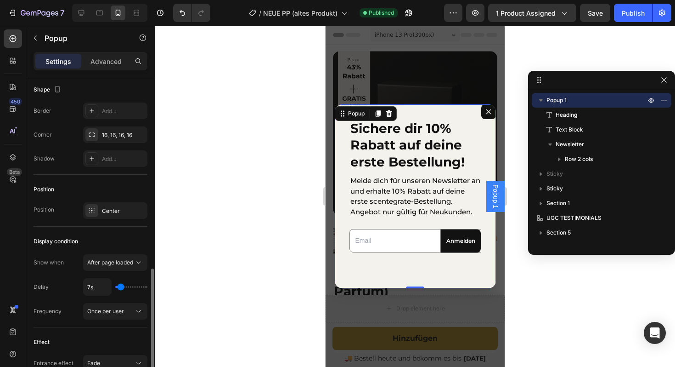
type input "6s"
type input "6"
type input "5s"
type input "5"
click at [120, 288] on input "range" at bounding box center [131, 287] width 32 height 2
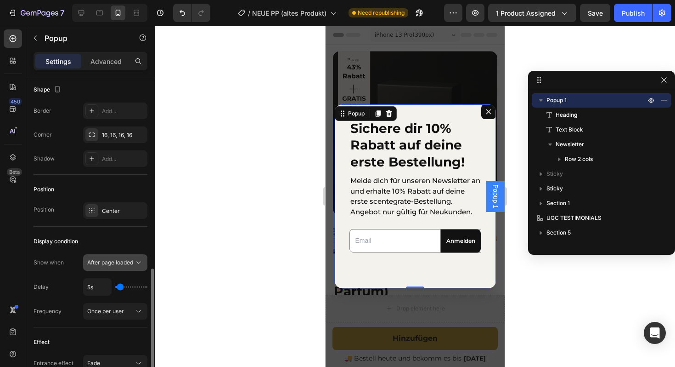
click at [118, 264] on span "After page loaded" at bounding box center [110, 262] width 46 height 7
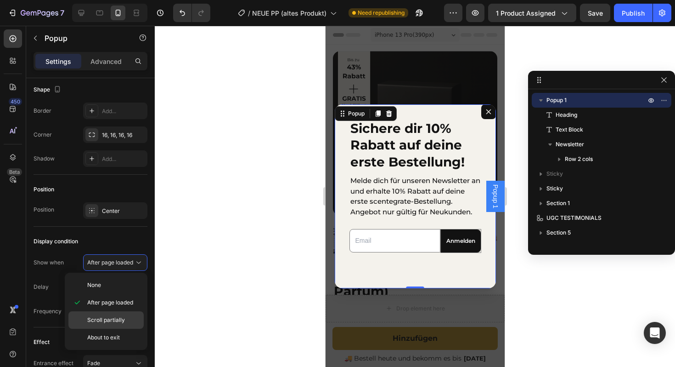
click at [102, 317] on span "Scroll partially" at bounding box center [106, 320] width 38 height 8
type input "10%"
type input "10"
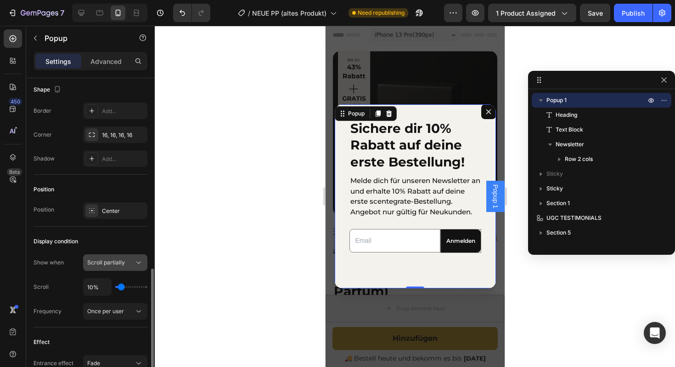
click at [96, 261] on span "Scroll partially" at bounding box center [106, 262] width 38 height 7
click at [51, 287] on div "Scroll 10%" at bounding box center [91, 286] width 114 height 17
click at [131, 317] on button "Once per user" at bounding box center [115, 311] width 64 height 17
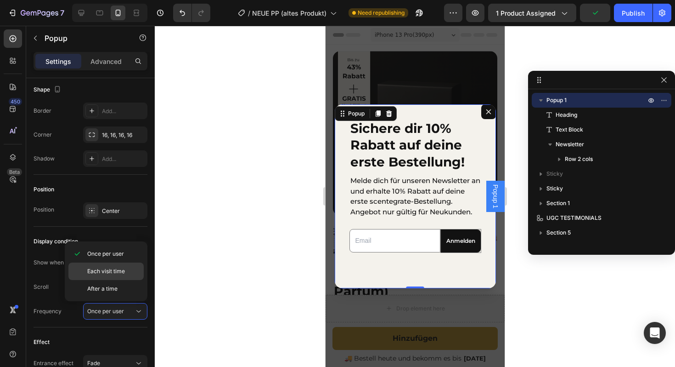
click at [107, 271] on span "Each visit time" at bounding box center [106, 271] width 38 height 8
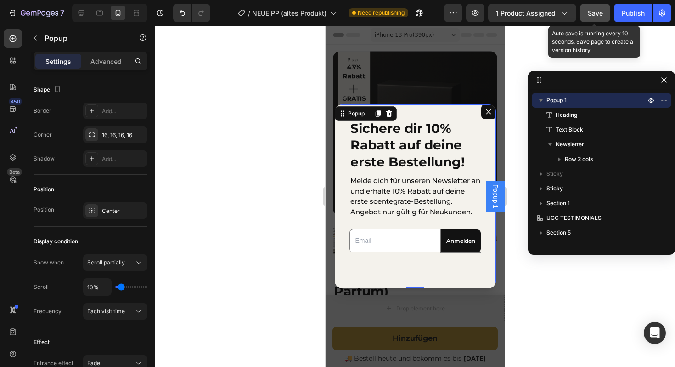
click at [599, 13] on span "Save" at bounding box center [595, 13] width 15 height 8
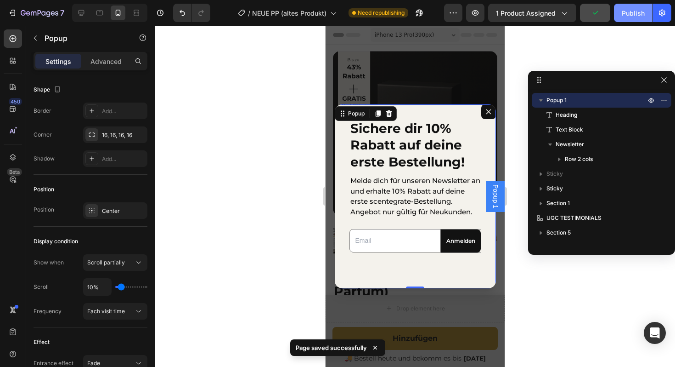
click at [622, 17] on div "Publish" at bounding box center [633, 13] width 23 height 10
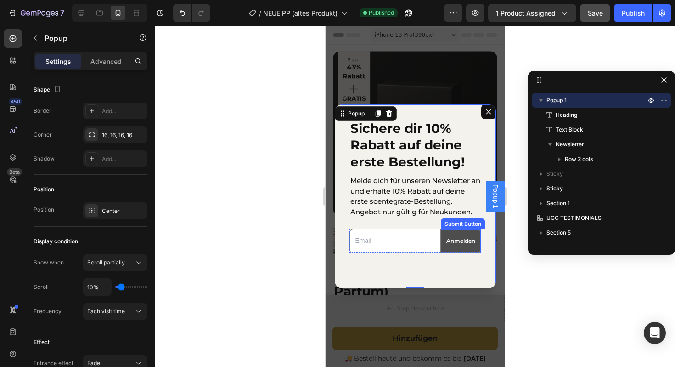
click at [465, 231] on button "Anmelden" at bounding box center [461, 240] width 40 height 23
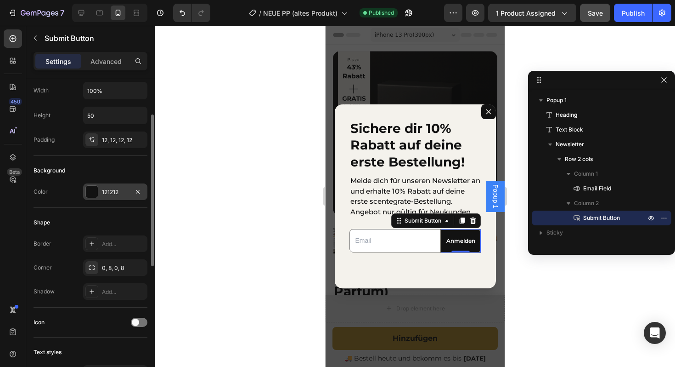
scroll to position [74, 0]
click at [106, 249] on div "Add..." at bounding box center [115, 243] width 64 height 17
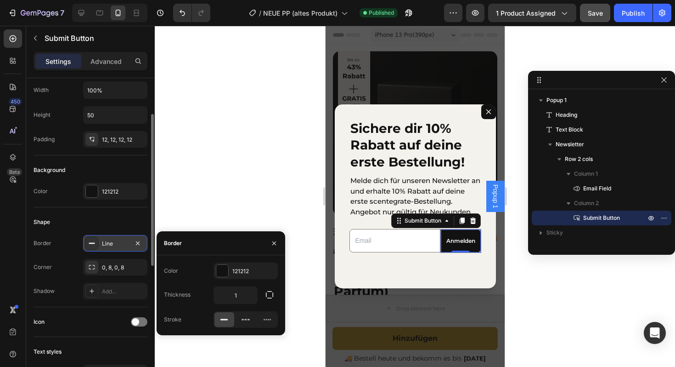
click at [143, 240] on div "Line" at bounding box center [115, 243] width 64 height 17
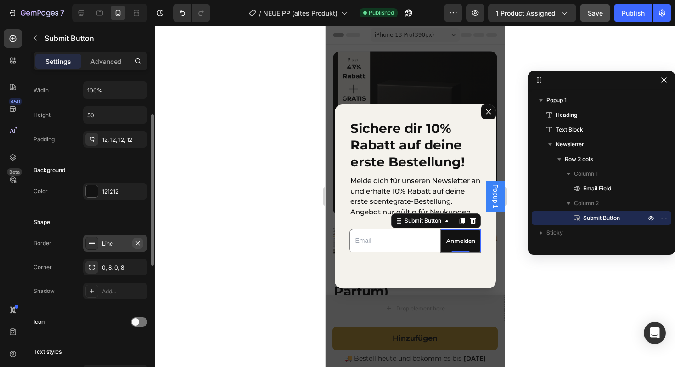
click at [137, 241] on icon "button" at bounding box center [137, 242] width 7 height 7
click at [106, 224] on div "Shape" at bounding box center [91, 222] width 114 height 15
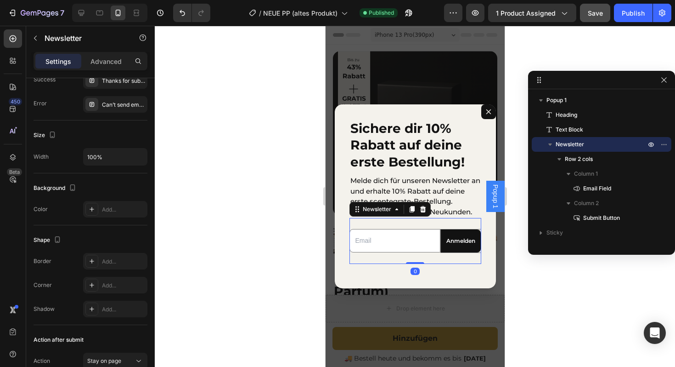
click at [429, 264] on div "Email Field Anmelden Submit Button Row Newsletter 0" at bounding box center [415, 241] width 132 height 46
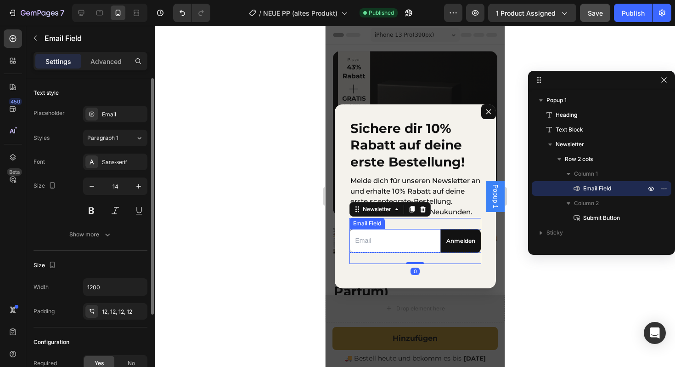
click at [410, 239] on input "Dialog body" at bounding box center [394, 240] width 91 height 23
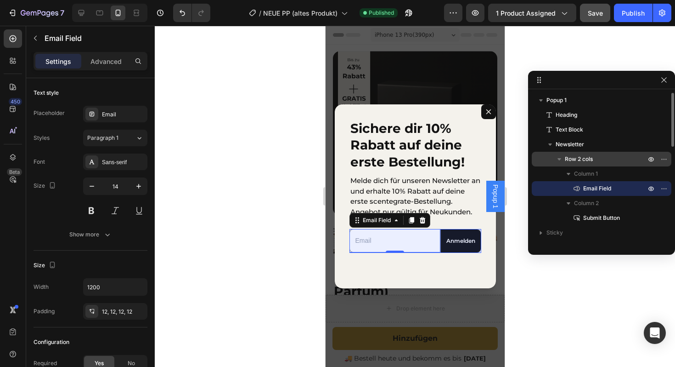
click at [585, 160] on span "Row 2 cols" at bounding box center [579, 158] width 28 height 9
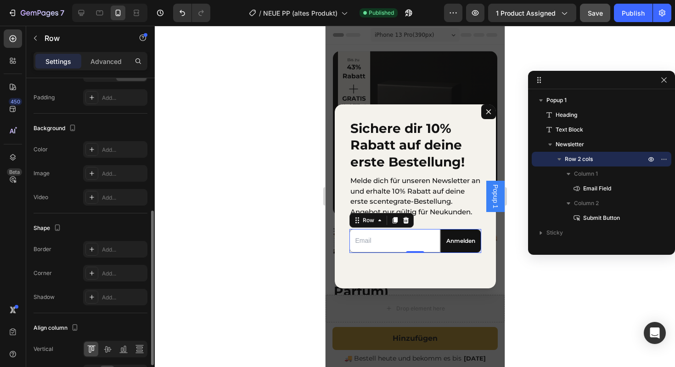
scroll to position [327, 0]
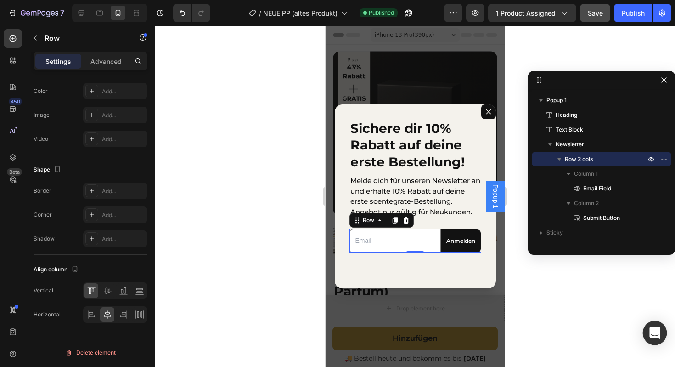
click at [656, 331] on icon "Open Intercom Messenger" at bounding box center [655, 333] width 11 height 12
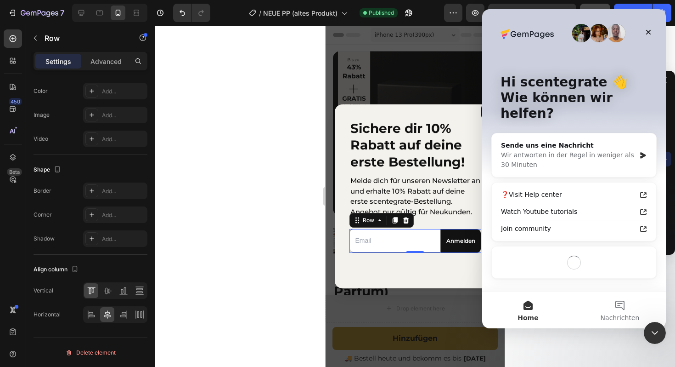
scroll to position [0, 0]
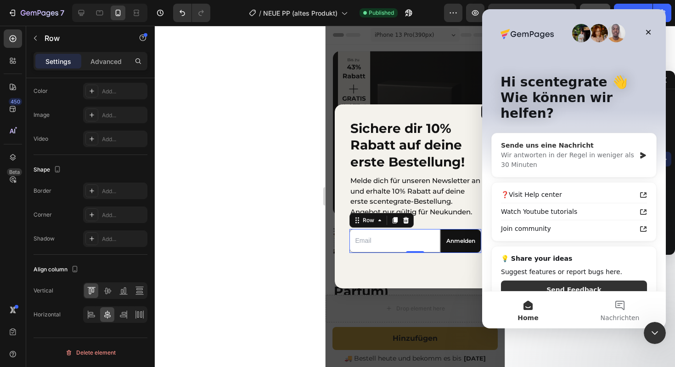
click at [543, 151] on div "Wir antworten in der Regel in weniger als 30 Minuten" at bounding box center [568, 159] width 135 height 19
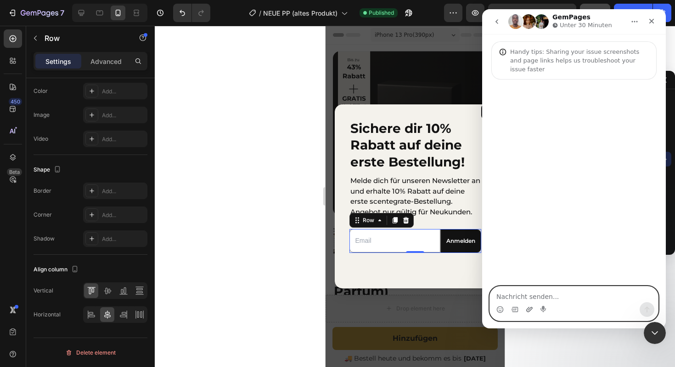
click at [527, 308] on icon "Anhang hochladen" at bounding box center [529, 308] width 7 height 7
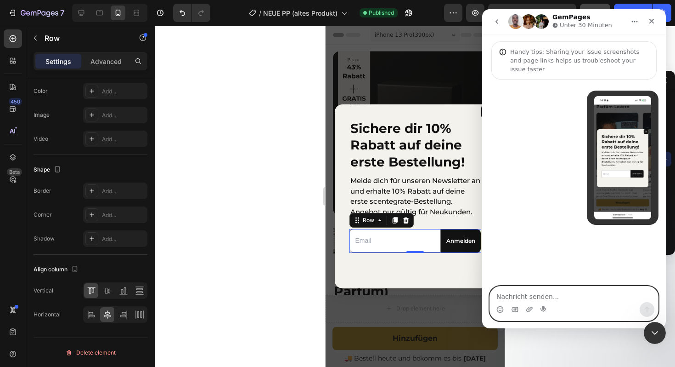
click at [511, 297] on textarea "Nachricht senden..." at bounding box center [574, 294] width 168 height 16
type textarea "Can a"
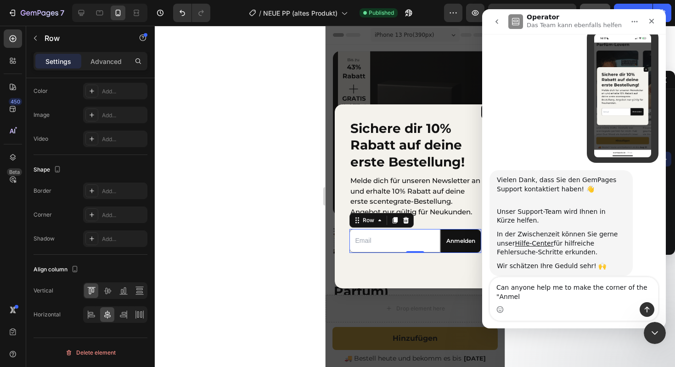
scroll to position [71, 0]
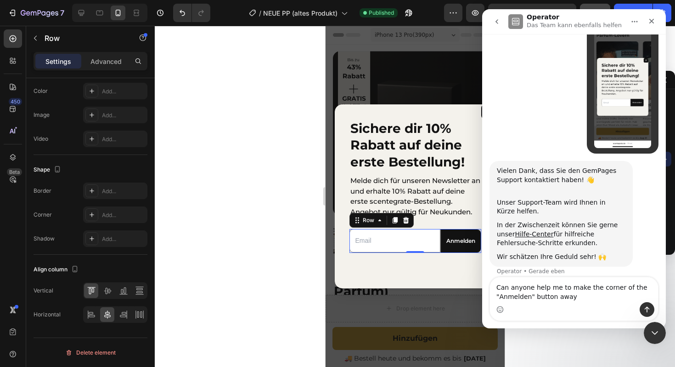
type textarea "Can anyone help me to make the corner of the "Anmelden" button away?"
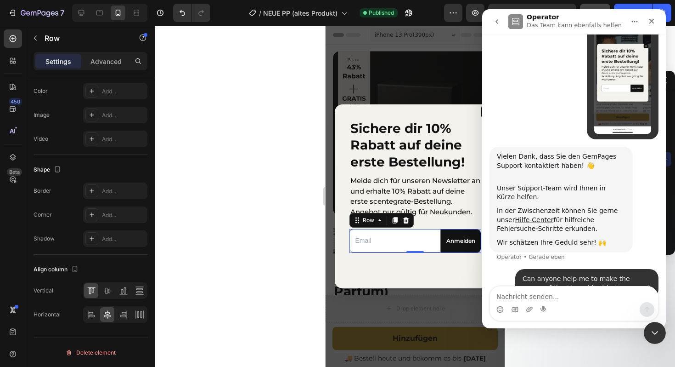
scroll to position [83, 0]
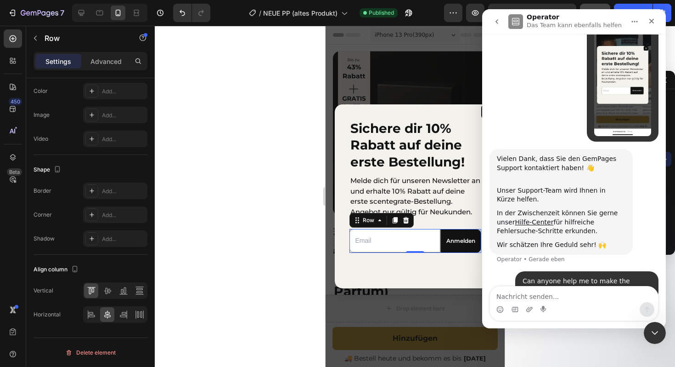
click at [589, 102] on div "scentegrate • Gerade eben" at bounding box center [623, 74] width 72 height 134
click at [626, 91] on img "scentegrate sagt…" at bounding box center [622, 74] width 57 height 123
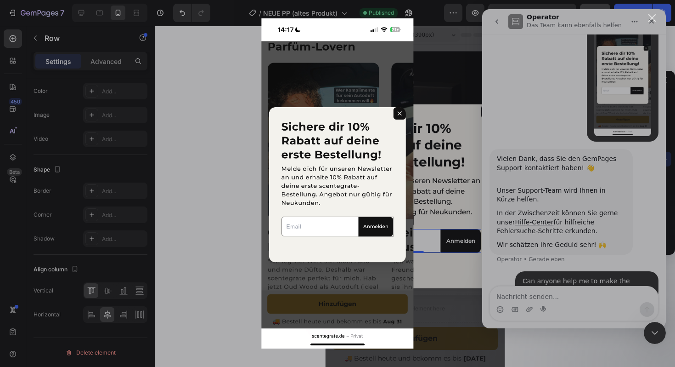
scroll to position [0, 0]
click at [589, 120] on div "Intercom Messenger" at bounding box center [337, 183] width 675 height 367
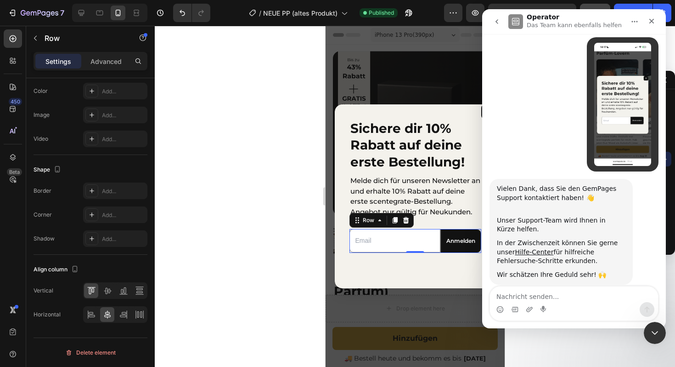
scroll to position [98, 0]
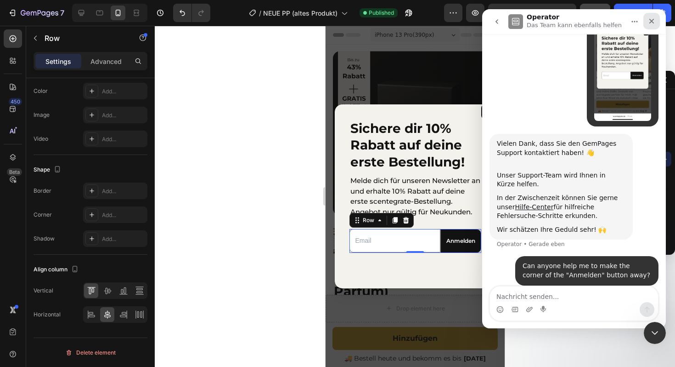
click at [650, 26] on div "Schließen" at bounding box center [652, 21] width 17 height 17
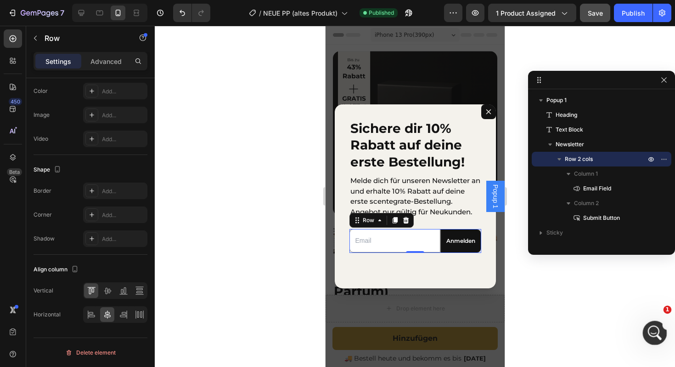
click at [652, 326] on icon "Intercom-Nachrichtendienst öffnen" at bounding box center [653, 331] width 15 height 15
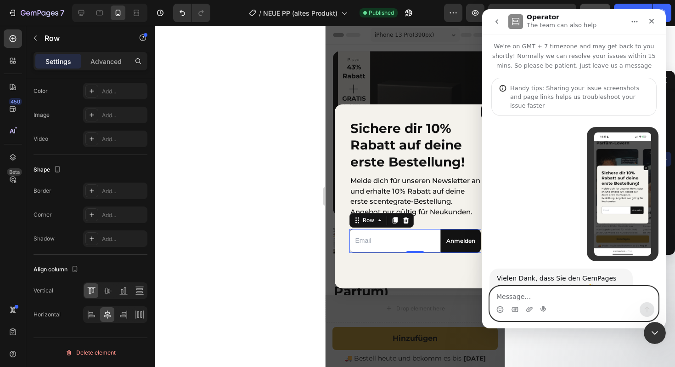
scroll to position [135, 0]
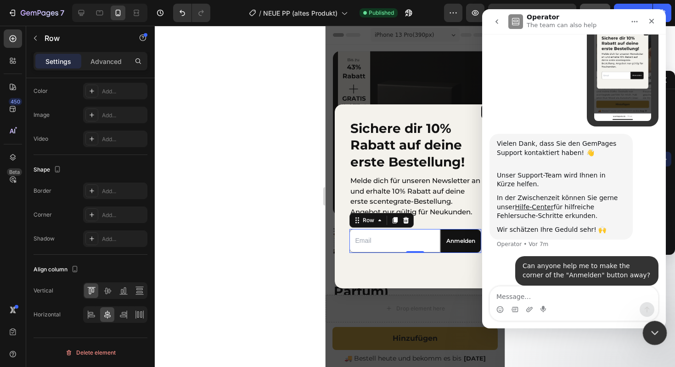
click html
click at [655, 24] on icon "Schließen" at bounding box center [651, 20] width 7 height 7
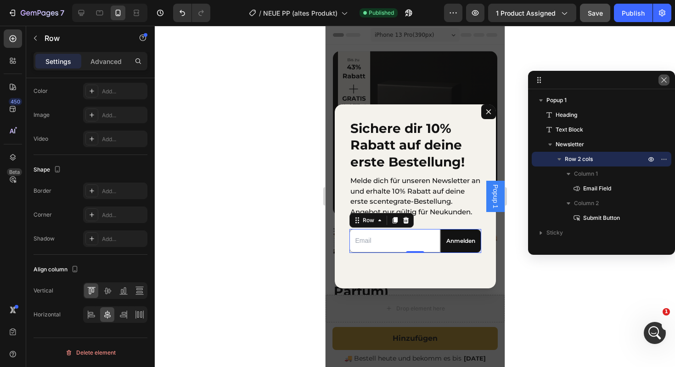
click at [663, 78] on icon "button" at bounding box center [664, 79] width 7 height 7
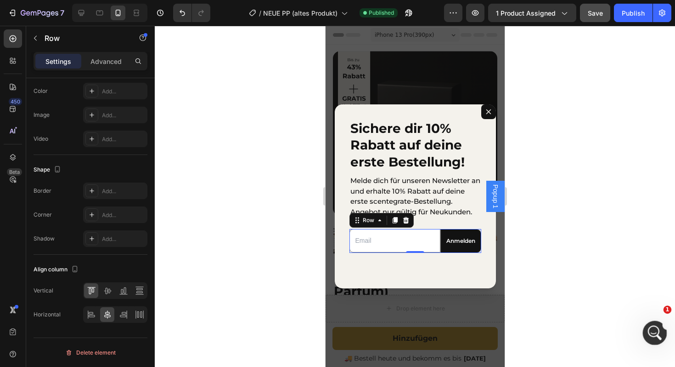
click at [660, 325] on div "Intercom-Nachrichtendienst öffnen" at bounding box center [654, 331] width 30 height 30
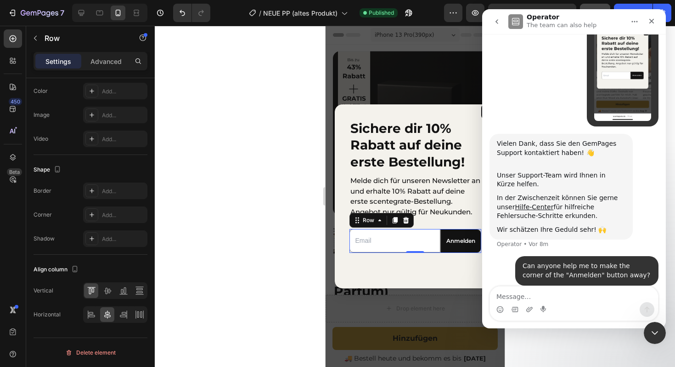
click at [494, 25] on button "go back" at bounding box center [496, 21] width 17 height 17
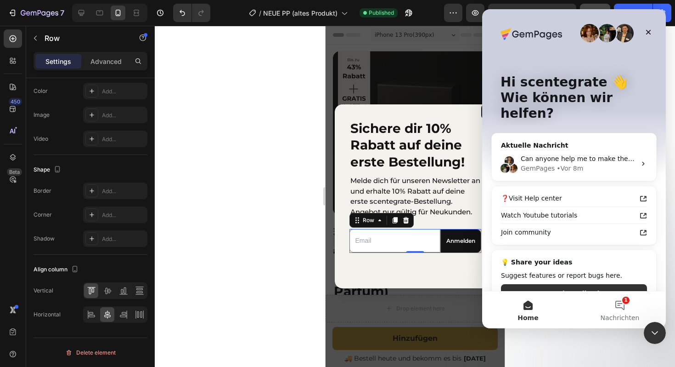
scroll to position [0, 0]
click at [551, 155] on span "Can anyone help me to make the corner of the "Anmelden" button away?" at bounding box center [639, 158] width 237 height 7
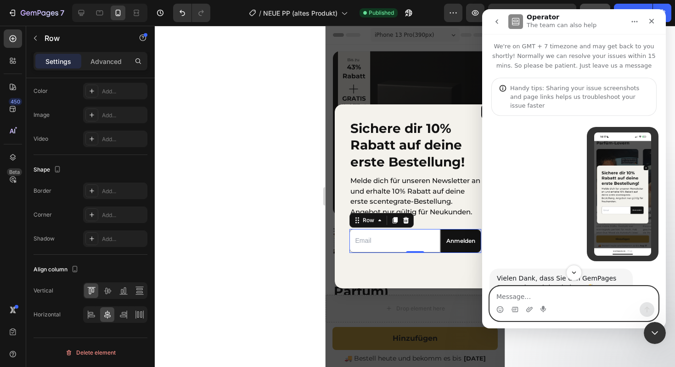
scroll to position [135, 0]
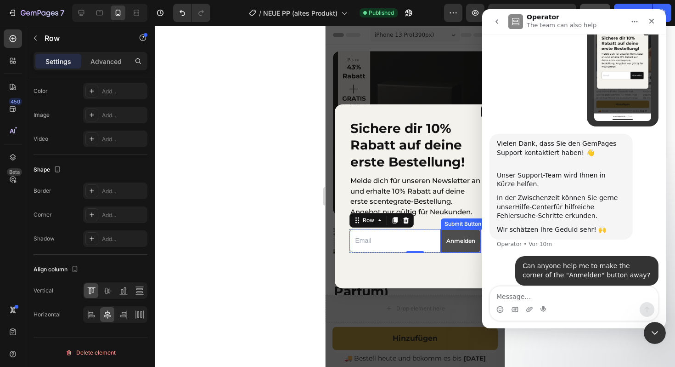
click at [458, 247] on button "Anmelden" at bounding box center [461, 240] width 40 height 23
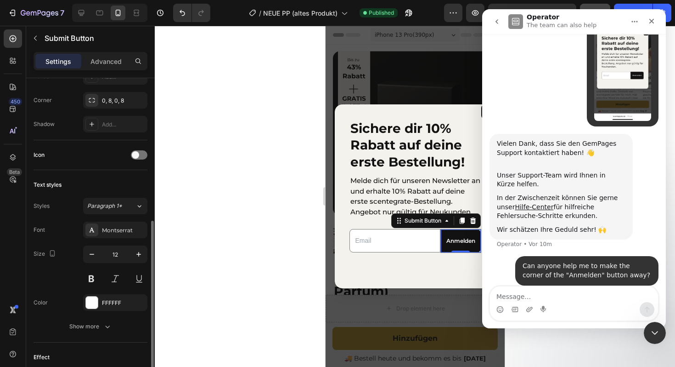
scroll to position [259, 0]
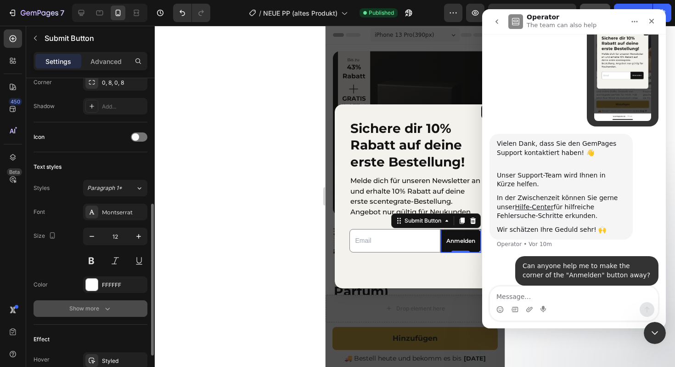
click at [90, 308] on div "Show more" at bounding box center [90, 308] width 43 height 9
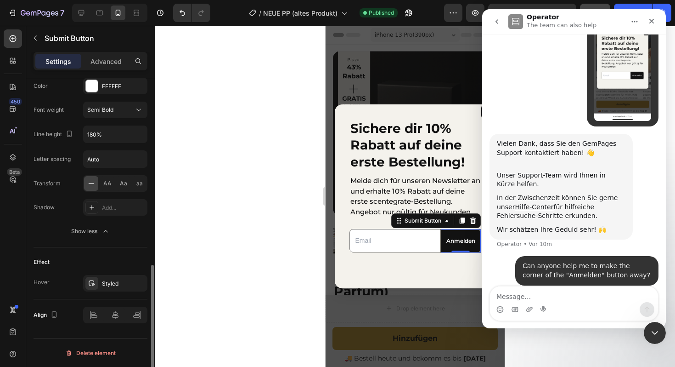
scroll to position [458, 0]
click at [446, 249] on button "Anmelden" at bounding box center [461, 240] width 40 height 23
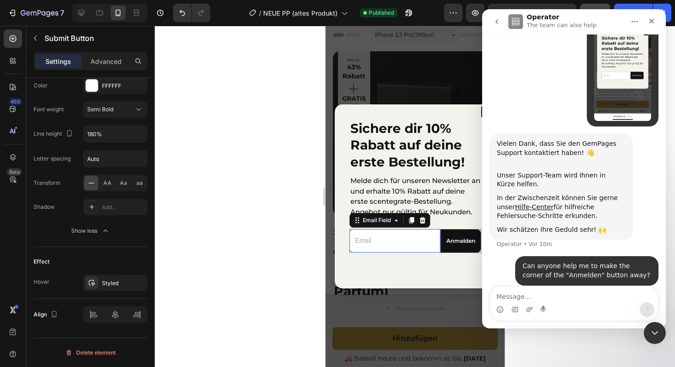
click at [428, 251] on input "Dialog body" at bounding box center [394, 240] width 91 height 23
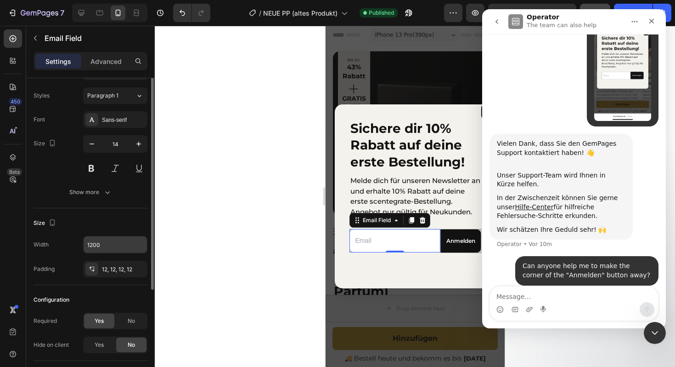
scroll to position [0, 0]
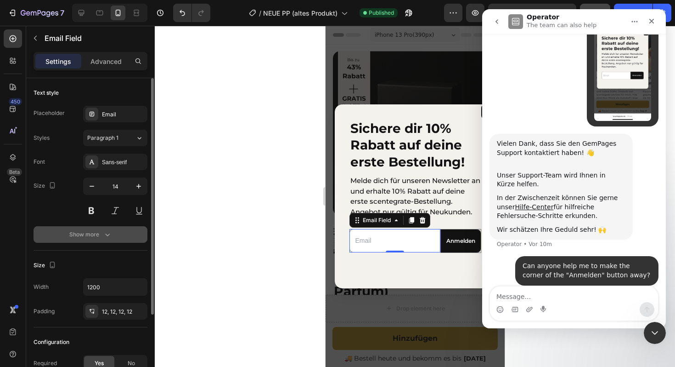
click at [79, 237] on div "Show more" at bounding box center [90, 234] width 43 height 9
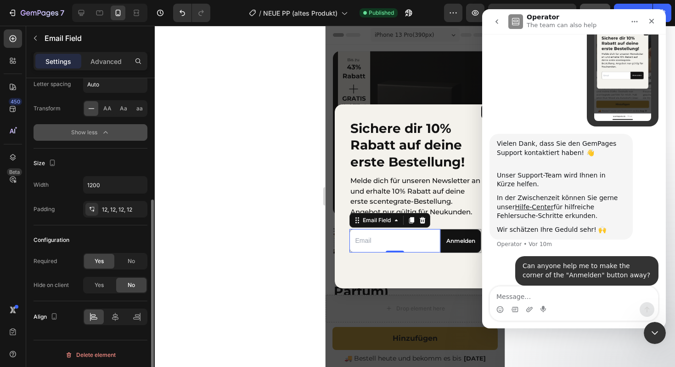
scroll to position [202, 0]
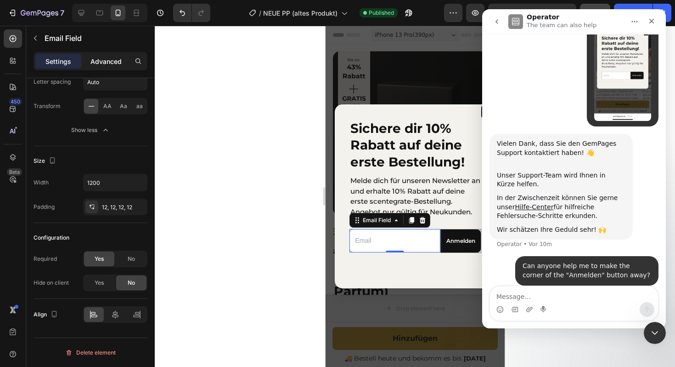
click at [107, 63] on p "Advanced" at bounding box center [105, 62] width 31 height 10
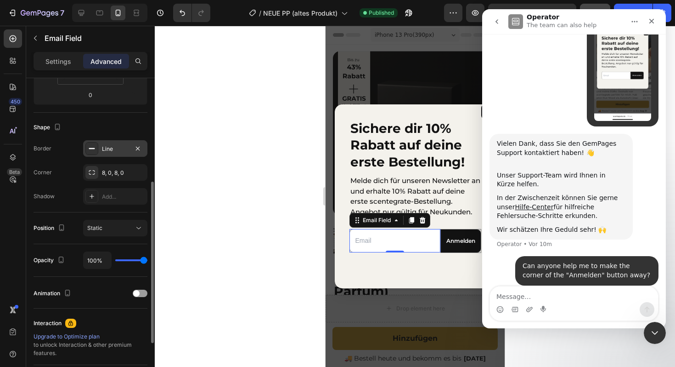
click at [106, 154] on div "Line" at bounding box center [115, 148] width 64 height 17
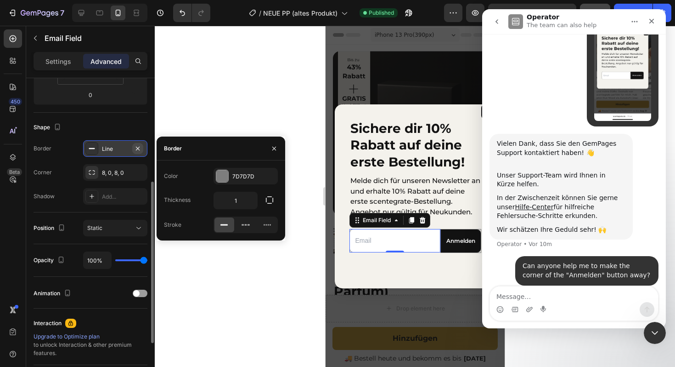
click at [137, 145] on icon "button" at bounding box center [137, 148] width 7 height 7
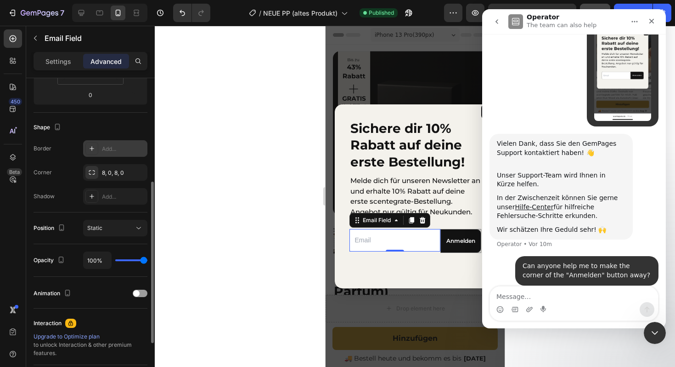
click at [116, 129] on div "Shape" at bounding box center [91, 127] width 114 height 15
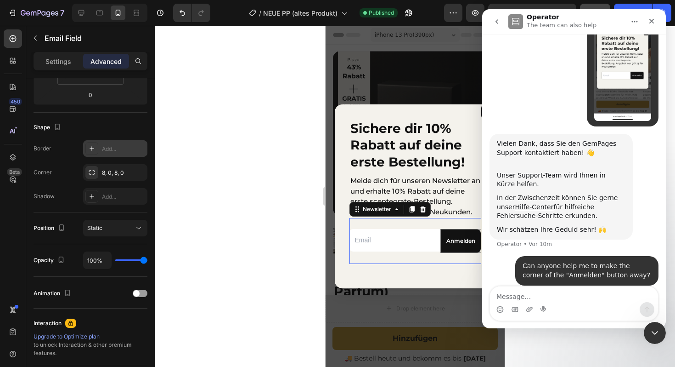
click at [379, 259] on div "Email Field Anmelden Submit Button Row Newsletter 0" at bounding box center [415, 241] width 132 height 46
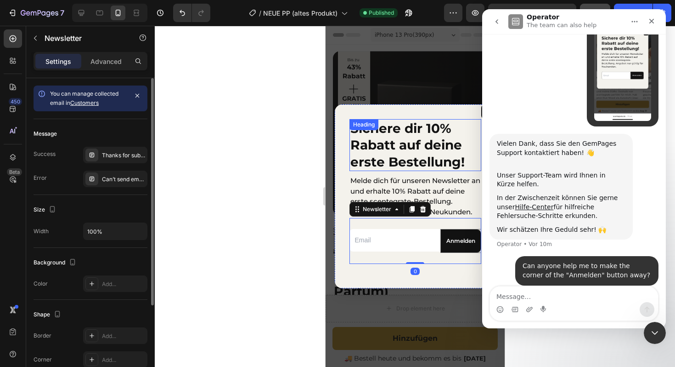
click at [379, 153] on h2 "Sichere dir 10% Rabatt auf deine erste Bestellung!" at bounding box center [415, 145] width 132 height 52
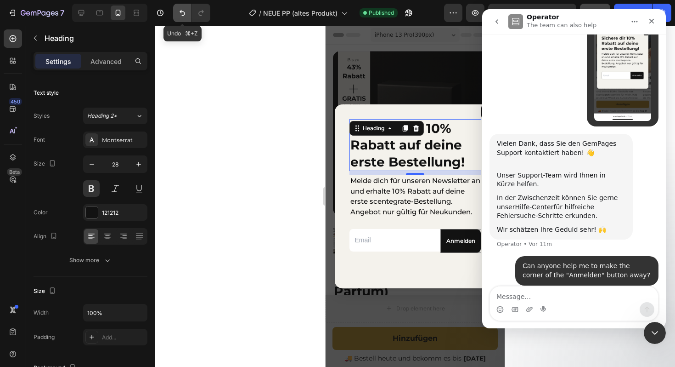
click at [185, 13] on icon "Undo/Redo" at bounding box center [182, 12] width 9 height 9
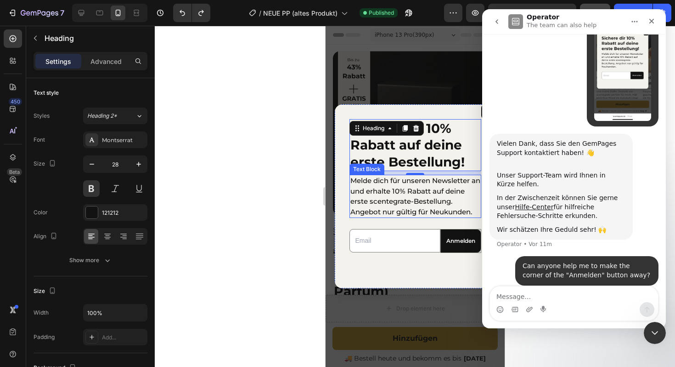
click at [382, 179] on p "Melde dich für unseren Newsletter an und erhalte 10% Rabatt auf deine erste sce…" at bounding box center [415, 195] width 130 height 41
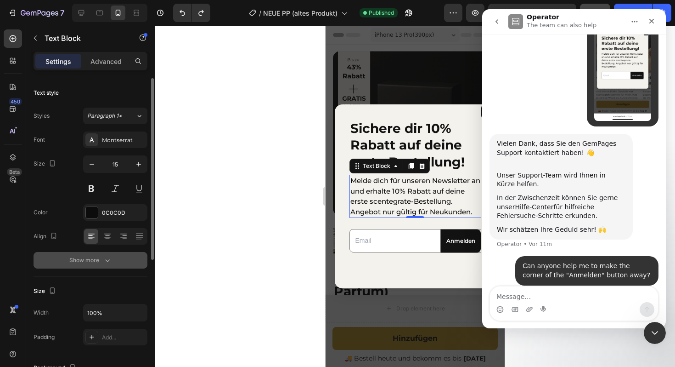
click at [94, 256] on div "Show more" at bounding box center [90, 259] width 43 height 9
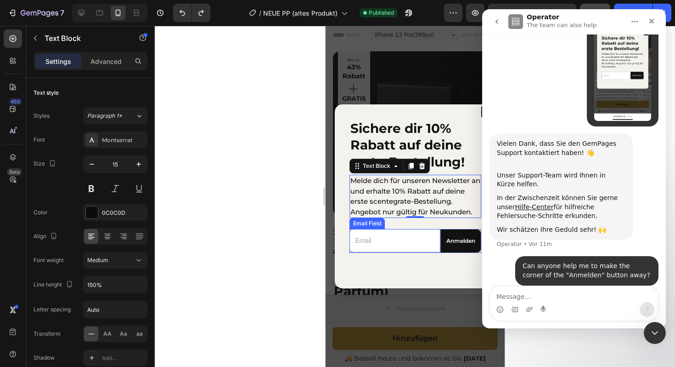
click at [436, 248] on input "Dialog body" at bounding box center [394, 240] width 91 height 23
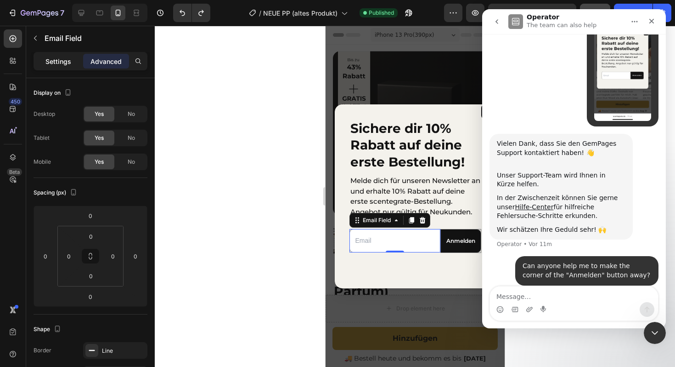
click at [56, 62] on p "Settings" at bounding box center [58, 62] width 26 height 10
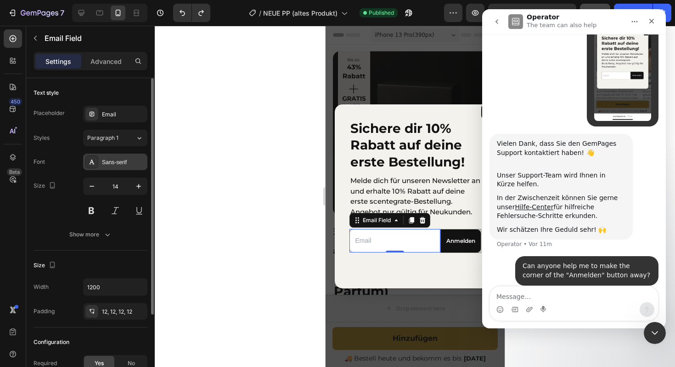
click at [114, 160] on div "Sans-serif" at bounding box center [123, 162] width 43 height 8
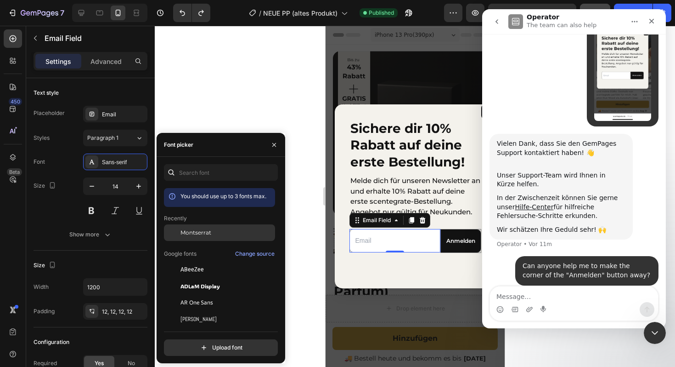
click at [197, 229] on span "Montserrat" at bounding box center [196, 232] width 31 height 8
click at [62, 205] on div "Size 14" at bounding box center [91, 197] width 114 height 41
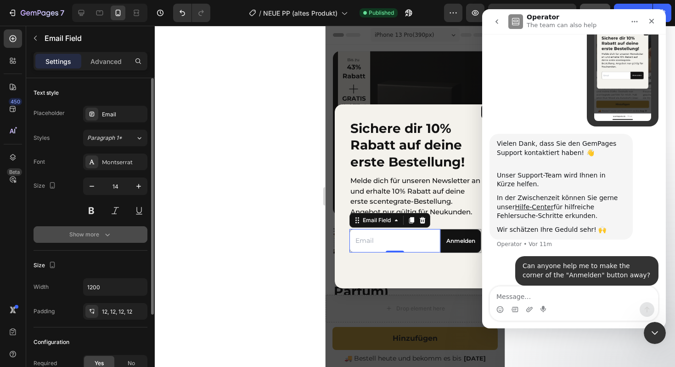
click at [80, 241] on button "Show more" at bounding box center [91, 234] width 114 height 17
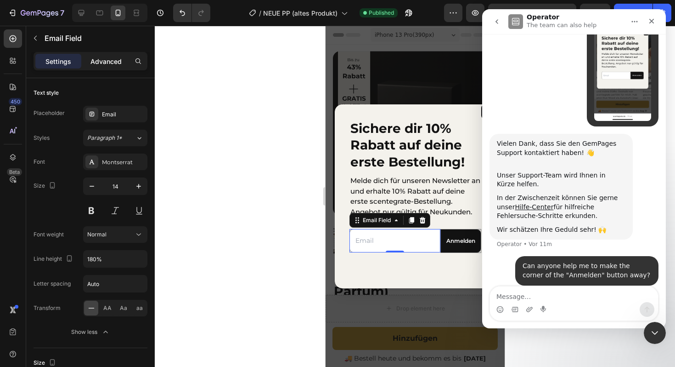
click at [112, 61] on p "Advanced" at bounding box center [105, 62] width 31 height 10
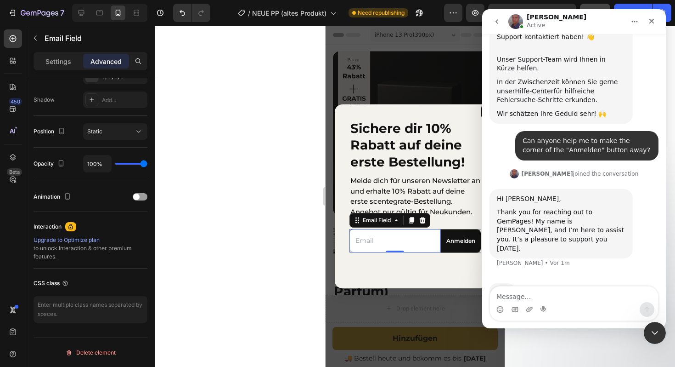
scroll to position [215, 0]
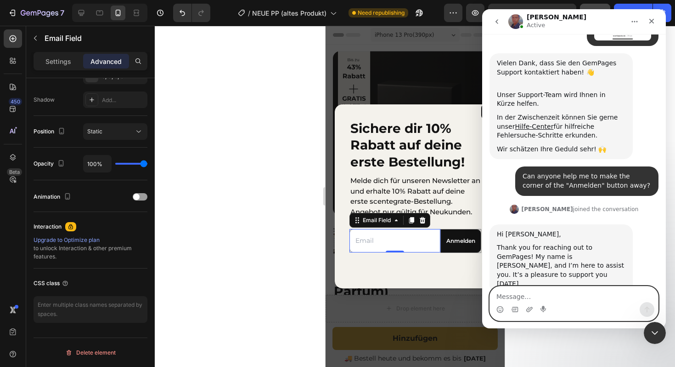
click at [517, 300] on textarea "Message…" at bounding box center [574, 294] width 168 height 16
type textarea "Hi [PERSON_NAME]!"
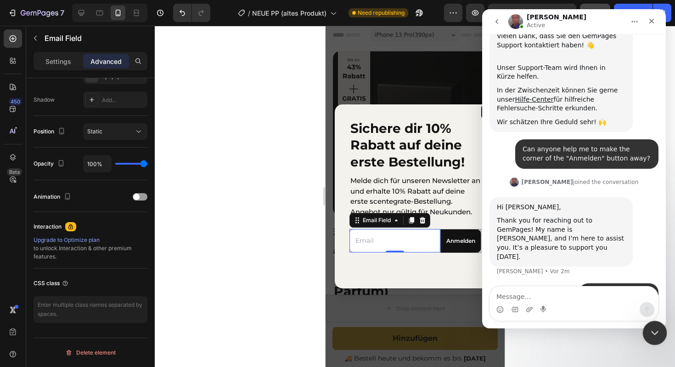
click at [661, 325] on div "Intercom-Nachrichtendienst schließen" at bounding box center [654, 331] width 22 height 22
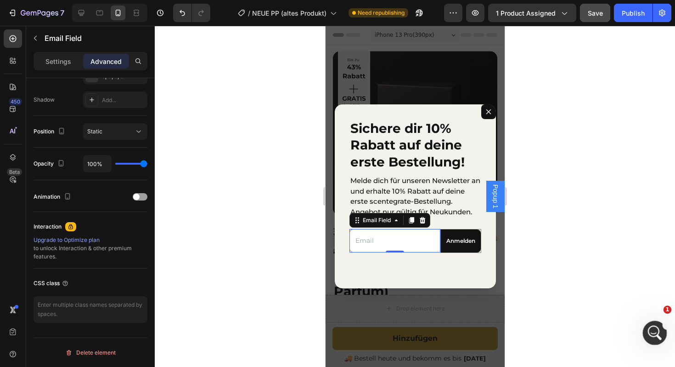
click at [656, 337] on icon "Intercom-Nachrichtendienst öffnen" at bounding box center [653, 331] width 15 height 15
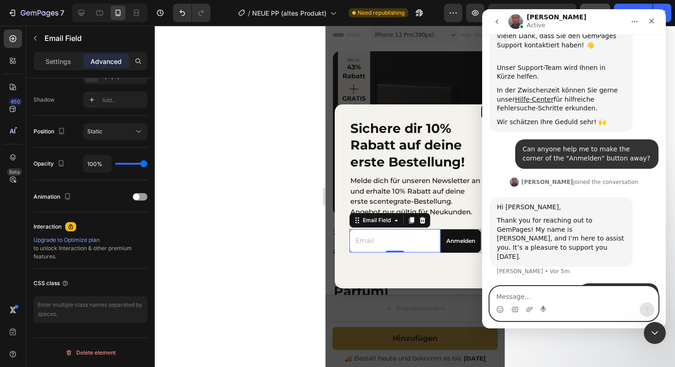
scroll to position [277, 0]
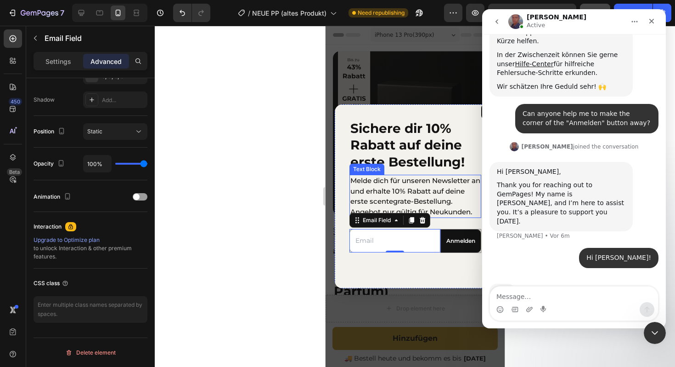
click at [414, 186] on p "Melde dich für unseren Newsletter an und erhalte 10% Rabatt auf deine erste sce…" at bounding box center [415, 195] width 130 height 41
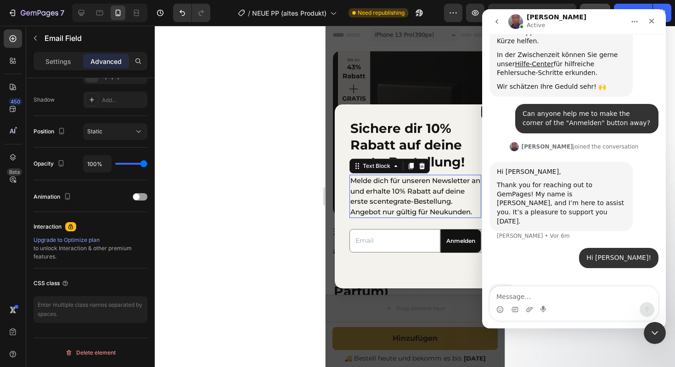
scroll to position [0, 0]
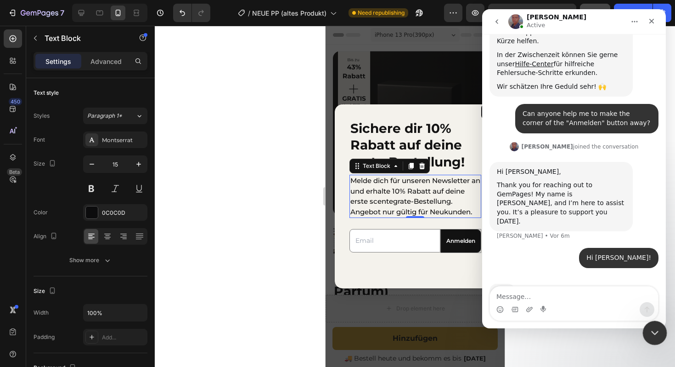
click at [649, 332] on icon "Intercom-Nachrichtendienst schließen" at bounding box center [653, 331] width 11 height 11
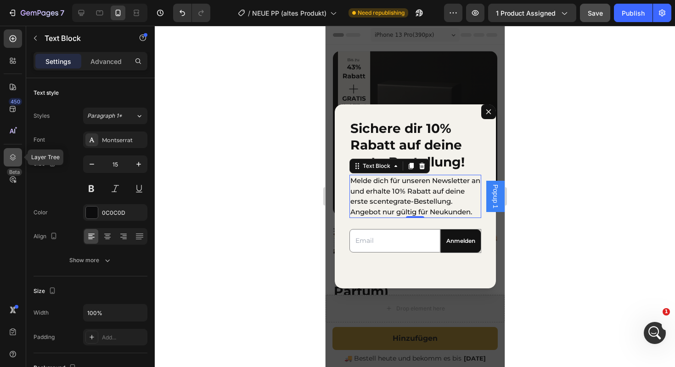
click at [15, 155] on icon at bounding box center [12, 157] width 9 height 9
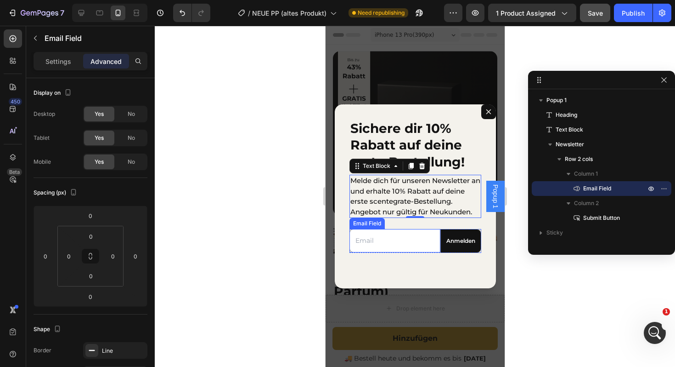
click at [438, 249] on input "Dialog body" at bounding box center [394, 240] width 91 height 23
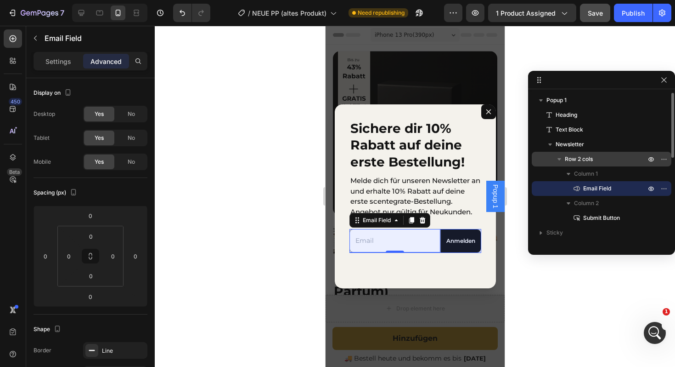
click at [583, 157] on span "Row 2 cols" at bounding box center [579, 158] width 28 height 9
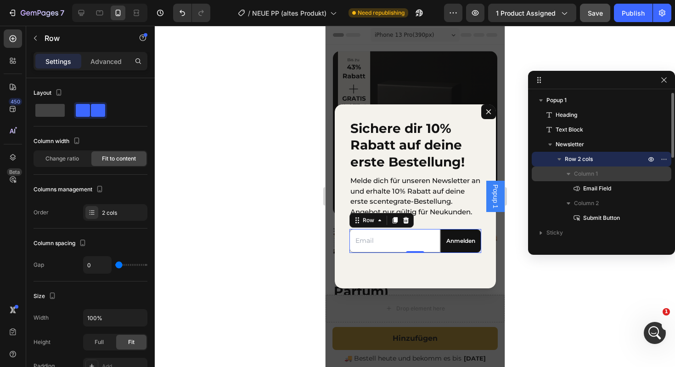
click at [584, 171] on span "Column 1" at bounding box center [586, 173] width 24 height 9
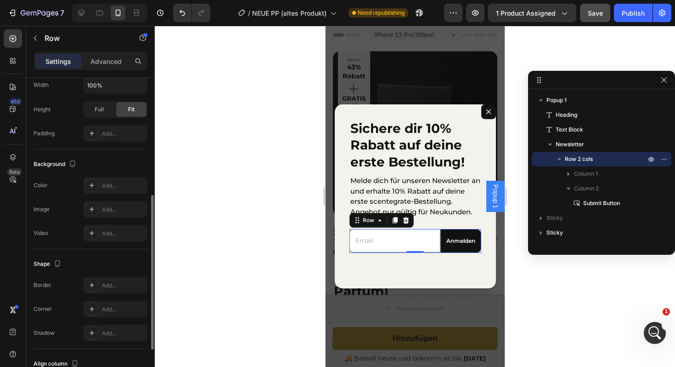
scroll to position [240, 0]
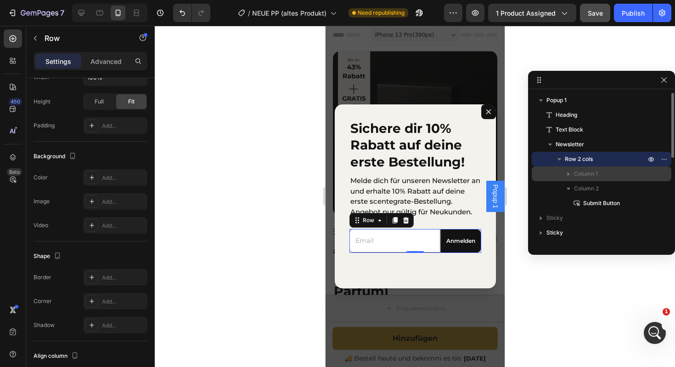
click at [585, 172] on span "Column 1" at bounding box center [586, 173] width 24 height 9
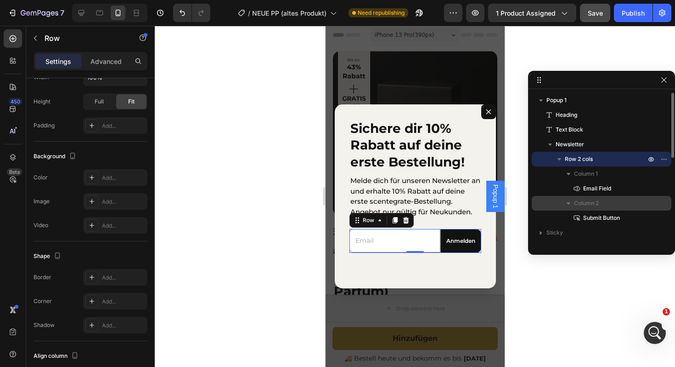
click at [589, 202] on span "Column 2" at bounding box center [586, 202] width 25 height 9
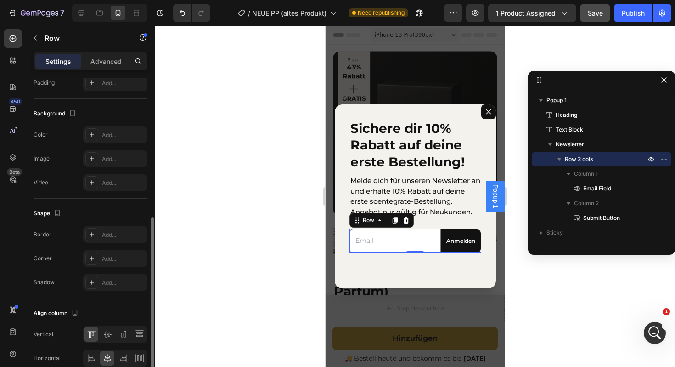
scroll to position [288, 0]
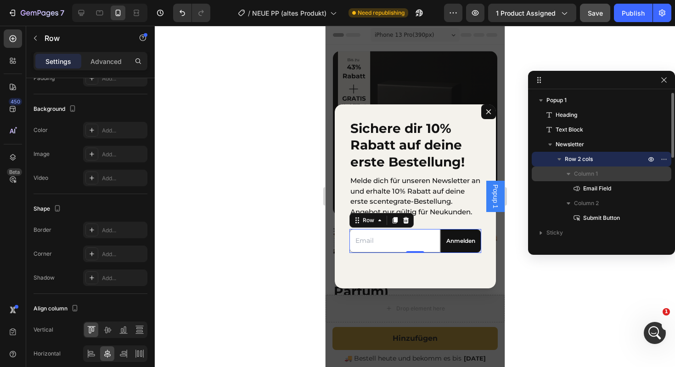
click at [587, 170] on span "Column 1" at bounding box center [586, 173] width 24 height 9
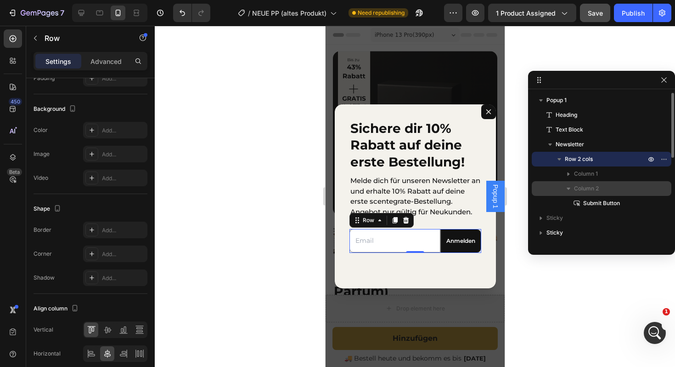
click at [593, 186] on span "Column 2" at bounding box center [586, 188] width 25 height 9
click at [587, 187] on span "Column 2" at bounding box center [586, 188] width 25 height 9
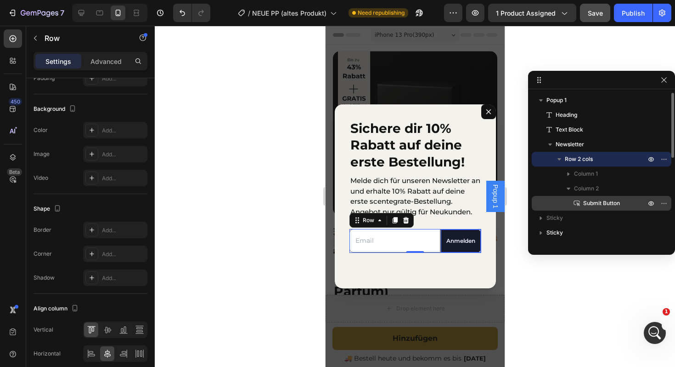
click at [591, 203] on span "Submit Button" at bounding box center [601, 202] width 37 height 9
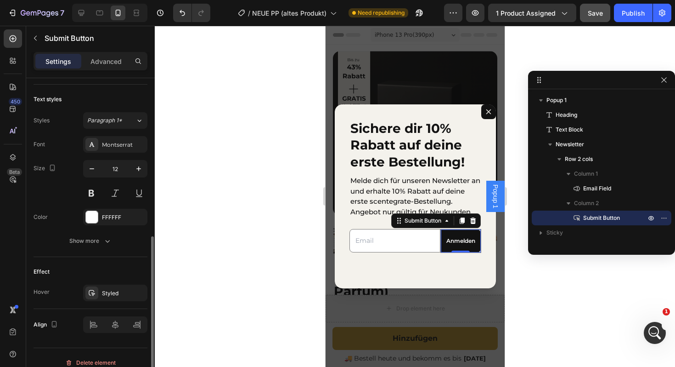
scroll to position [337, 0]
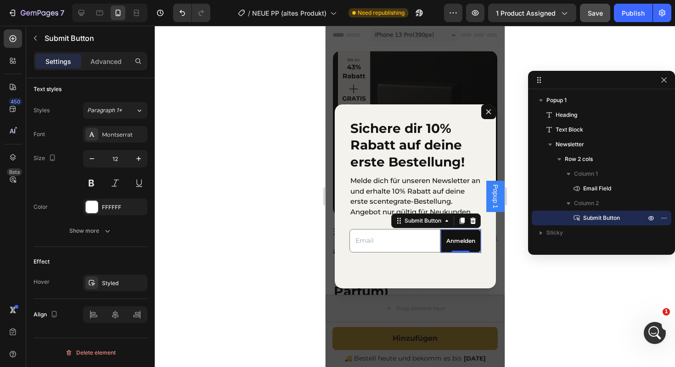
click at [104, 52] on div "Settings Advanced" at bounding box center [91, 61] width 114 height 18
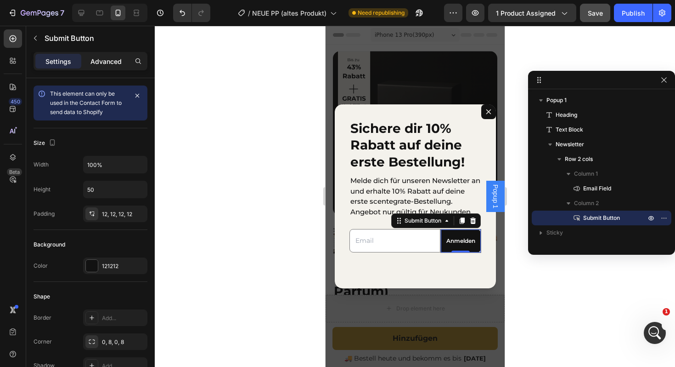
click at [103, 60] on p "Advanced" at bounding box center [105, 62] width 31 height 10
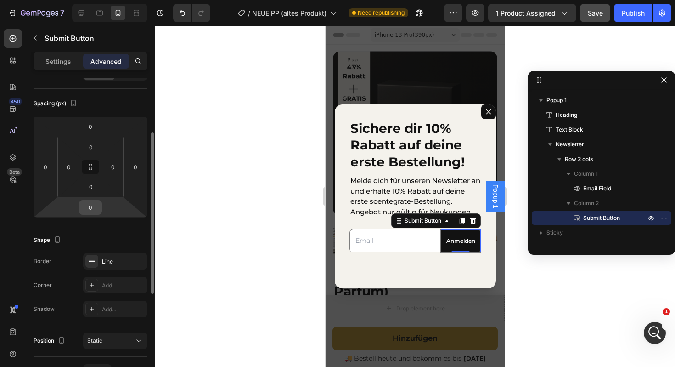
scroll to position [95, 0]
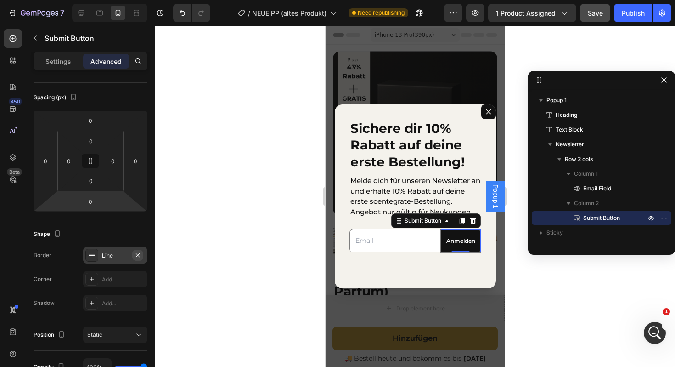
click at [137, 256] on icon "button" at bounding box center [137, 254] width 7 height 7
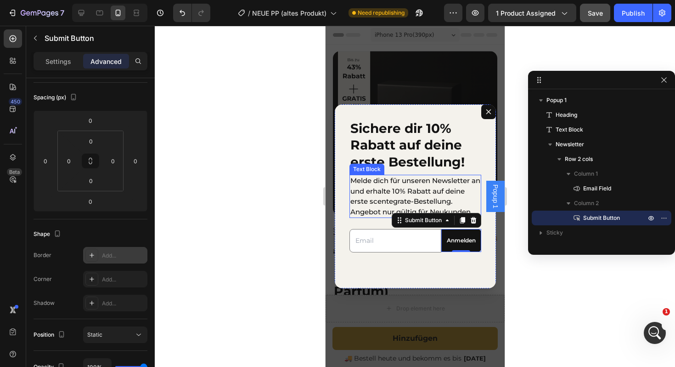
click at [427, 187] on p "Melde dich für unseren Newsletter an und erhalte 10% Rabatt auf deine erste sce…" at bounding box center [415, 195] width 130 height 41
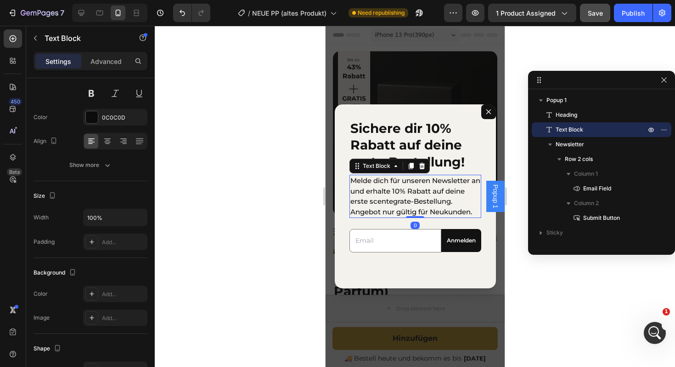
scroll to position [0, 0]
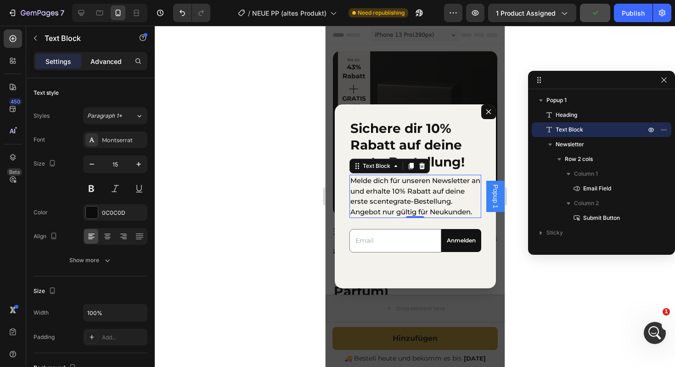
click at [106, 55] on div "Advanced" at bounding box center [106, 61] width 46 height 15
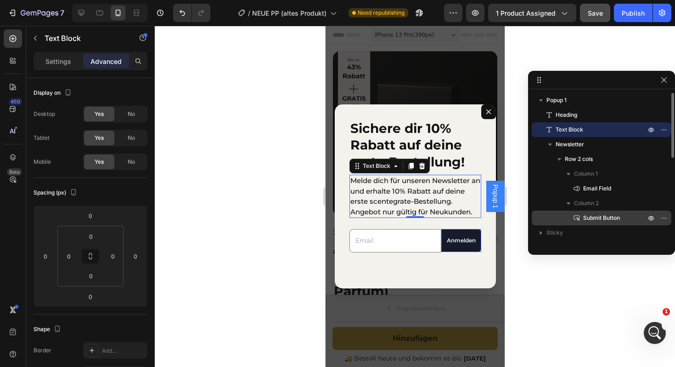
click at [590, 219] on span "Submit Button" at bounding box center [601, 217] width 37 height 9
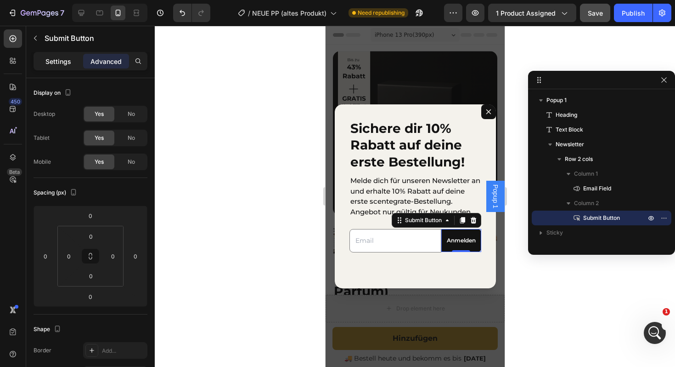
click at [61, 61] on p "Settings" at bounding box center [58, 62] width 26 height 10
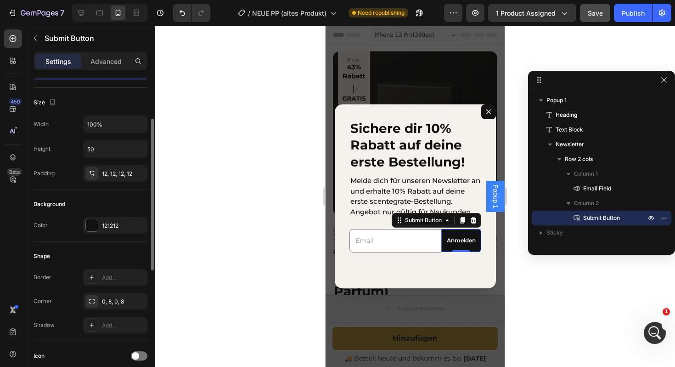
scroll to position [57, 0]
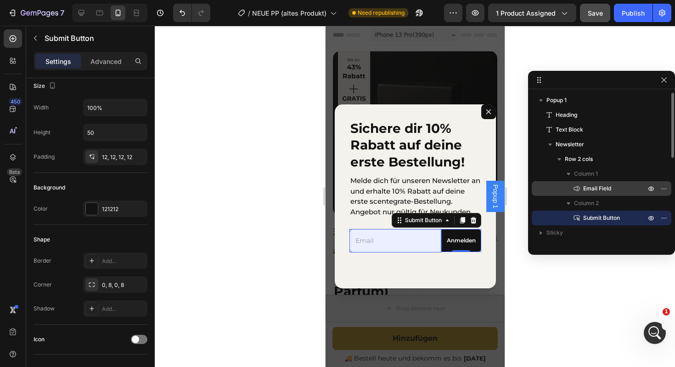
click at [593, 194] on div "Email Field" at bounding box center [602, 188] width 132 height 15
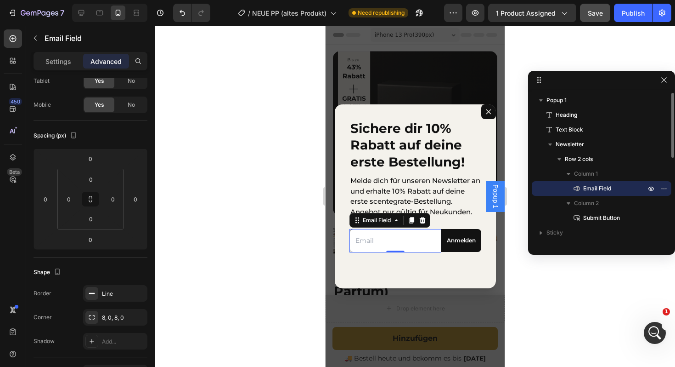
scroll to position [0, 0]
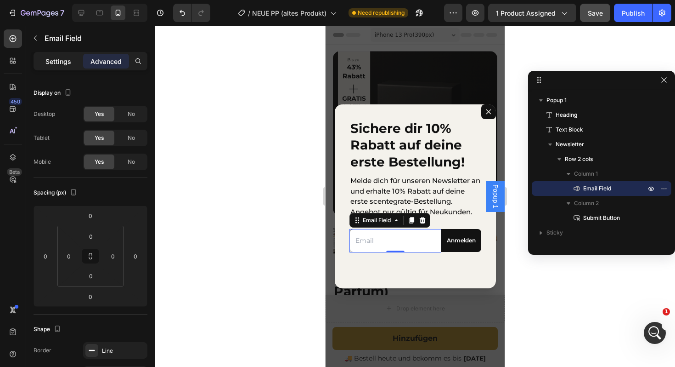
click at [57, 56] on div "Settings" at bounding box center [58, 61] width 46 height 15
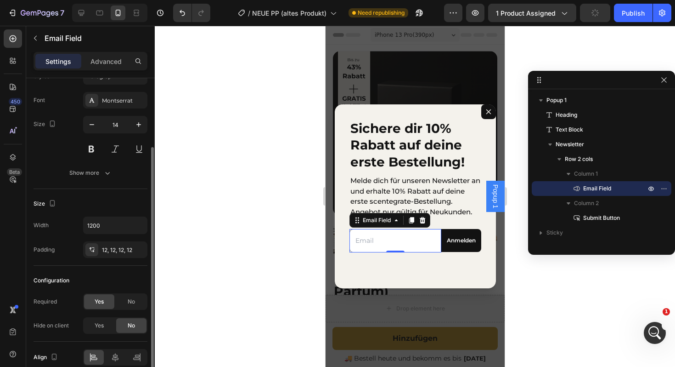
scroll to position [75, 0]
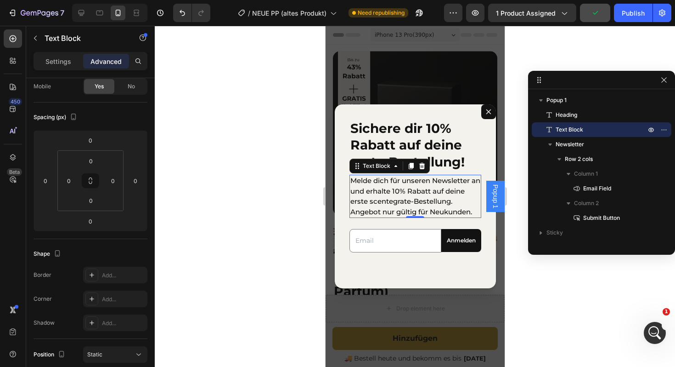
click at [436, 186] on p "Melde dich für unseren Newsletter an und erhalte 10% Rabatt auf deine erste sce…" at bounding box center [415, 195] width 130 height 41
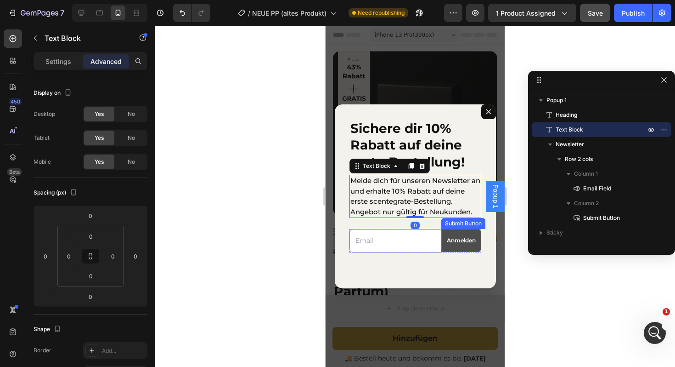
click at [447, 248] on button "Anmelden" at bounding box center [461, 240] width 40 height 23
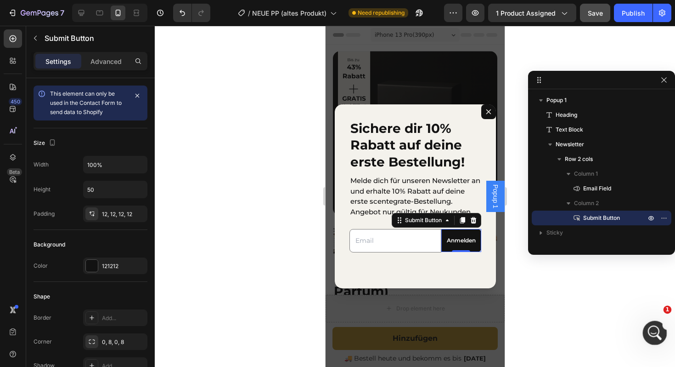
click at [647, 332] on icon "Intercom-Nachrichtendienst öffnen" at bounding box center [653, 331] width 15 height 15
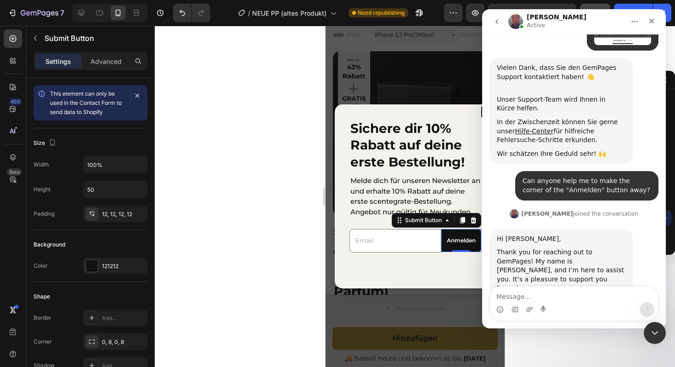
scroll to position [242, 0]
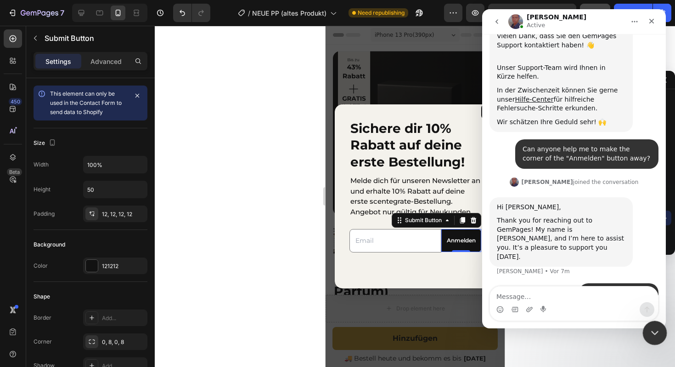
click at [655, 337] on div "Intercom-Nachrichtendienst schließen" at bounding box center [654, 331] width 22 height 22
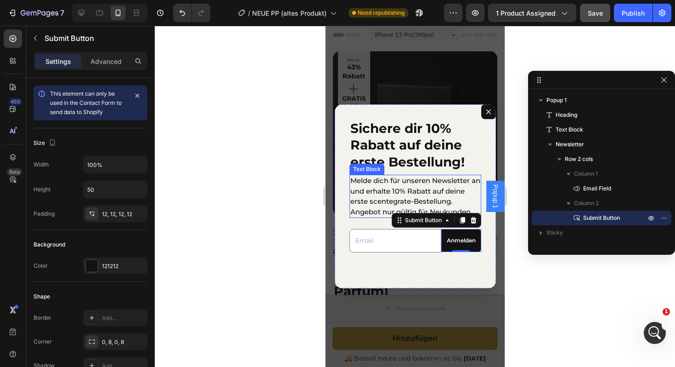
click at [425, 189] on p "Melde dich für unseren Newsletter an und erhalte 10% Rabatt auf deine erste sce…" at bounding box center [415, 195] width 130 height 41
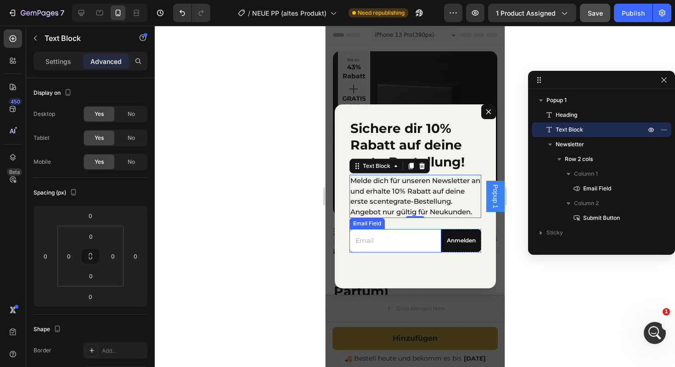
click at [439, 249] on input "Dialog body" at bounding box center [395, 240] width 92 height 23
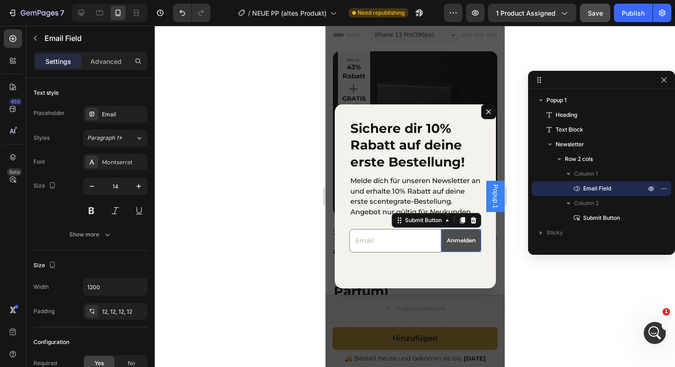
click at [446, 247] on button "Anmelden" at bounding box center [461, 240] width 40 height 23
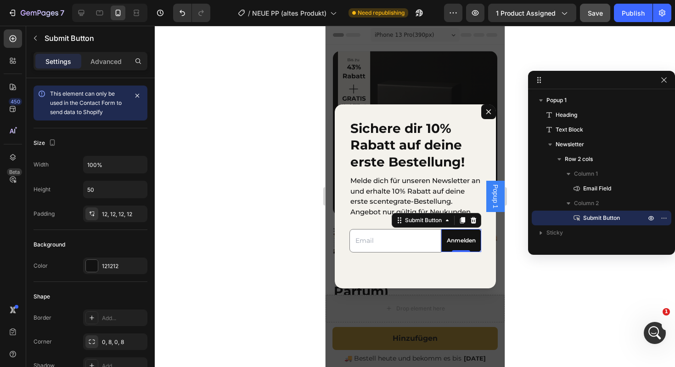
click at [426, 240] on input "Dialog body" at bounding box center [395, 240] width 92 height 23
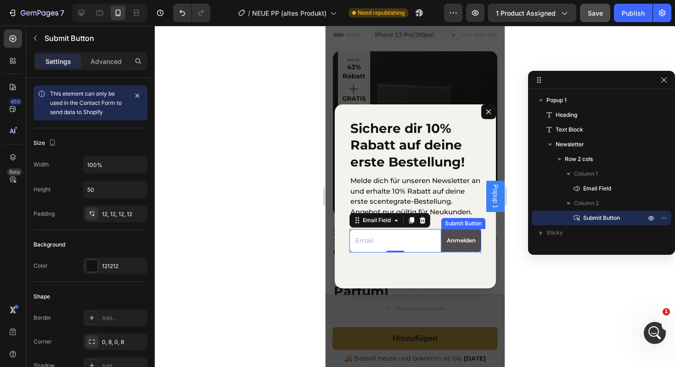
click at [444, 242] on button "Anmelden" at bounding box center [461, 240] width 40 height 23
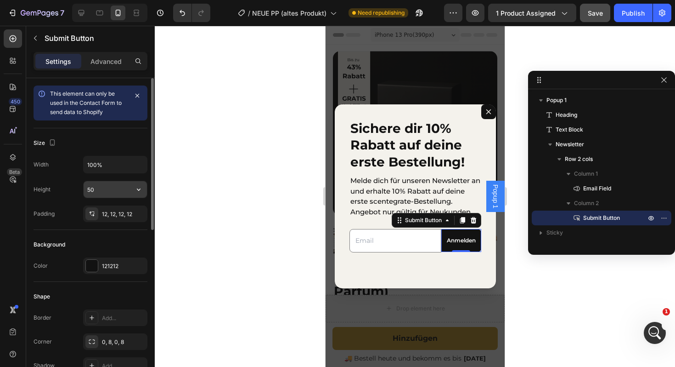
click at [107, 195] on input "50" at bounding box center [115, 189] width 63 height 17
click at [136, 191] on icon "button" at bounding box center [138, 189] width 9 height 9
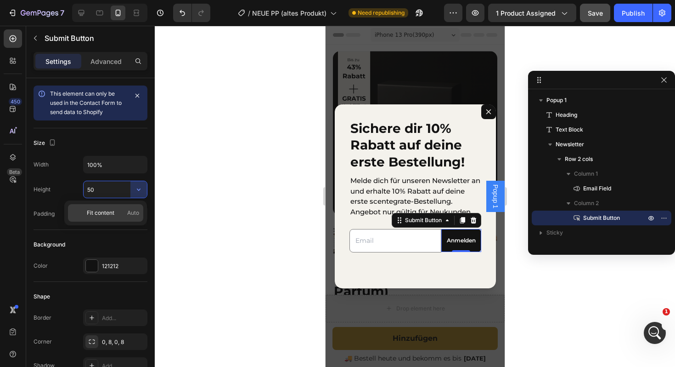
click at [100, 213] on span "Fit content" at bounding box center [101, 213] width 28 height 8
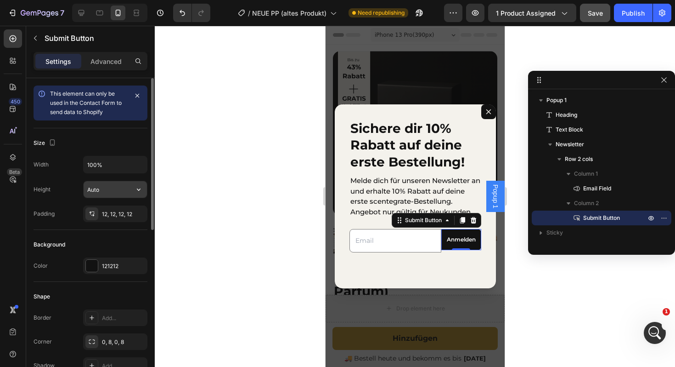
click at [103, 186] on input "Auto" at bounding box center [115, 189] width 63 height 17
type input "52"
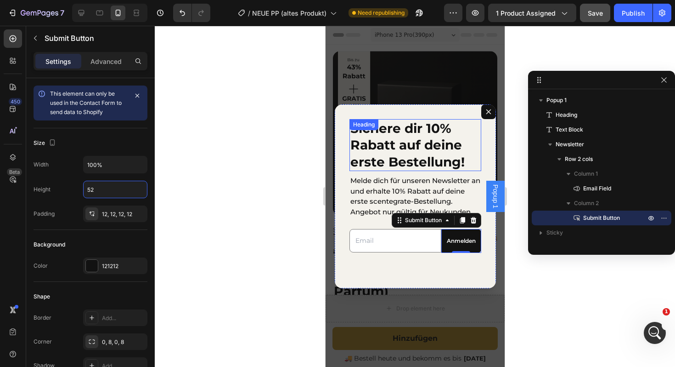
click at [417, 164] on h2 "Sichere dir 10% Rabatt auf deine erste Bestellung!" at bounding box center [415, 145] width 132 height 52
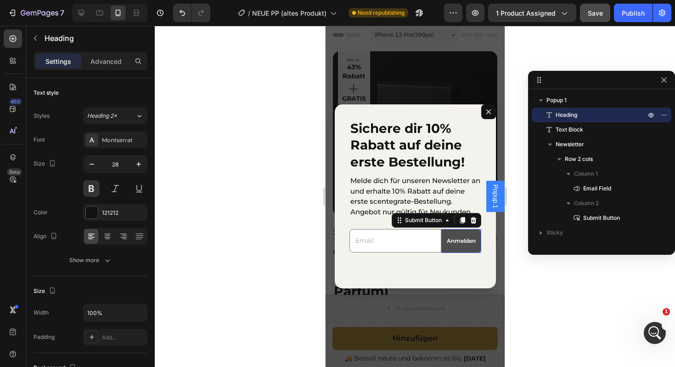
click at [449, 247] on button "Anmelden" at bounding box center [461, 241] width 40 height 24
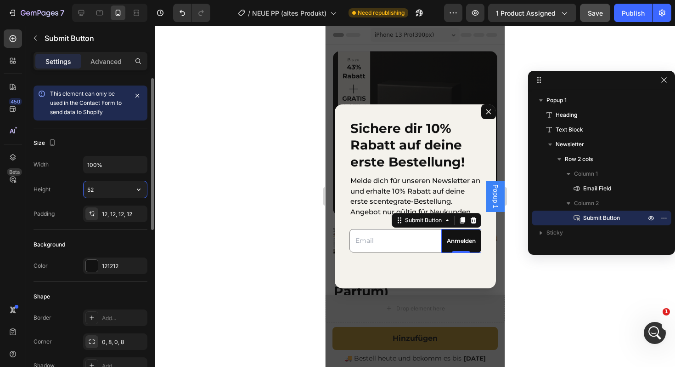
click at [116, 196] on input "52" at bounding box center [115, 189] width 63 height 17
type input "3"
type input "51"
click at [407, 186] on p "Melde dich für unseren Newsletter an und erhalte 10% Rabatt auf deine erste sce…" at bounding box center [415, 195] width 130 height 41
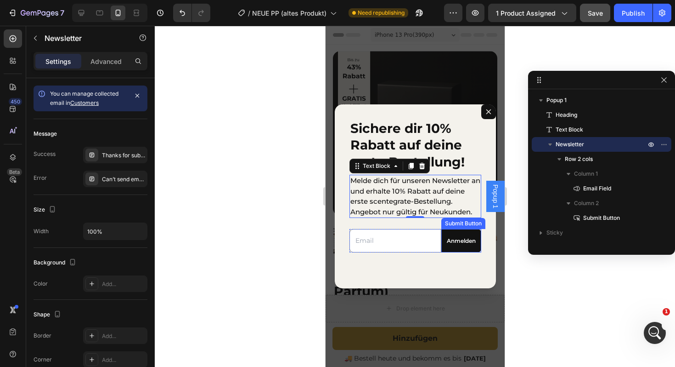
click at [461, 257] on div "Email Field Anmelden Submit Button Row Newsletter" at bounding box center [415, 240] width 132 height 45
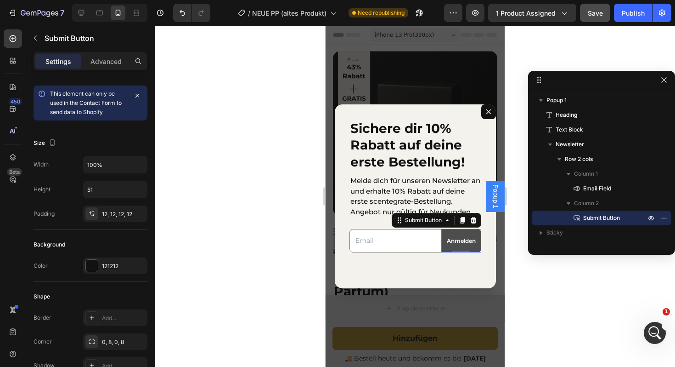
click at [454, 251] on div "Anmelden Submit Button 0" at bounding box center [461, 240] width 40 height 23
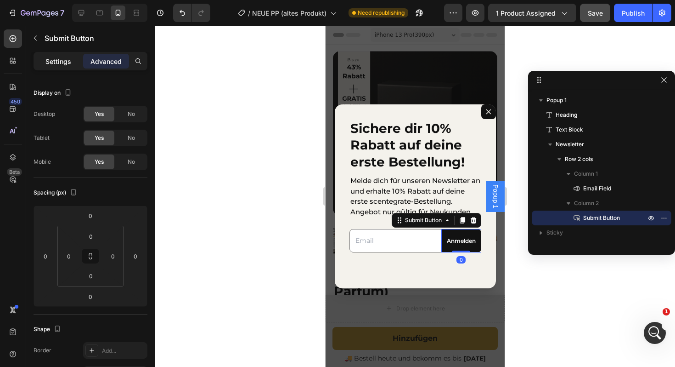
click at [62, 55] on div "Settings" at bounding box center [58, 61] width 46 height 15
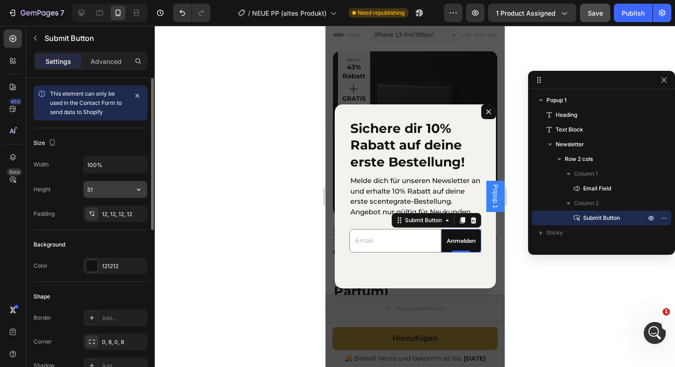
click at [103, 188] on input "51" at bounding box center [115, 189] width 63 height 17
type input "52"
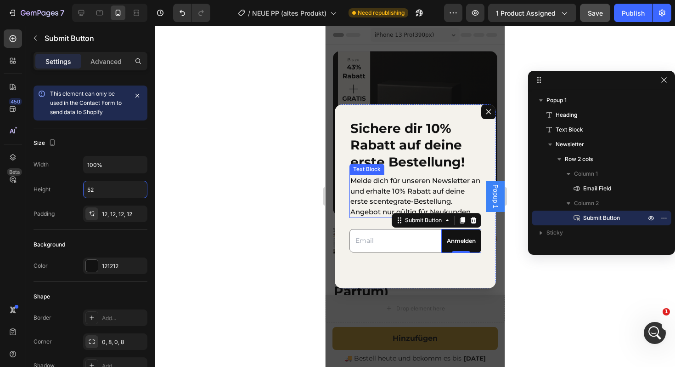
click at [373, 194] on p "Melde dich für unseren Newsletter an und erhalte 10% Rabatt auf deine erste sce…" at bounding box center [415, 195] width 130 height 41
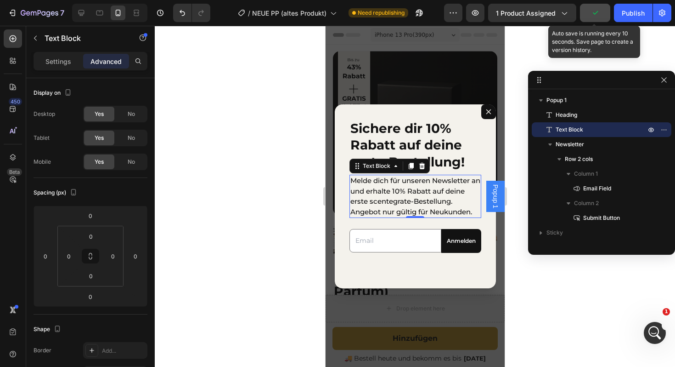
click at [600, 9] on button "button" at bounding box center [595, 13] width 30 height 18
click at [601, 14] on span "Save" at bounding box center [595, 13] width 15 height 8
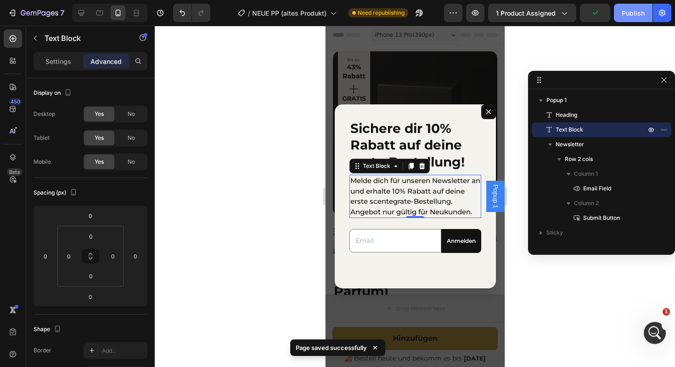
click at [615, 13] on button "Publish" at bounding box center [633, 13] width 39 height 18
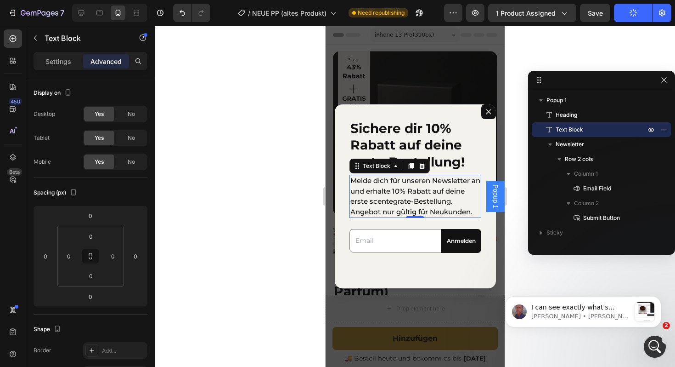
scroll to position [493, 0]
click at [51, 66] on div "Settings" at bounding box center [58, 61] width 46 height 15
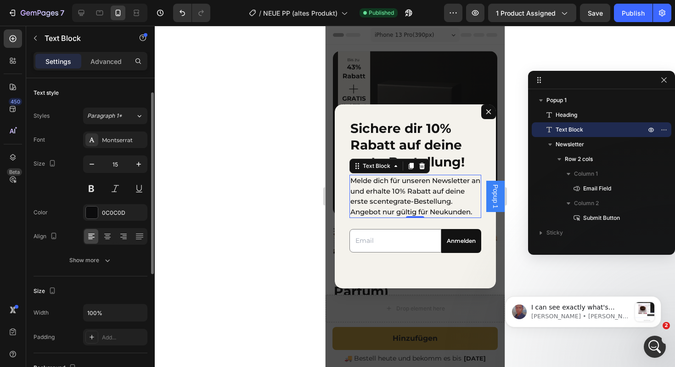
scroll to position [19, 0]
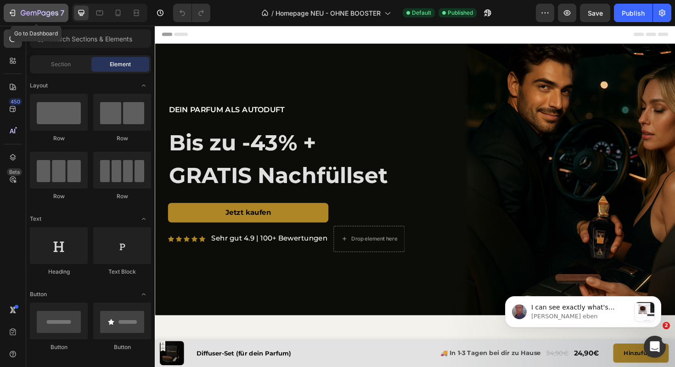
click at [15, 16] on icon "button" at bounding box center [12, 12] width 9 height 9
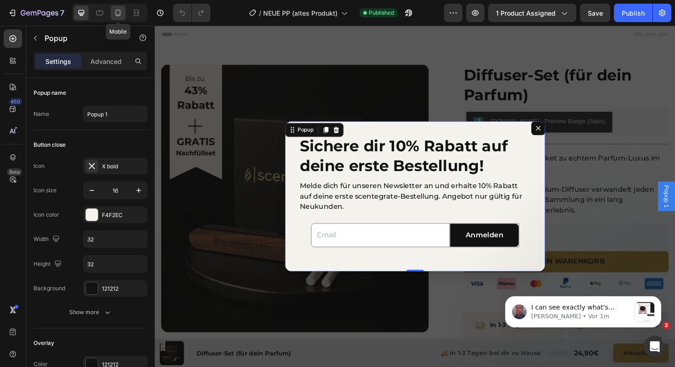
click at [115, 11] on icon at bounding box center [117, 12] width 9 height 9
type input "90%"
type input "400"
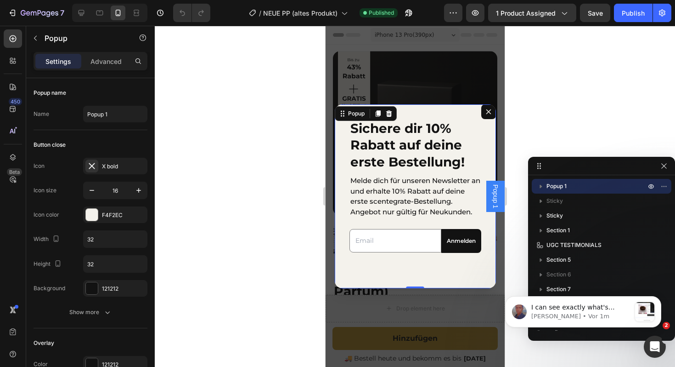
scroll to position [46, 0]
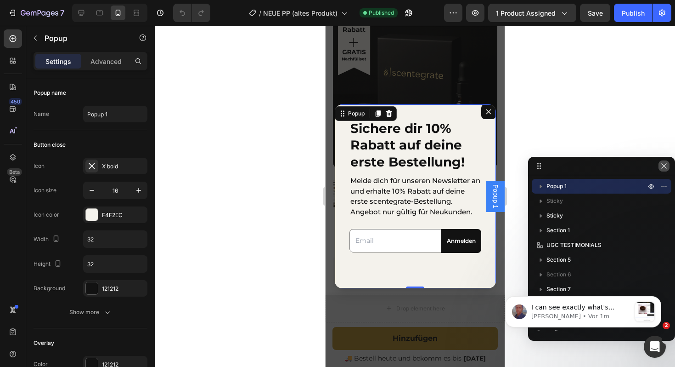
click at [664, 165] on icon "button" at bounding box center [663, 165] width 5 height 5
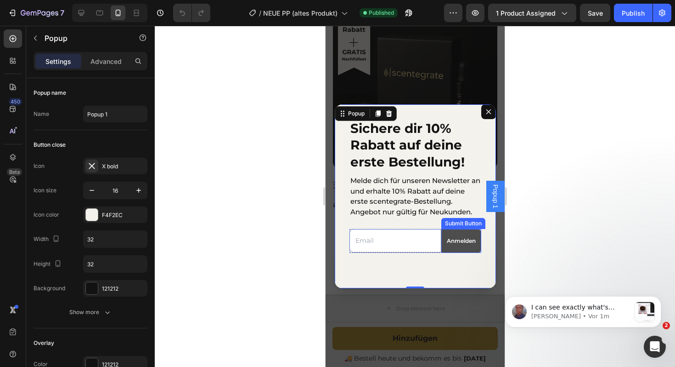
click at [449, 247] on button "Anmelden" at bounding box center [461, 241] width 40 height 24
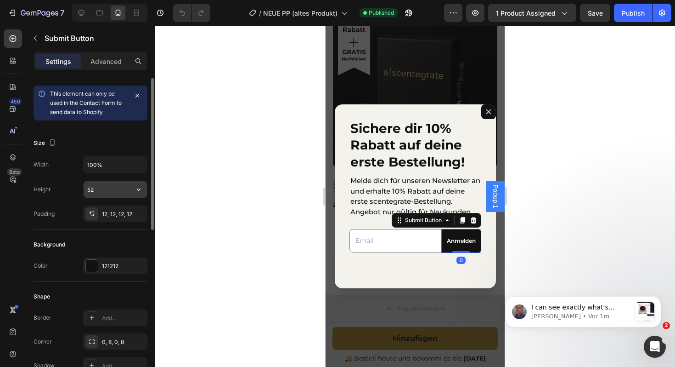
click at [99, 185] on input "52" at bounding box center [115, 189] width 63 height 17
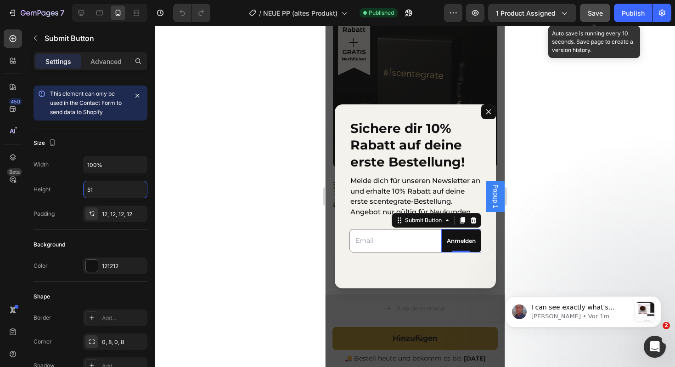
type input "51"
click at [601, 11] on span "Save" at bounding box center [595, 13] width 15 height 8
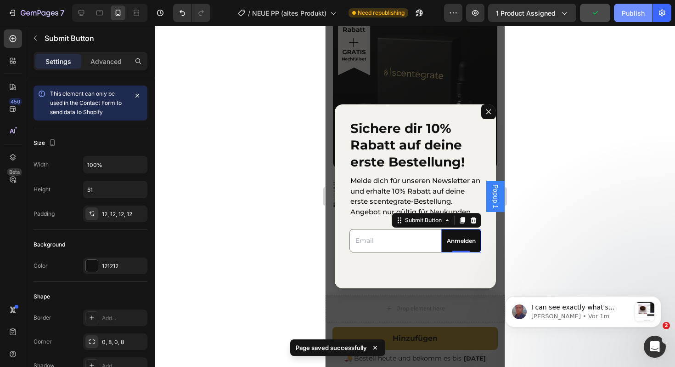
click at [625, 17] on div "Publish" at bounding box center [633, 13] width 23 height 10
click at [566, 302] on div "I can see exactly what's happening with your "Anmelden" button. The rounded cor…" at bounding box center [581, 307] width 102 height 12
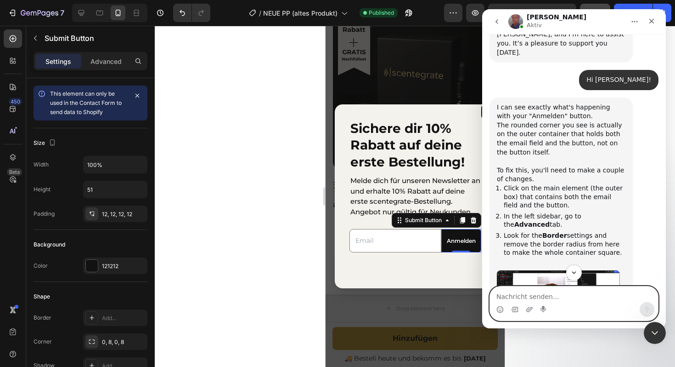
scroll to position [457, 0]
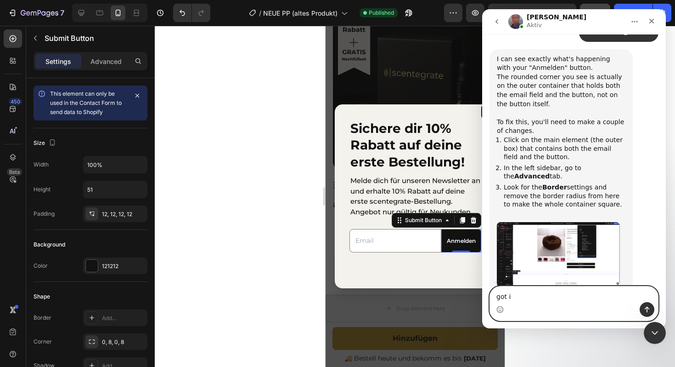
type textarea "got it"
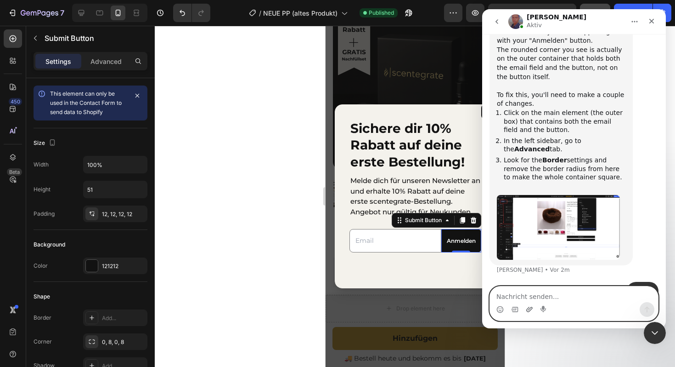
click at [531, 311] on icon "Anhang hochladen" at bounding box center [529, 308] width 7 height 7
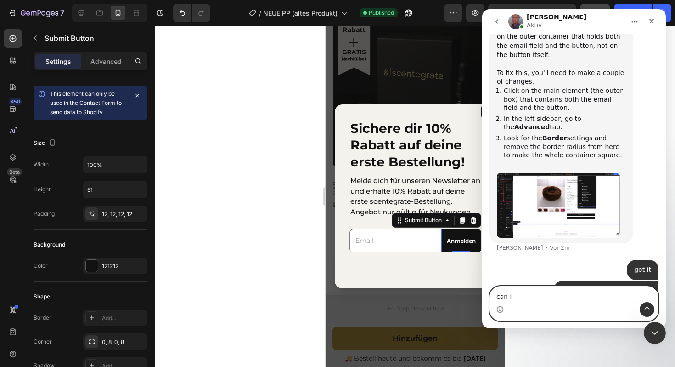
scroll to position [541, 0]
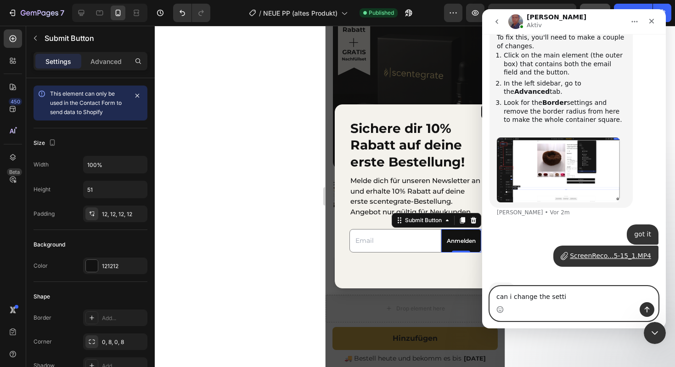
type textarea "can i change the settin"
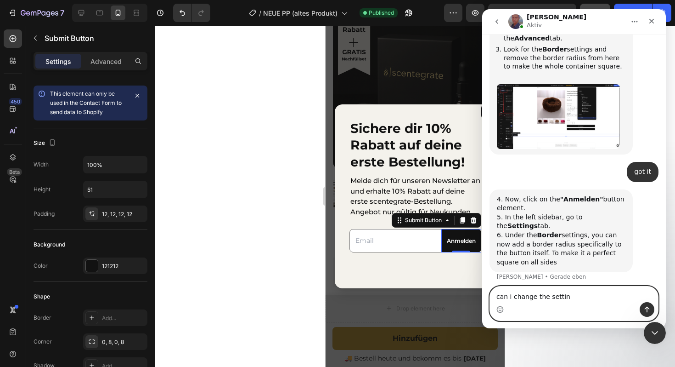
scroll to position [603, 0]
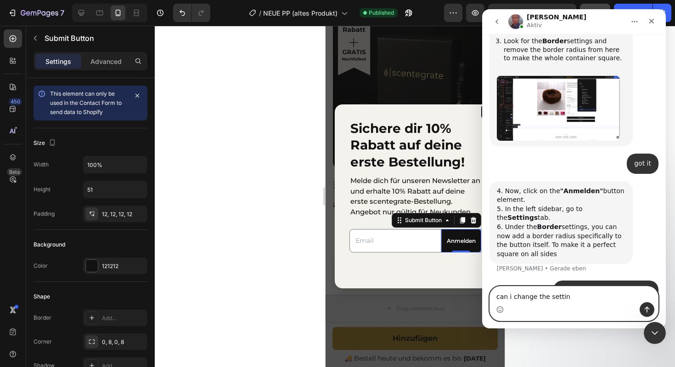
drag, startPoint x: 564, startPoint y: 299, endPoint x: 467, endPoint y: 296, distance: 96.5
click html "[PERSON_NAME] Handy tips: Sharing your issue screenshots and page links helps u…"
type textarea "how can i make away the"
drag, startPoint x: 575, startPoint y: 297, endPoint x: 496, endPoint y: 297, distance: 79.5
click at [496, 297] on textarea "how can i make away the" at bounding box center [574, 294] width 168 height 16
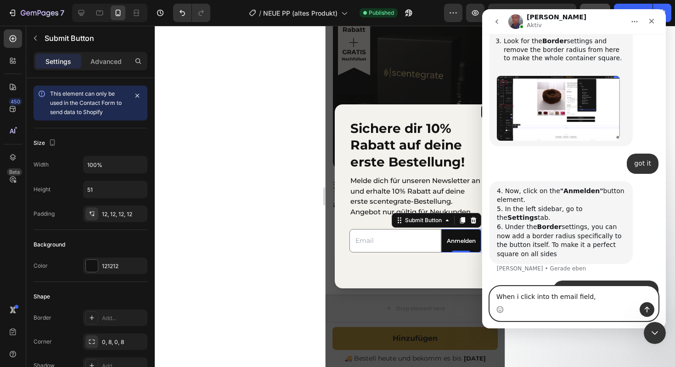
click at [553, 297] on textarea "When i click into th email field," at bounding box center [574, 294] width 168 height 16
click at [589, 298] on textarea "When i click into the email field," at bounding box center [574, 294] width 168 height 16
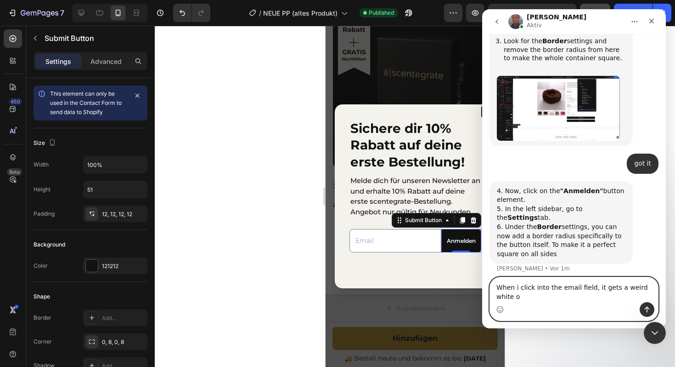
scroll to position [612, 0]
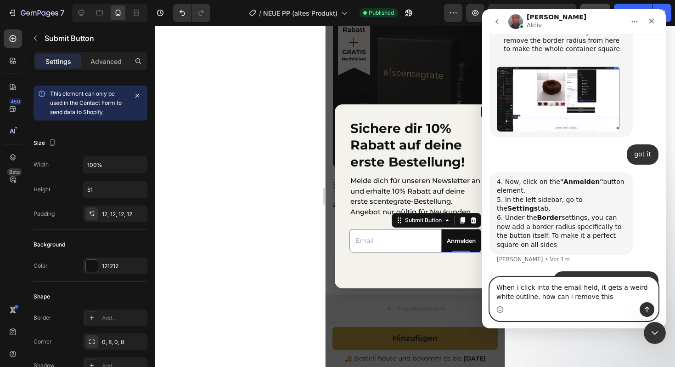
type textarea "When i click into the email field, it gets a weird white outline. how can i rem…"
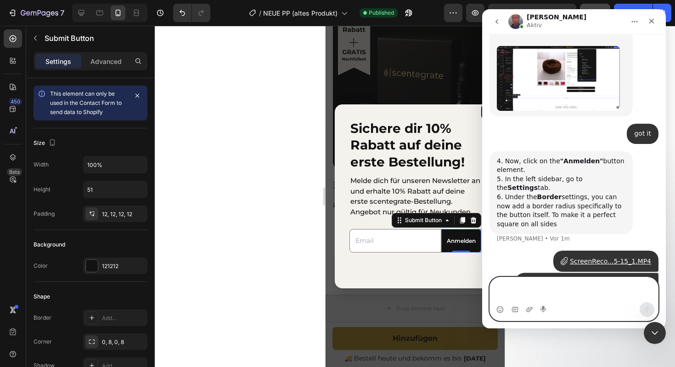
scroll to position [642, 0]
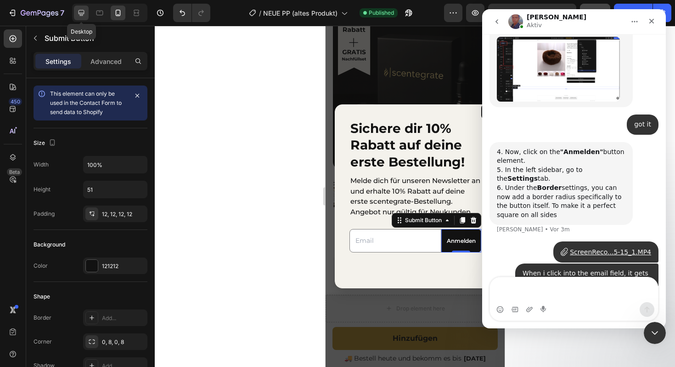
click at [80, 14] on icon at bounding box center [82, 13] width 6 height 6
type input "Auto"
type input "16"
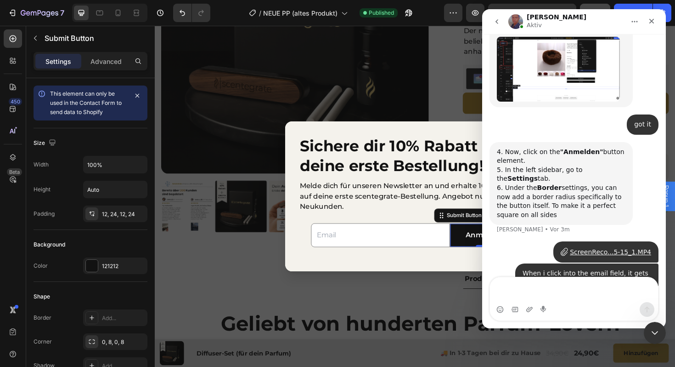
scroll to position [223, 0]
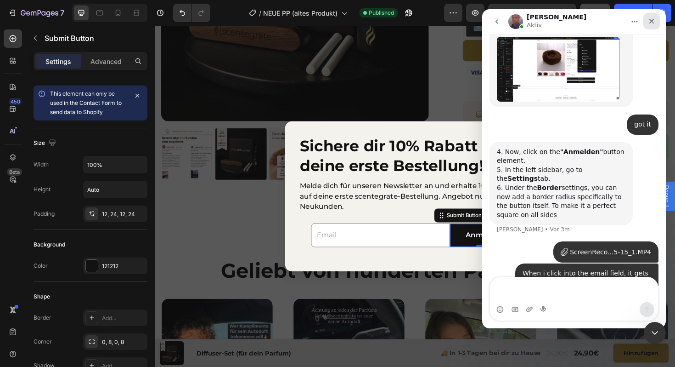
click at [649, 18] on icon "Schließen" at bounding box center [651, 20] width 7 height 7
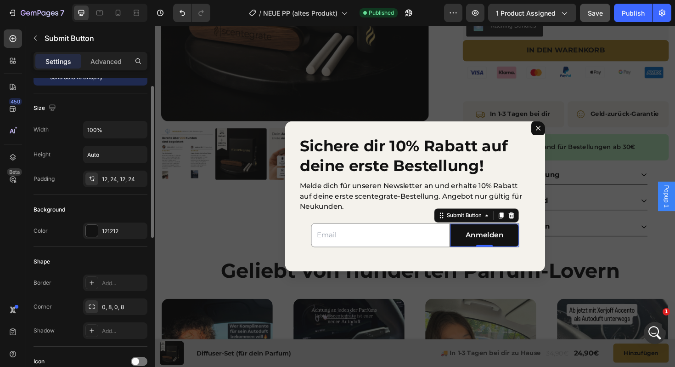
scroll to position [44, 0]
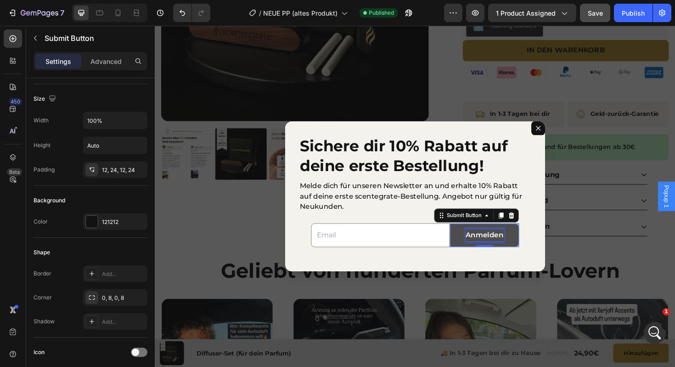
click at [497, 248] on div "Anmelden" at bounding box center [504, 247] width 40 height 13
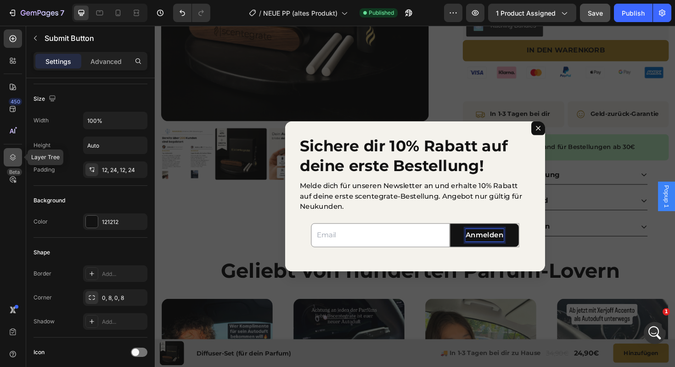
click at [12, 153] on icon at bounding box center [12, 157] width 9 height 9
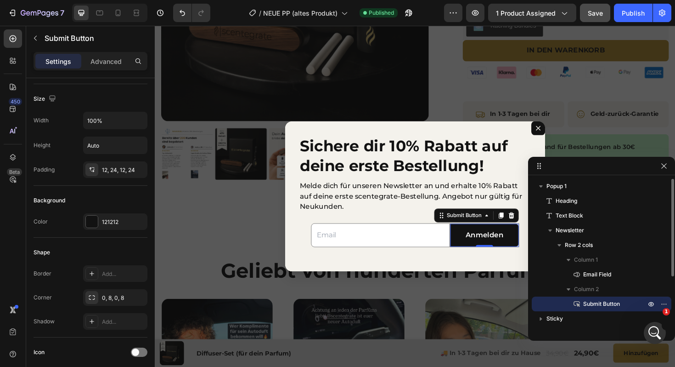
click at [602, 305] on span "Submit Button" at bounding box center [601, 303] width 37 height 9
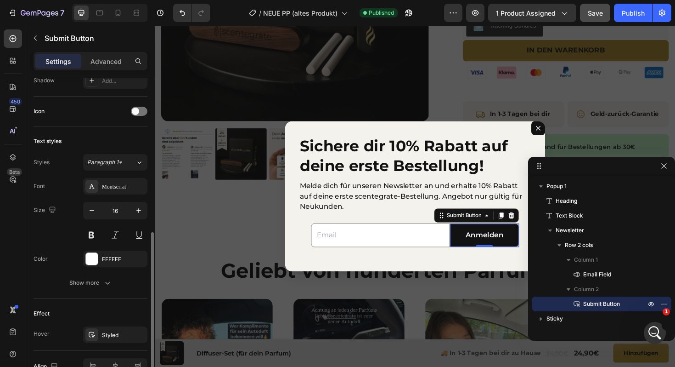
scroll to position [337, 0]
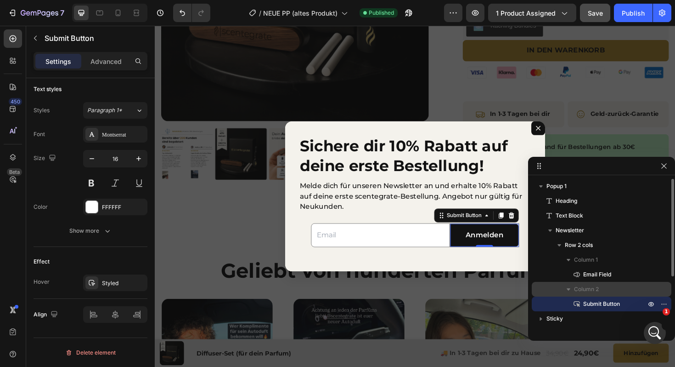
click at [594, 293] on span "Column 2" at bounding box center [586, 288] width 25 height 9
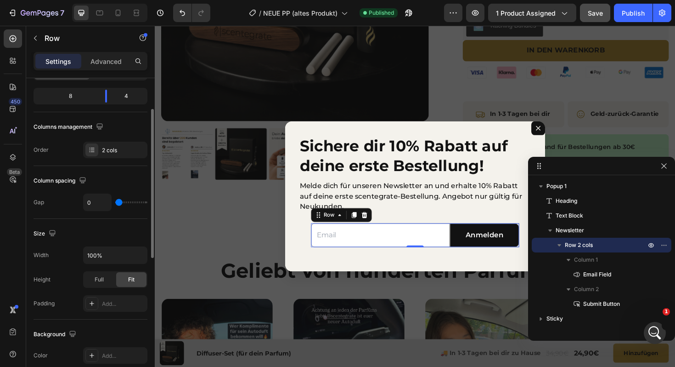
scroll to position [350, 0]
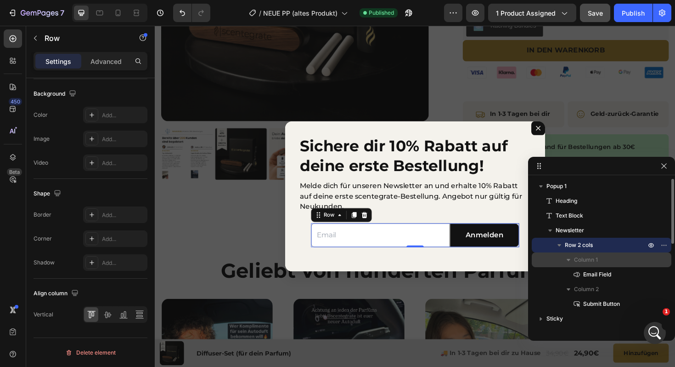
click at [593, 257] on span "Column 1" at bounding box center [586, 259] width 24 height 9
click at [580, 260] on span "Column 1" at bounding box center [586, 259] width 24 height 9
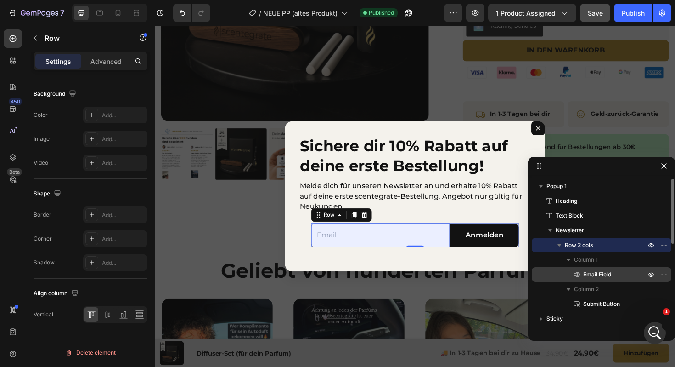
click at [593, 271] on span "Email Field" at bounding box center [597, 274] width 28 height 9
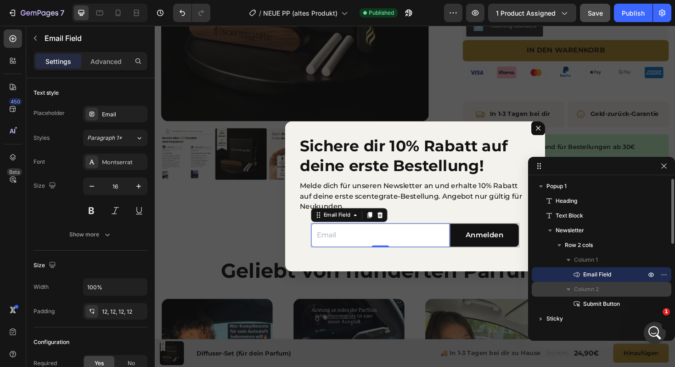
click at [578, 291] on span "Column 2" at bounding box center [586, 288] width 25 height 9
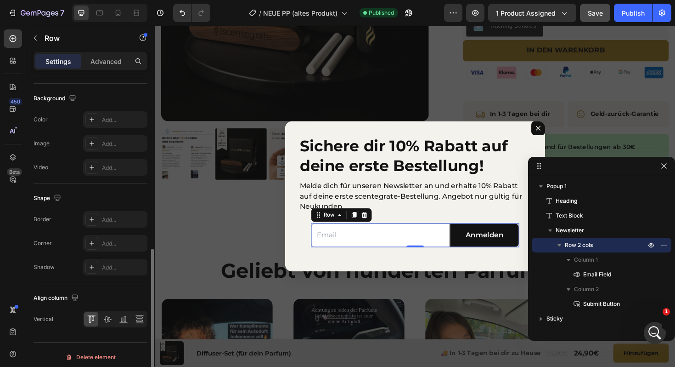
scroll to position [350, 0]
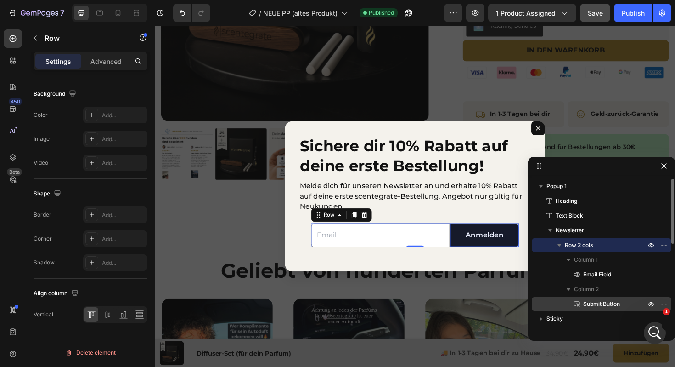
click at [600, 300] on span "Submit Button" at bounding box center [601, 303] width 37 height 9
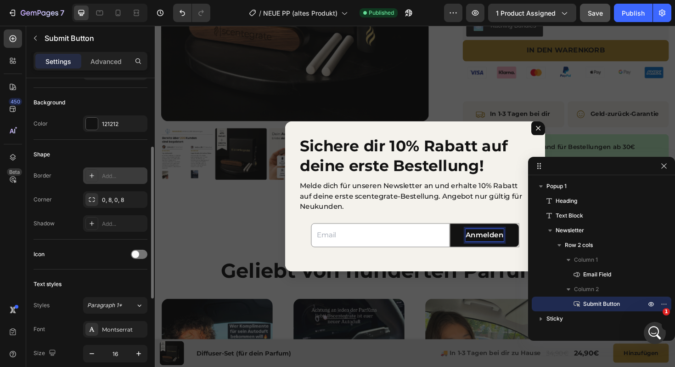
scroll to position [138, 0]
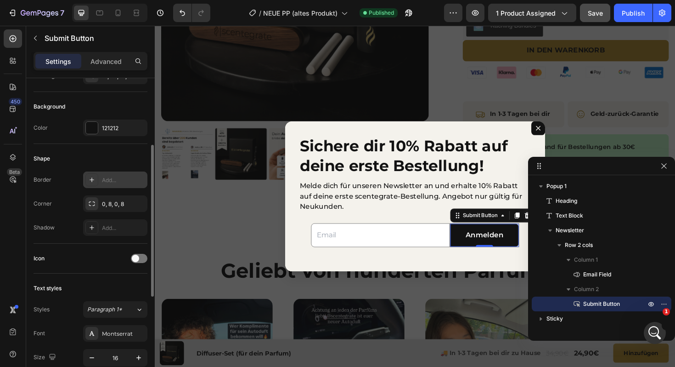
click at [105, 175] on div "Add..." at bounding box center [115, 179] width 64 height 17
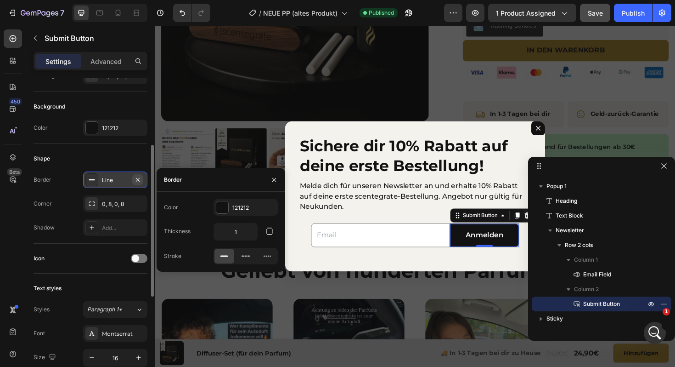
click at [140, 180] on icon "button" at bounding box center [137, 179] width 7 height 7
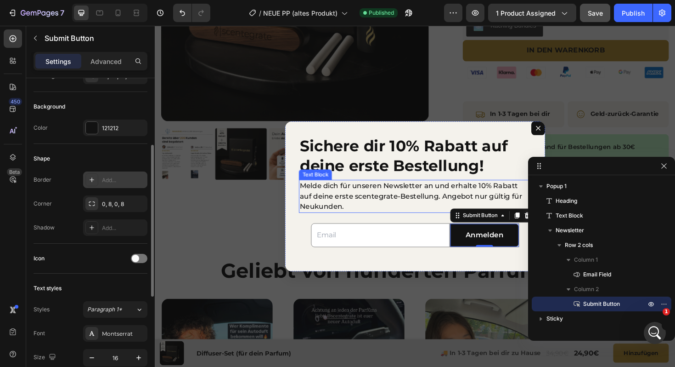
click at [427, 206] on p "Melde dich für unseren Newsletter an und erhalte 10% Rabatt auf deine erste sce…" at bounding box center [430, 206] width 244 height 33
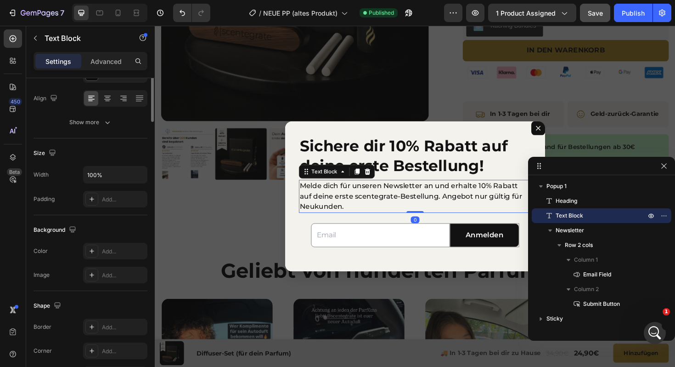
scroll to position [0, 0]
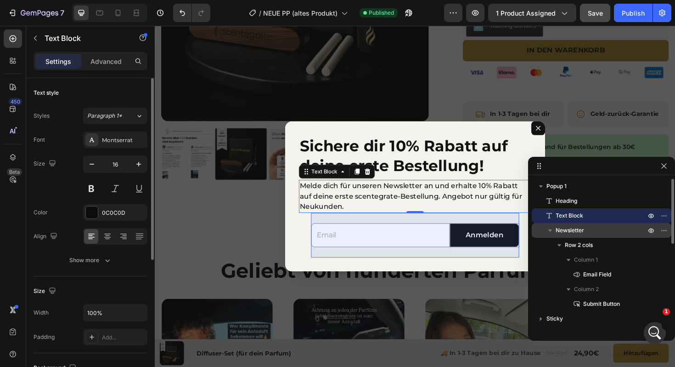
click at [569, 231] on span "Newsletter" at bounding box center [570, 230] width 28 height 9
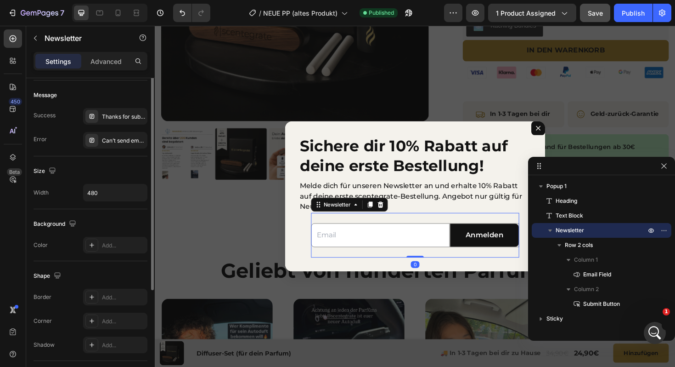
scroll to position [44, 0]
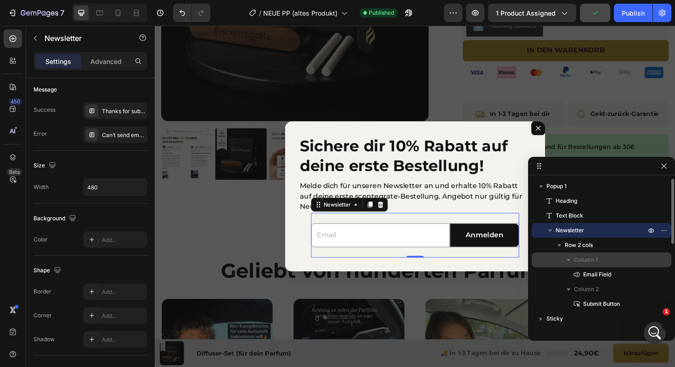
click at [585, 254] on div "Column 1" at bounding box center [602, 259] width 132 height 15
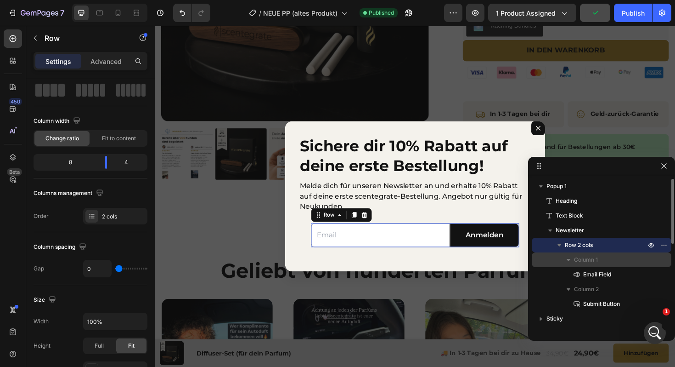
scroll to position [0, 0]
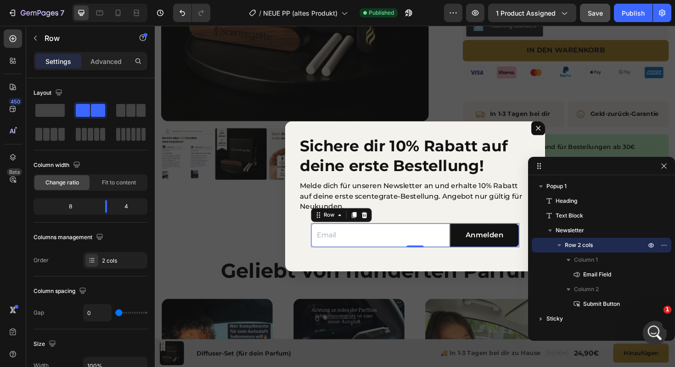
click at [649, 325] on div "Intercom-Nachrichtendienst öffnen" at bounding box center [654, 331] width 30 height 30
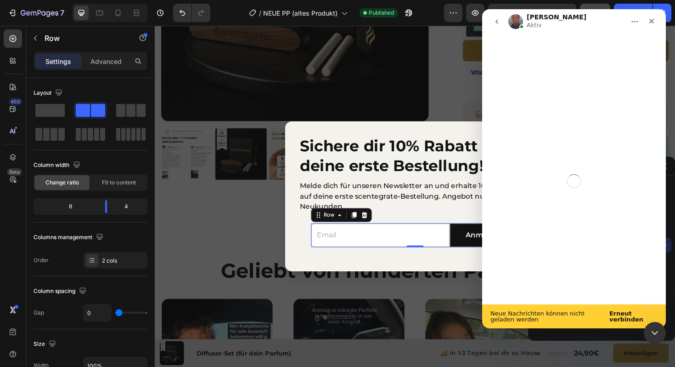
click at [619, 316] on b "Erneut verbinden" at bounding box center [627, 316] width 34 height 13
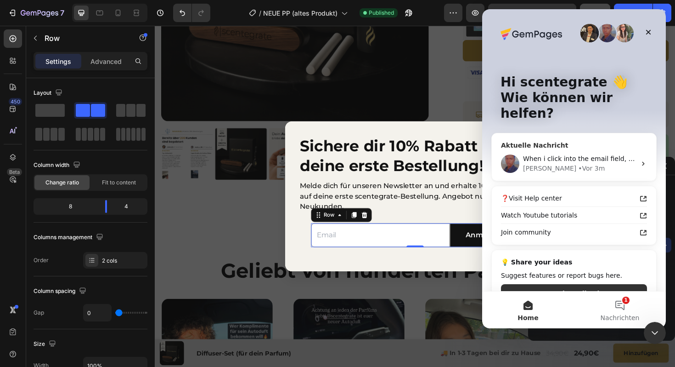
click at [546, 155] on span "When i click into the email field, it gets a weird white outline. how can i rem…" at bounding box center [660, 158] width 274 height 7
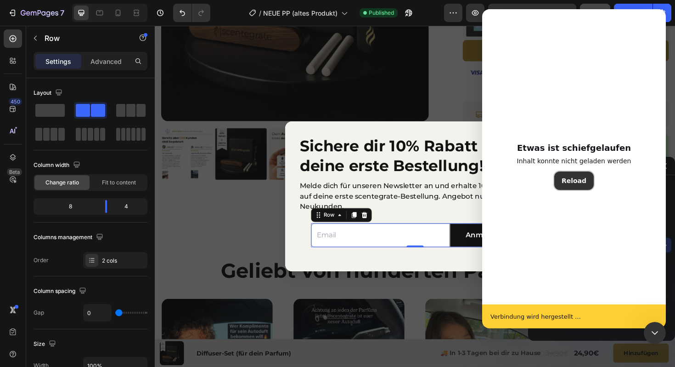
click at [573, 179] on button "Reload" at bounding box center [574, 180] width 40 height 18
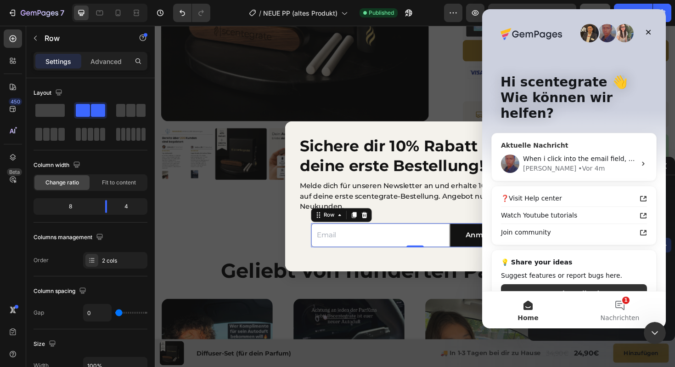
click at [575, 147] on div "When i click into the email field, it gets a weird white outline. how can i rem…" at bounding box center [574, 164] width 164 height 34
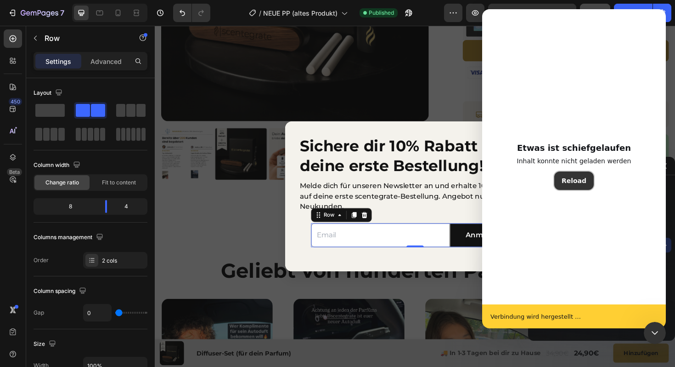
click at [579, 181] on button "Reload" at bounding box center [574, 180] width 40 height 18
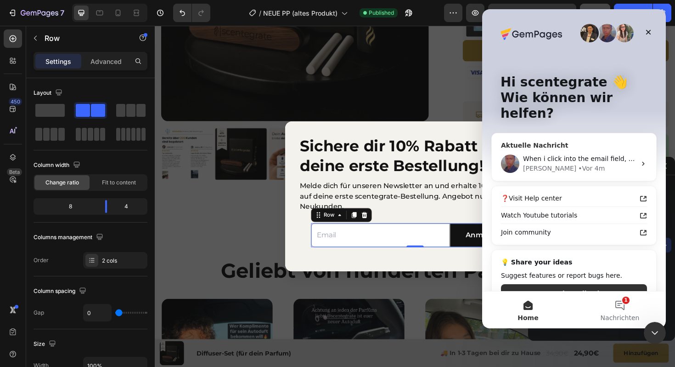
click at [543, 147] on div "When i click into the email field, it gets a weird white outline. how can i rem…" at bounding box center [574, 164] width 164 height 34
click at [648, 35] on icon "Schließen" at bounding box center [648, 31] width 7 height 7
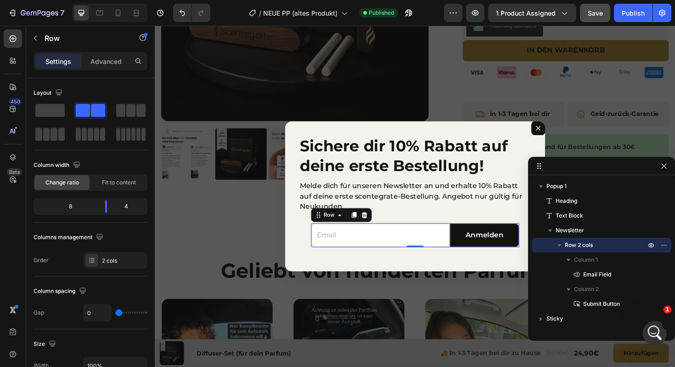
click at [654, 333] on icon "Intercom-Nachrichtendienst öffnen" at bounding box center [653, 331] width 15 height 15
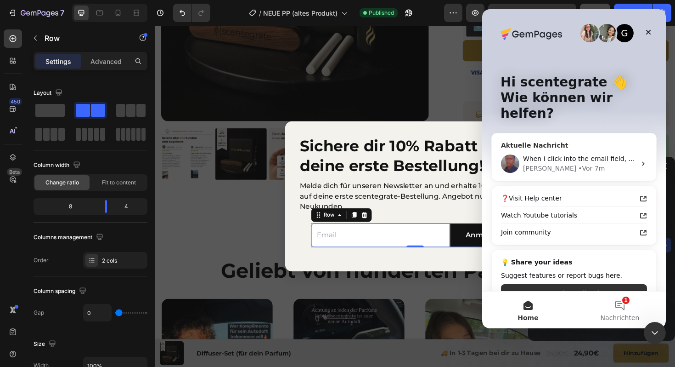
click at [535, 162] on div "When i click into the email field, it gets a weird white outline. how can i rem…" at bounding box center [574, 164] width 164 height 34
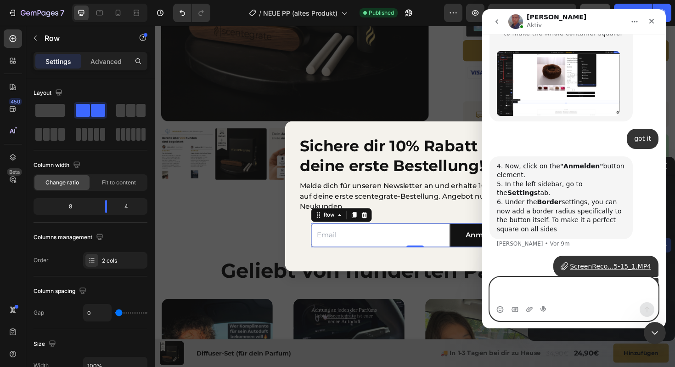
scroll to position [642, 0]
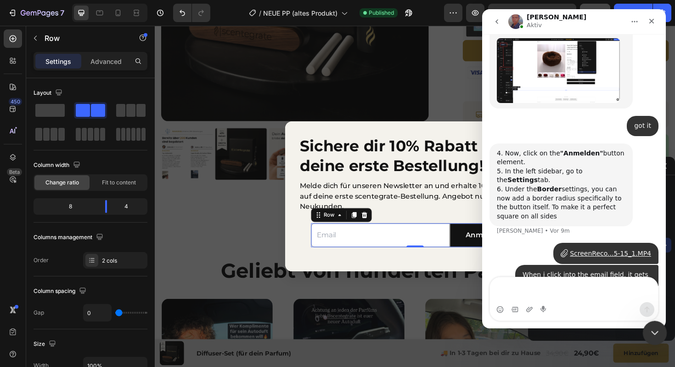
click at [653, 333] on icon "Intercom-Nachrichtendienst schließen" at bounding box center [653, 331] width 11 height 11
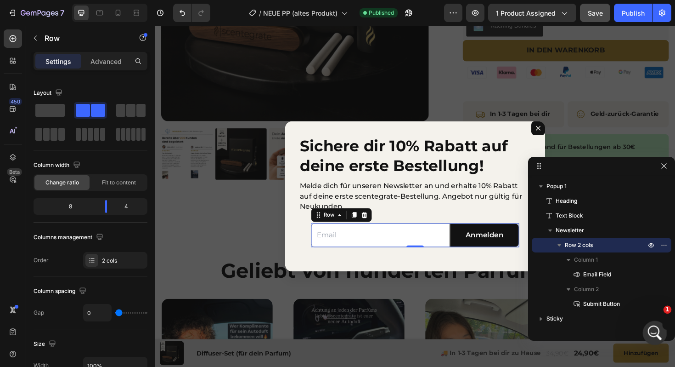
click at [646, 322] on div "Intercom-Nachrichtendienst öffnen" at bounding box center [654, 331] width 30 height 30
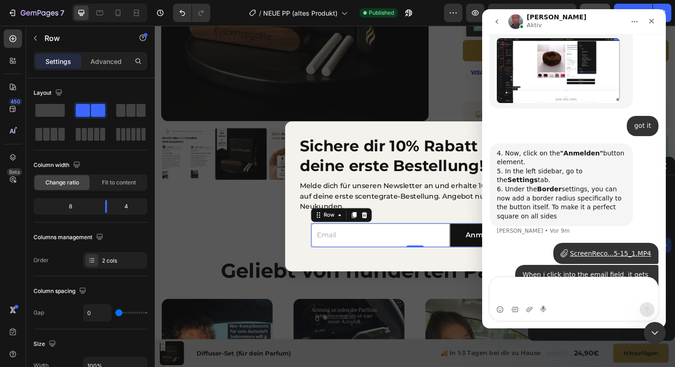
click at [514, 24] on img "Intercom Messenger" at bounding box center [516, 21] width 15 height 15
click at [655, 335] on icon "Intercom-Nachrichtendienst schließen" at bounding box center [653, 331] width 11 height 11
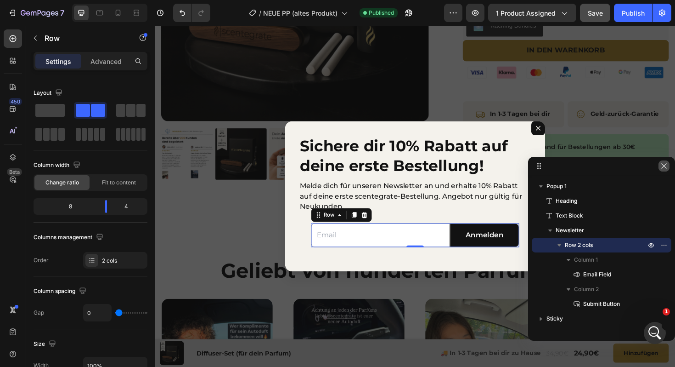
click at [665, 166] on icon "button" at bounding box center [664, 165] width 7 height 7
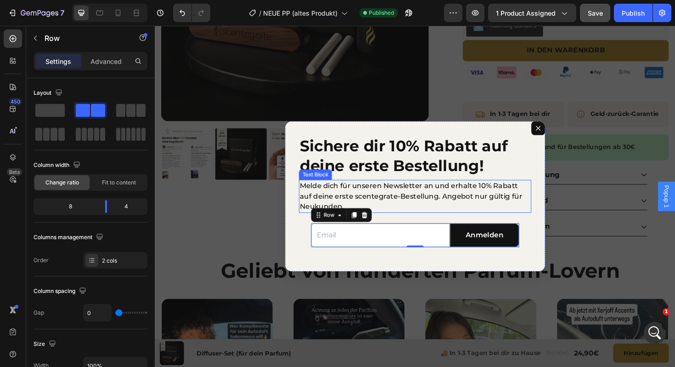
click at [455, 216] on p "Melde dich für unseren Newsletter an und erhalte 10% Rabatt auf deine erste sce…" at bounding box center [430, 206] width 244 height 33
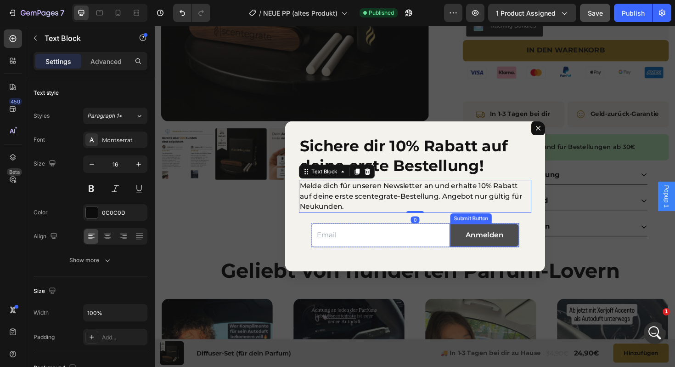
click at [480, 251] on button "Anmelden" at bounding box center [504, 247] width 73 height 24
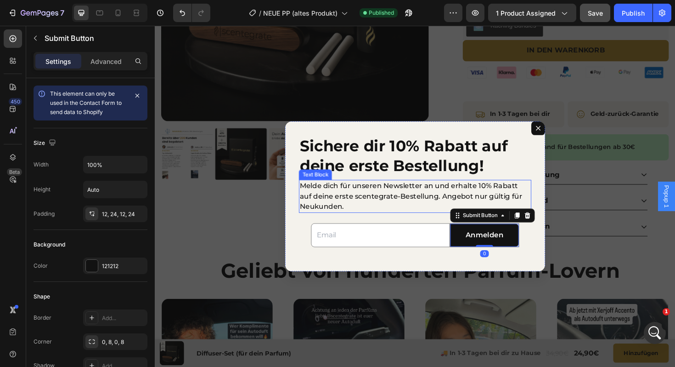
click at [416, 217] on p "Melde dich für unseren Newsletter an und erhalte 10% Rabatt auf deine erste sce…" at bounding box center [430, 206] width 244 height 33
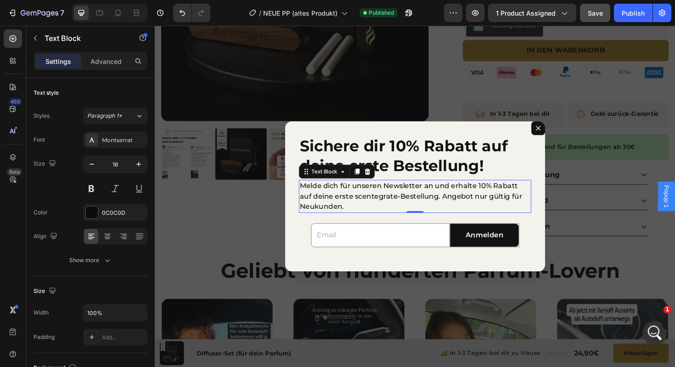
click at [654, 325] on icon "Intercom-Nachrichtendienst öffnen" at bounding box center [653, 331] width 15 height 15
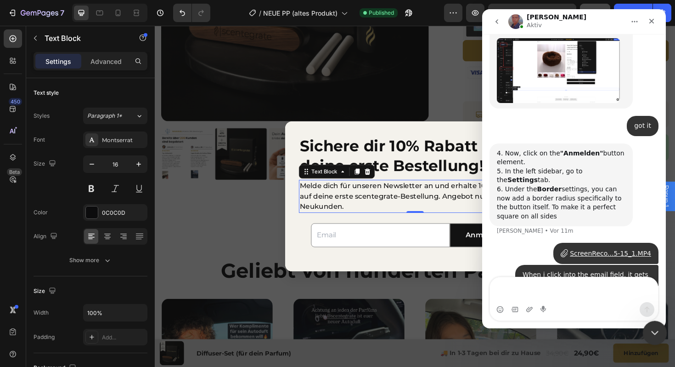
click at [658, 336] on icon "Intercom-Nachrichtendienst schließen" at bounding box center [653, 331] width 11 height 11
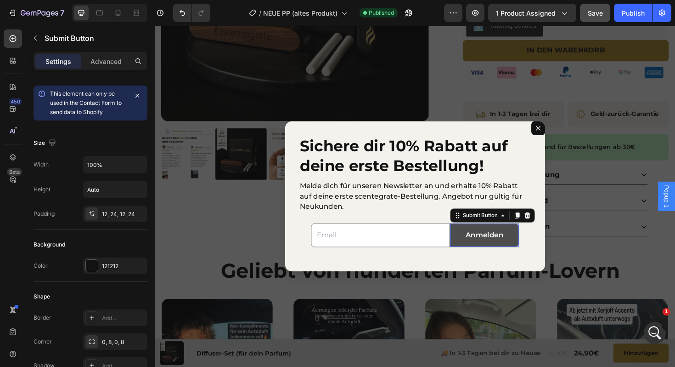
click at [475, 258] on button "Anmelden" at bounding box center [504, 247] width 73 height 24
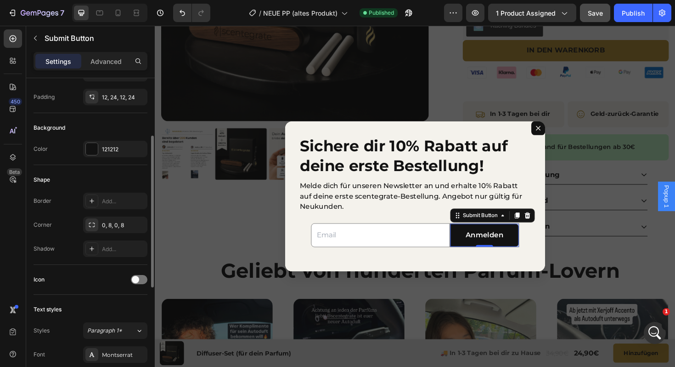
scroll to position [117, 0]
click at [535, 248] on button "Anmelden" at bounding box center [504, 247] width 73 height 24
click at [11, 153] on icon at bounding box center [12, 157] width 9 height 9
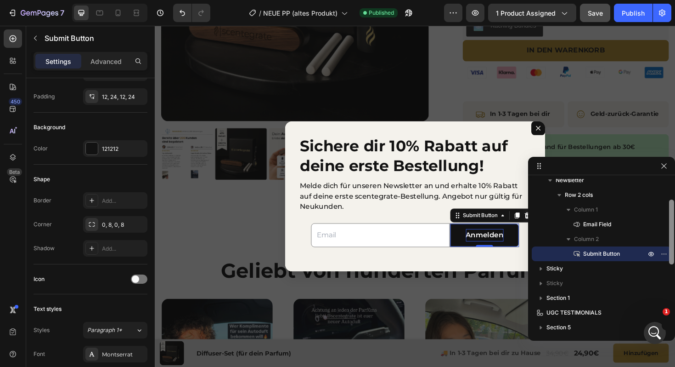
scroll to position [51, 0]
click at [593, 241] on span "Column 2" at bounding box center [586, 238] width 25 height 9
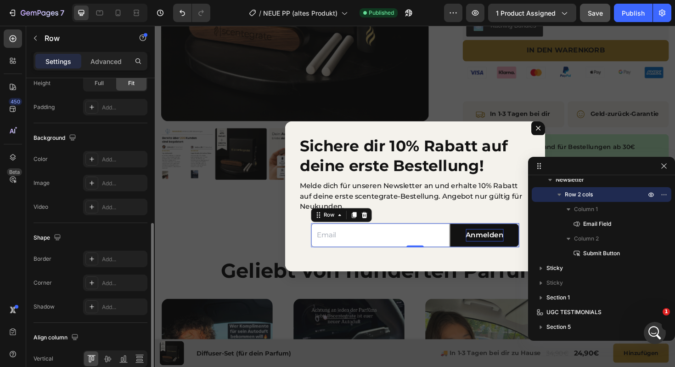
scroll to position [350, 0]
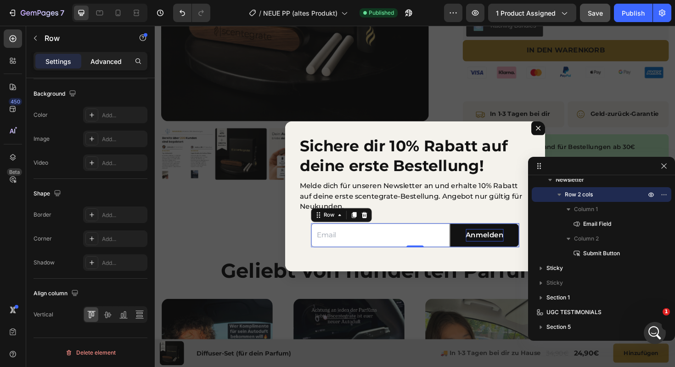
click at [107, 58] on p "Advanced" at bounding box center [105, 62] width 31 height 10
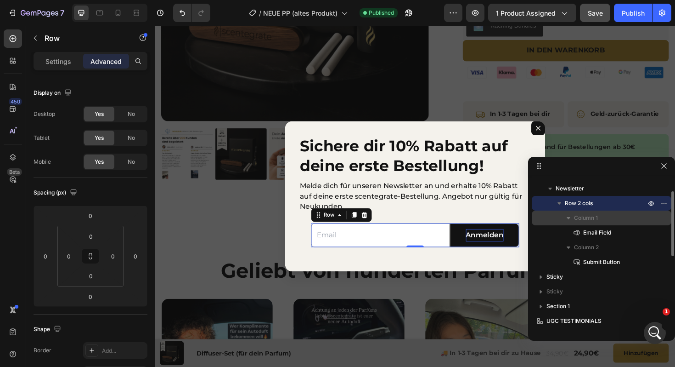
scroll to position [37, 0]
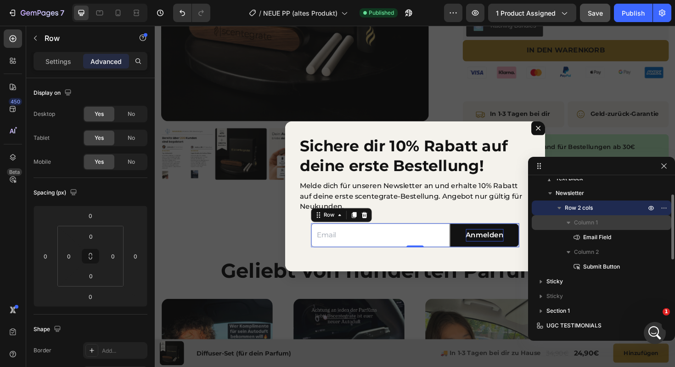
click at [589, 220] on span "Column 1" at bounding box center [586, 222] width 24 height 9
click at [583, 224] on span "Column 1" at bounding box center [586, 222] width 24 height 9
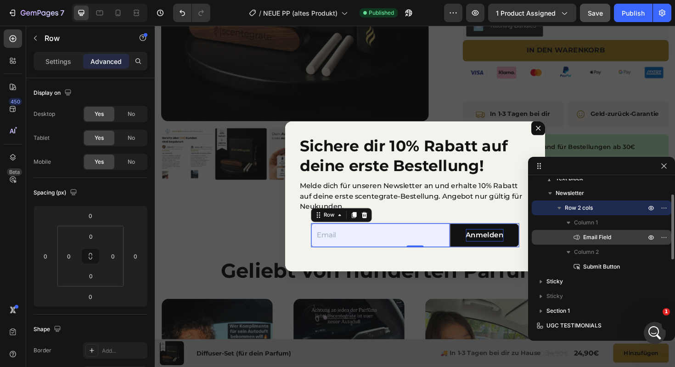
click at [586, 231] on div "Email Field" at bounding box center [602, 237] width 132 height 15
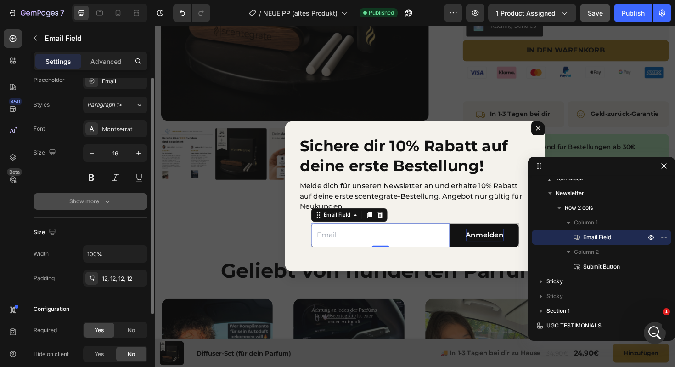
scroll to position [0, 0]
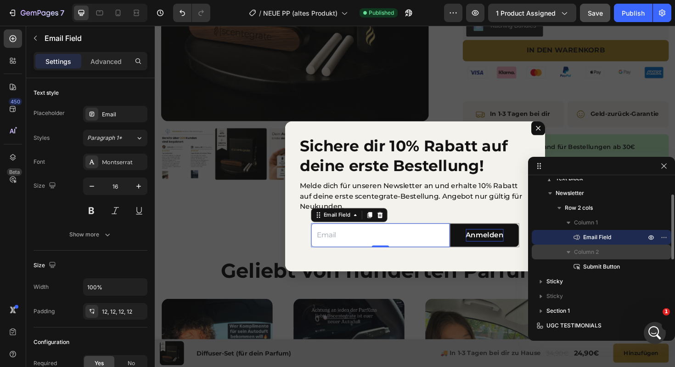
click at [597, 250] on span "Column 2" at bounding box center [586, 251] width 25 height 9
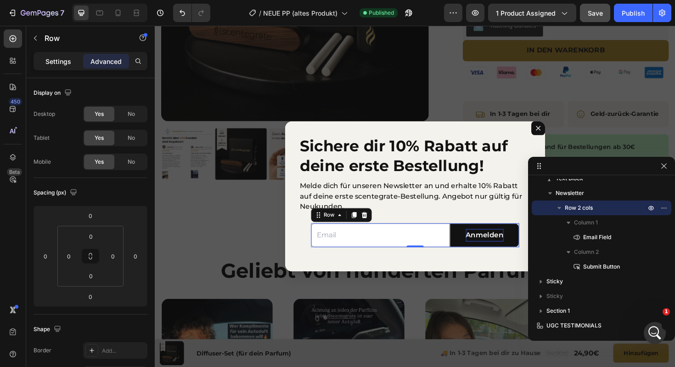
click at [54, 66] on div "Settings" at bounding box center [58, 61] width 46 height 15
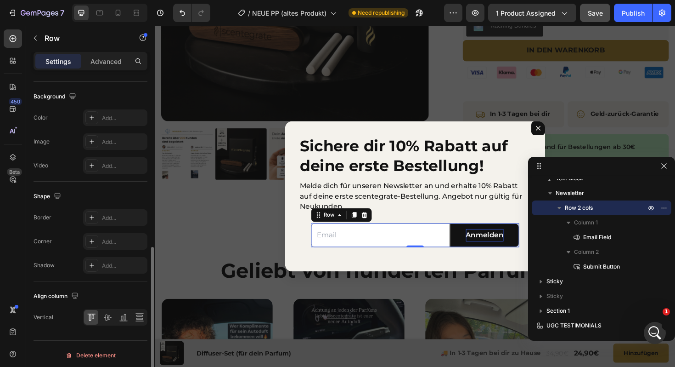
scroll to position [350, 0]
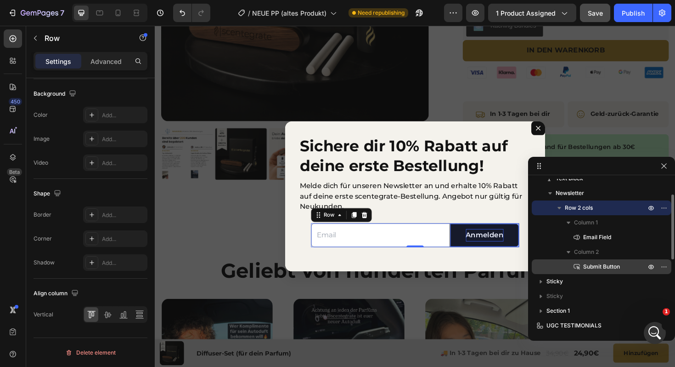
click at [595, 264] on span "Submit Button" at bounding box center [601, 266] width 37 height 9
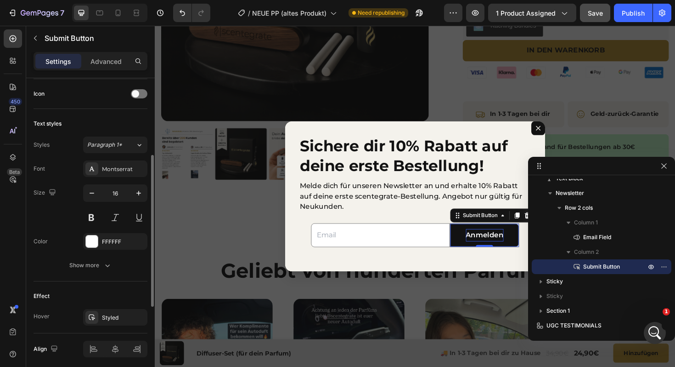
scroll to position [337, 0]
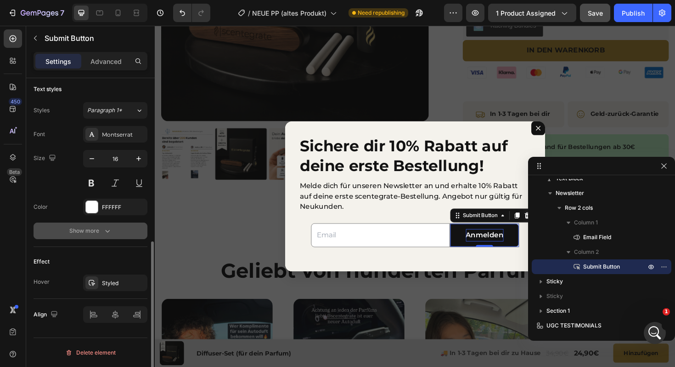
click at [68, 233] on button "Show more" at bounding box center [91, 230] width 114 height 17
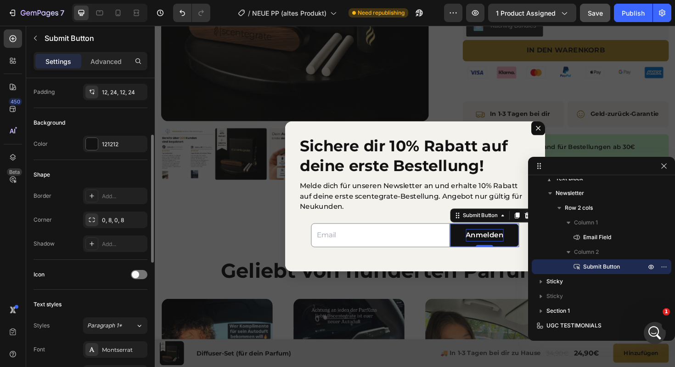
scroll to position [121, 0]
click at [664, 167] on icon "button" at bounding box center [664, 165] width 7 height 7
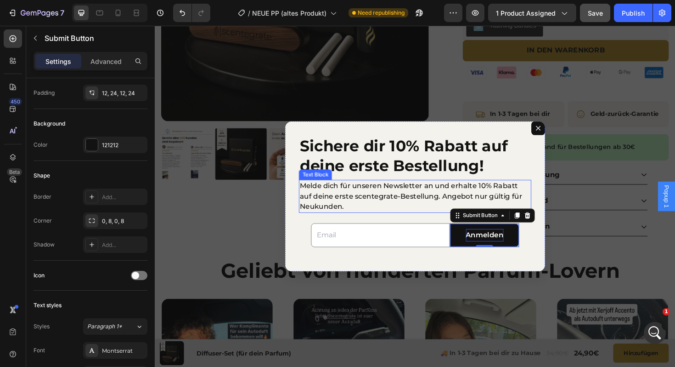
click at [450, 198] on p "Melde dich für unseren Newsletter an und erhalte 10% Rabatt auf deine erste sce…" at bounding box center [430, 206] width 244 height 33
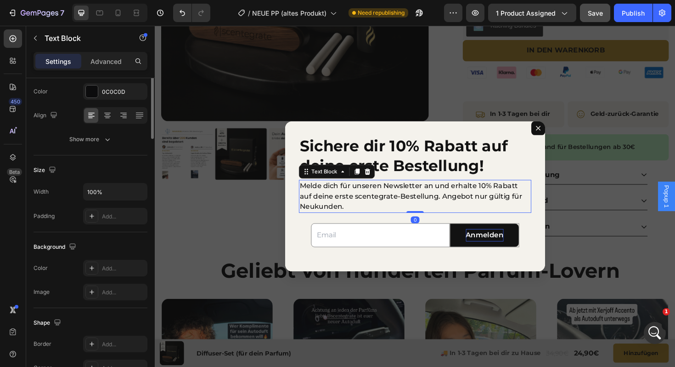
scroll to position [0, 0]
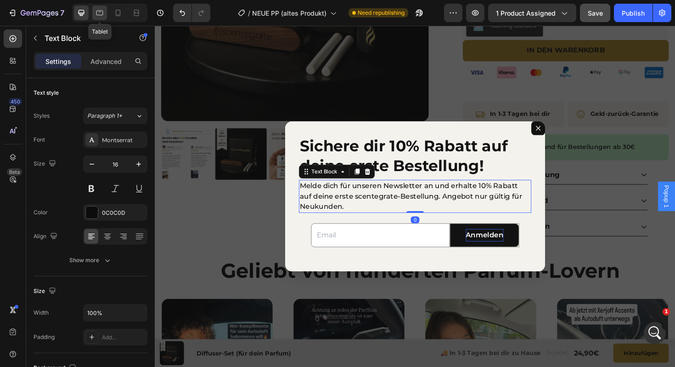
click at [100, 11] on icon at bounding box center [99, 12] width 9 height 9
type input "15"
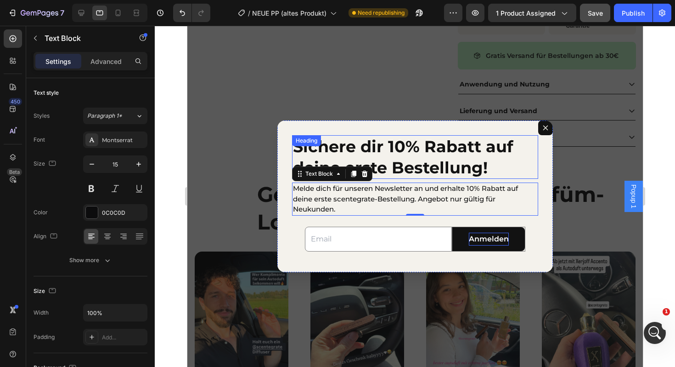
scroll to position [348, 0]
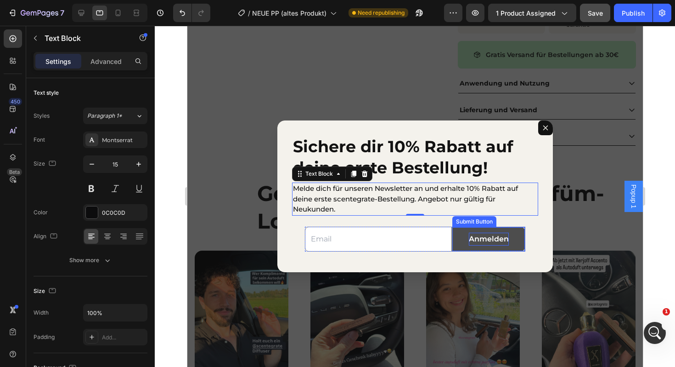
click at [516, 243] on button "Anmelden" at bounding box center [488, 239] width 73 height 24
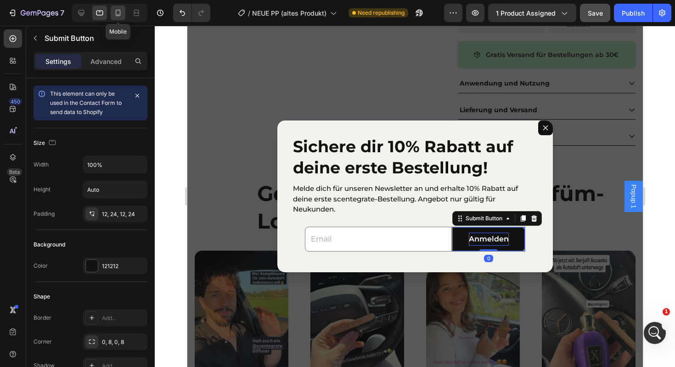
click at [121, 10] on icon at bounding box center [117, 12] width 9 height 9
type input "12"
type input "51"
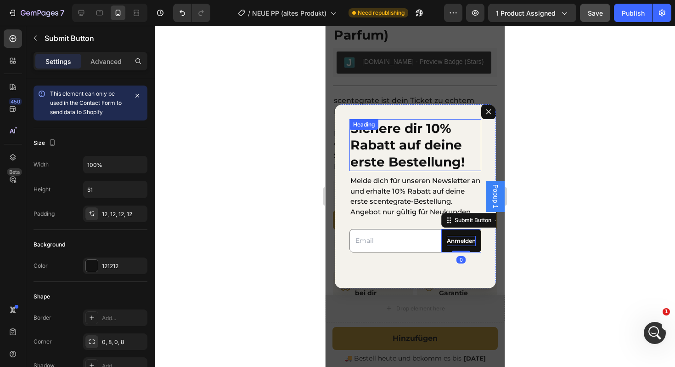
click at [366, 146] on h2 "Sichere dir 10% Rabatt auf deine erste Bestellung!" at bounding box center [415, 145] width 132 height 52
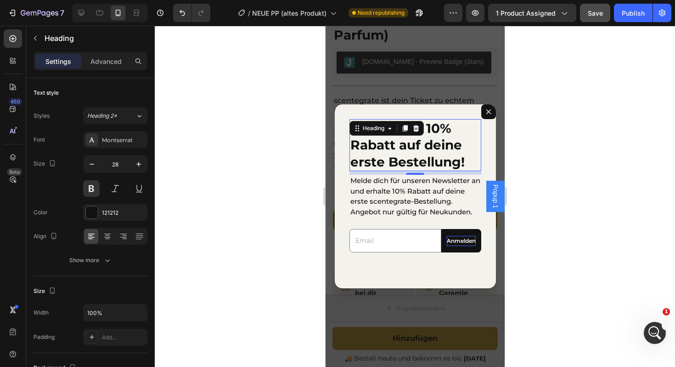
scroll to position [427, 0]
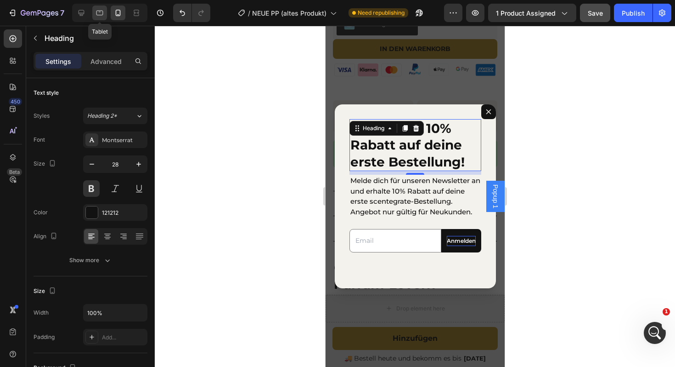
click at [103, 13] on icon at bounding box center [99, 13] width 7 height 5
type input "35"
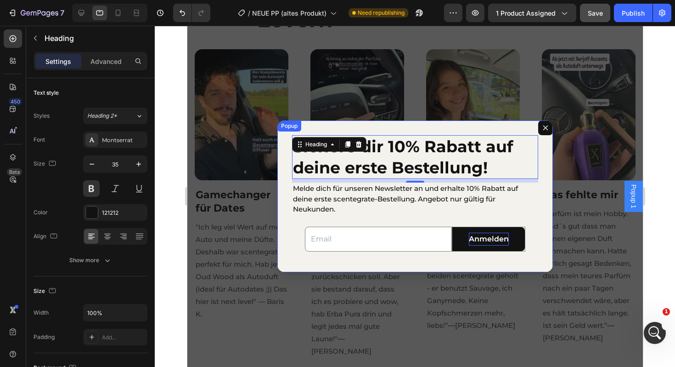
scroll to position [549, 0]
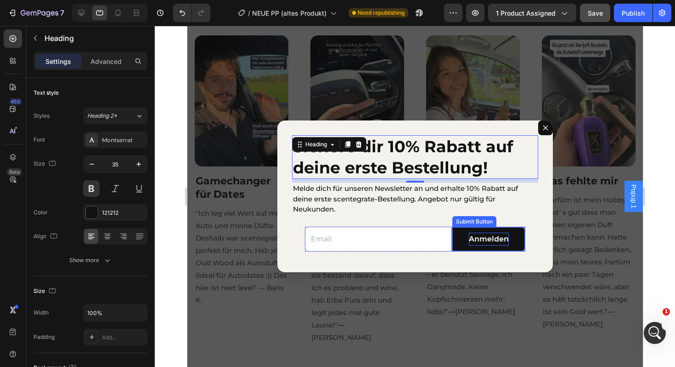
click at [486, 241] on p "Anmelden" at bounding box center [489, 238] width 40 height 13
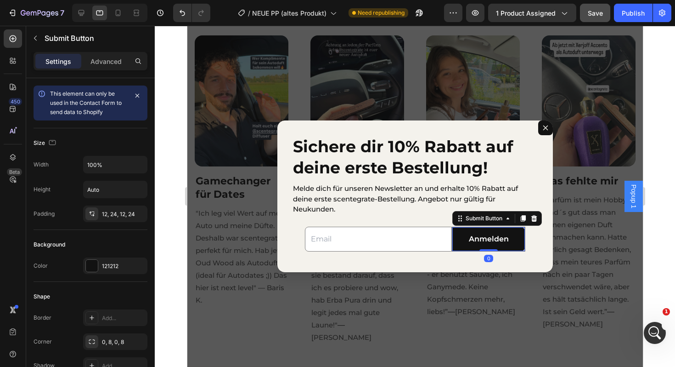
click at [518, 242] on button "Anmelden" at bounding box center [488, 239] width 73 height 24
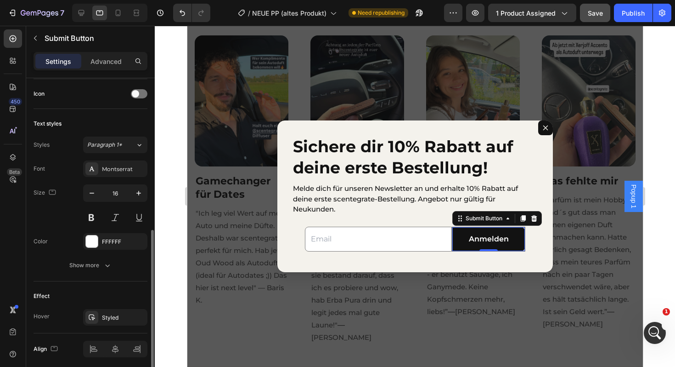
scroll to position [309, 0]
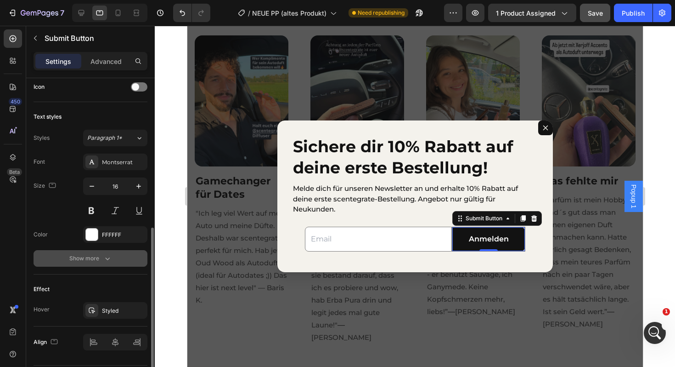
click at [104, 260] on icon "button" at bounding box center [107, 258] width 9 height 9
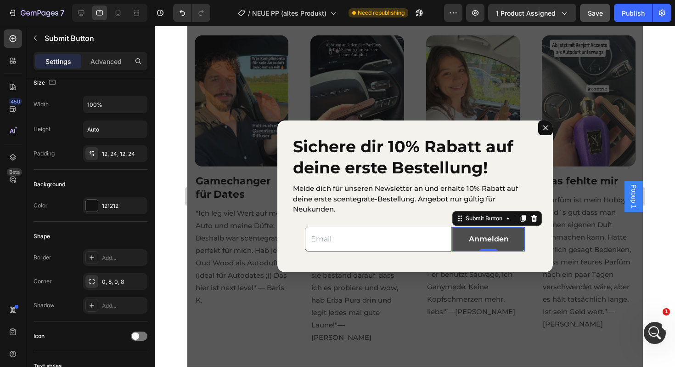
scroll to position [666, 0]
click at [15, 153] on icon at bounding box center [12, 157] width 9 height 9
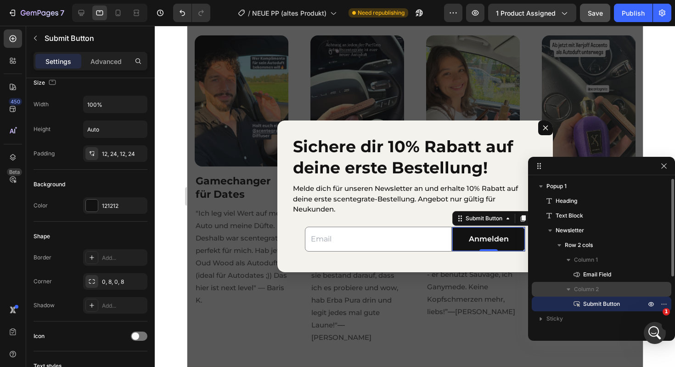
click at [589, 290] on span "Column 2" at bounding box center [586, 288] width 25 height 9
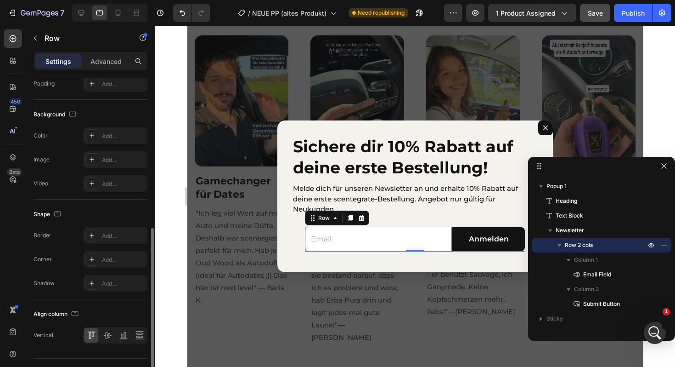
scroll to position [327, 0]
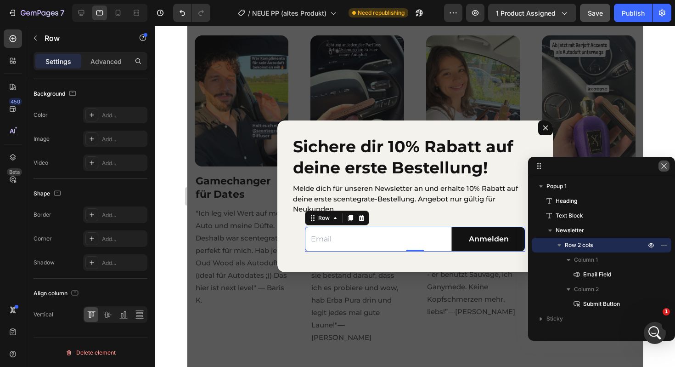
click at [664, 167] on icon "button" at bounding box center [664, 165] width 7 height 7
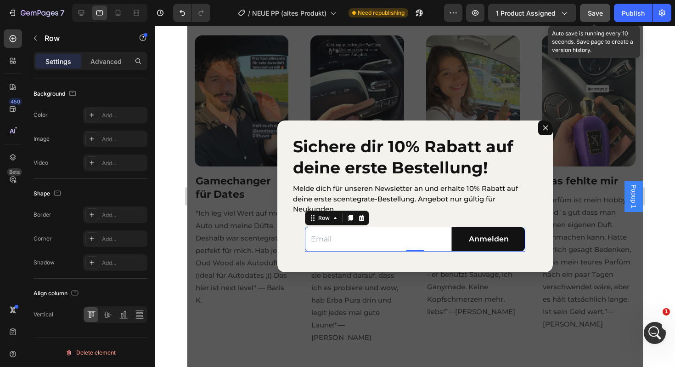
click at [591, 9] on span "Save" at bounding box center [595, 13] width 15 height 8
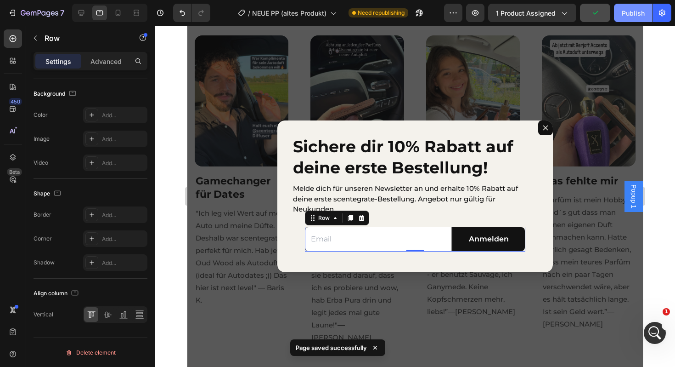
click at [627, 8] on div "Publish" at bounding box center [633, 13] width 23 height 10
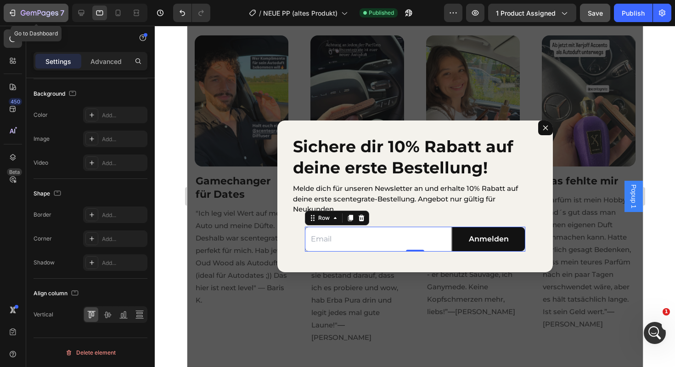
click at [32, 9] on div "7" at bounding box center [43, 12] width 44 height 11
